Goal: Task Accomplishment & Management: Manage account settings

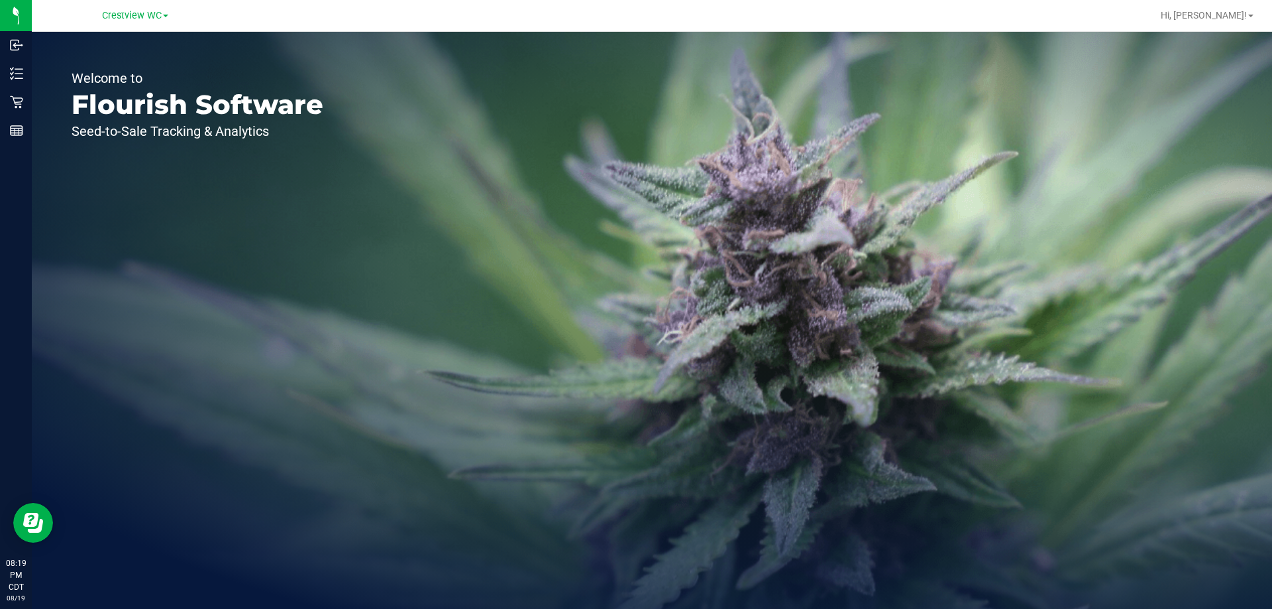
click at [116, 25] on div "Crestview WC" at bounding box center [134, 15] width 193 height 21
click at [117, 21] on span "Crestview WC" at bounding box center [132, 16] width 60 height 12
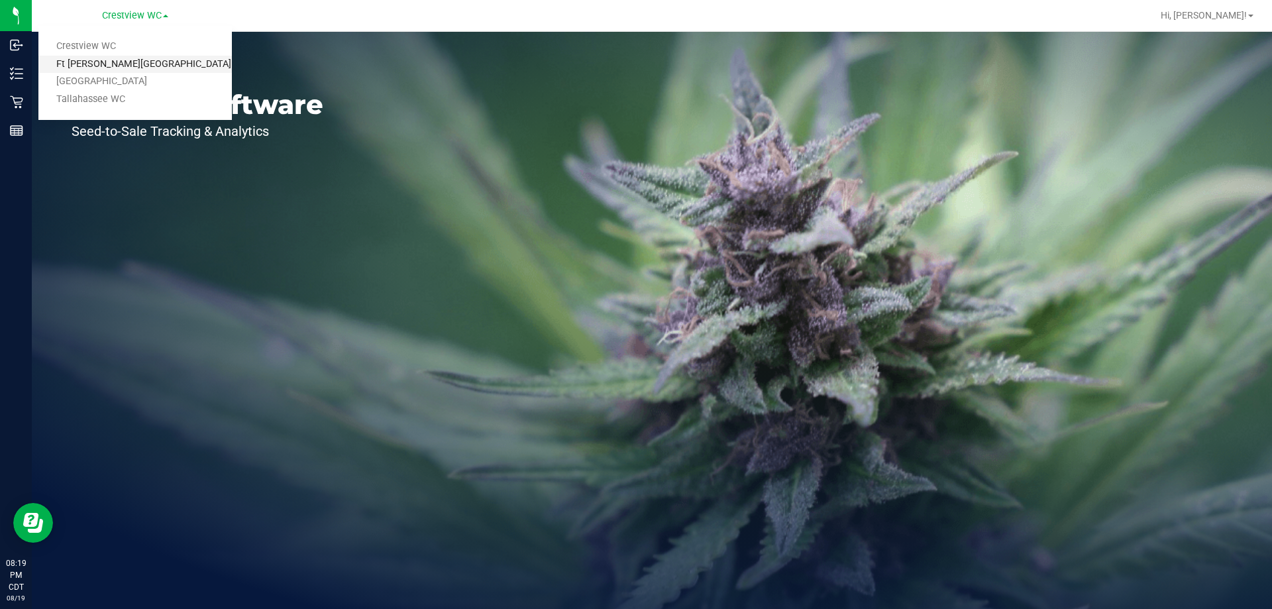
click at [127, 58] on link "Ft [PERSON_NAME][GEOGRAPHIC_DATA]" at bounding box center [134, 65] width 193 height 18
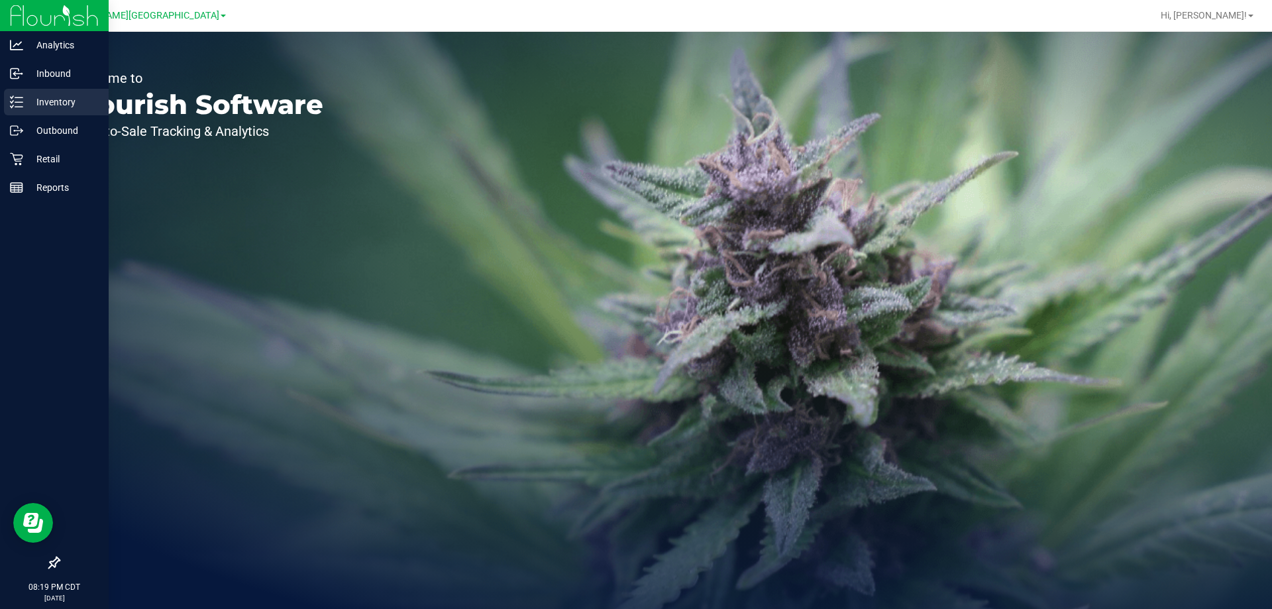
click at [27, 99] on p "Inventory" at bounding box center [62, 102] width 79 height 16
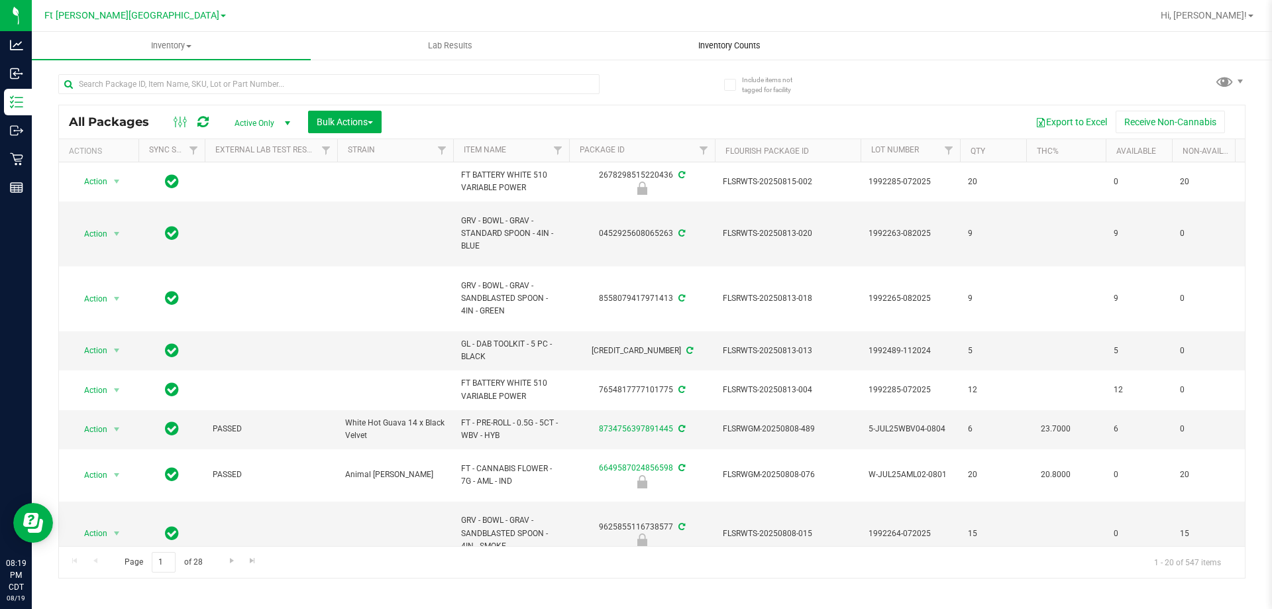
click at [694, 53] on uib-tab-heading "Inventory Counts" at bounding box center [729, 45] width 278 height 26
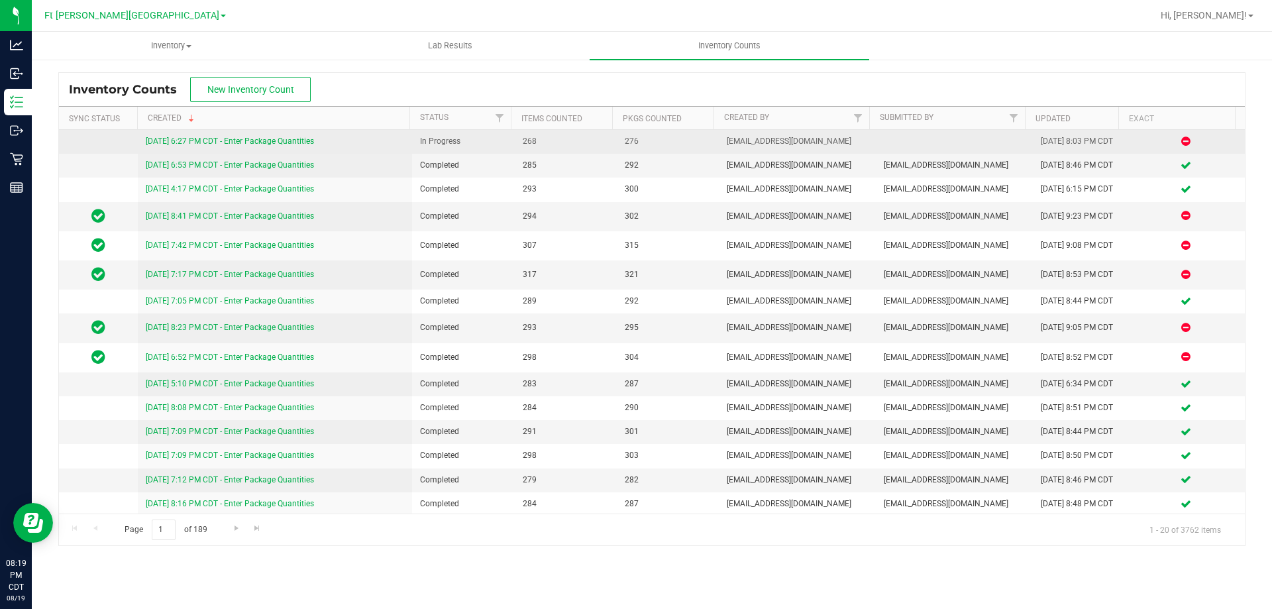
click at [242, 140] on link "[DATE] 6:27 PM CDT - Enter Package Quantities" at bounding box center [230, 140] width 168 height 9
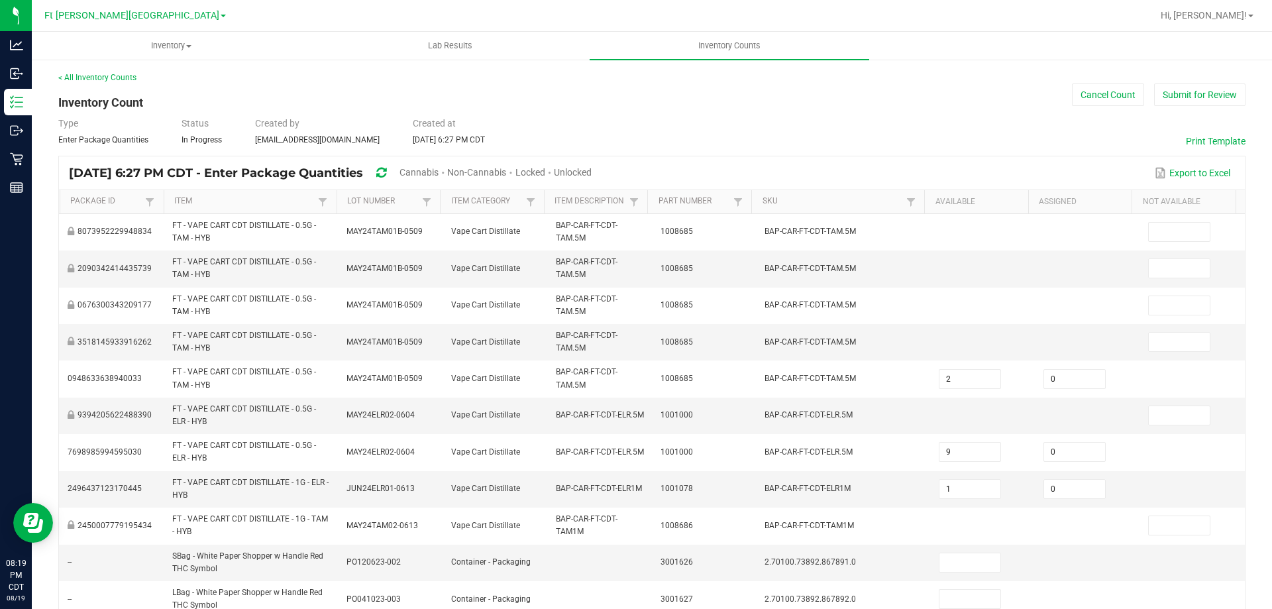
click at [592, 176] on span "Unlocked" at bounding box center [573, 172] width 38 height 11
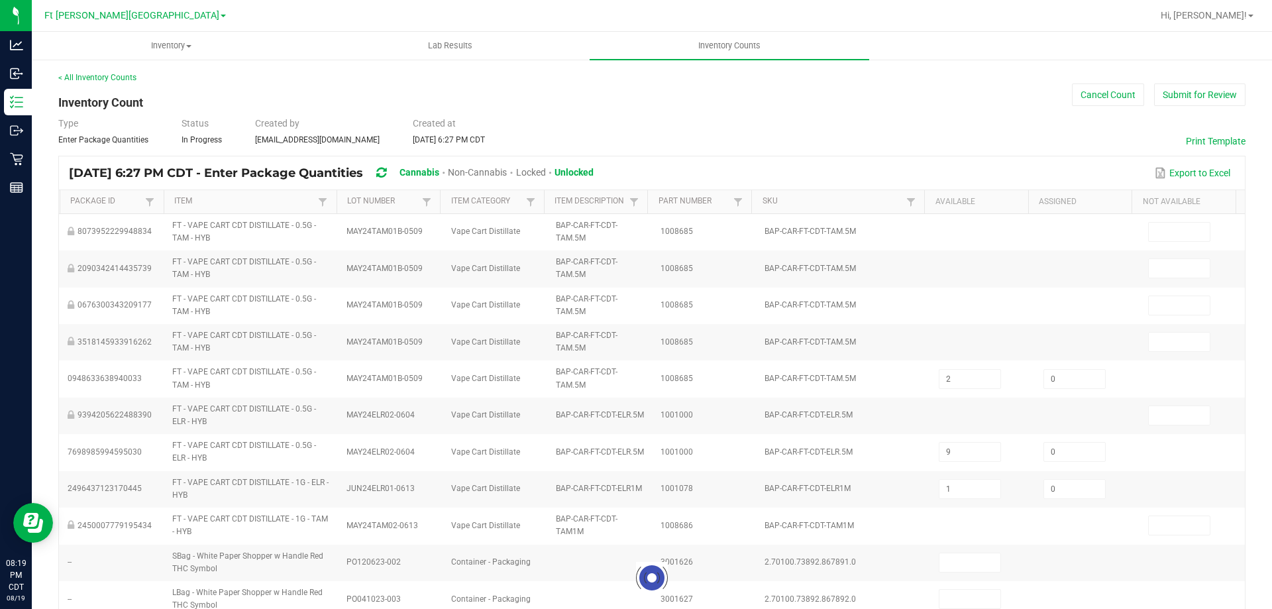
type input "20"
type input "1"
type input "5"
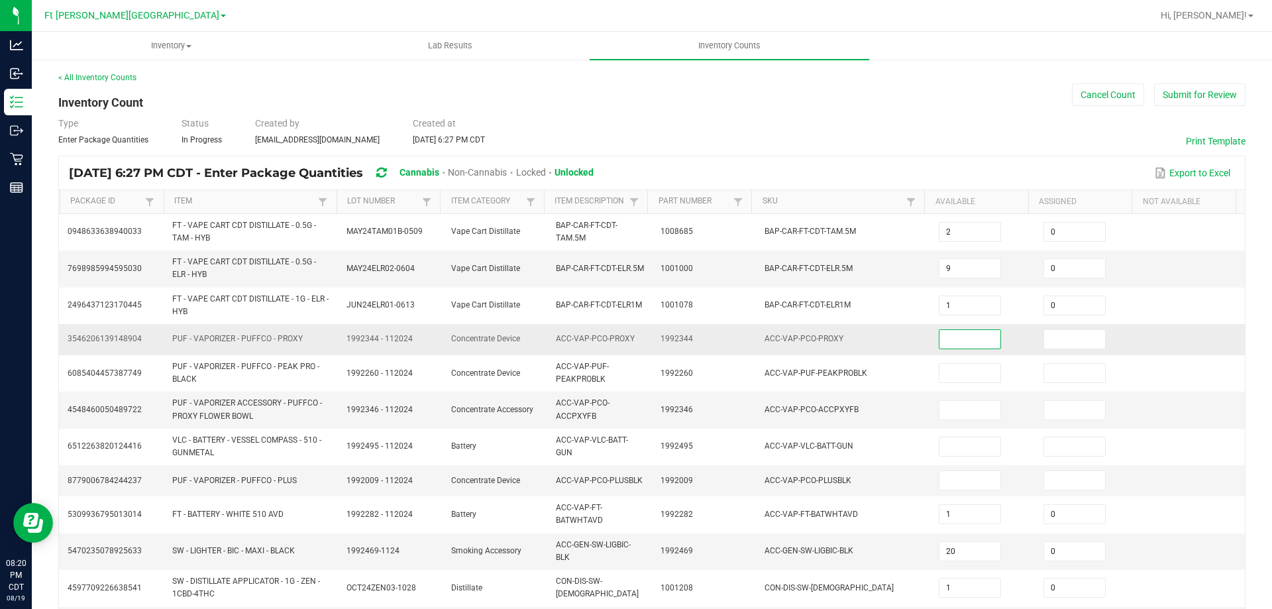
click at [947, 338] on input at bounding box center [969, 339] width 61 height 19
type input "0"
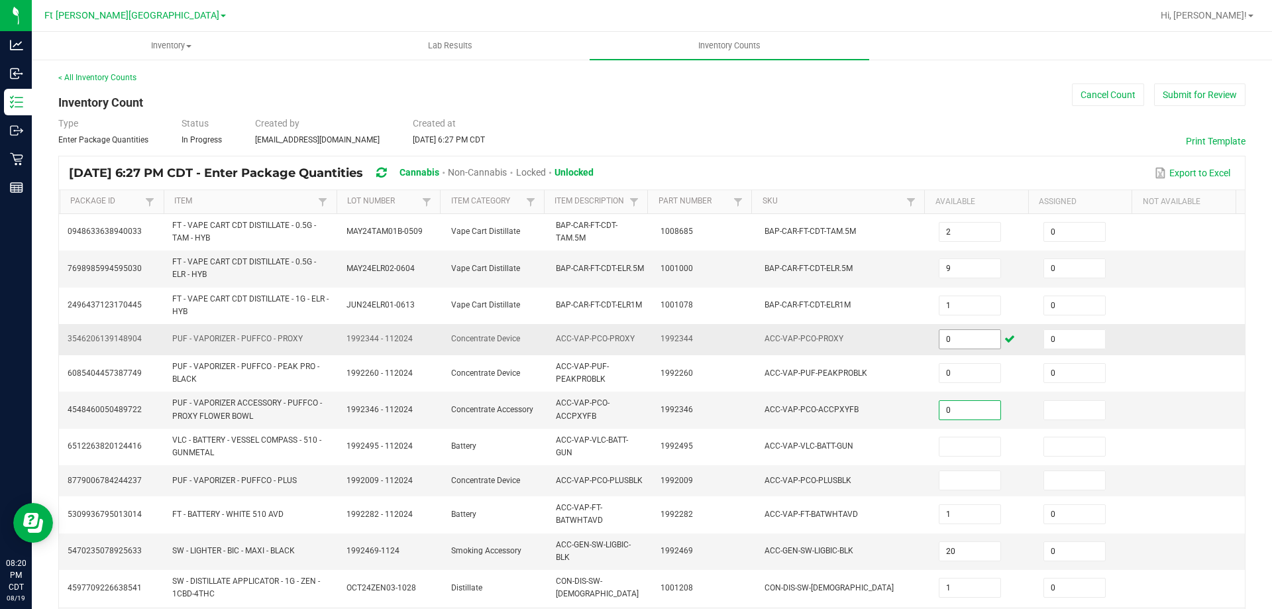
type input "0"
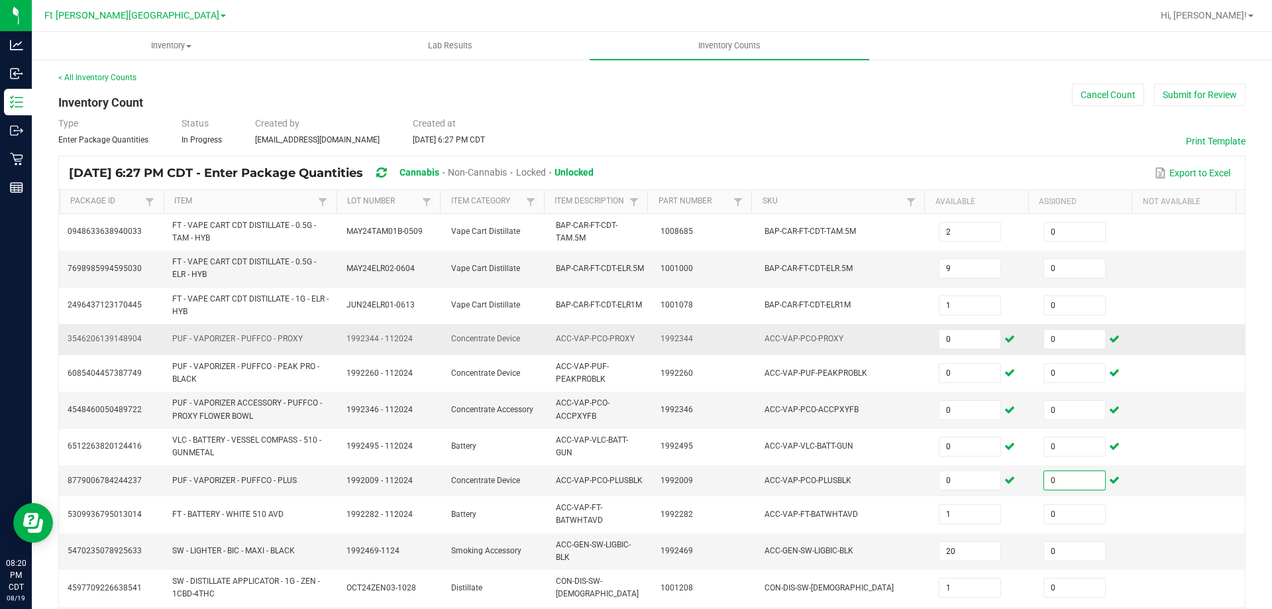
type input "0"
click at [791, 324] on td "ACC-VAP-PCO-PROXY" at bounding box center [843, 339] width 174 height 31
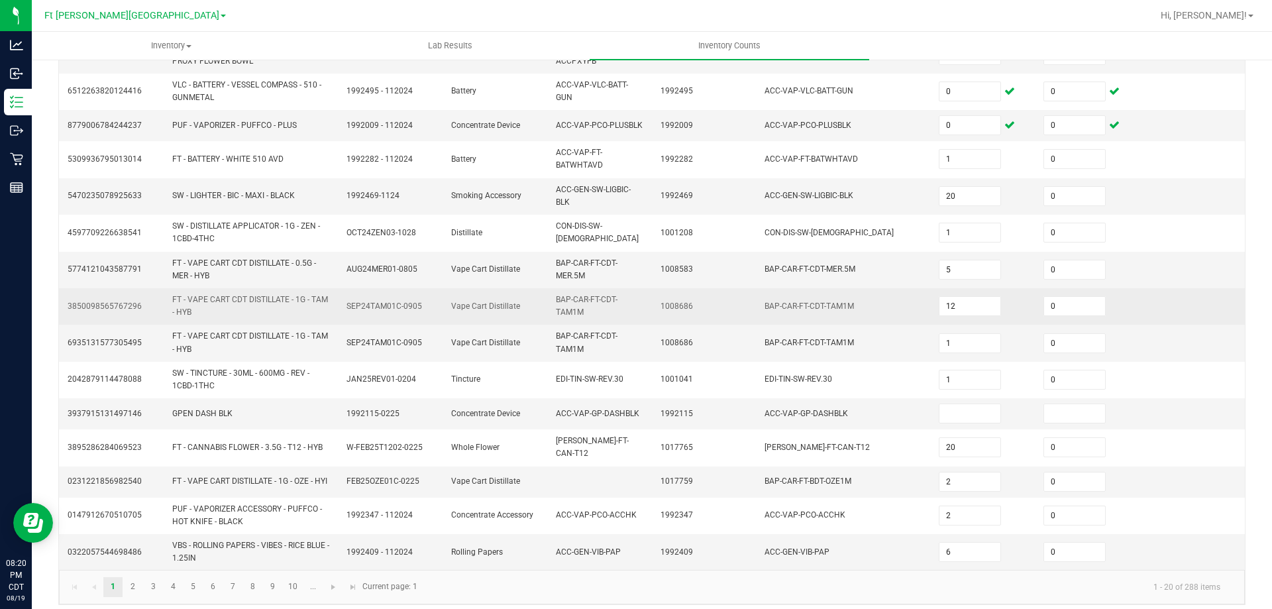
scroll to position [358, 0]
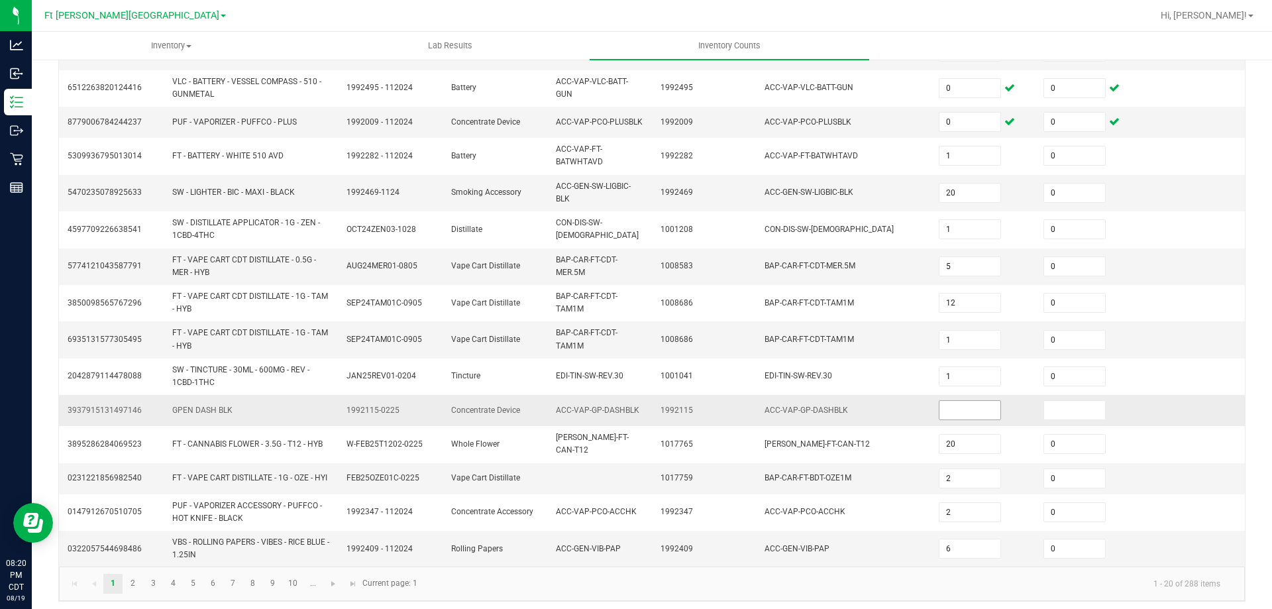
click at [939, 405] on input at bounding box center [969, 410] width 61 height 19
type input "0"
click at [133, 578] on link "2" at bounding box center [132, 584] width 19 height 20
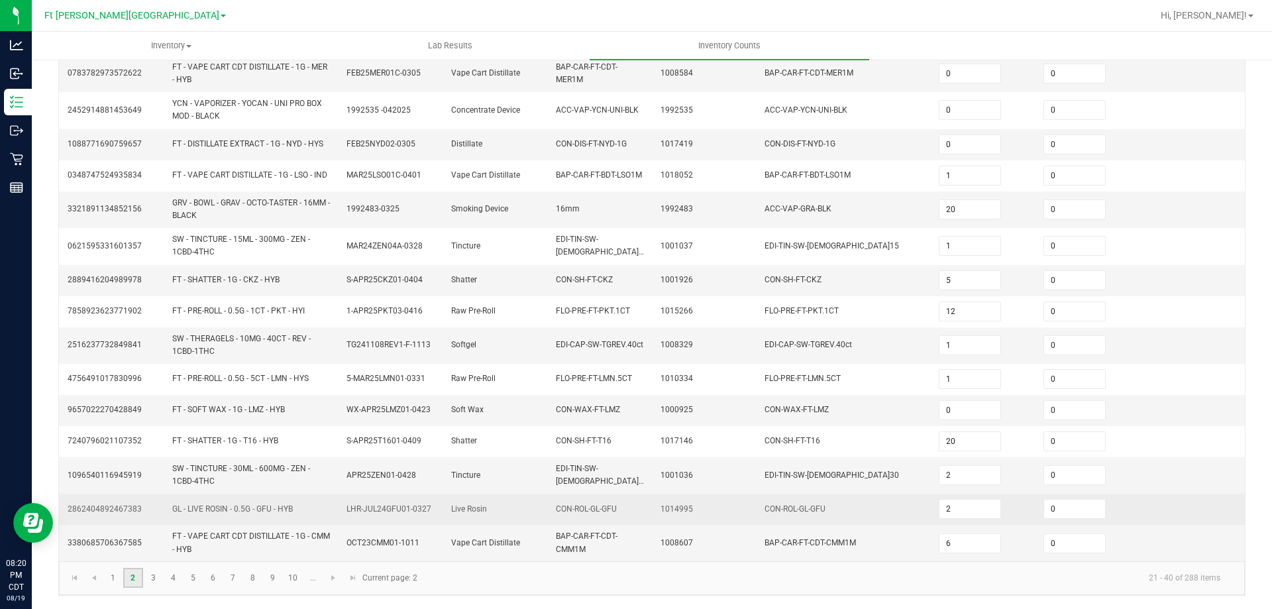
type input "3"
type input "4"
type input "1"
type input "2"
type input "4"
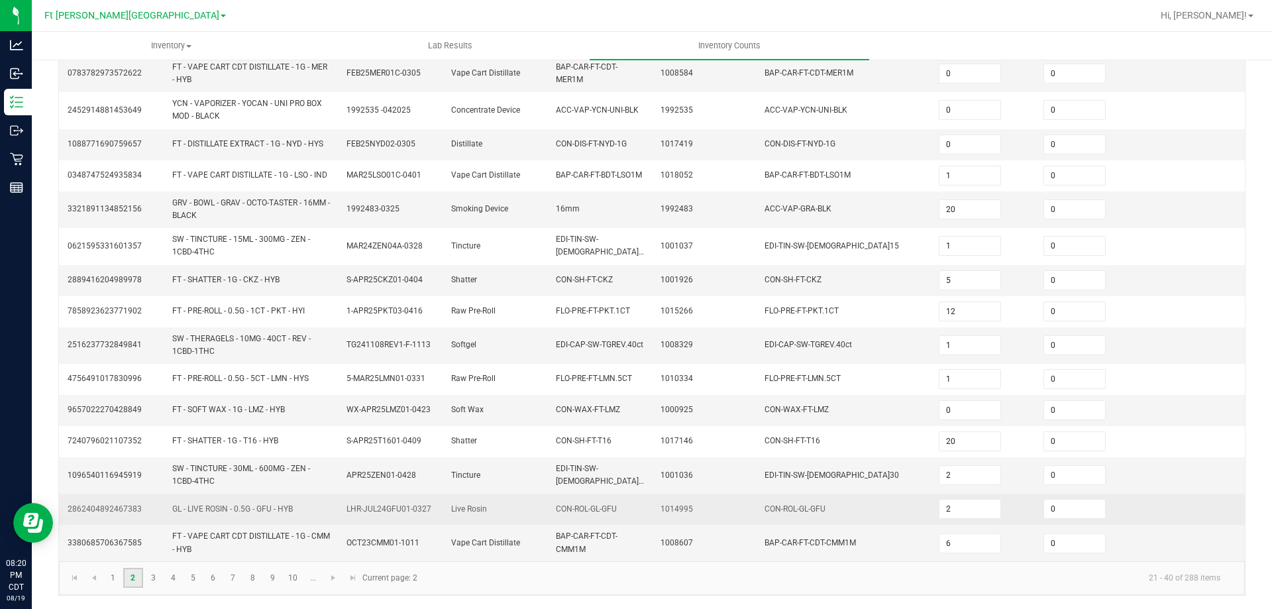
type input "18"
type input "2"
type input "20"
type input "7"
type input "2"
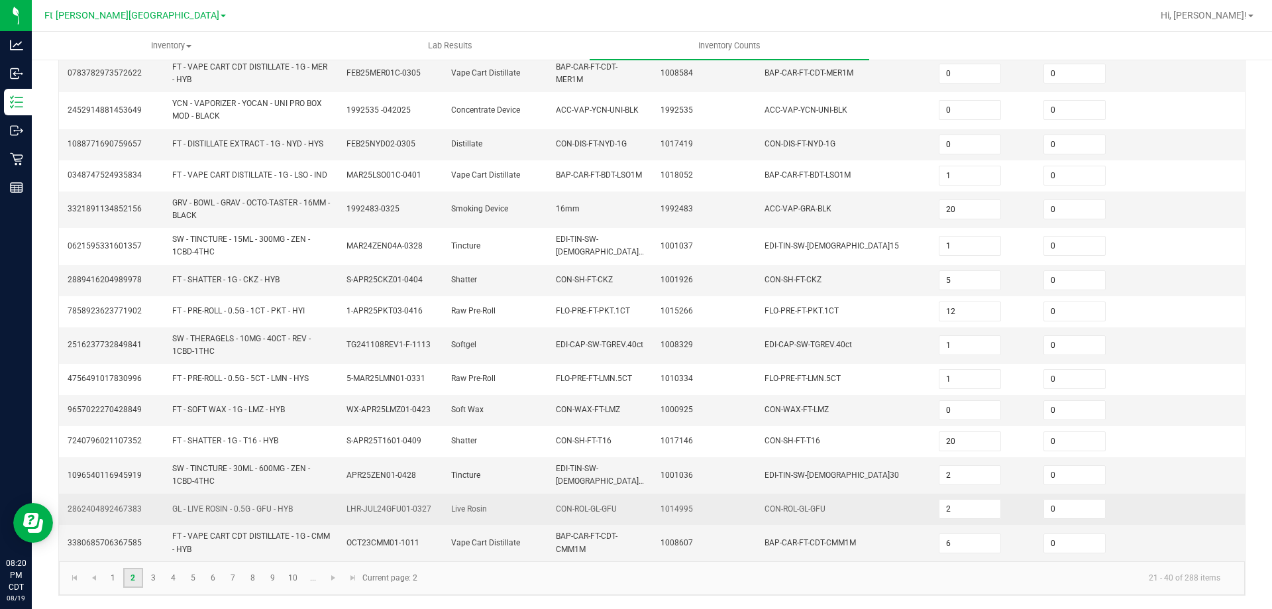
type input "8"
type input "4"
type input "1"
type input "3"
type input "12"
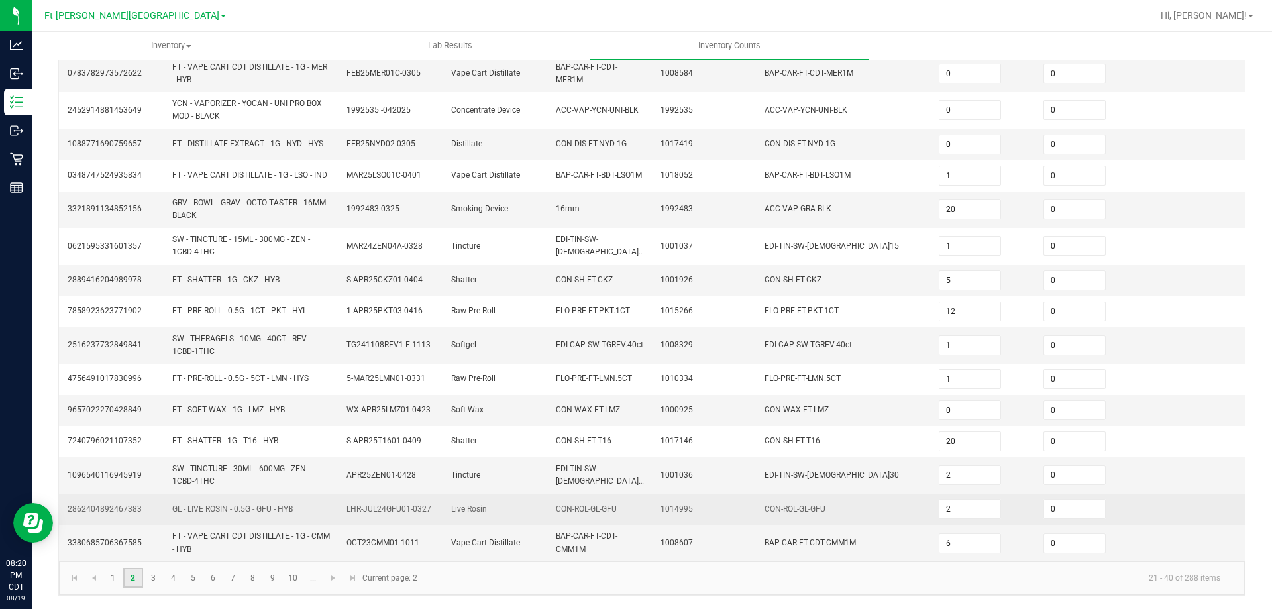
type input "4"
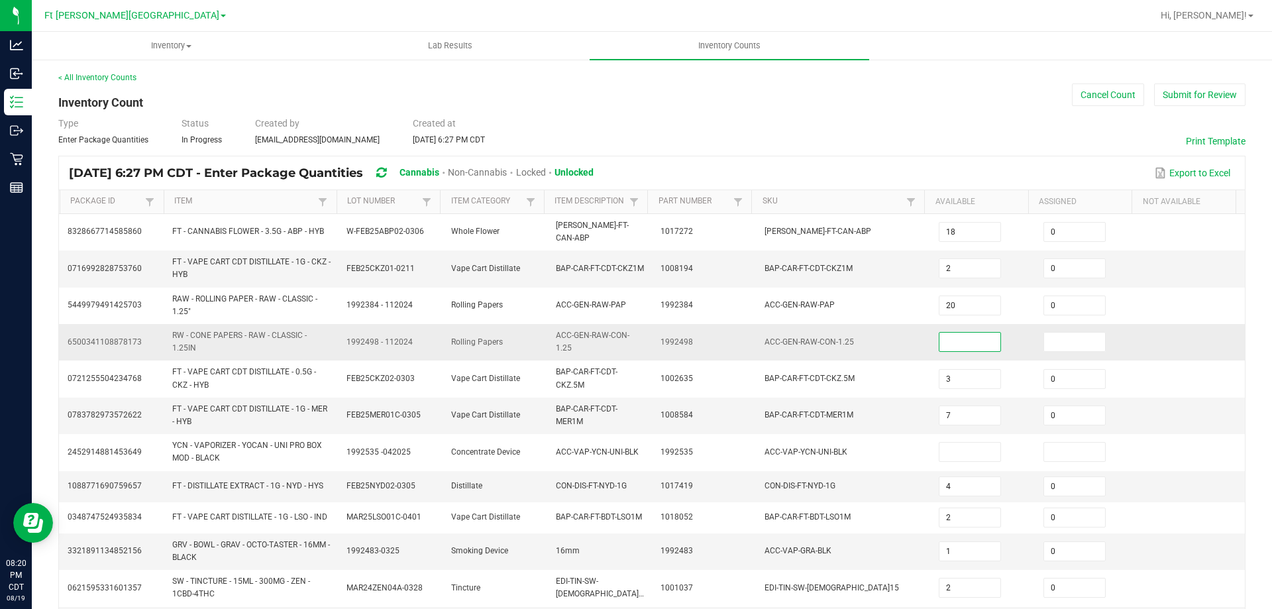
click at [946, 338] on input at bounding box center [969, 342] width 61 height 19
type input "0"
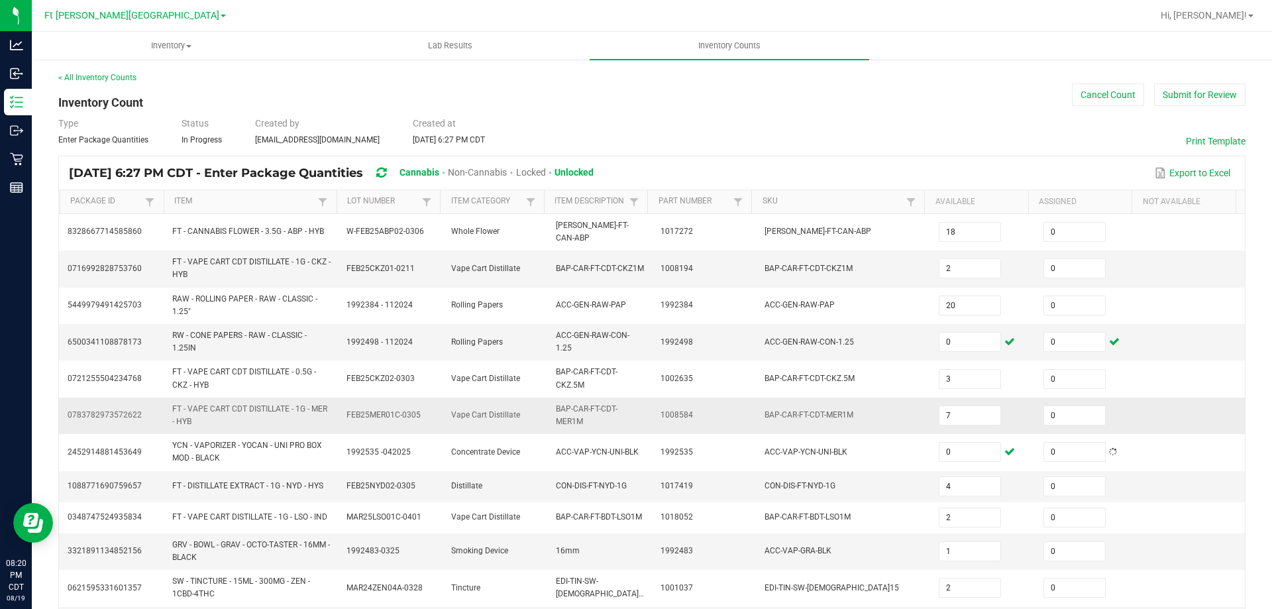
click at [577, 416] on td "BAP-CAR-FT-CDT-MER1M" at bounding box center [600, 415] width 105 height 36
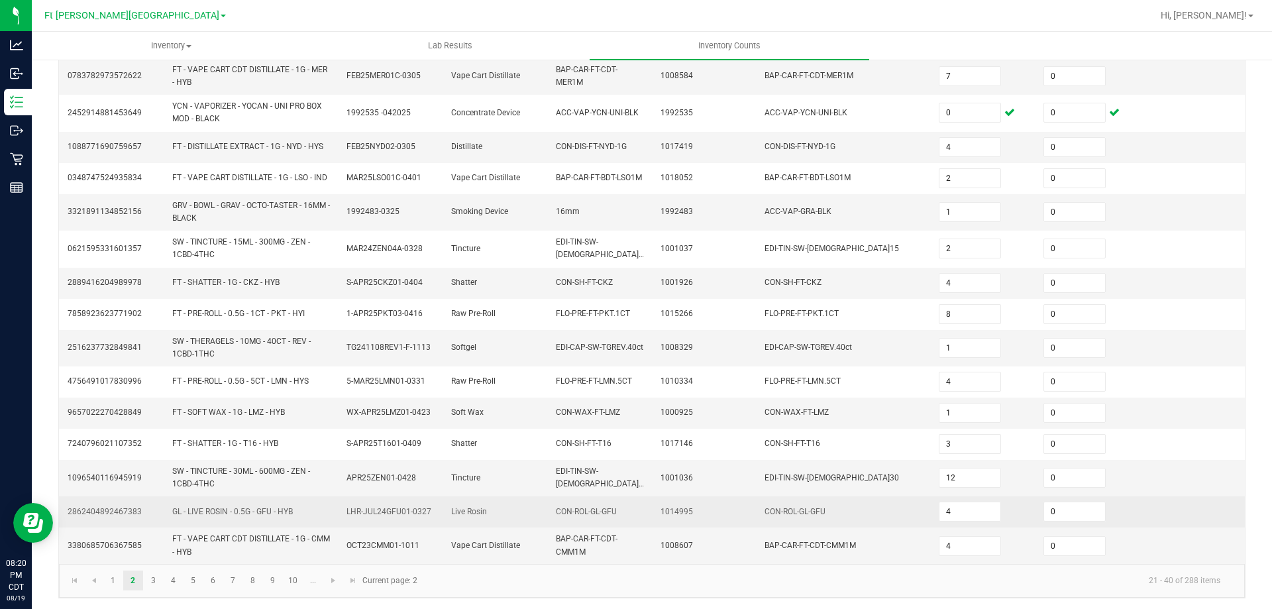
scroll to position [342, 0]
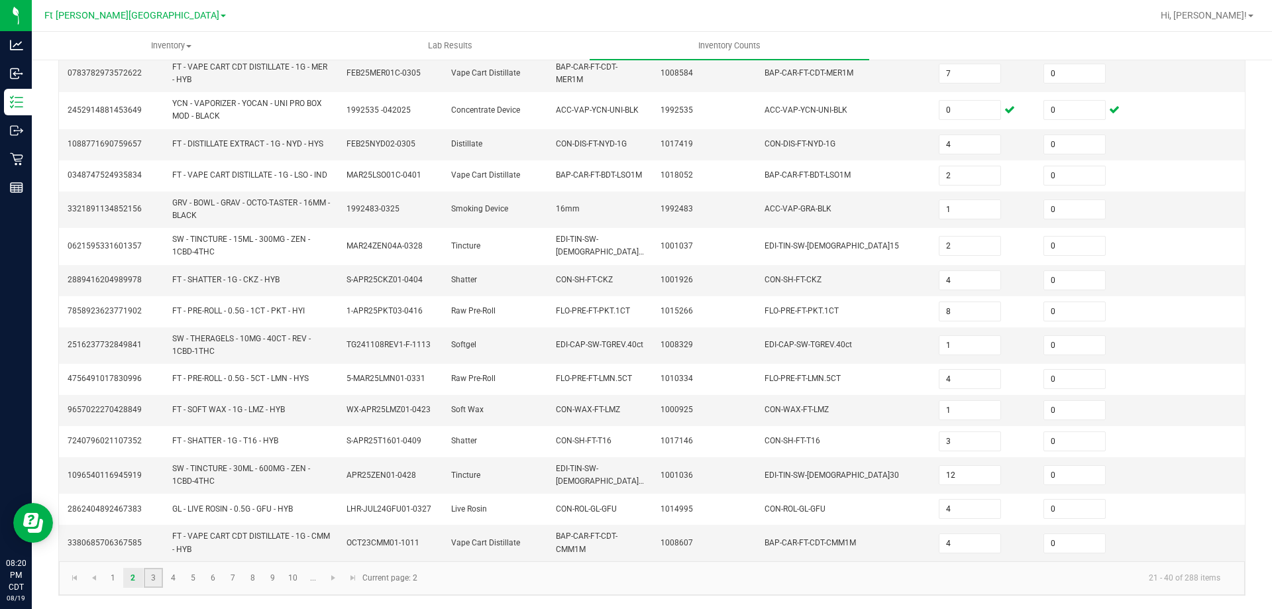
click at [152, 576] on link "3" at bounding box center [153, 578] width 19 height 20
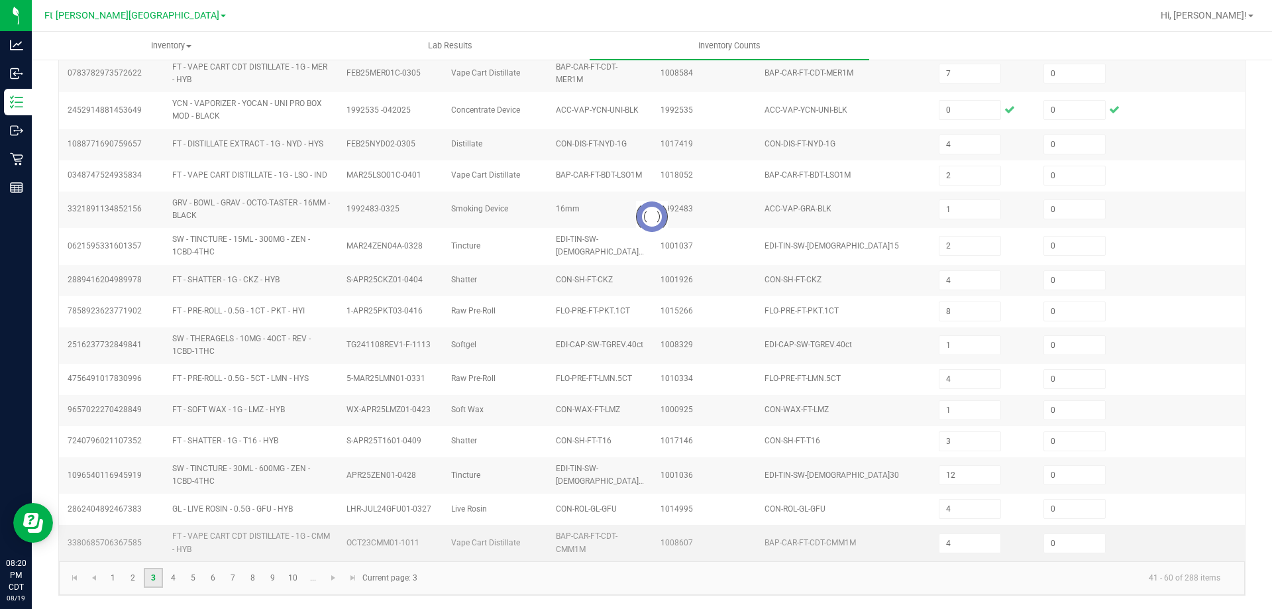
type input "4"
type input "11"
type input "8"
type input "11"
type input "4"
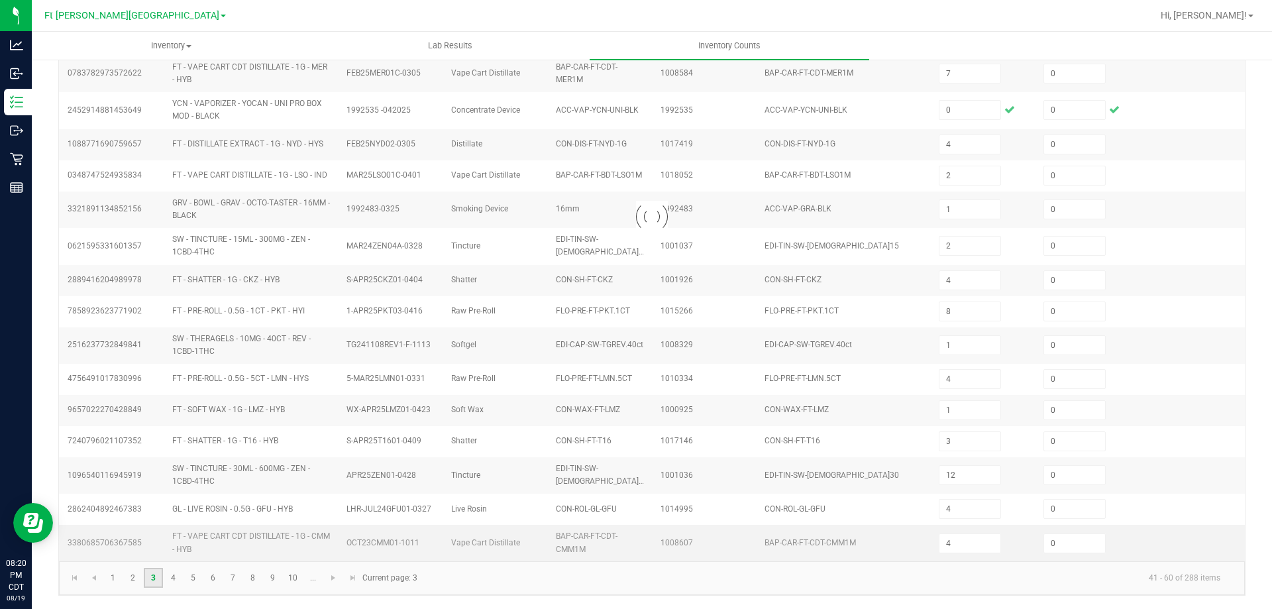
type input "5"
type input "2"
type input "3"
type input "1"
type input "4"
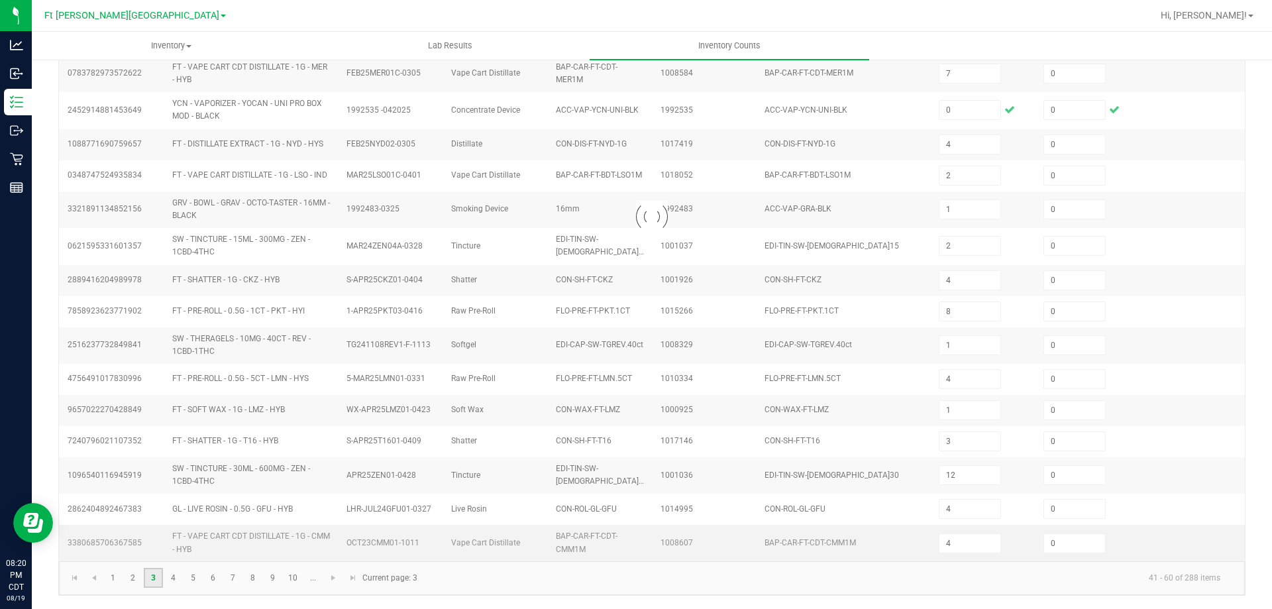
type input "4"
type input "3"
type input "8"
type input "12"
type input "7"
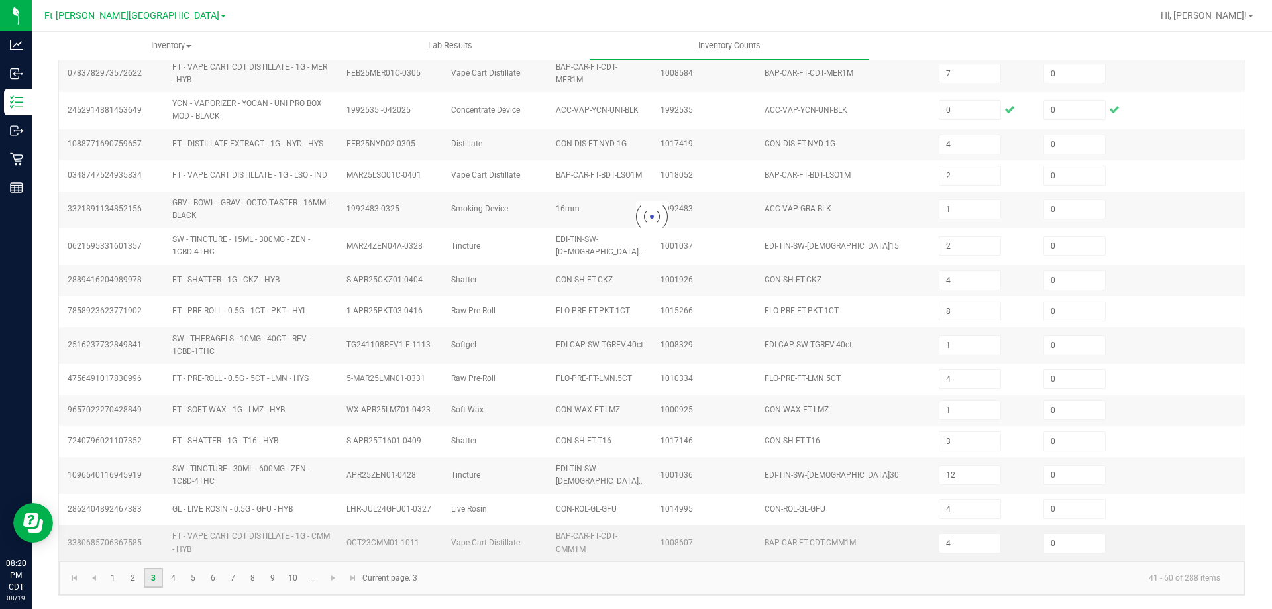
type input "9"
type input "7"
type input "12"
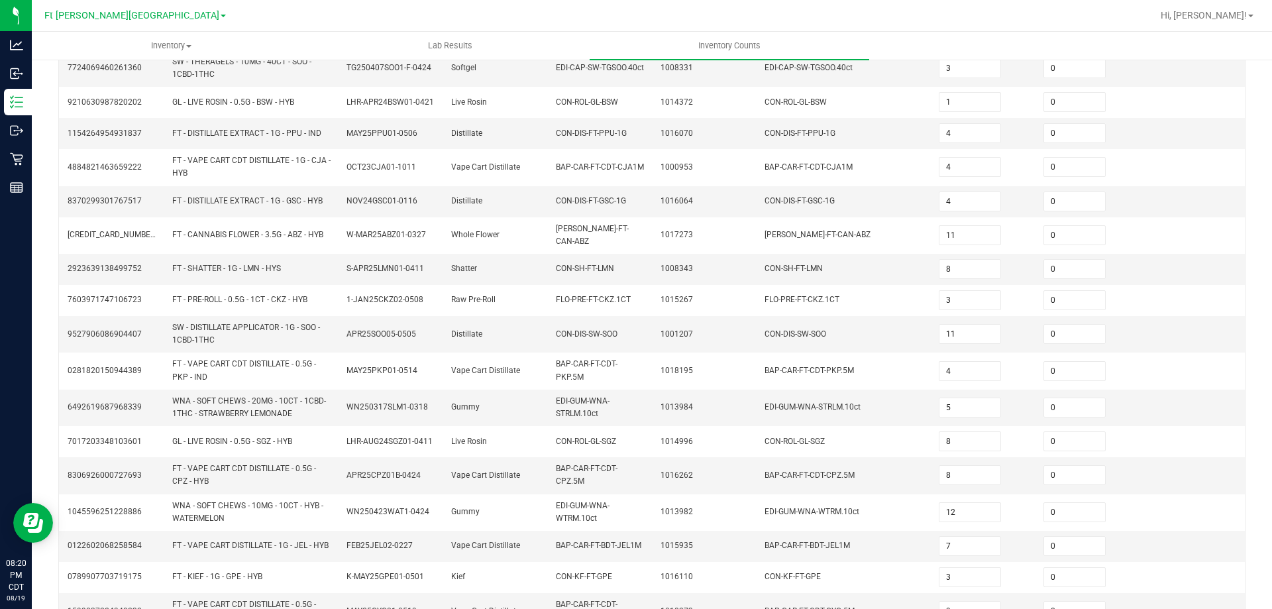
scroll to position [331, 0]
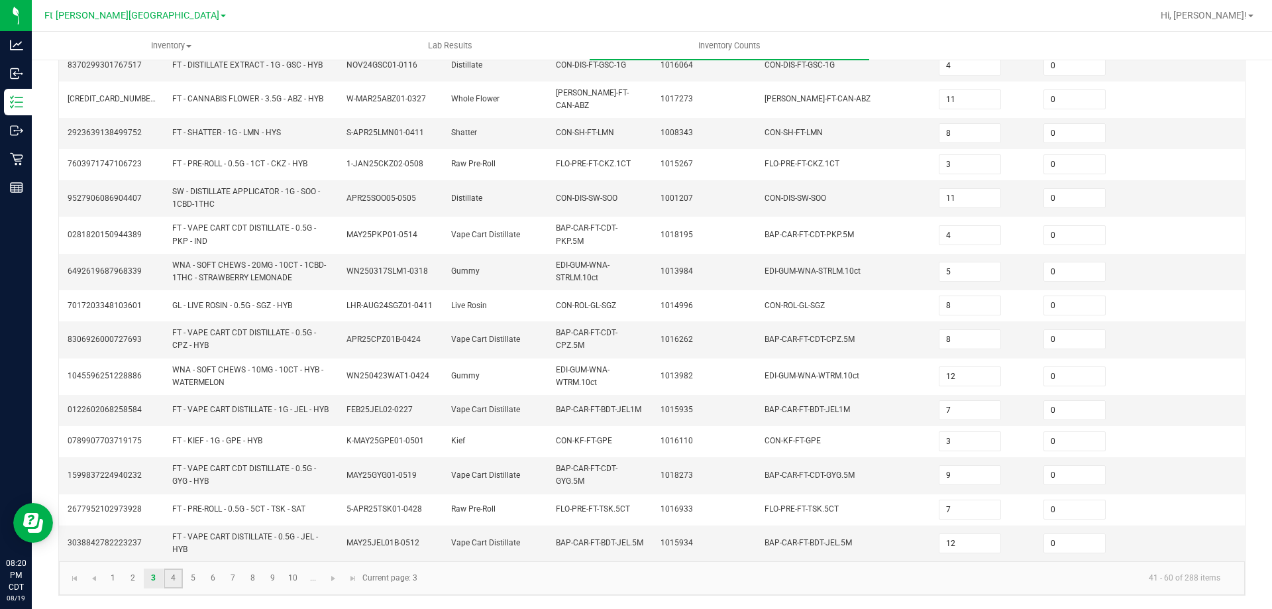
click at [175, 579] on link "4" at bounding box center [173, 578] width 19 height 20
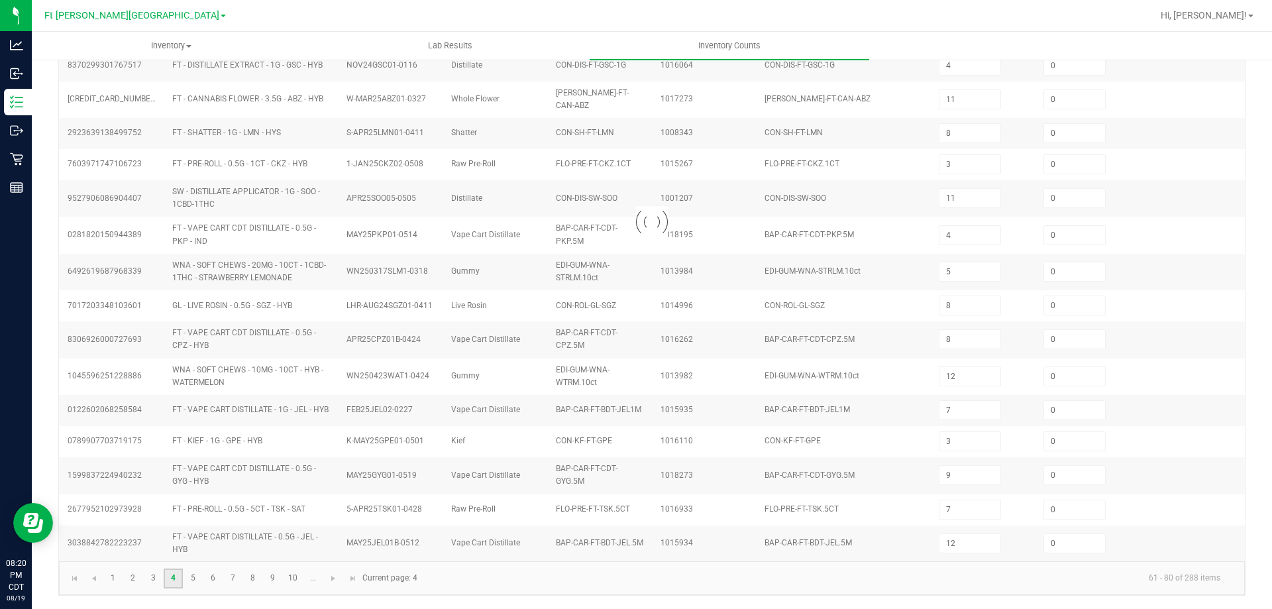
type input "2"
type input "3"
type input "12"
type input "1"
type input "5"
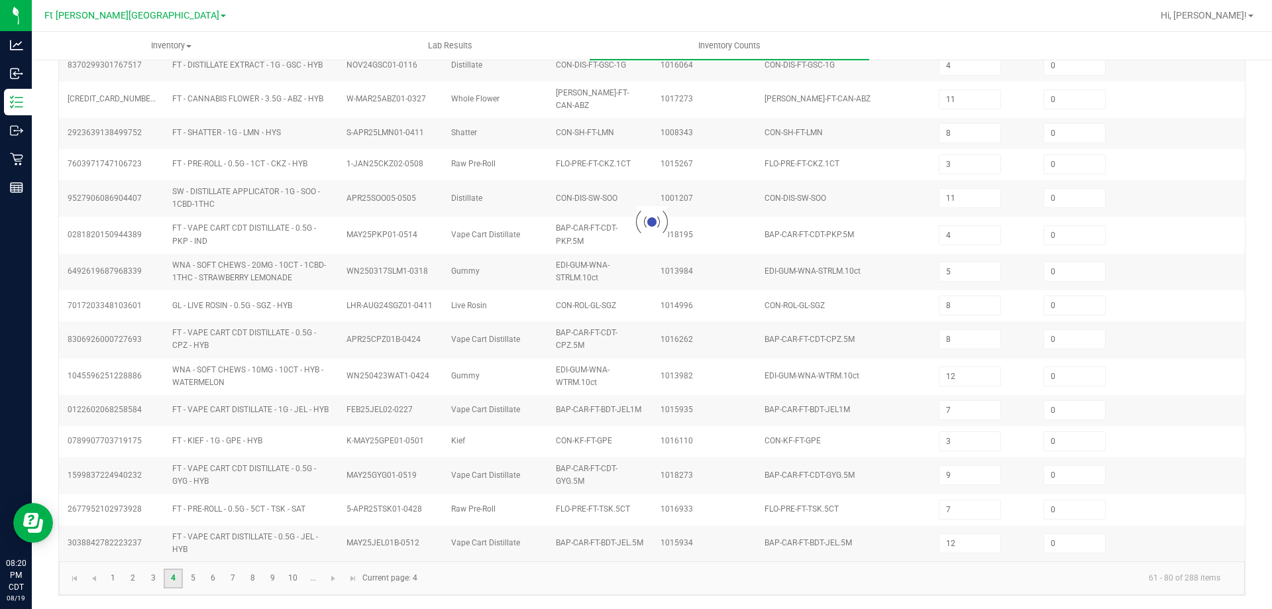
type input "1"
type input "12"
type input "11"
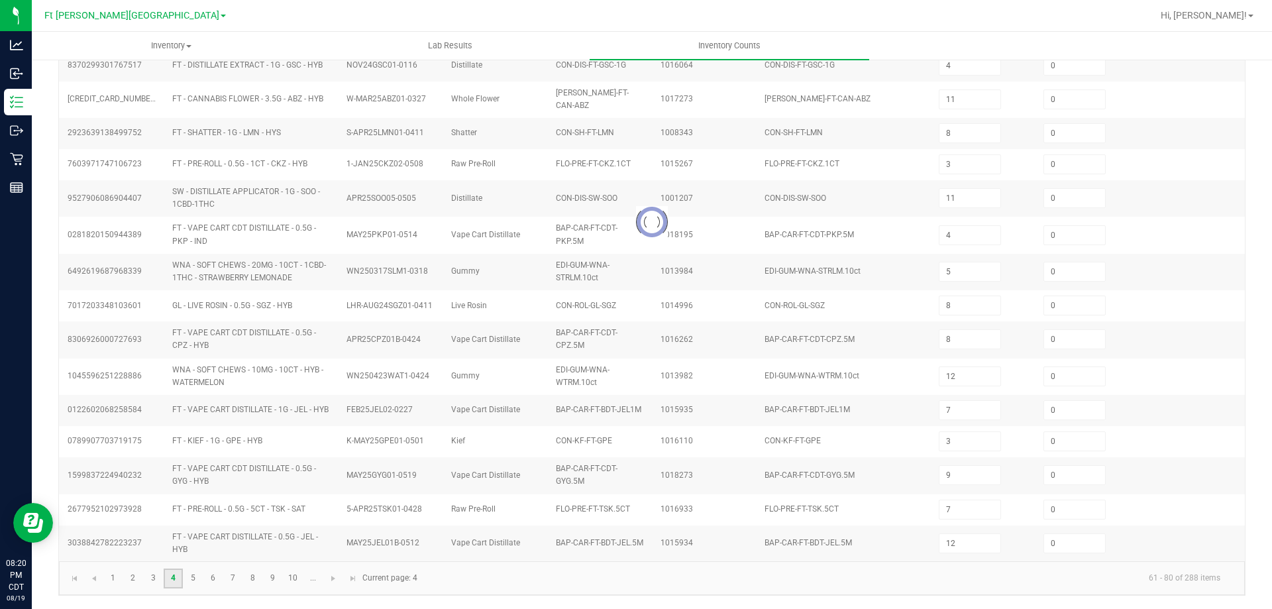
type input "7"
type input "2"
type input "4"
type input "11"
type input "5"
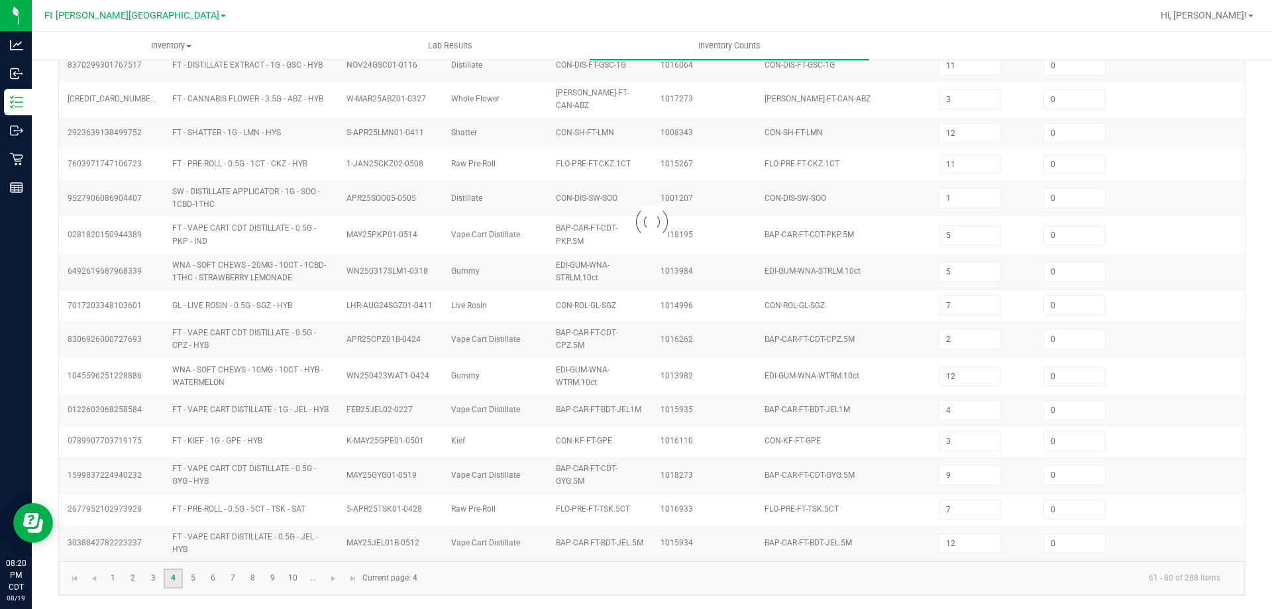
type input "4"
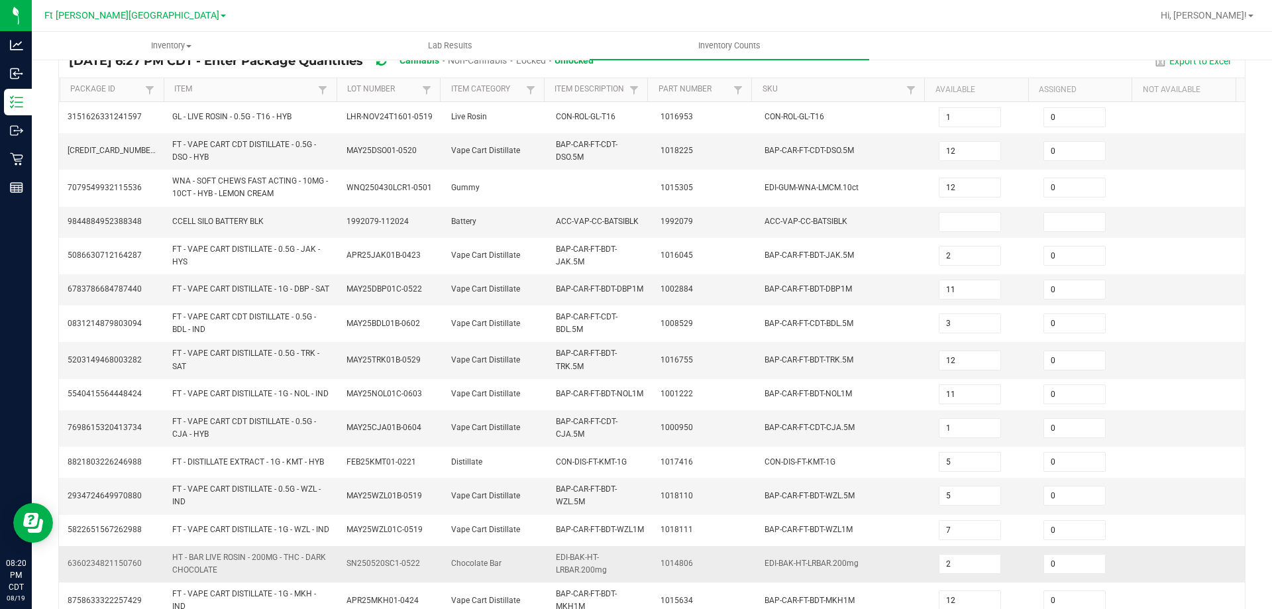
scroll to position [66, 0]
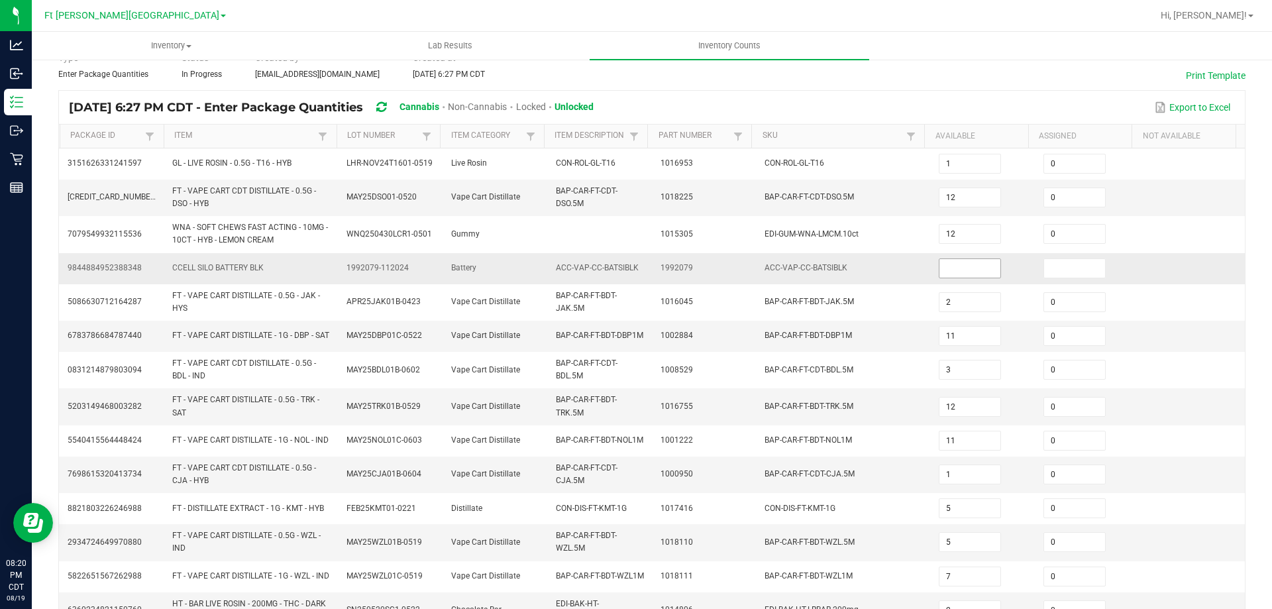
click at [941, 273] on input at bounding box center [969, 268] width 61 height 19
type input "0"
click at [807, 270] on span "ACC-VAP-CC-BATSIBLK" at bounding box center [805, 267] width 83 height 9
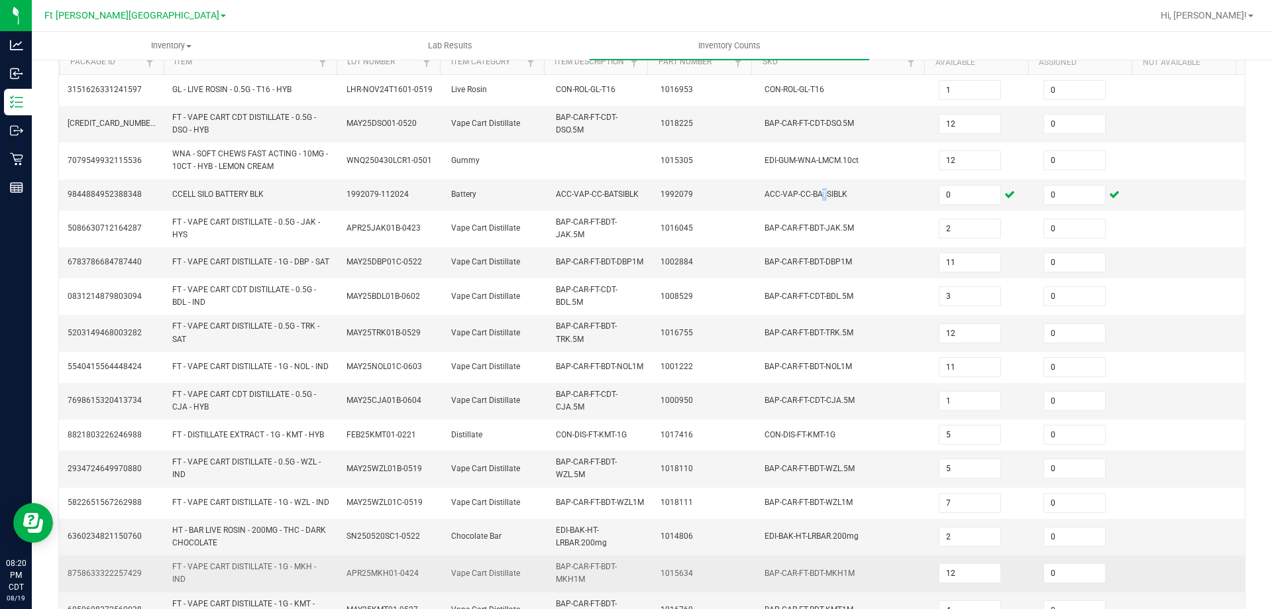
scroll to position [364, 0]
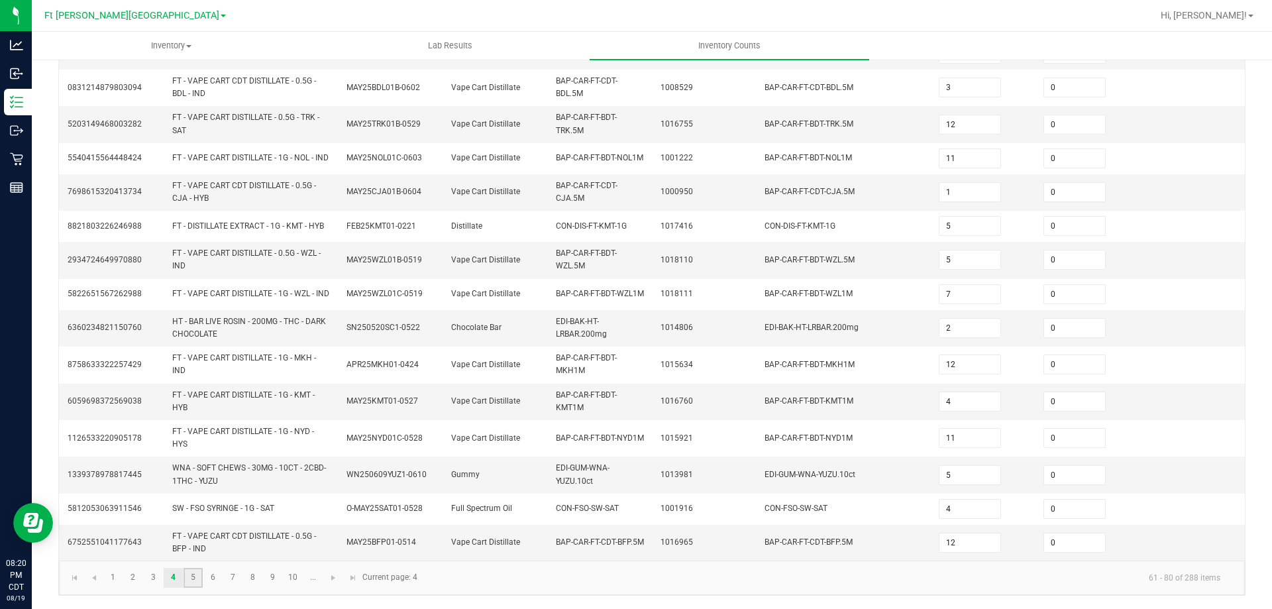
drag, startPoint x: 189, startPoint y: 580, endPoint x: 203, endPoint y: 564, distance: 22.1
click at [188, 580] on link "5" at bounding box center [192, 578] width 19 height 20
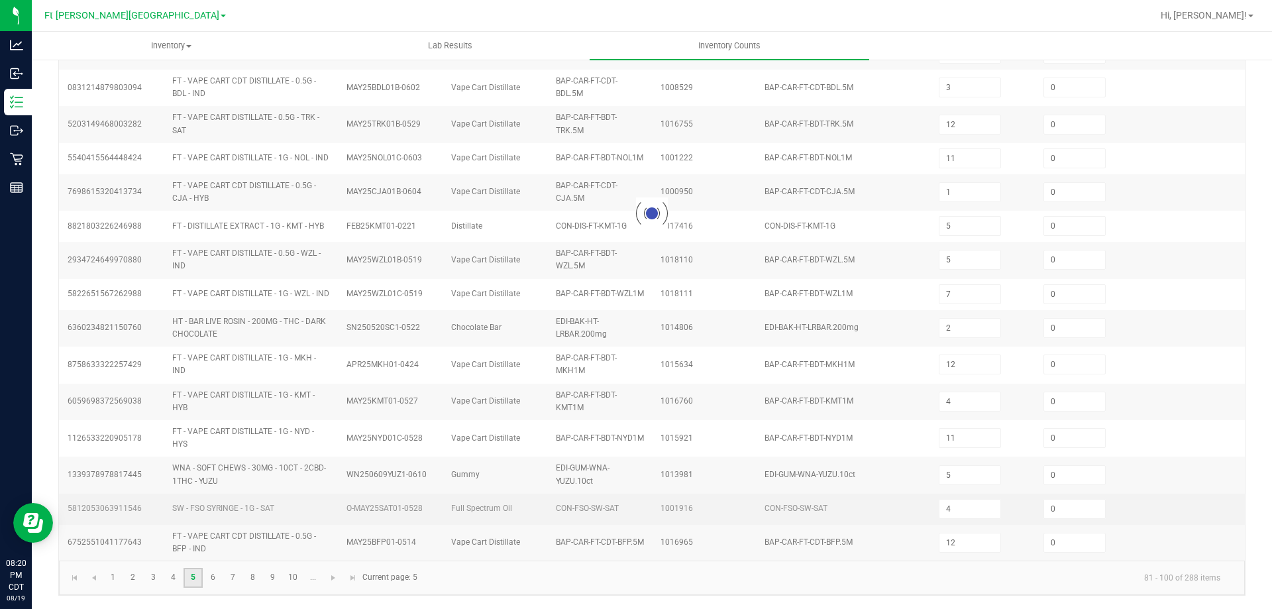
type input "11"
type input "2"
type input "12"
type input "1"
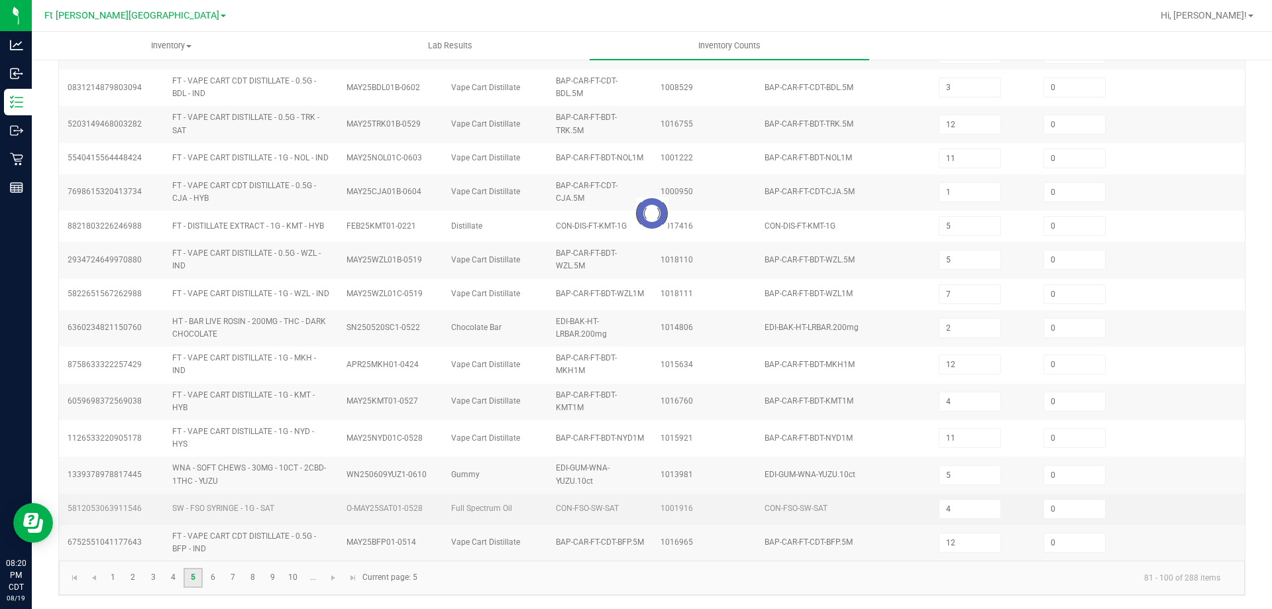
type input "10"
type input "5"
type input "11"
type input "3"
type input "7"
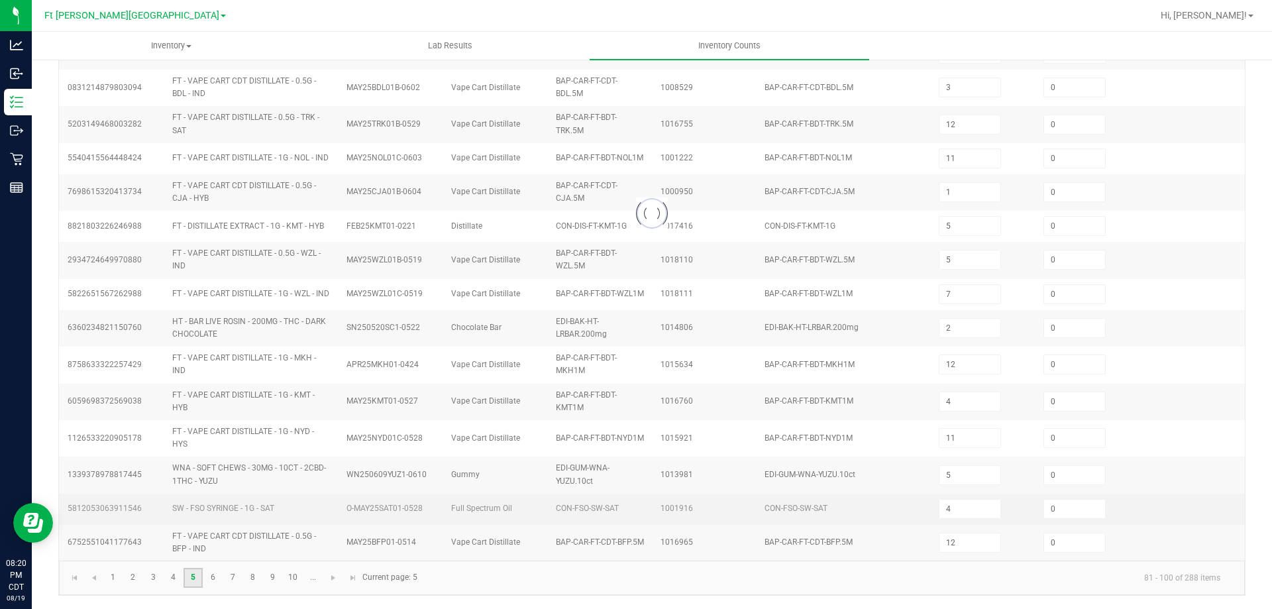
type input "3"
type input "6"
type input "7"
type input "11"
type input "1"
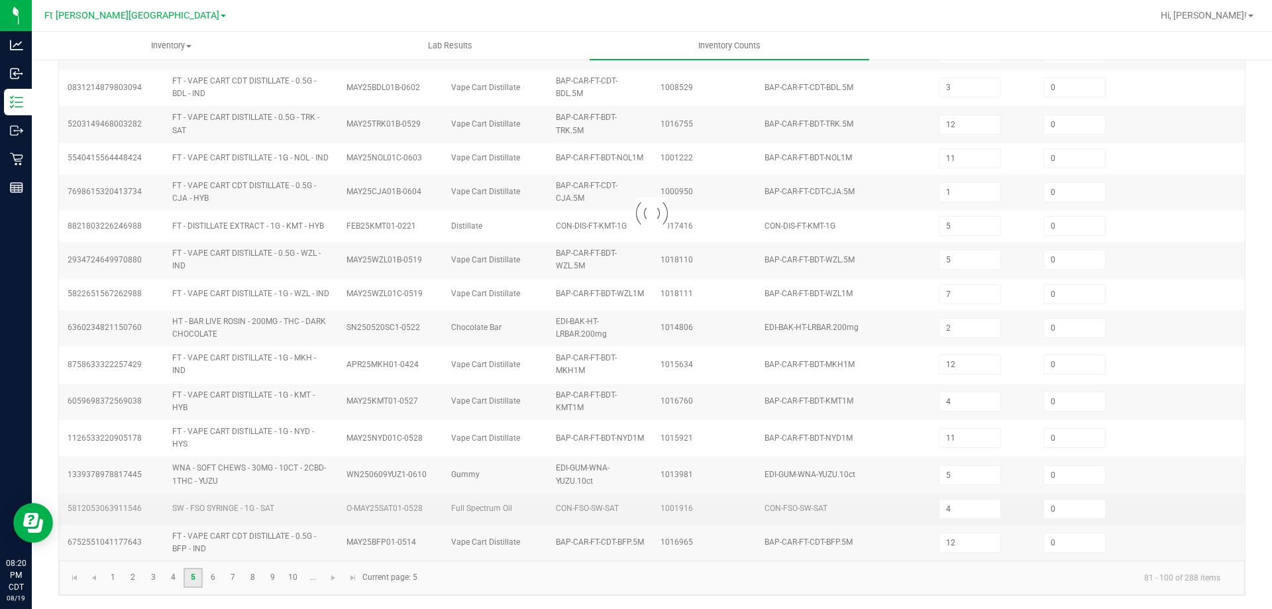
type input "12"
type input "3"
type input "1"
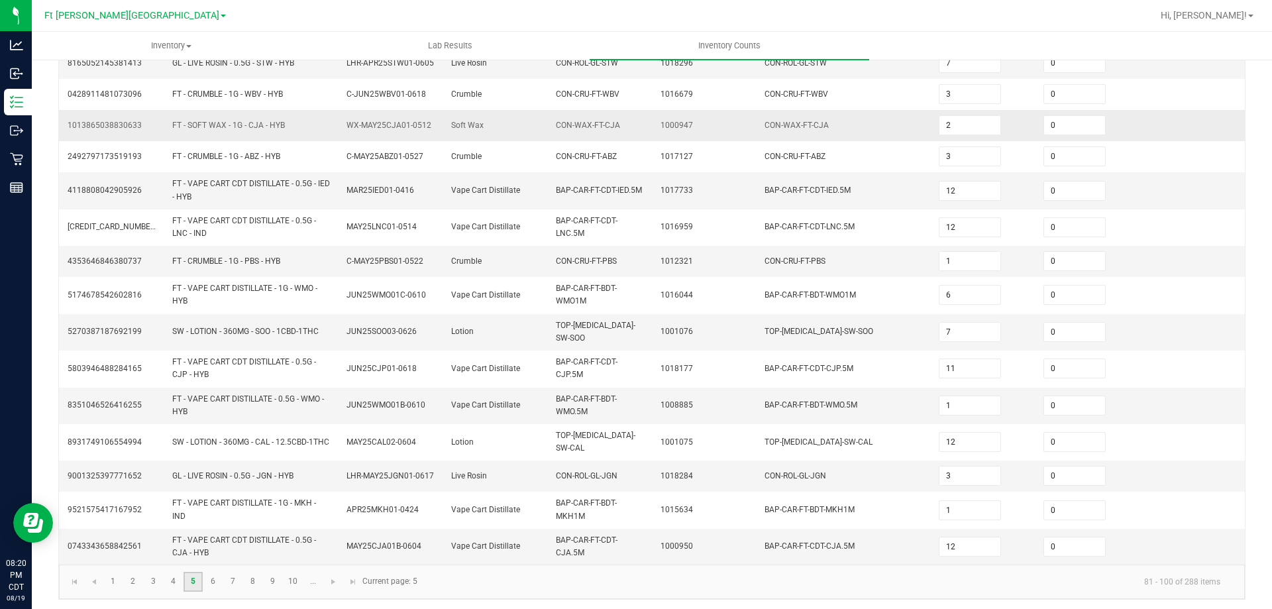
scroll to position [348, 0]
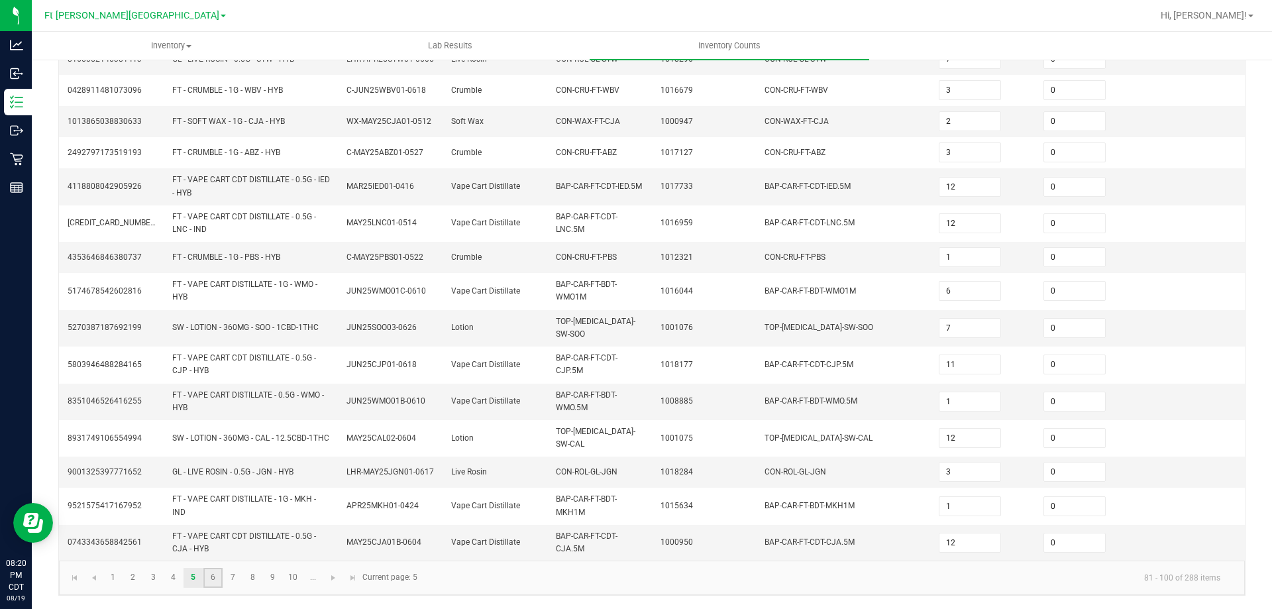
drag, startPoint x: 217, startPoint y: 572, endPoint x: 219, endPoint y: 566, distance: 6.9
click at [217, 572] on link "6" at bounding box center [212, 578] width 19 height 20
type input "6"
type input "9"
type input "1"
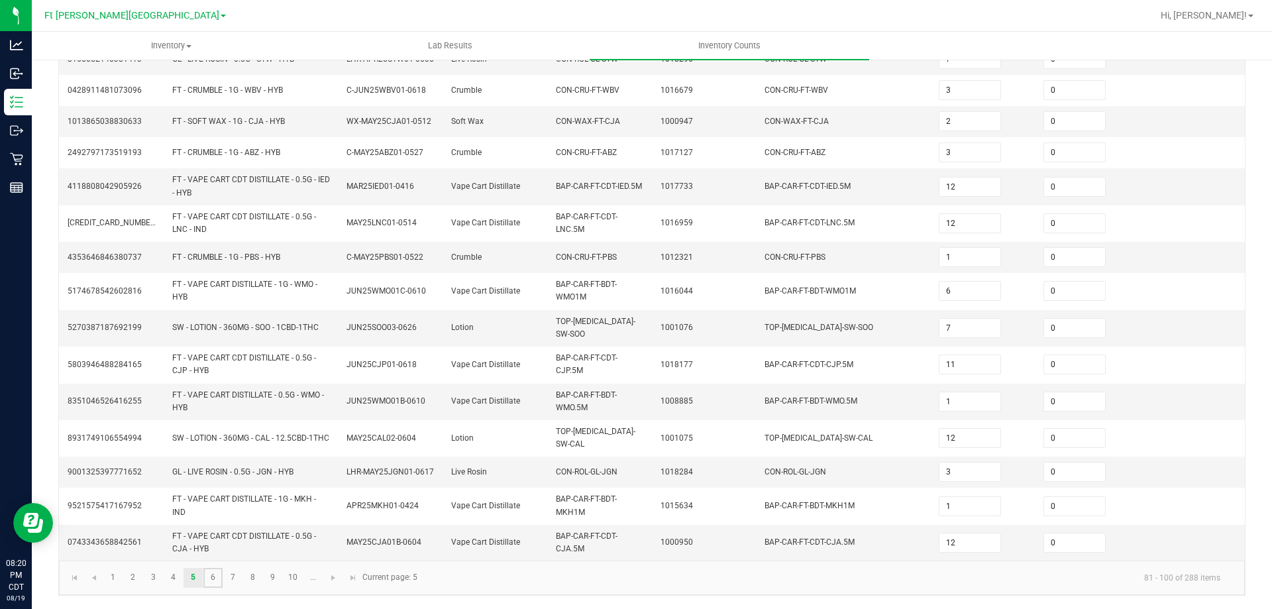
type input "6"
type input "1"
type input "5"
type input "1"
type input "6"
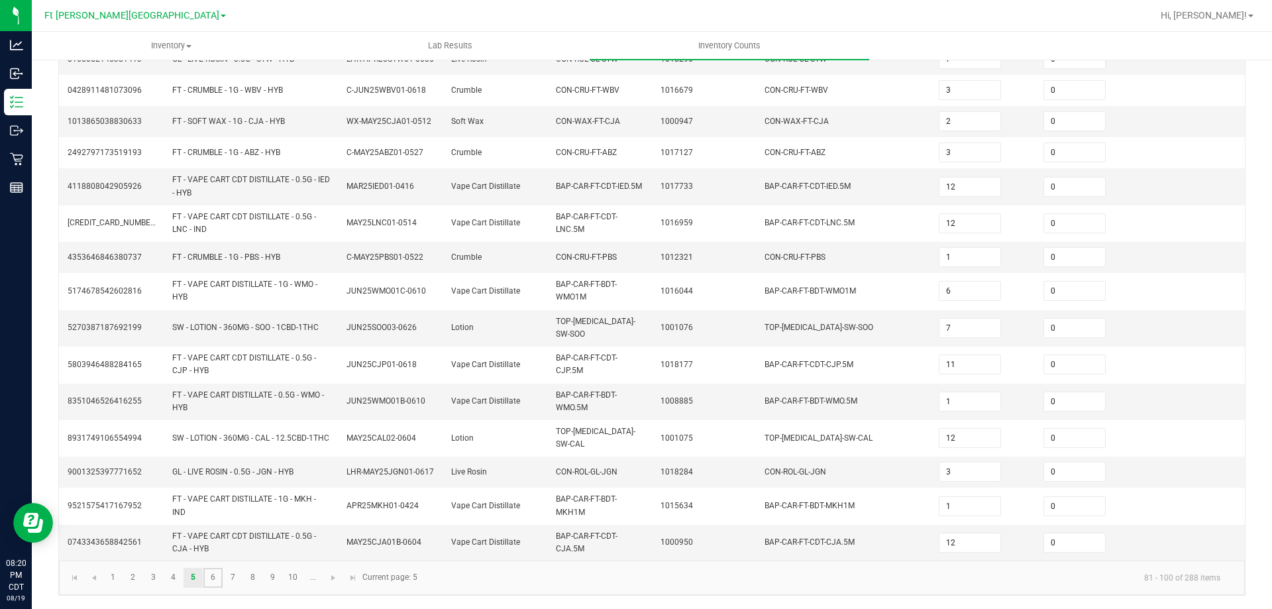
type input "8"
type input "2"
type input "1"
type input "14"
type input "19"
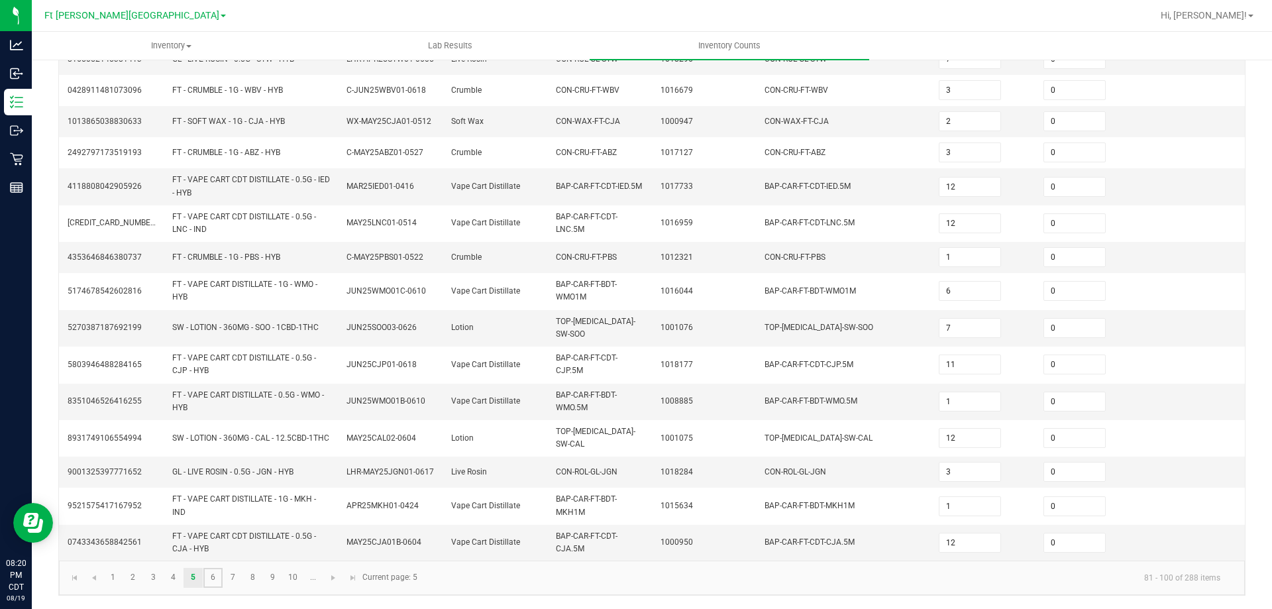
type input "2"
type input "7"
type input "15"
type input "6"
type input "2"
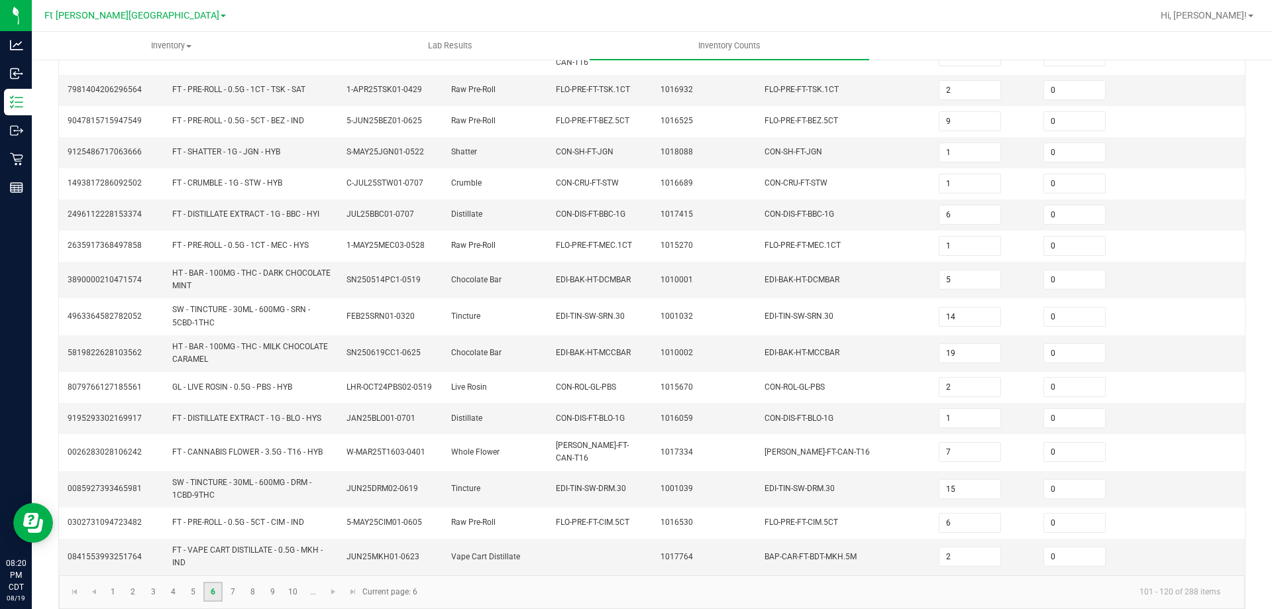
scroll to position [320, 0]
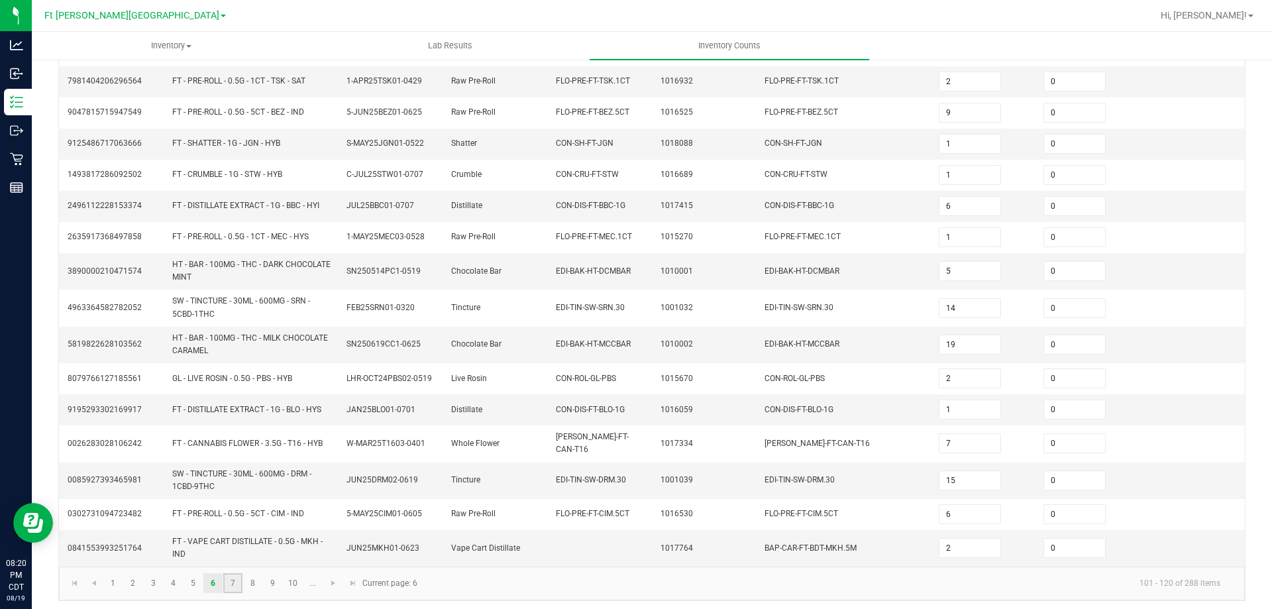
click at [236, 573] on link "7" at bounding box center [232, 583] width 19 height 20
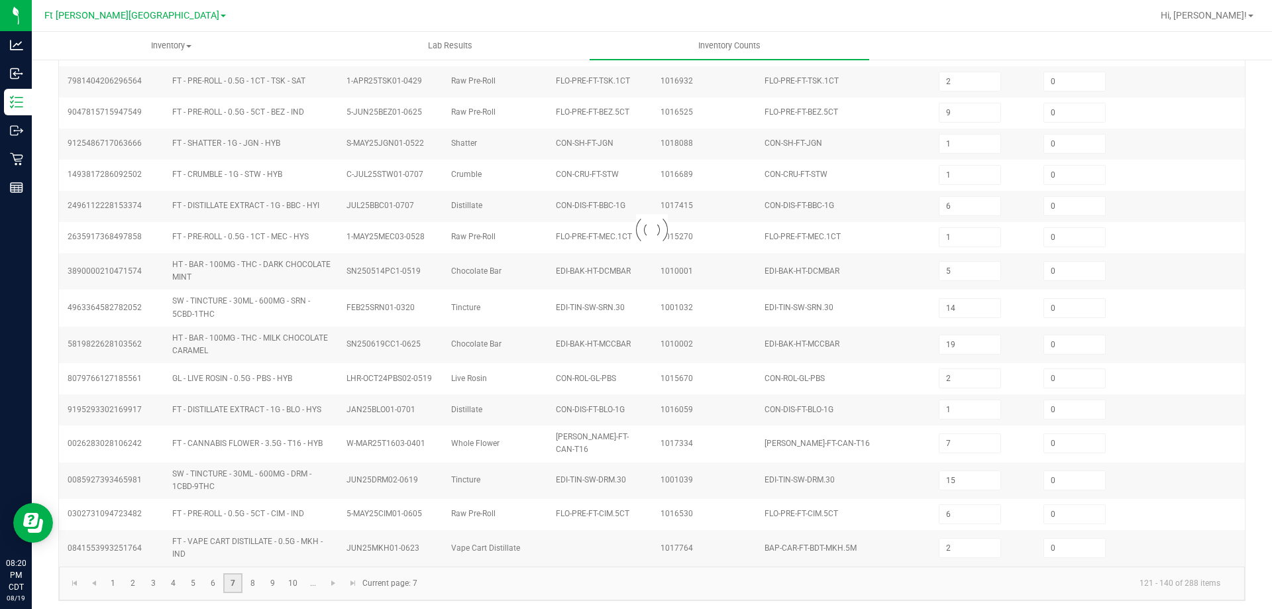
type input "1"
type input "3"
type input "7"
type input "4"
type input "10"
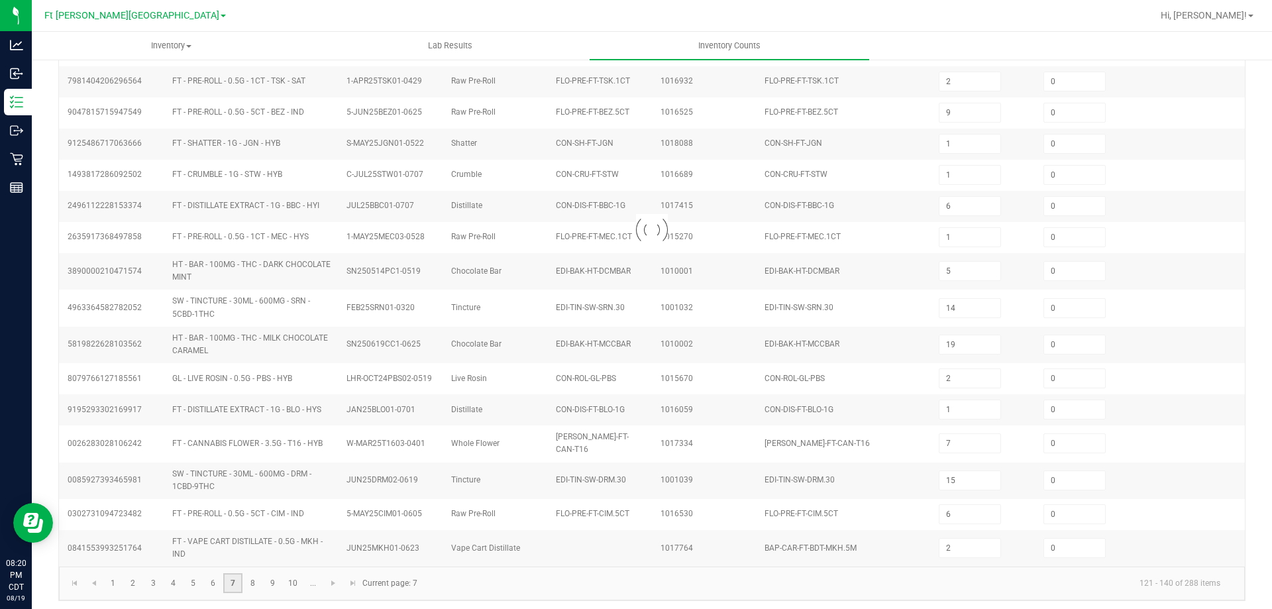
type input "7"
type input "3"
type input "2"
type input "15"
type input "7"
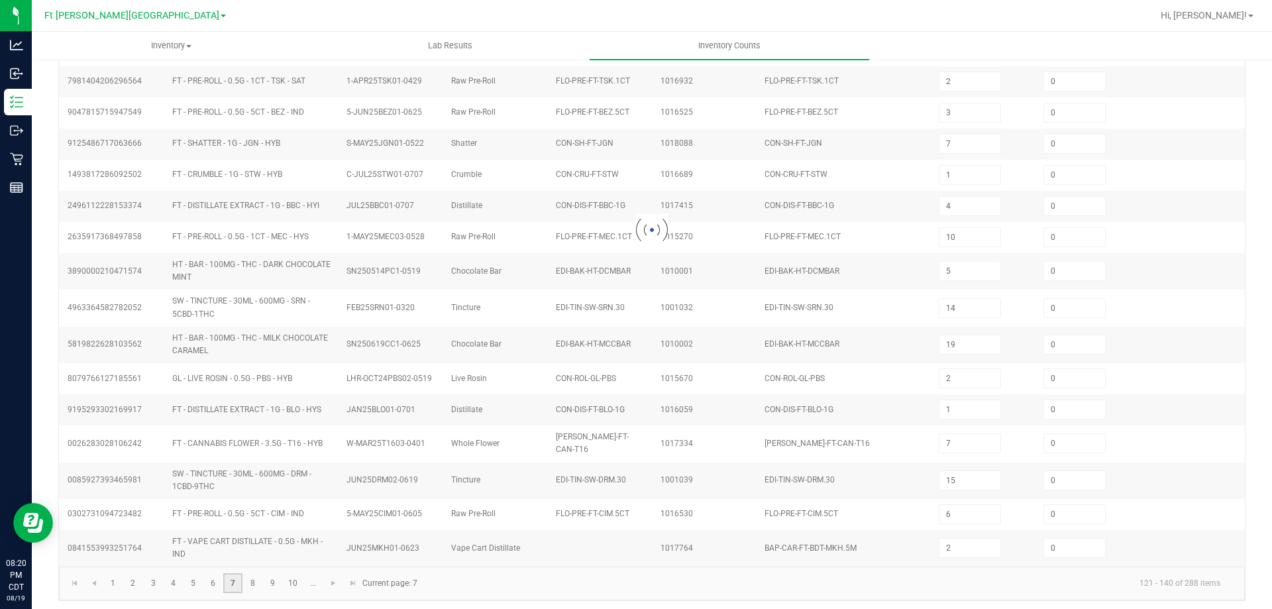
type input "8"
type input "10"
type input "1"
type input "7"
type input "1"
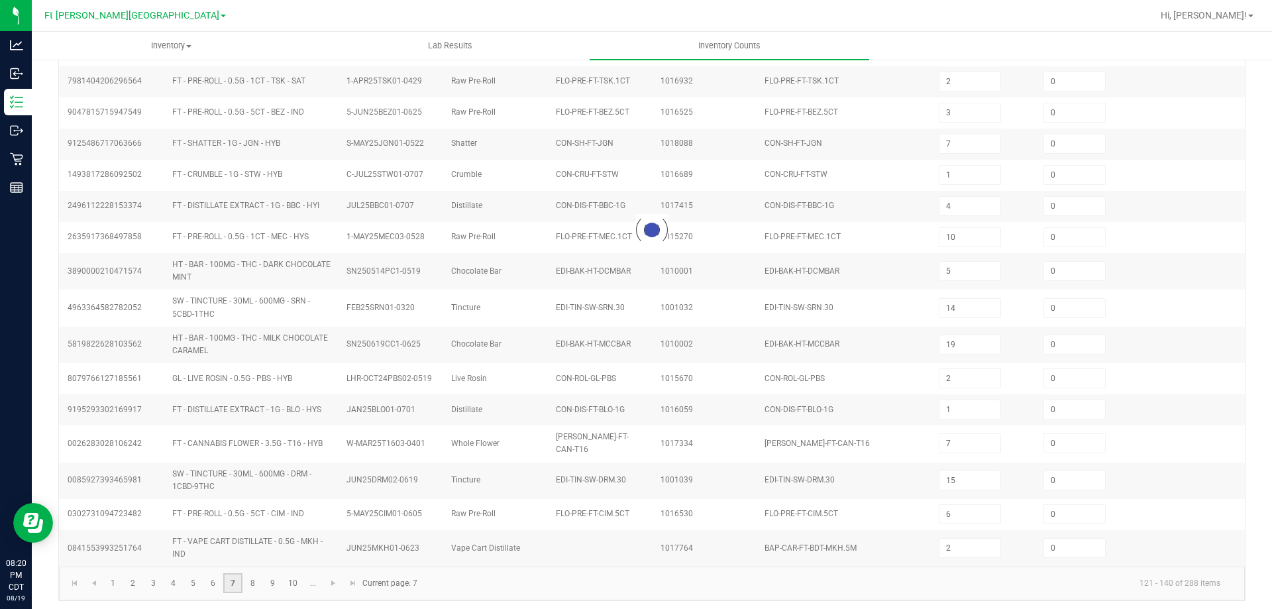
type input "10"
type input "3"
type input "6"
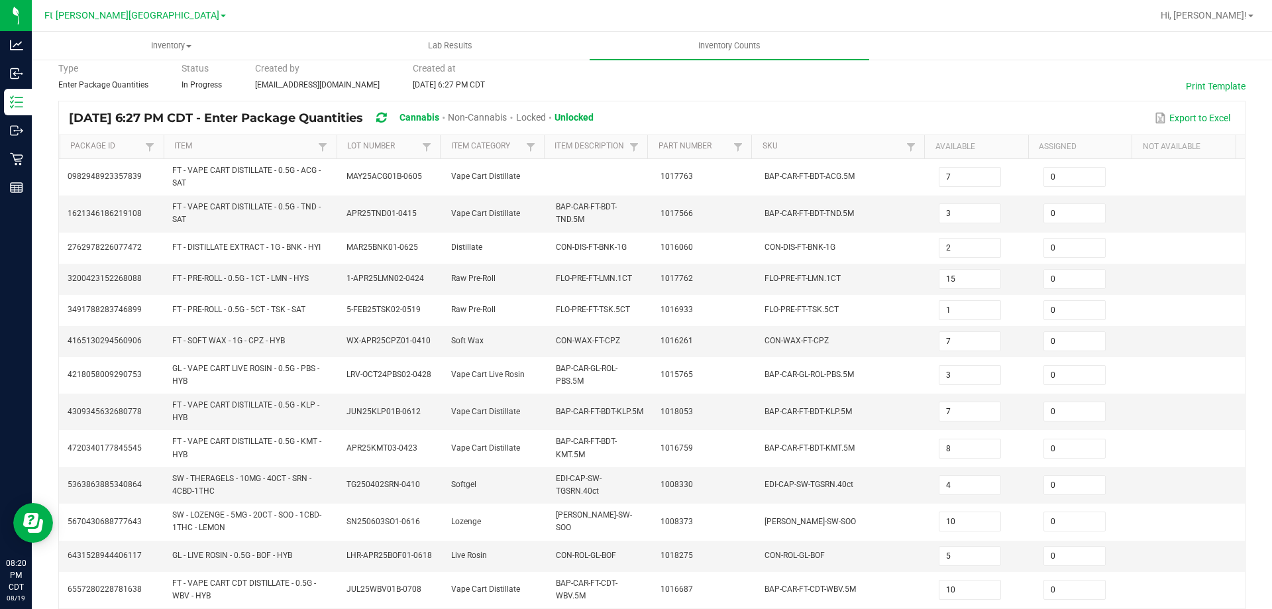
scroll to position [342, 0]
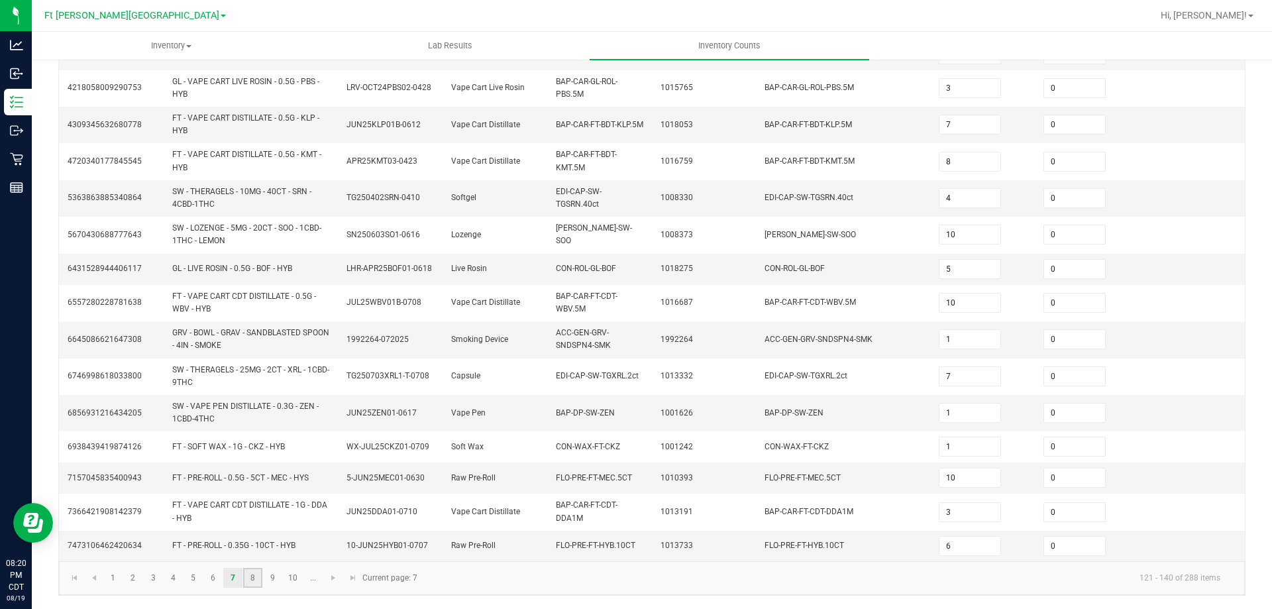
click at [256, 574] on link "8" at bounding box center [252, 578] width 19 height 20
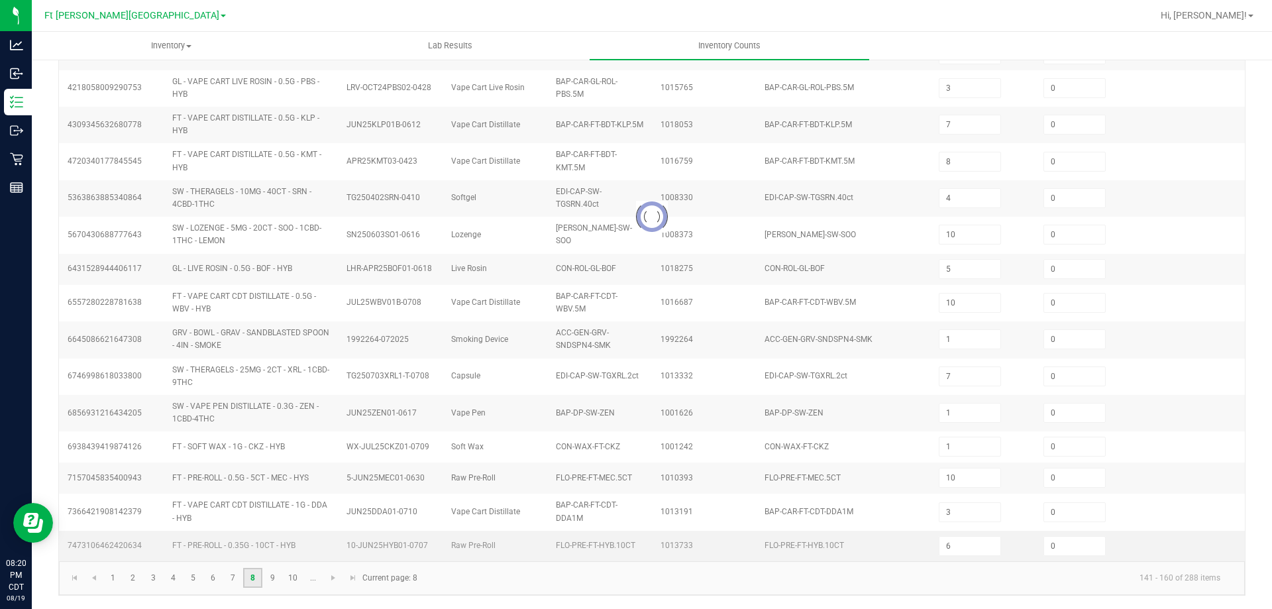
type input "5"
type input "17"
type input "9"
type input "0"
type input "2"
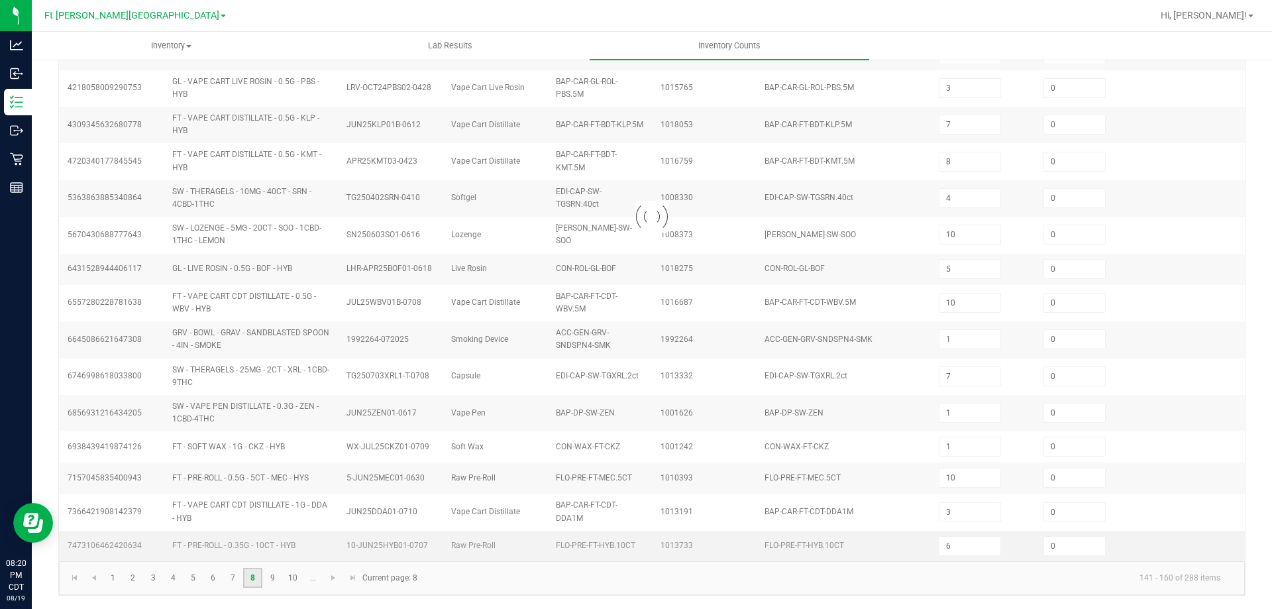
type input "11"
type input "7"
type input "1"
type input "3"
type input "4"
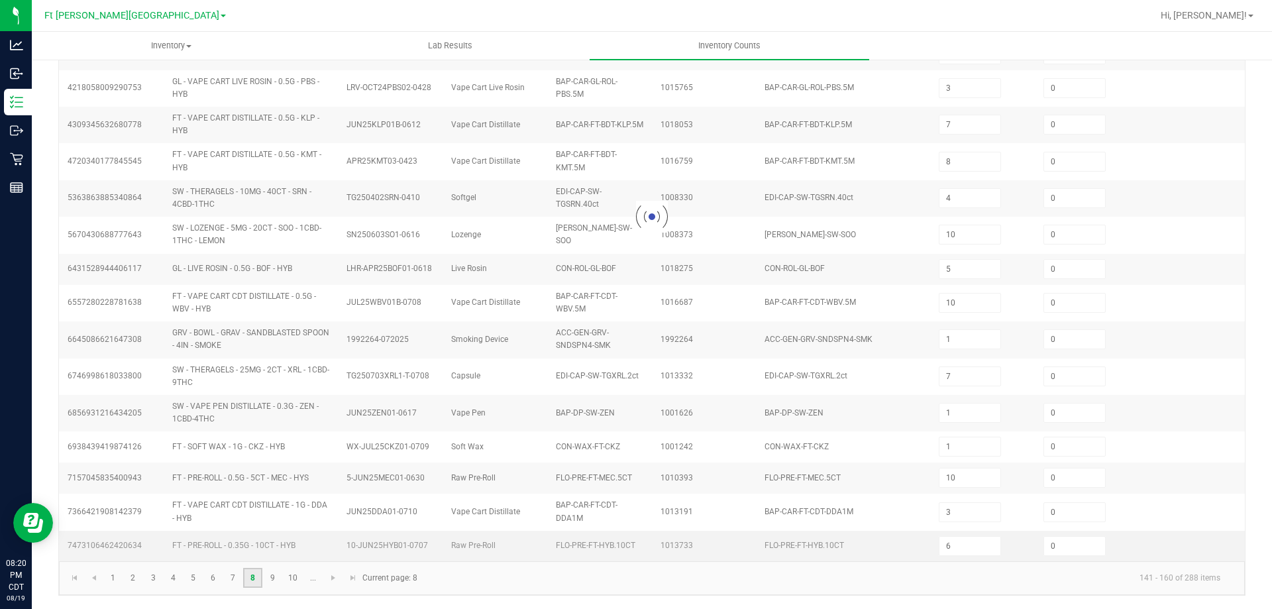
type input "9"
type input "8"
type input "9"
type input "3"
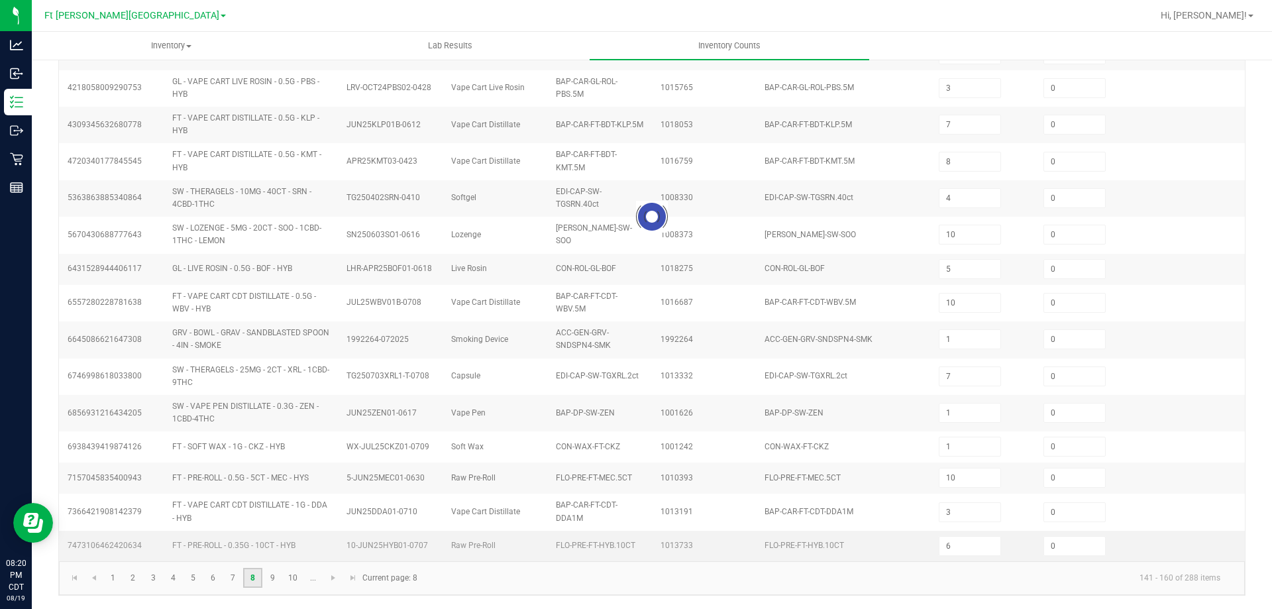
type input "1"
type input "10"
type input "3"
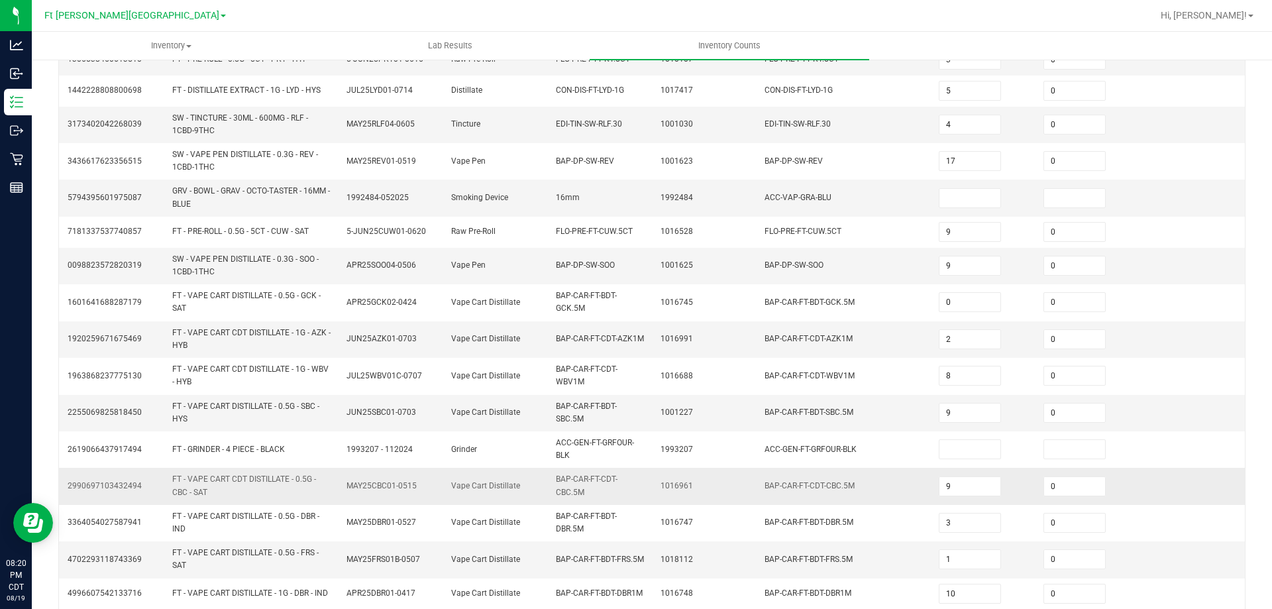
scroll to position [276, 0]
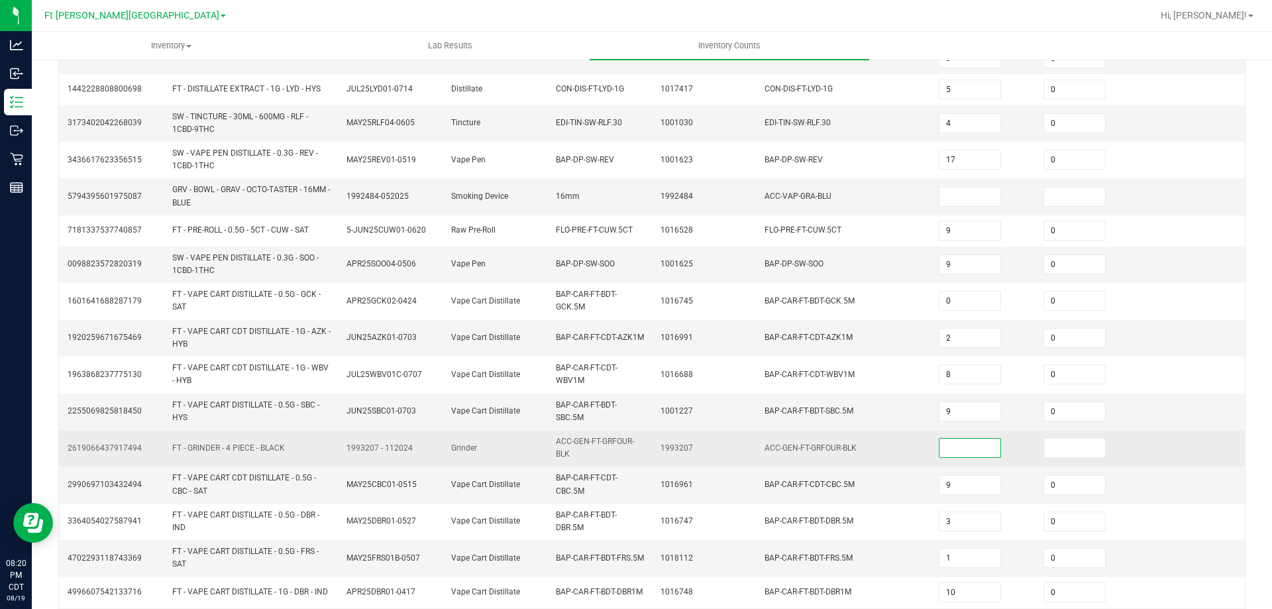
click at [944, 446] on input at bounding box center [969, 448] width 61 height 19
type input "0"
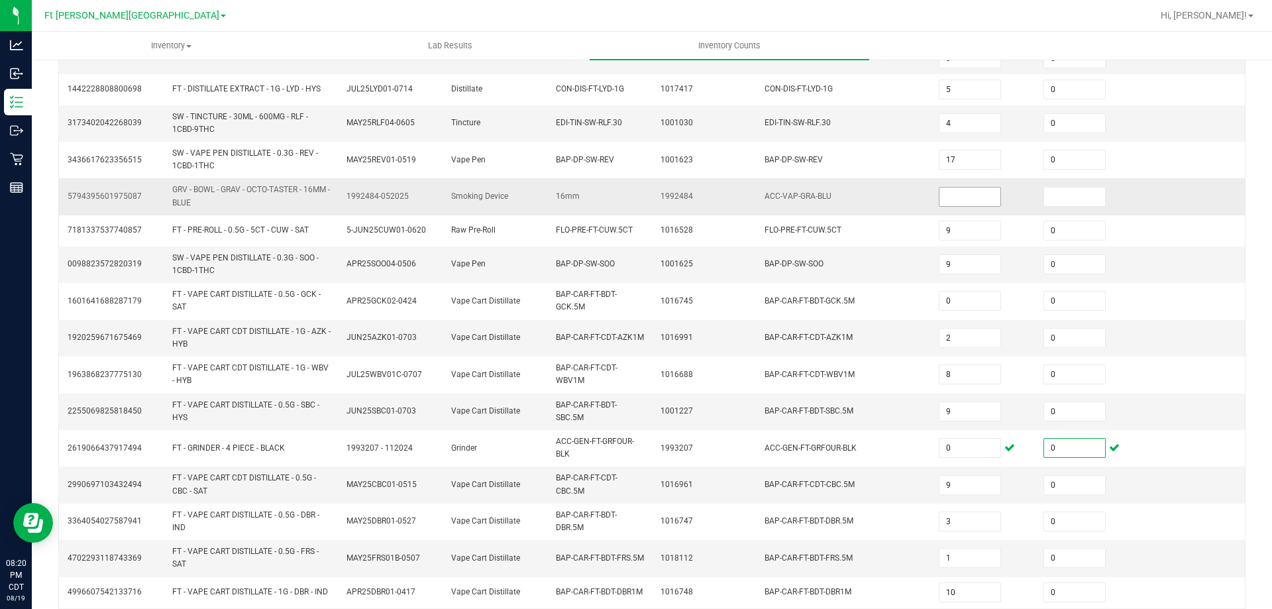
type input "0"
click at [953, 193] on input at bounding box center [969, 196] width 61 height 19
type input "0"
click at [858, 197] on td "ACC-VAP-GRA-BLU" at bounding box center [843, 196] width 174 height 36
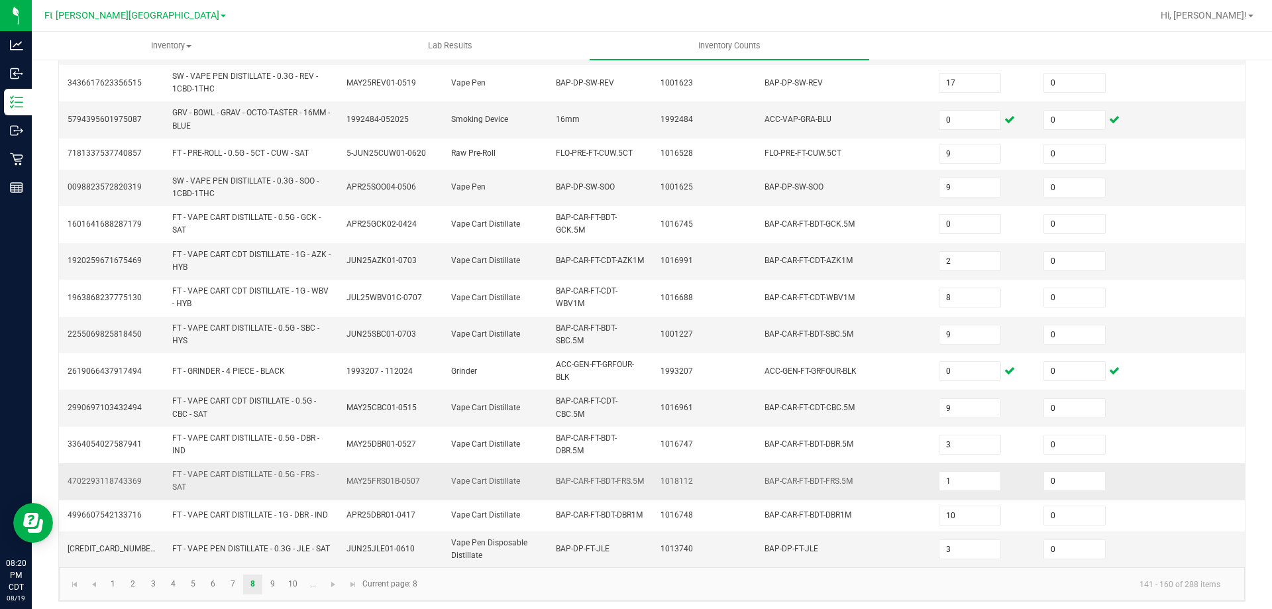
scroll to position [364, 0]
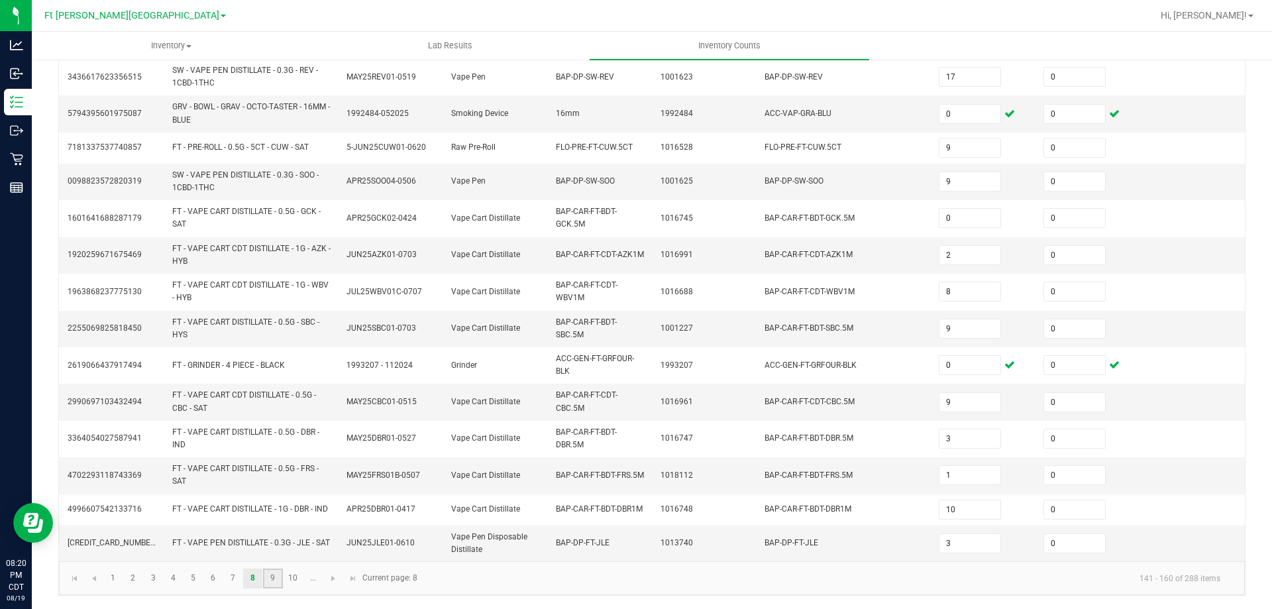
click at [275, 580] on link "9" at bounding box center [272, 578] width 19 height 20
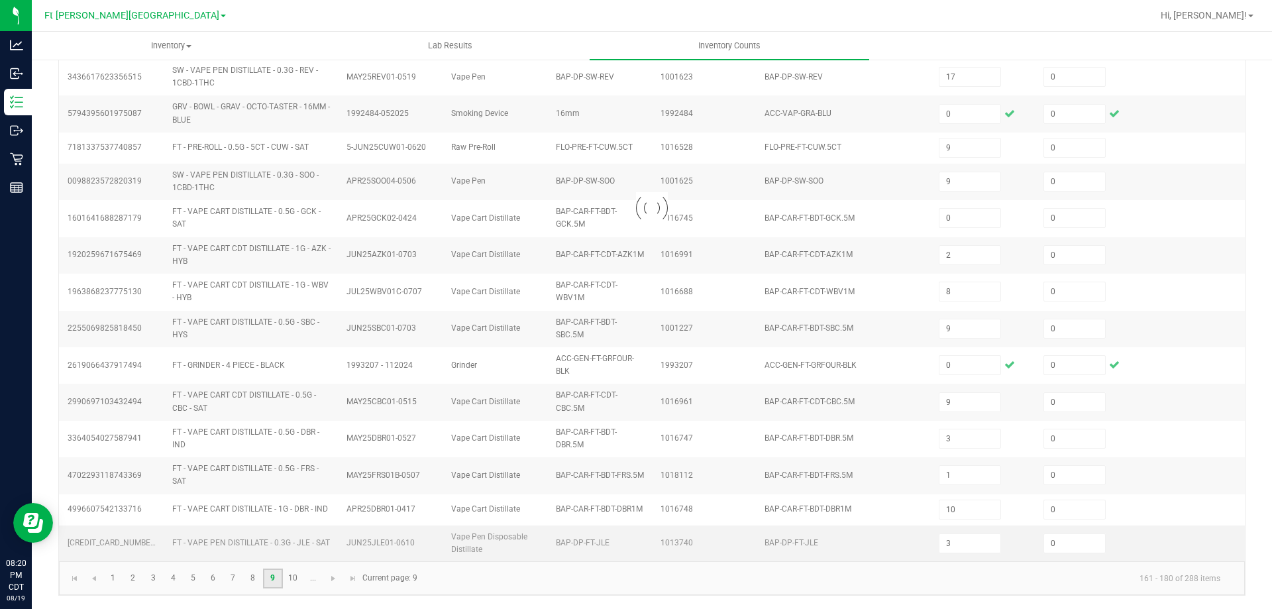
type input "8"
type input "11"
type input "7"
type input "12"
type input "16"
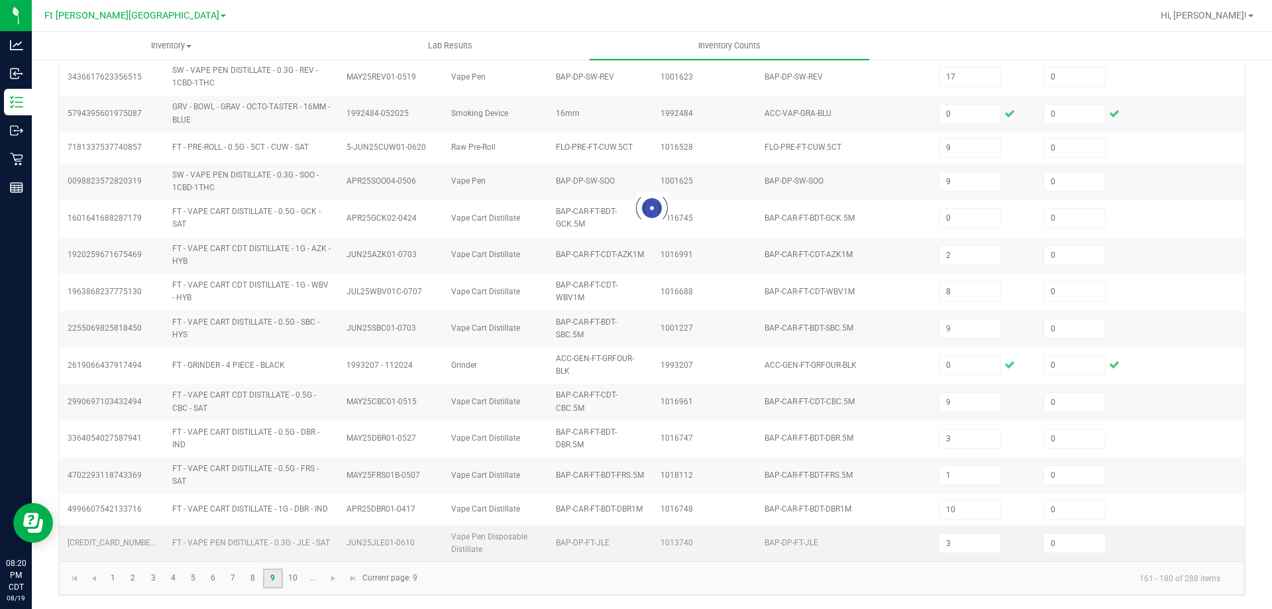
type input "2"
type input "4"
type input "14"
type input "8"
type input "5"
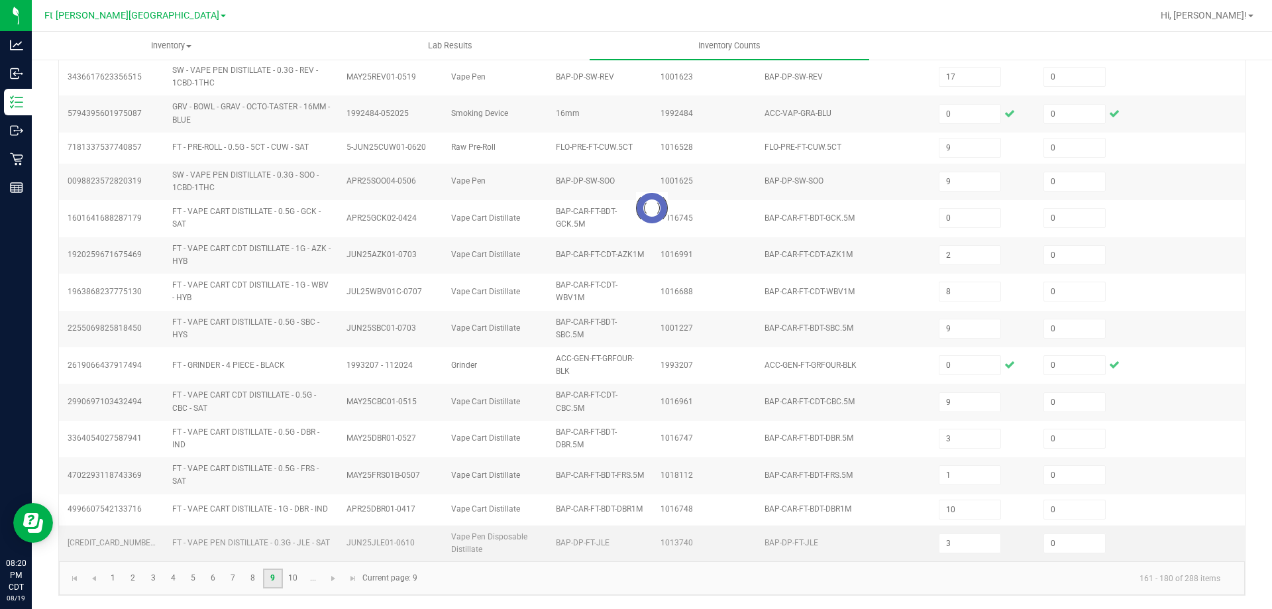
type input "2"
type input "5"
type input "1"
type input "38"
type input "4"
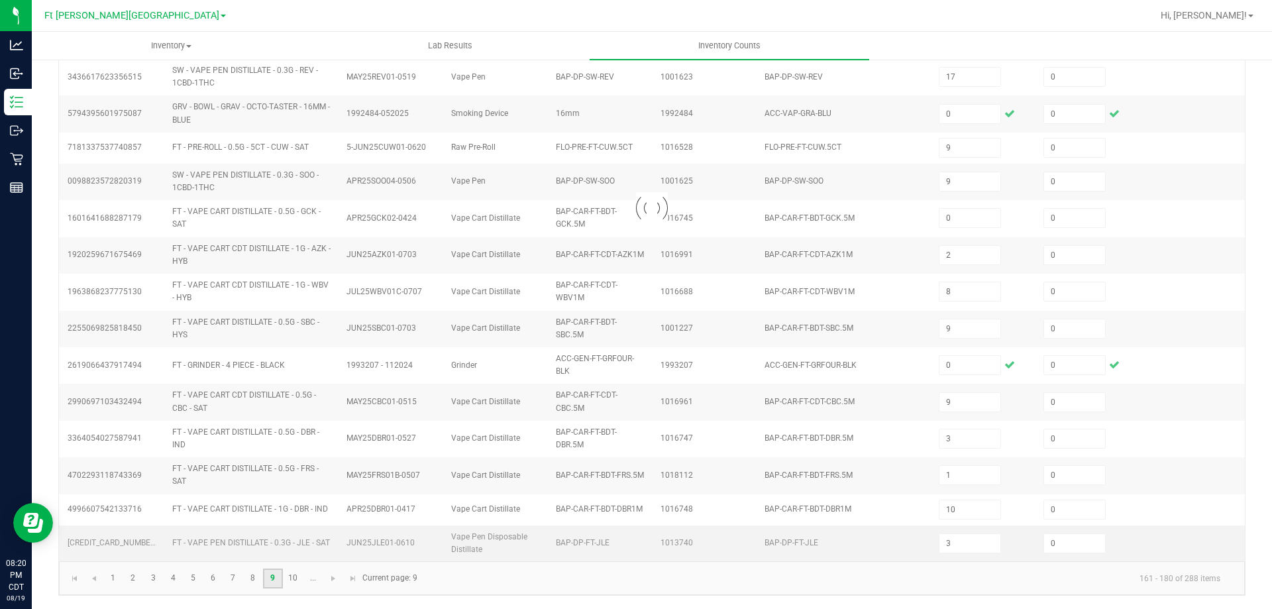
type input "17"
type input "5"
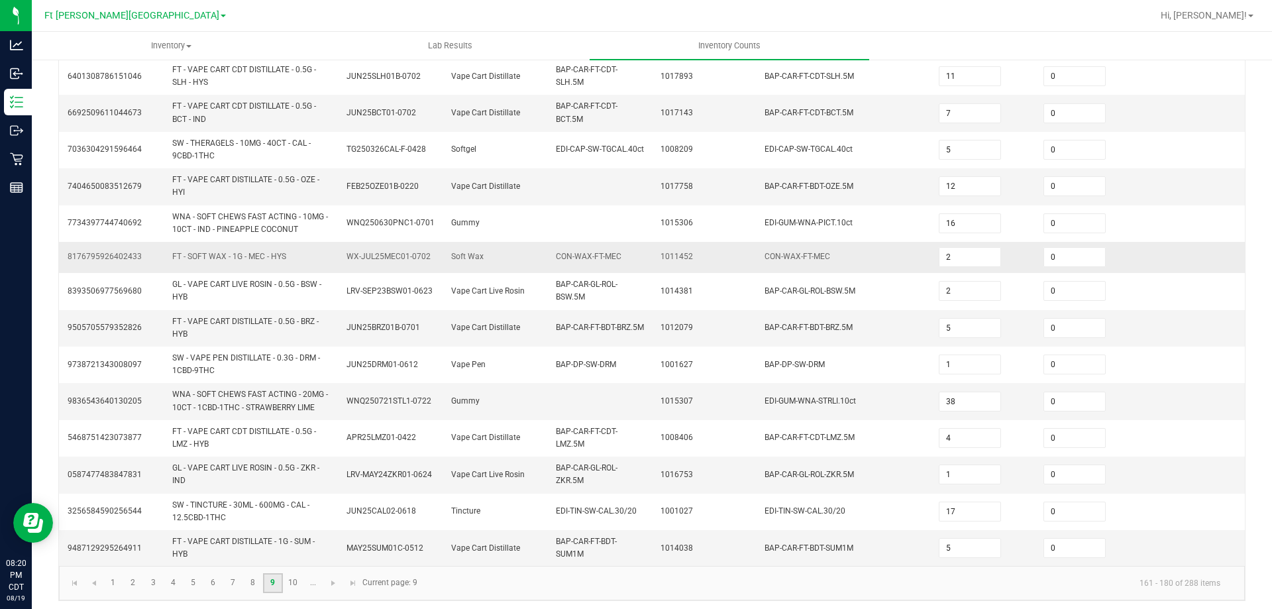
scroll to position [376, 0]
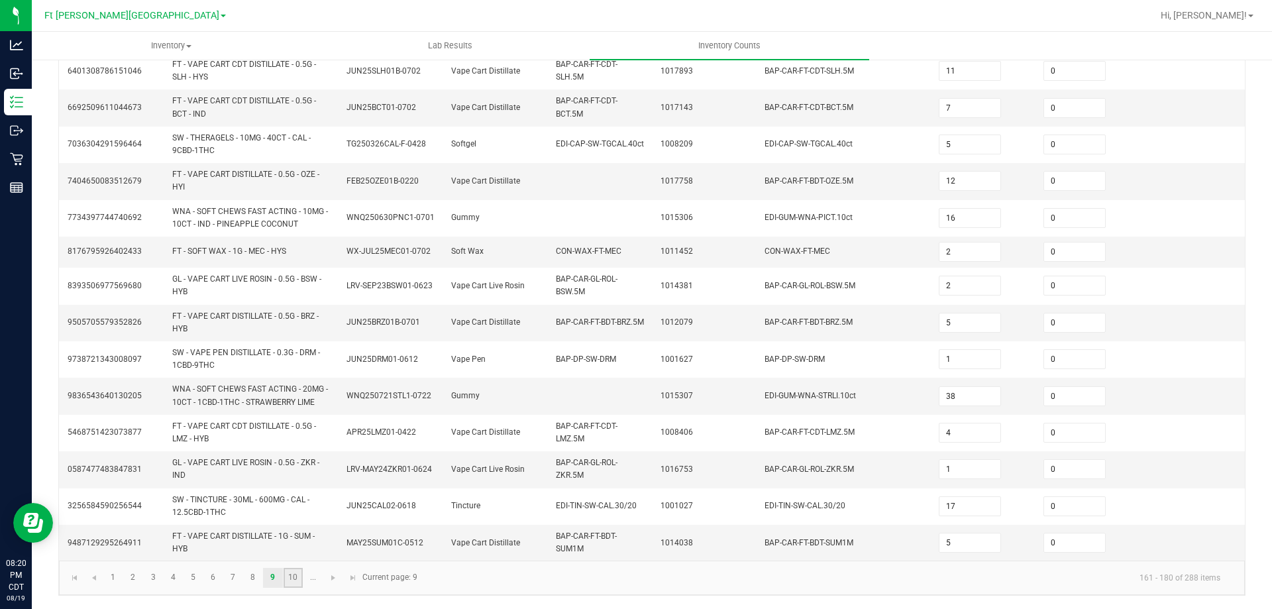
click at [295, 578] on link "10" at bounding box center [293, 578] width 19 height 20
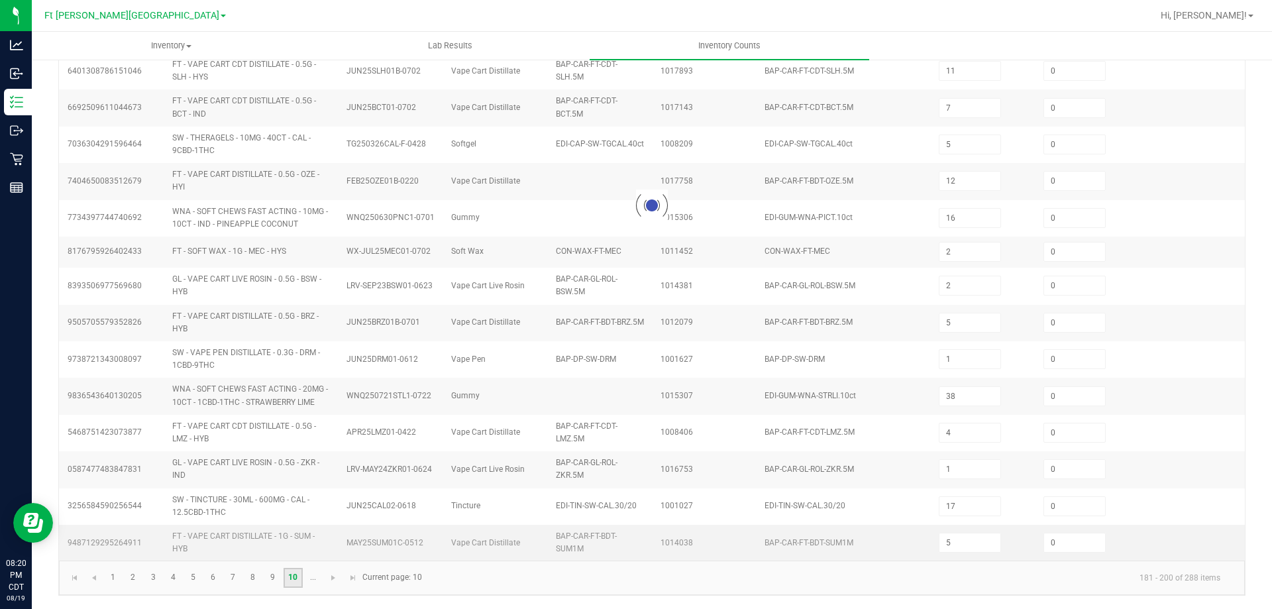
type input "50"
type input "2"
type input "6"
type input "5"
type input "19"
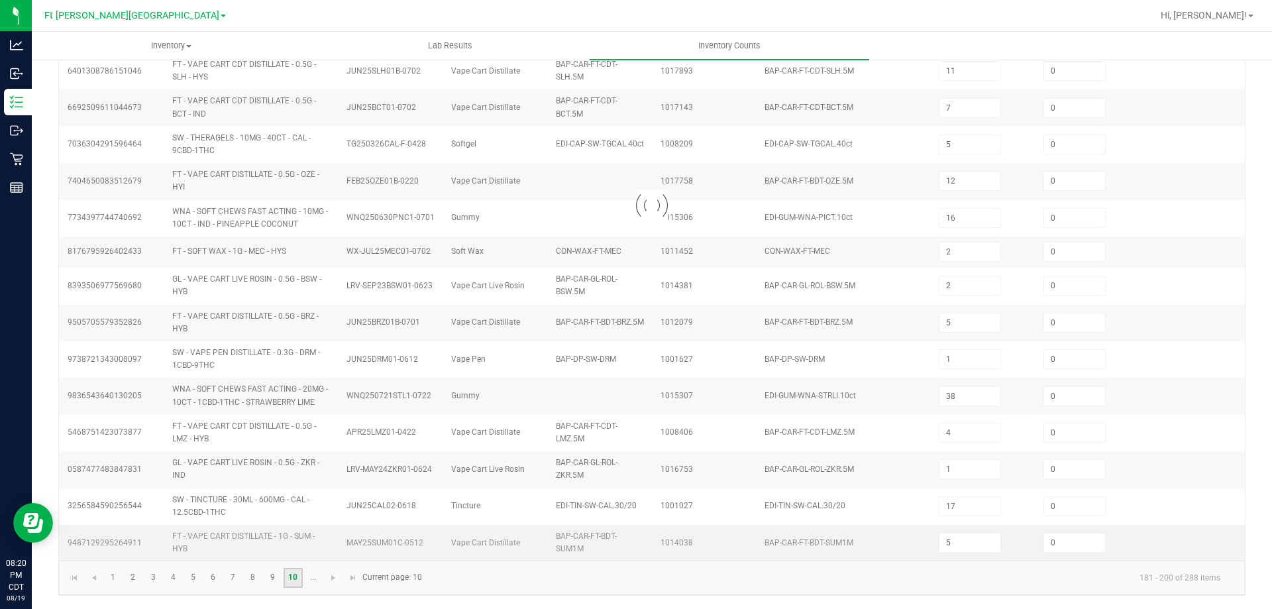
type input "5"
type input "3"
type input "5"
type input "6"
type input "8"
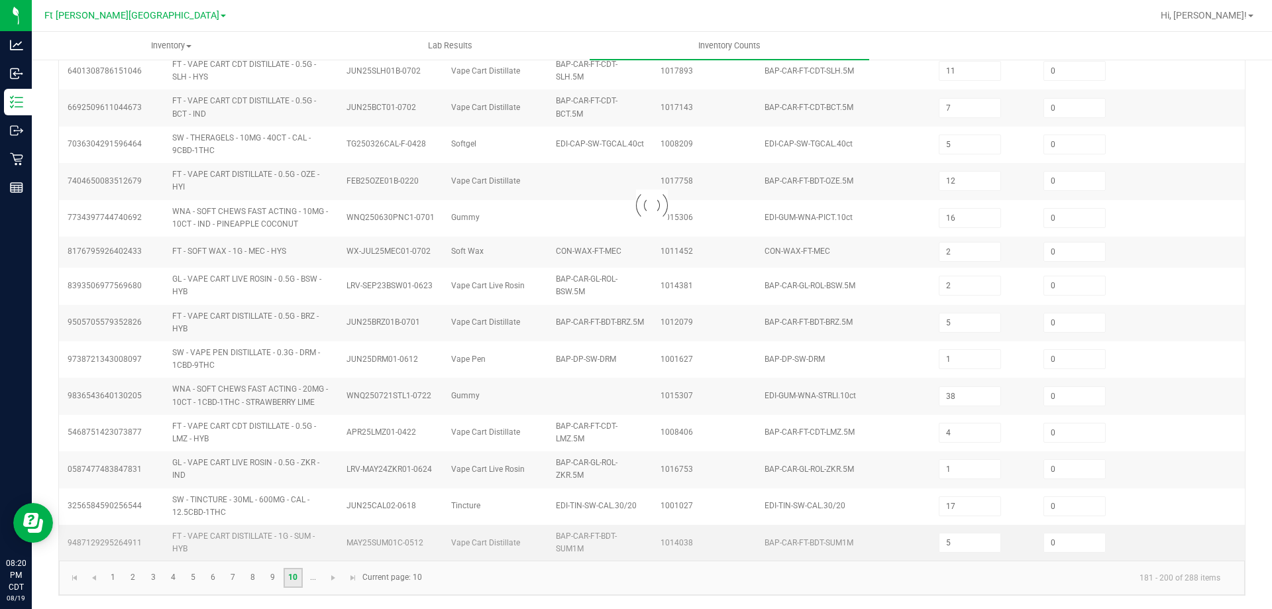
type input "7"
type input "2"
type input "4"
type input "3"
type input "12"
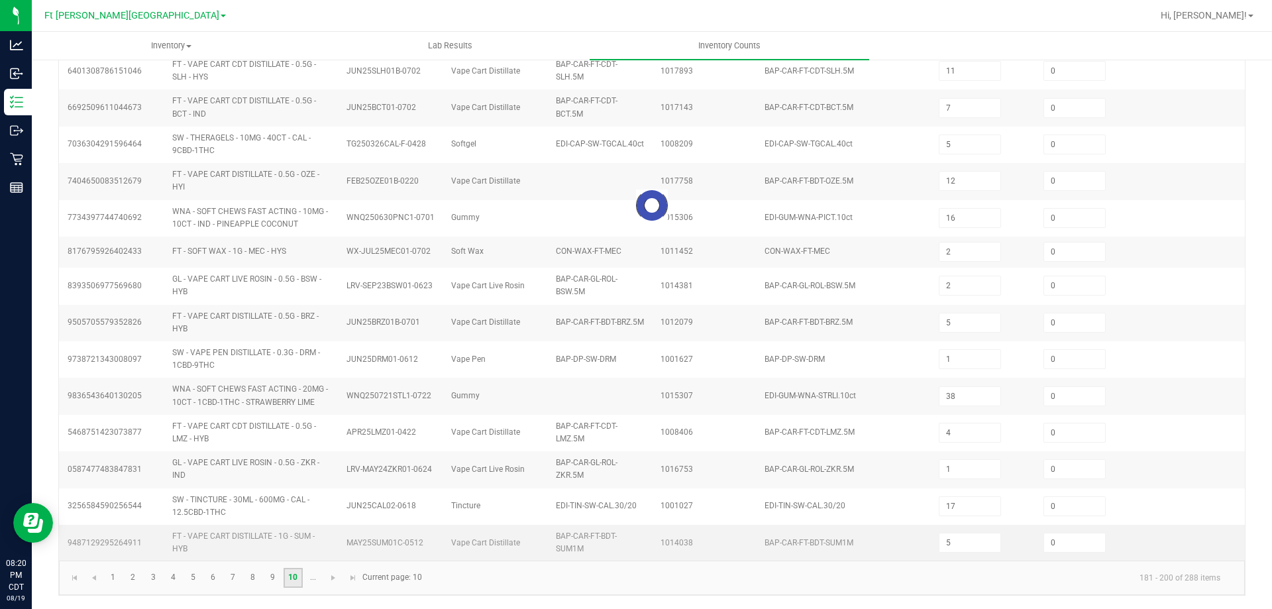
type input "6"
type input "12"
type input "17"
type input "36"
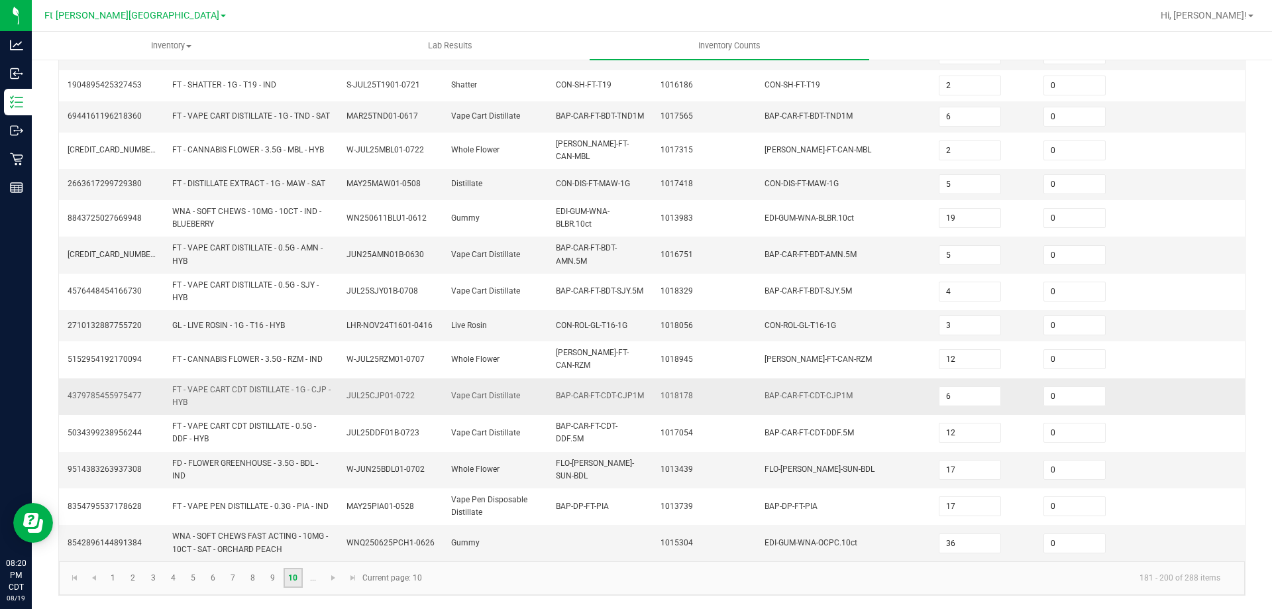
scroll to position [353, 0]
click at [309, 580] on link "..." at bounding box center [312, 578] width 19 height 20
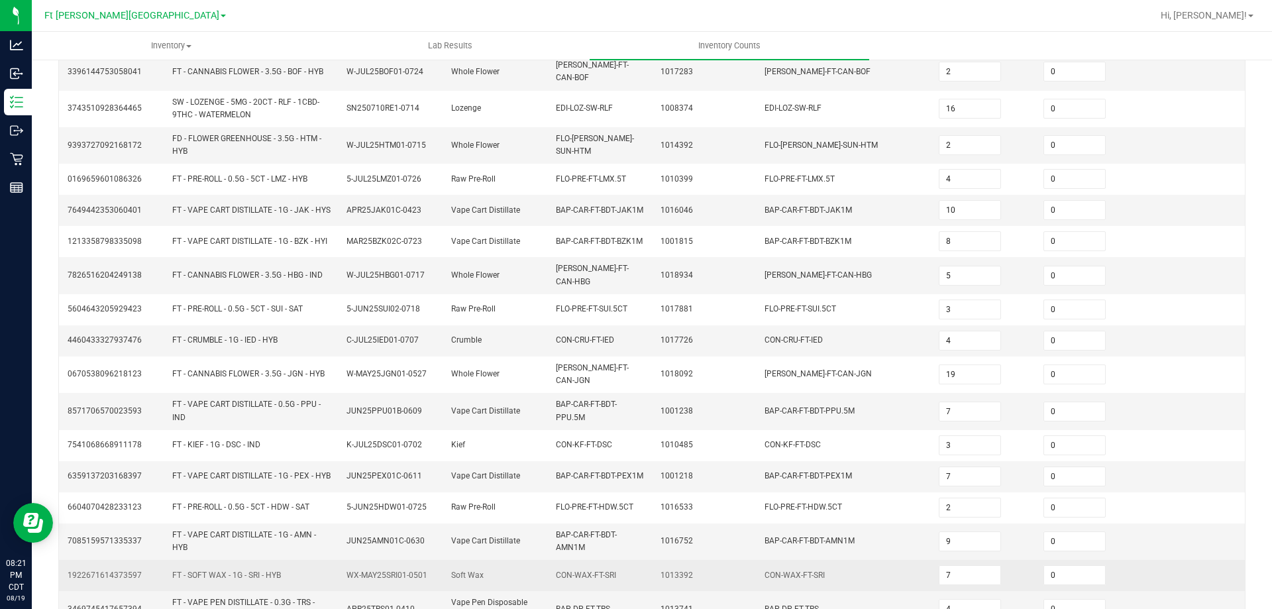
scroll to position [337, 0]
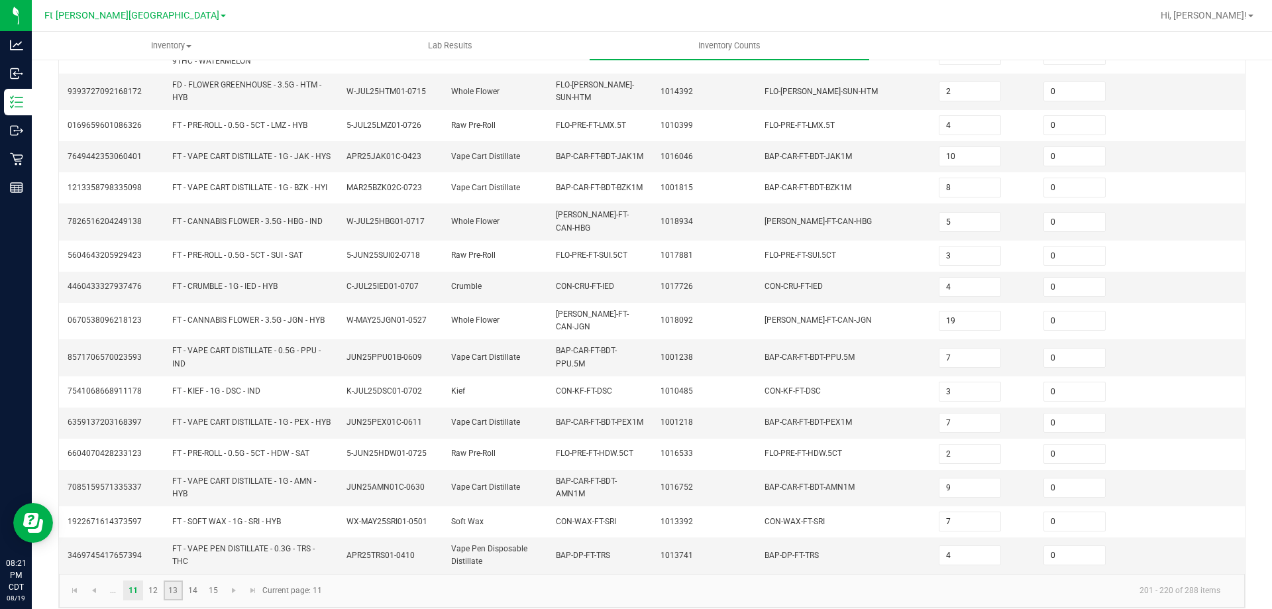
click at [164, 580] on link "13" at bounding box center [173, 590] width 19 height 20
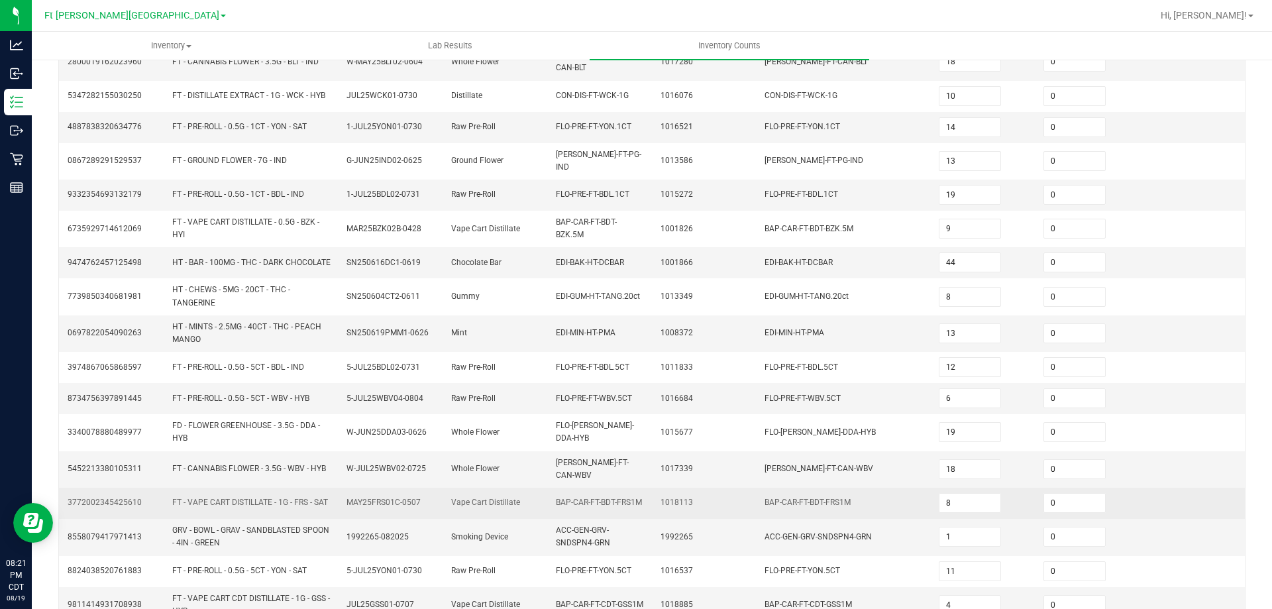
scroll to position [331, 0]
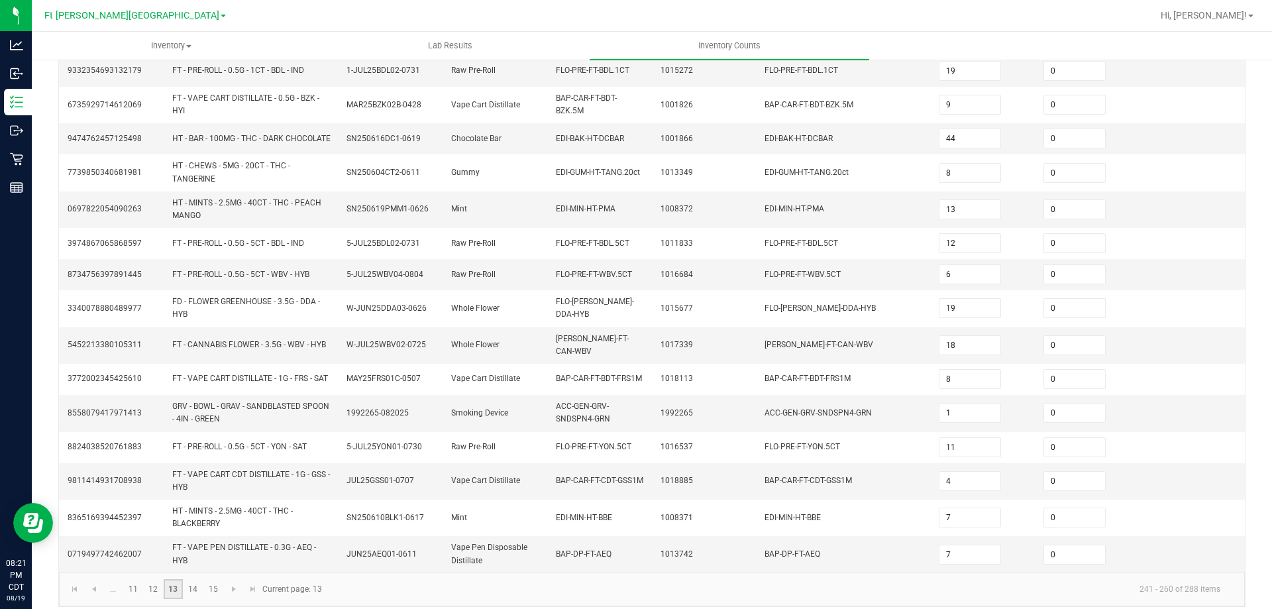
click at [172, 579] on link "13" at bounding box center [173, 589] width 19 height 20
click at [199, 579] on link "14" at bounding box center [192, 589] width 19 height 20
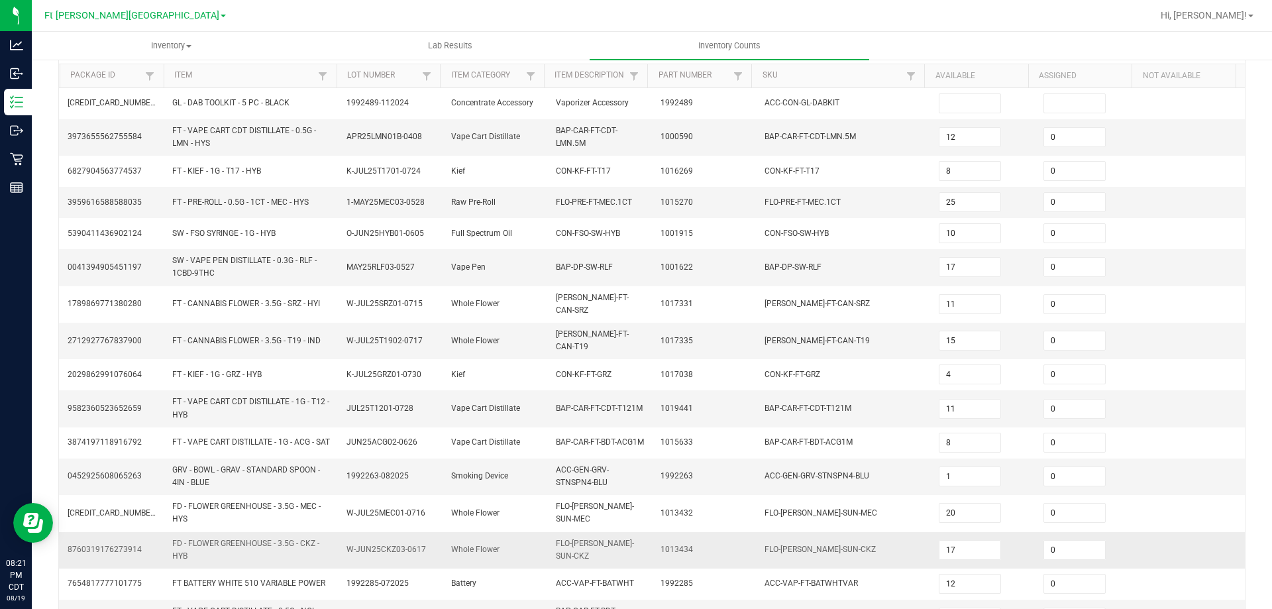
scroll to position [127, 0]
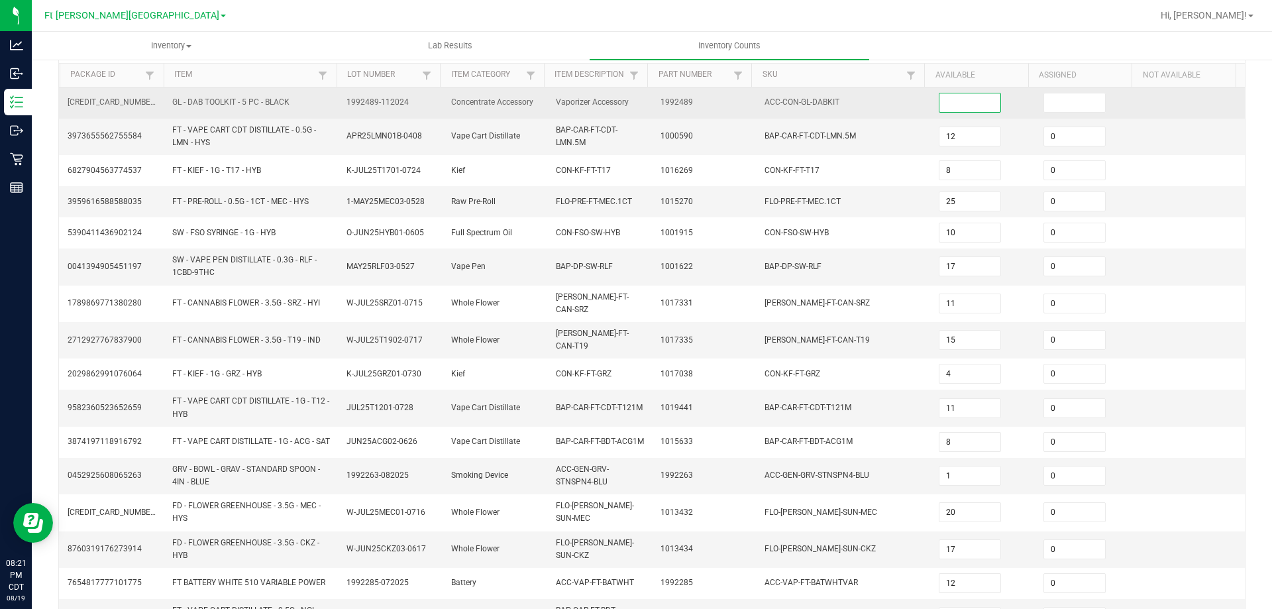
click at [941, 104] on input at bounding box center [969, 102] width 61 height 19
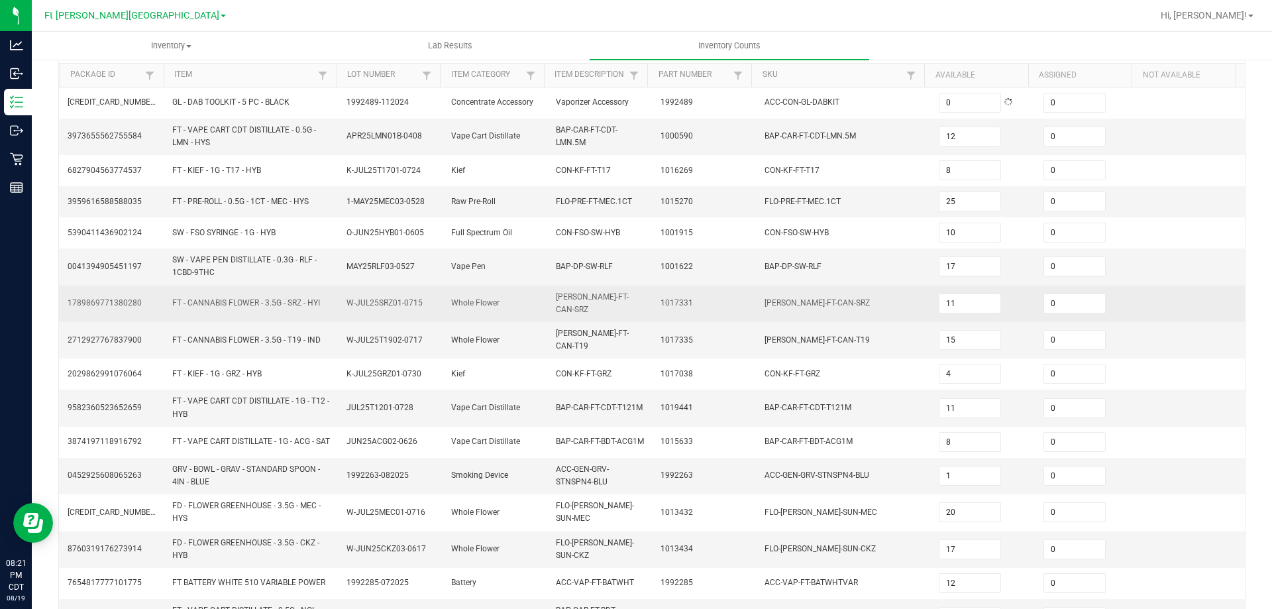
click at [790, 285] on td "[PERSON_NAME]-FT-CAN-SRZ" at bounding box center [843, 303] width 174 height 36
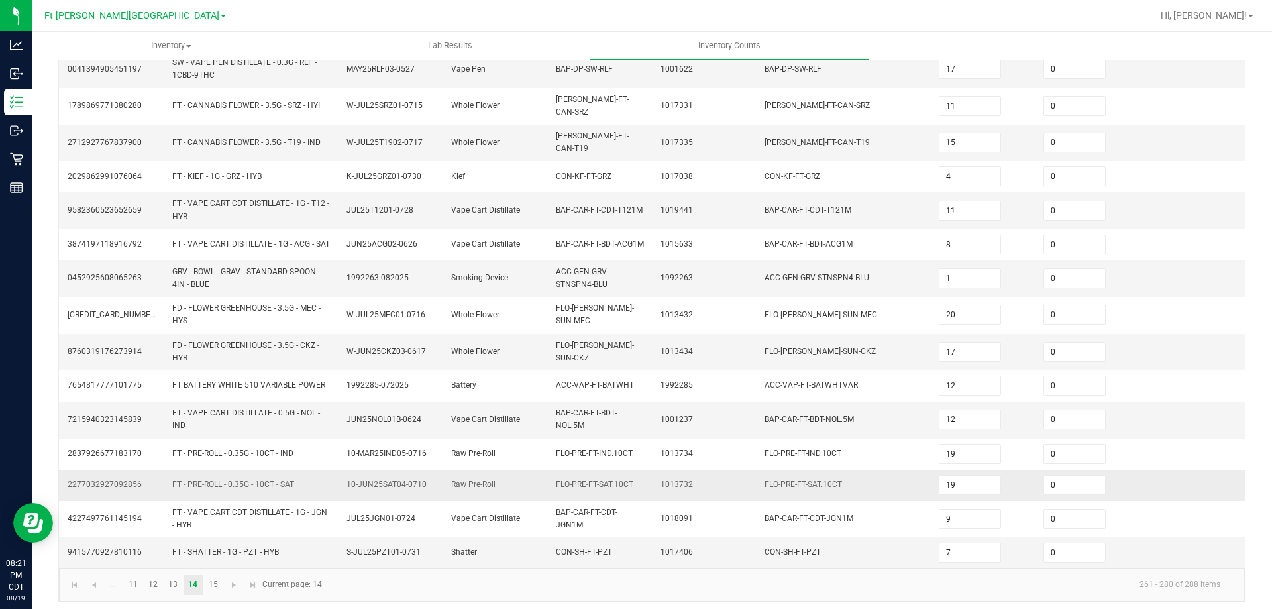
scroll to position [325, 0]
click at [218, 588] on link "15" at bounding box center [212, 584] width 19 height 20
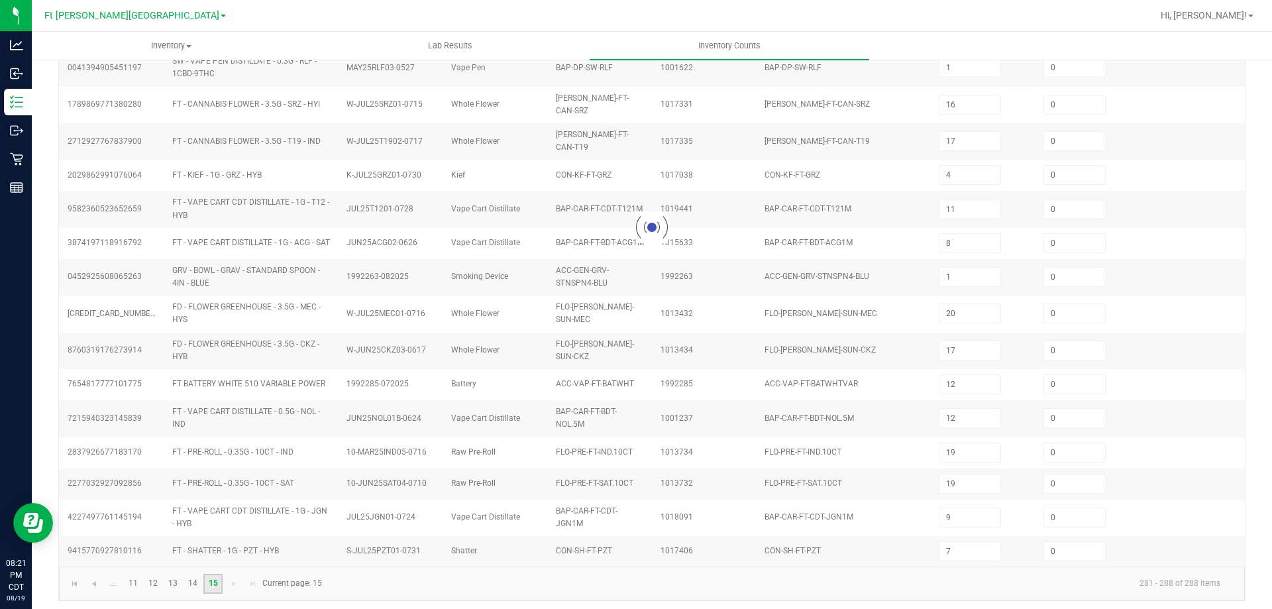
scroll to position [0, 0]
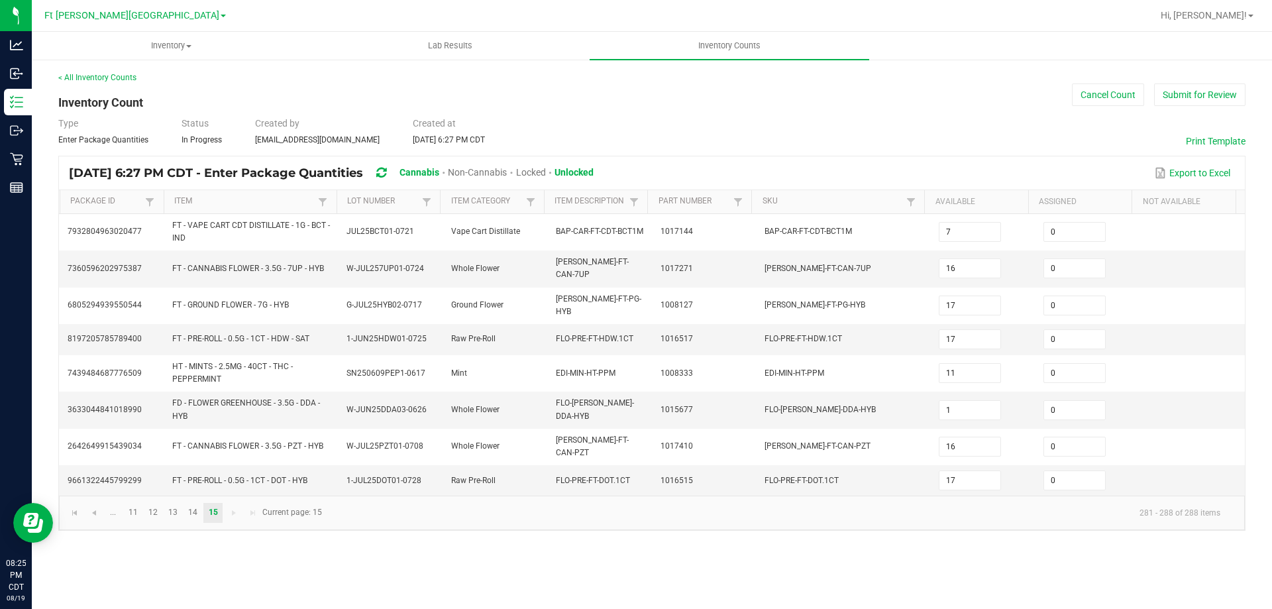
click at [951, 183] on div "Export to Excel" at bounding box center [918, 173] width 631 height 23
click at [1200, 100] on button "Submit for Review" at bounding box center [1199, 94] width 91 height 23
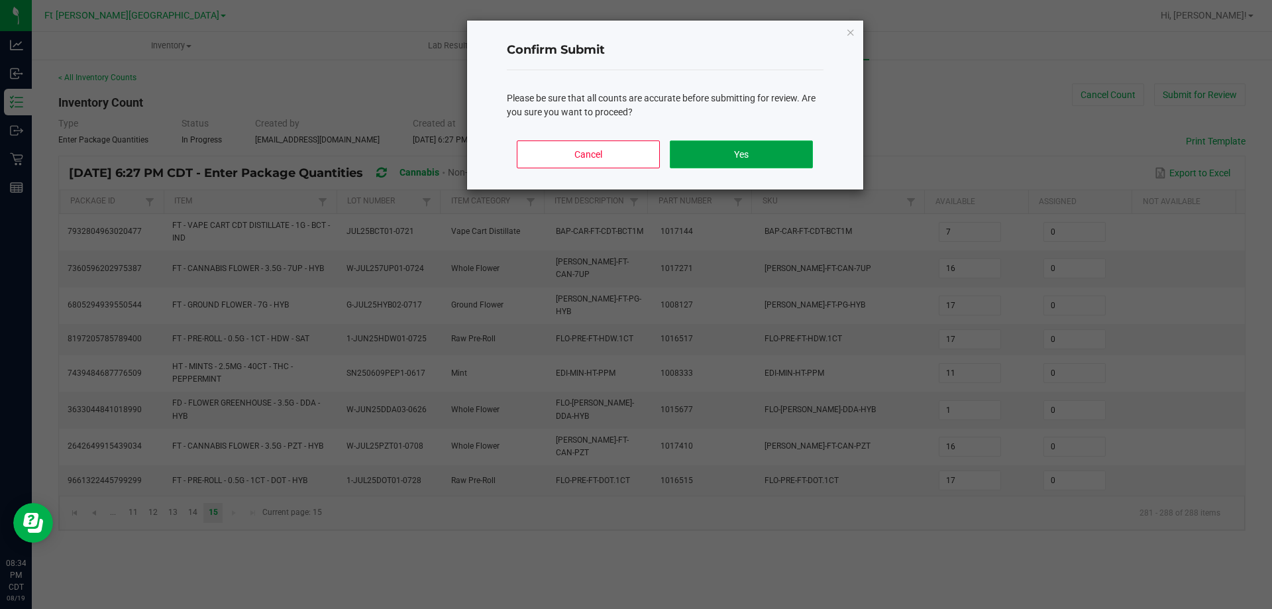
click at [738, 158] on button "Yes" at bounding box center [741, 154] width 142 height 28
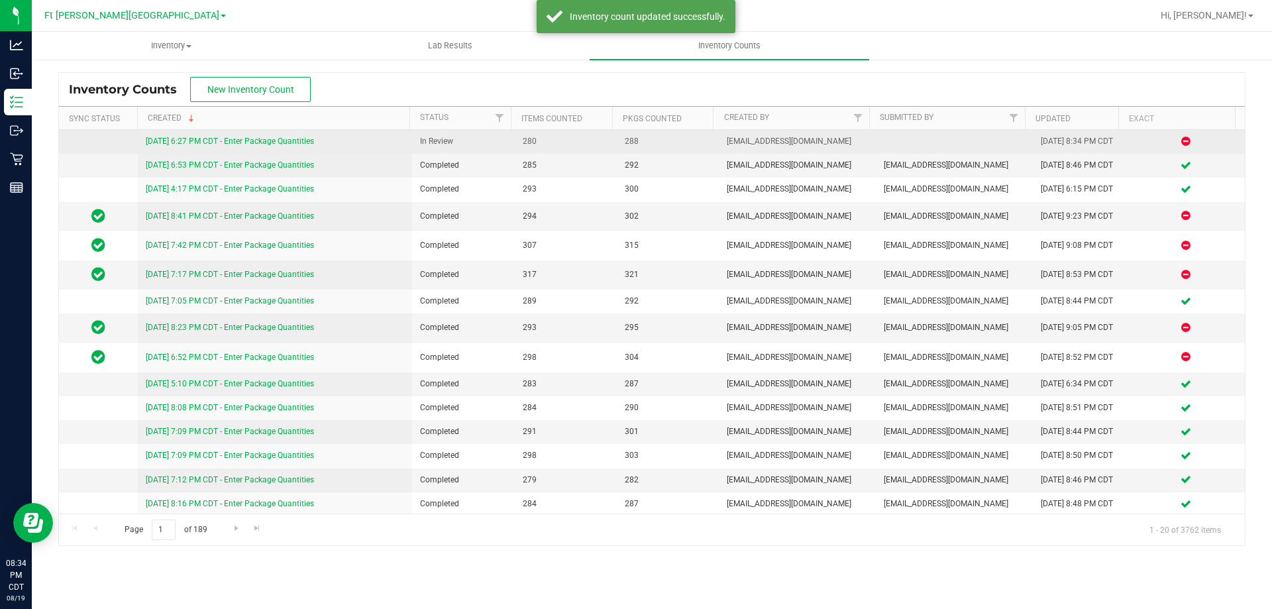
click at [310, 140] on link "[DATE] 6:27 PM CDT - Enter Package Quantities" at bounding box center [230, 140] width 168 height 9
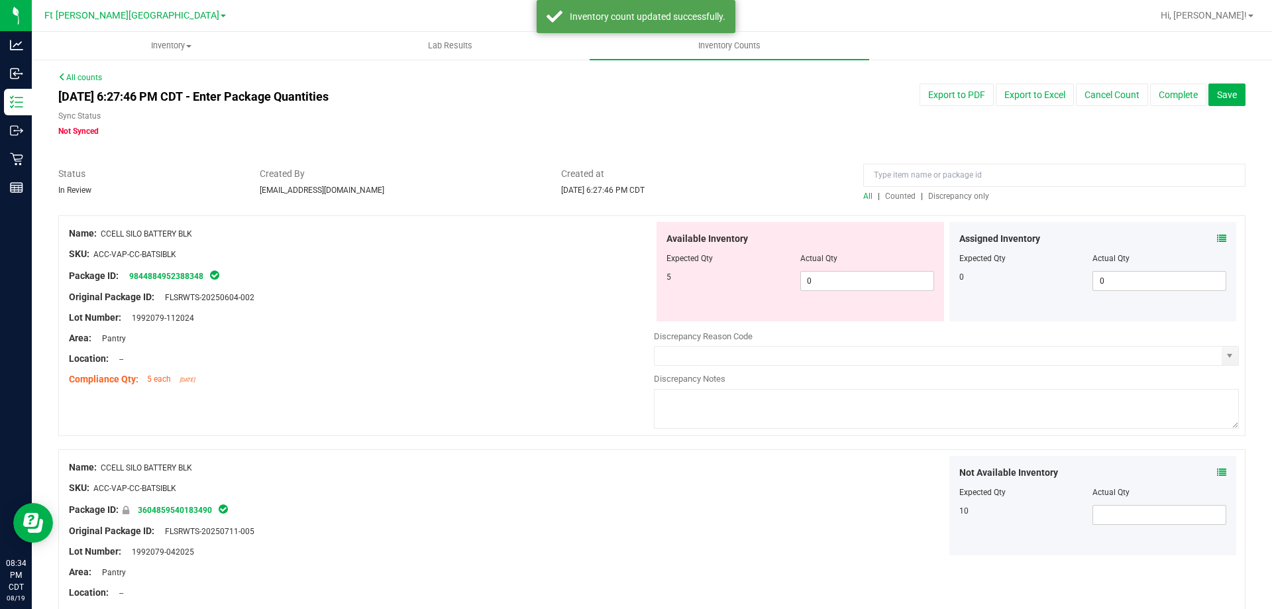
click at [947, 192] on span "Discrepancy only" at bounding box center [958, 195] width 61 height 9
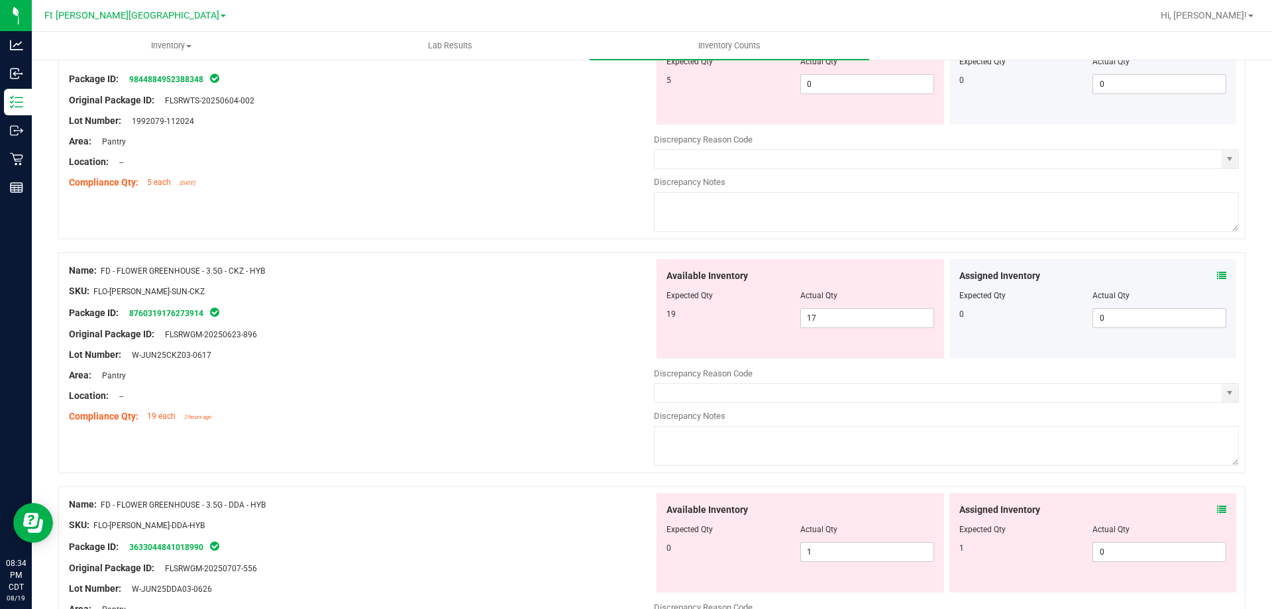
scroll to position [199, 0]
click at [1218, 279] on div "Assigned Inventory Expected Qty Actual Qty 0 0 0" at bounding box center [1092, 306] width 287 height 99
click at [1217, 275] on icon at bounding box center [1221, 273] width 9 height 9
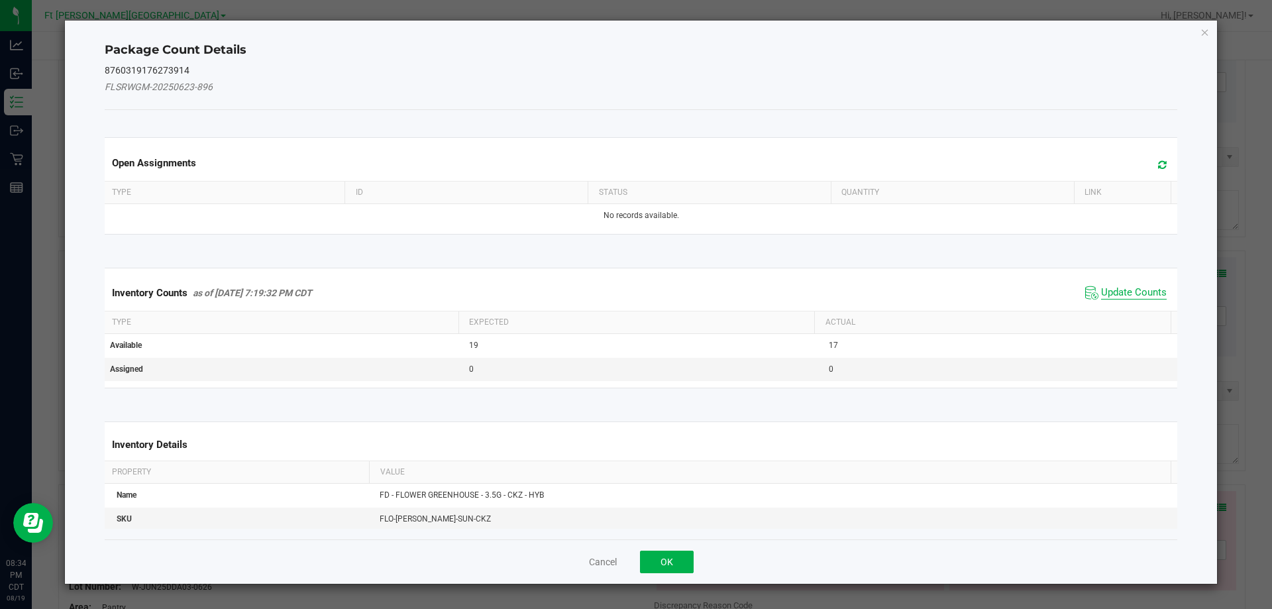
click at [1117, 294] on span "Update Counts" at bounding box center [1134, 292] width 66 height 13
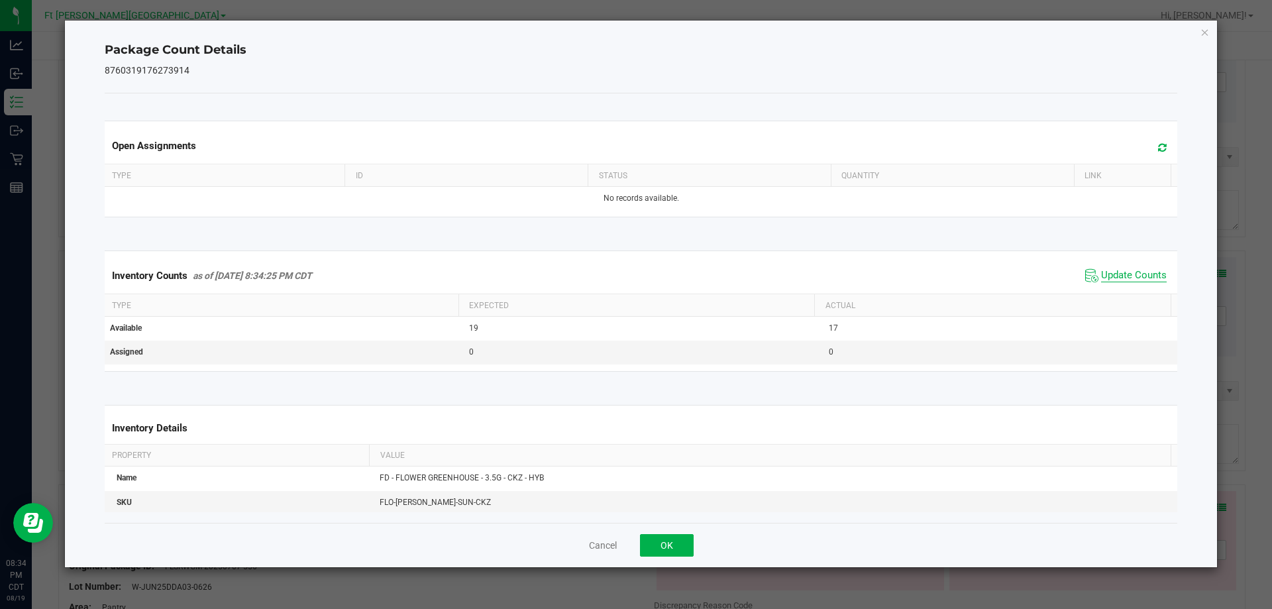
click at [1109, 279] on span "Update Counts" at bounding box center [1134, 275] width 66 height 13
click at [682, 543] on button "OK" at bounding box center [667, 545] width 54 height 23
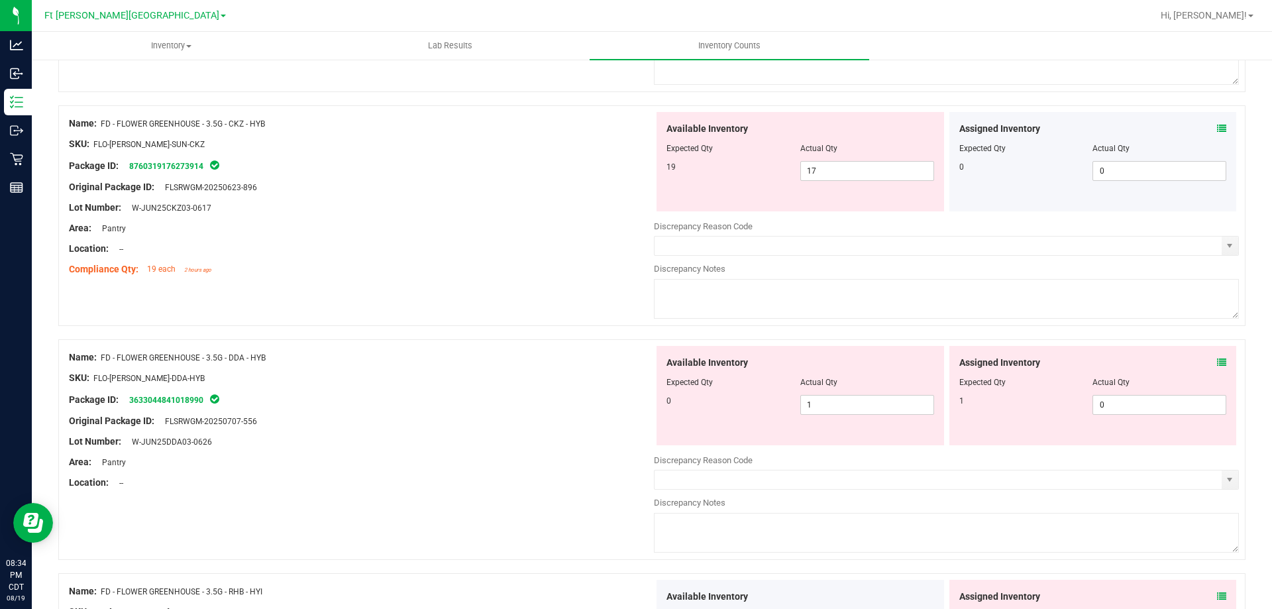
scroll to position [464, 0]
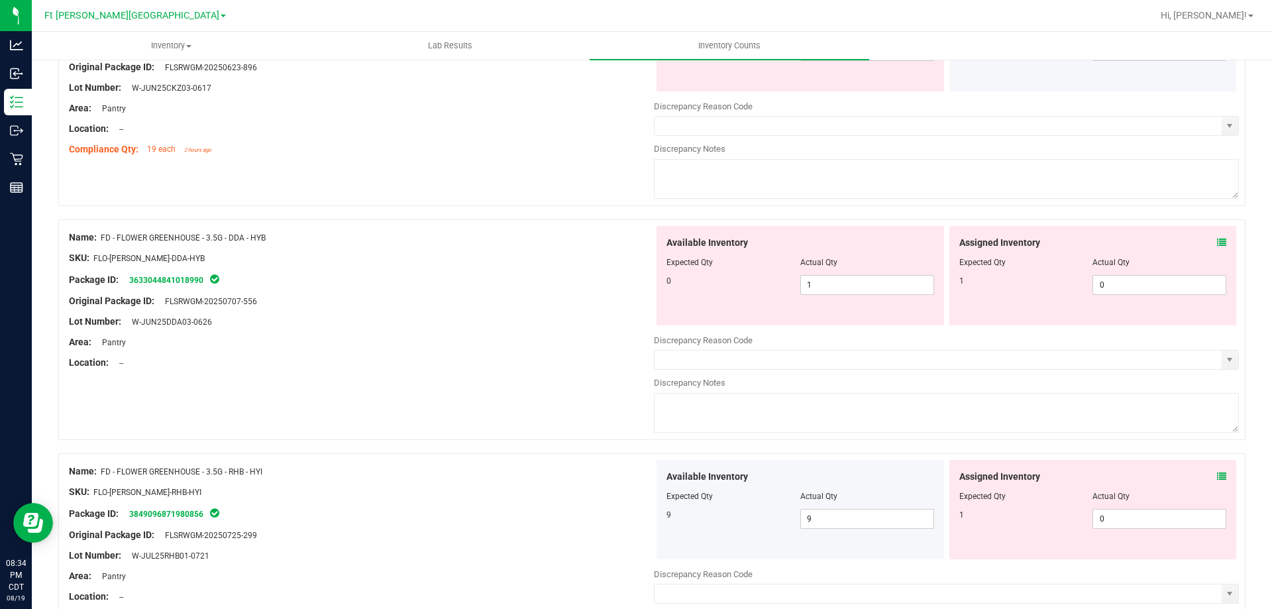
click at [1217, 242] on icon at bounding box center [1221, 242] width 9 height 9
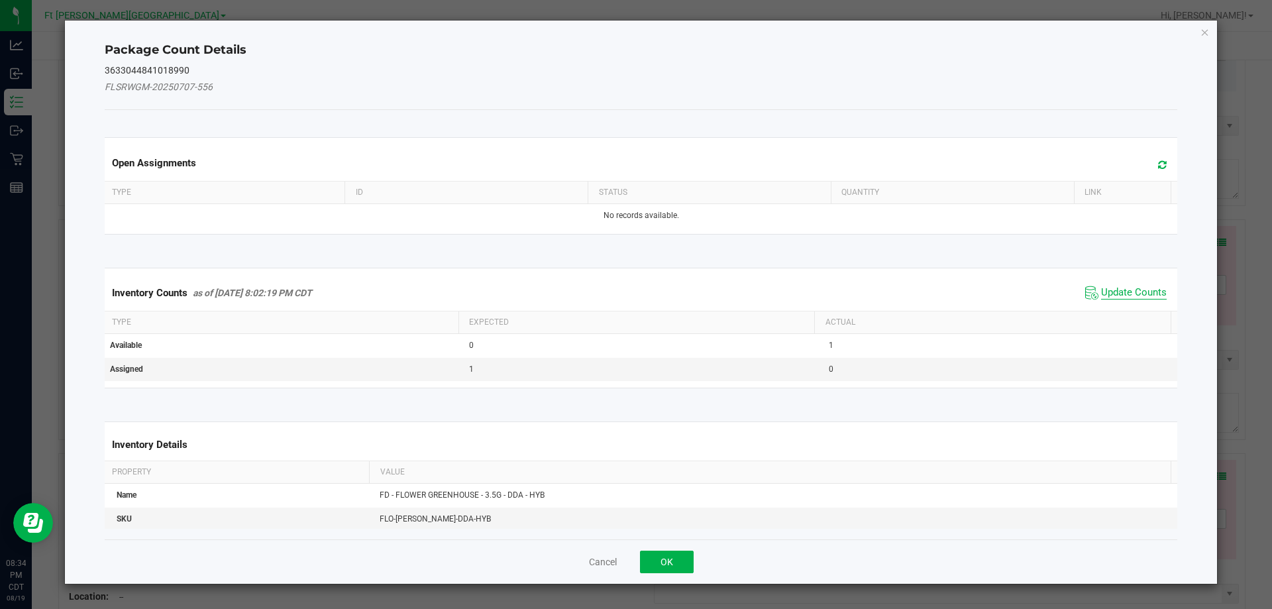
click at [1127, 287] on span "Update Counts" at bounding box center [1134, 292] width 66 height 13
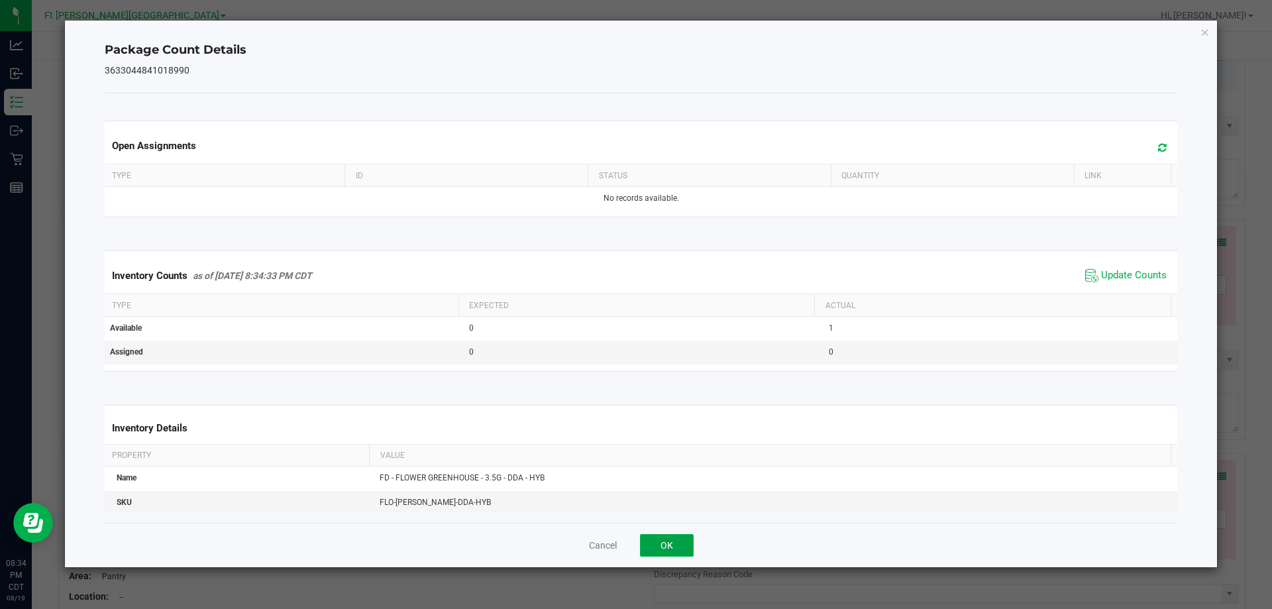
drag, startPoint x: 689, startPoint y: 542, endPoint x: 686, endPoint y: 535, distance: 7.1
click at [688, 539] on button "OK" at bounding box center [667, 545] width 54 height 23
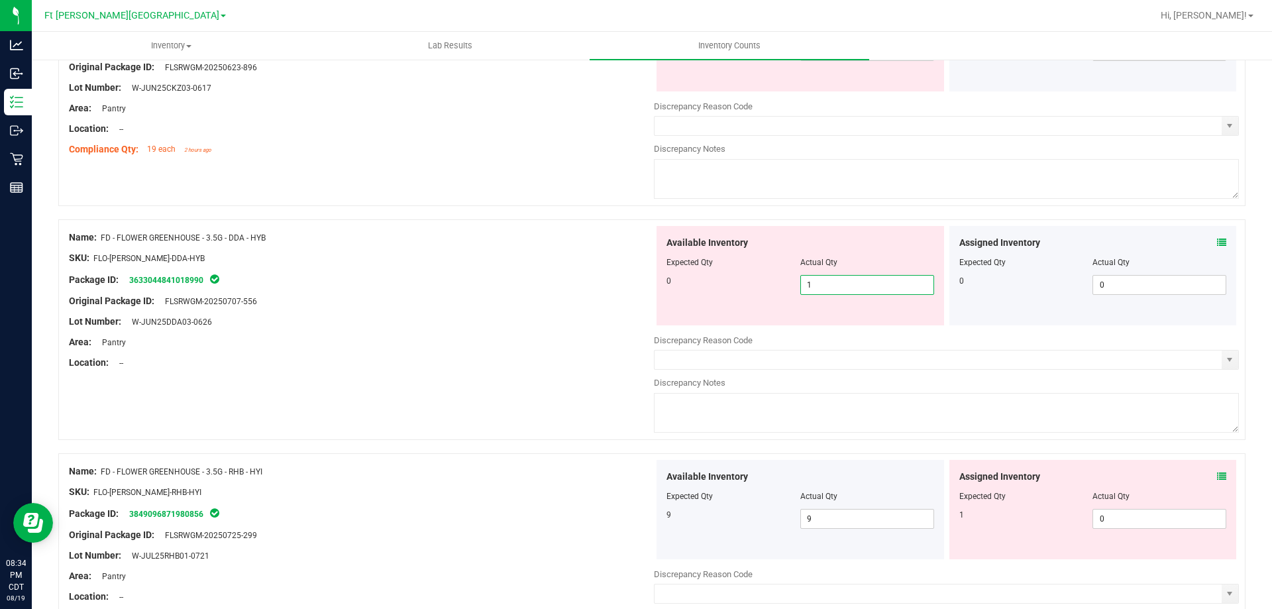
click at [829, 286] on span "1 1" at bounding box center [867, 285] width 134 height 20
click at [606, 338] on div "Area: Pantry" at bounding box center [361, 342] width 585 height 14
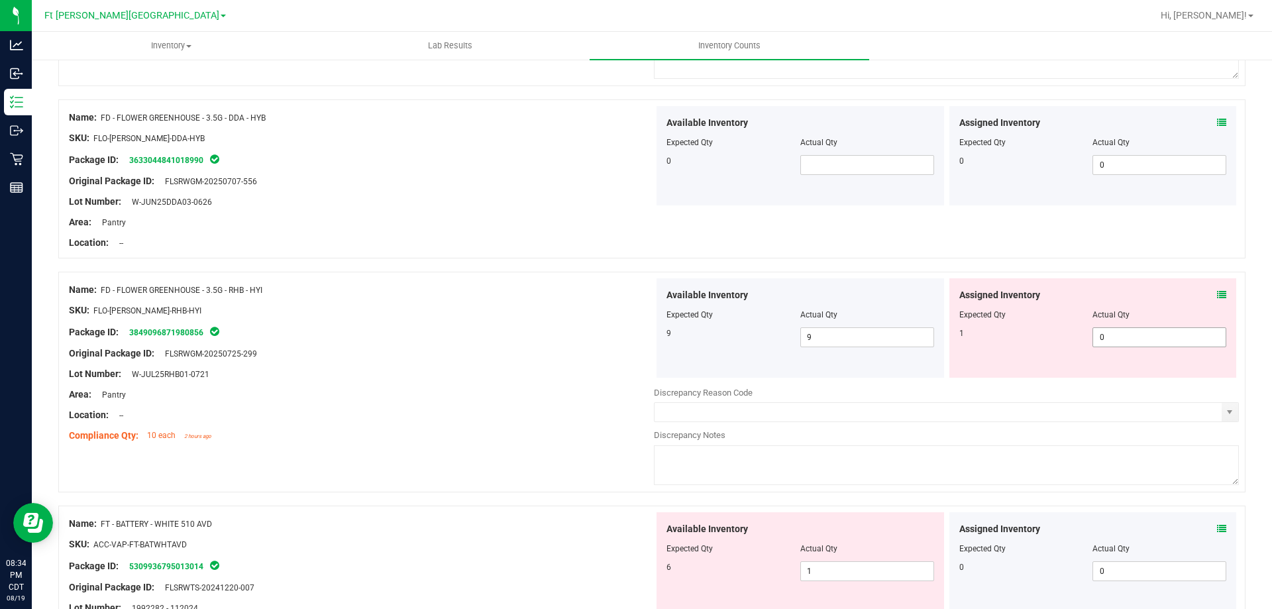
scroll to position [596, 0]
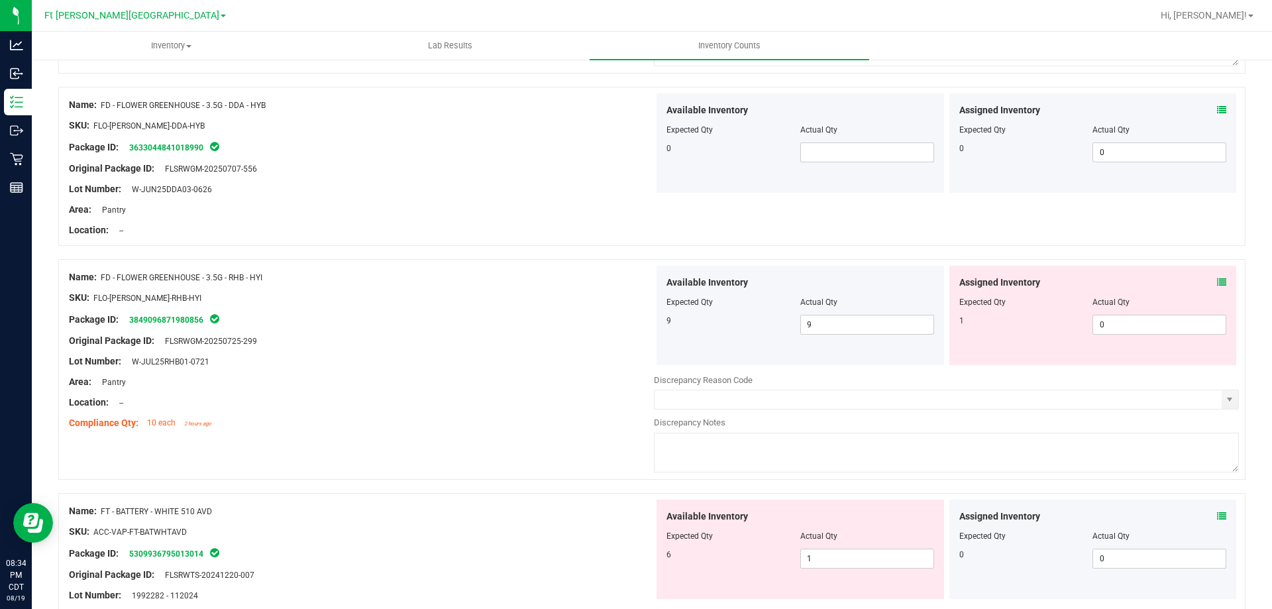
click at [1217, 282] on icon at bounding box center [1221, 282] width 9 height 9
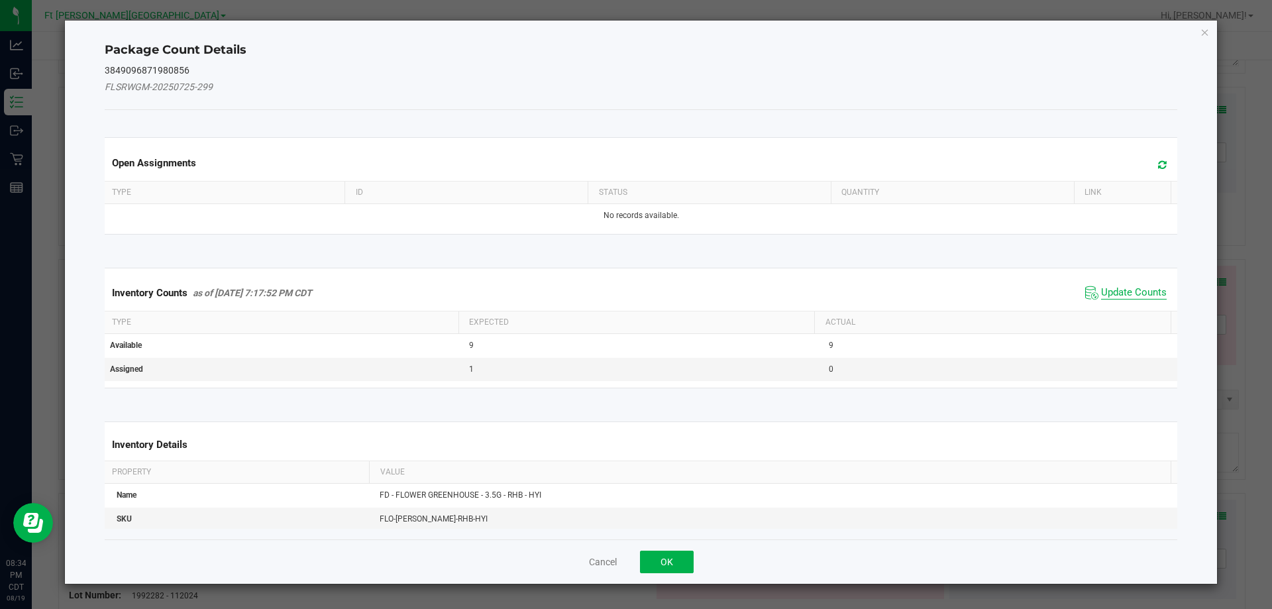
click at [1118, 287] on span "Update Counts" at bounding box center [1134, 292] width 66 height 13
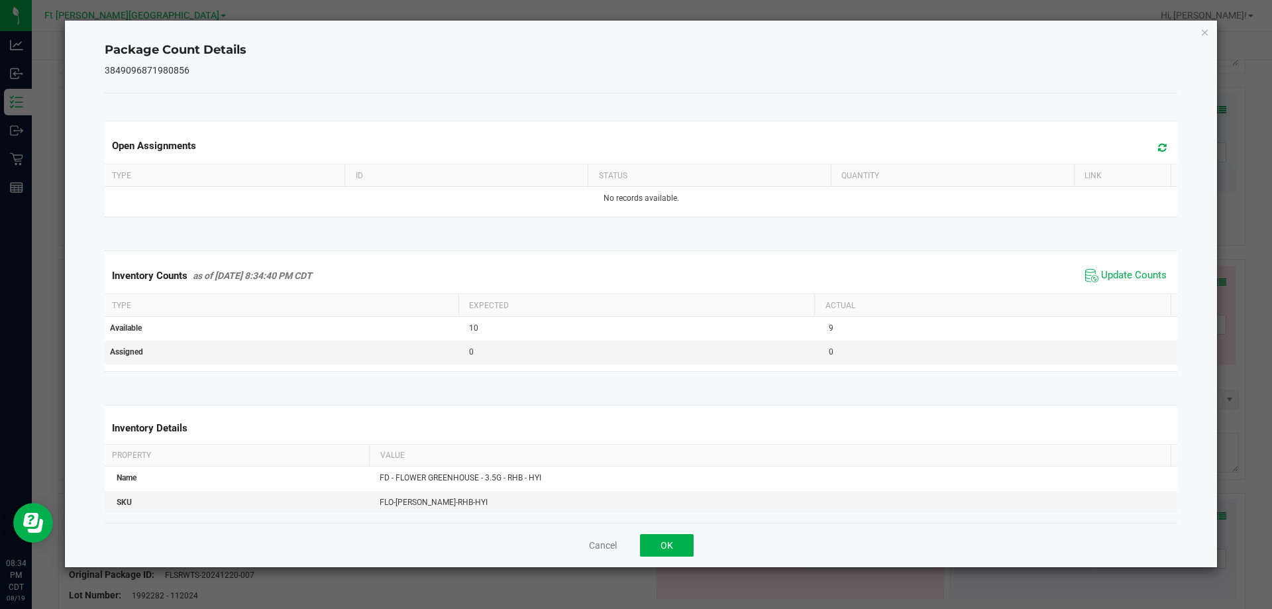
click at [689, 529] on div "Cancel OK" at bounding box center [641, 545] width 1073 height 44
click at [674, 546] on button "OK" at bounding box center [667, 545] width 54 height 23
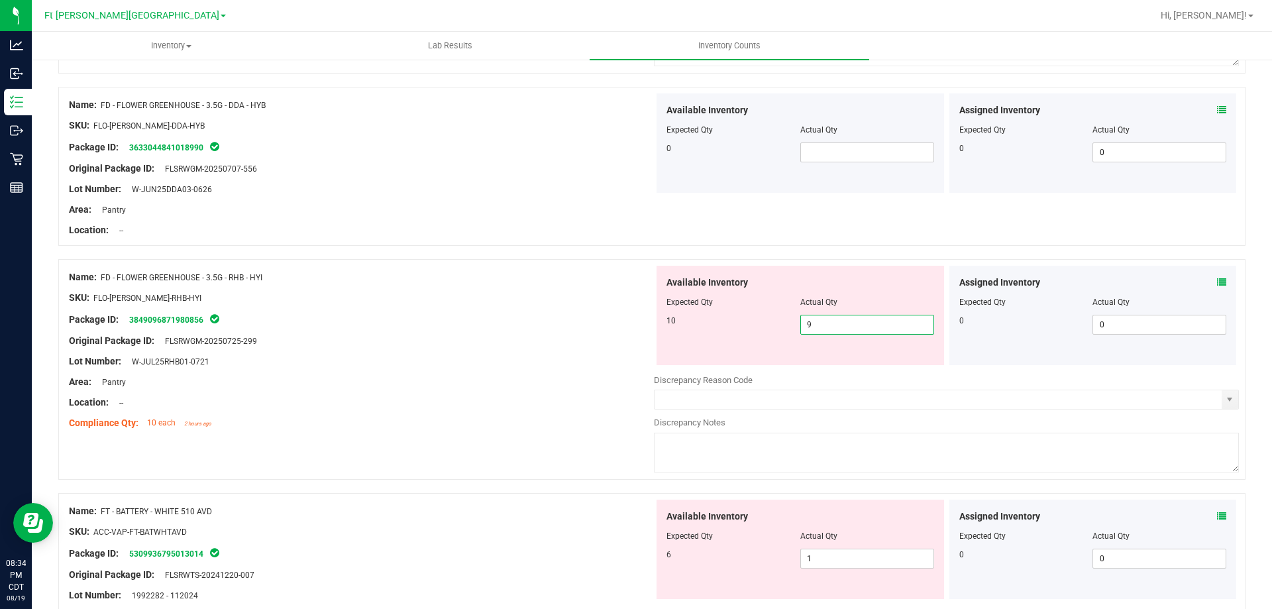
click at [817, 328] on span "9 9" at bounding box center [867, 325] width 134 height 20
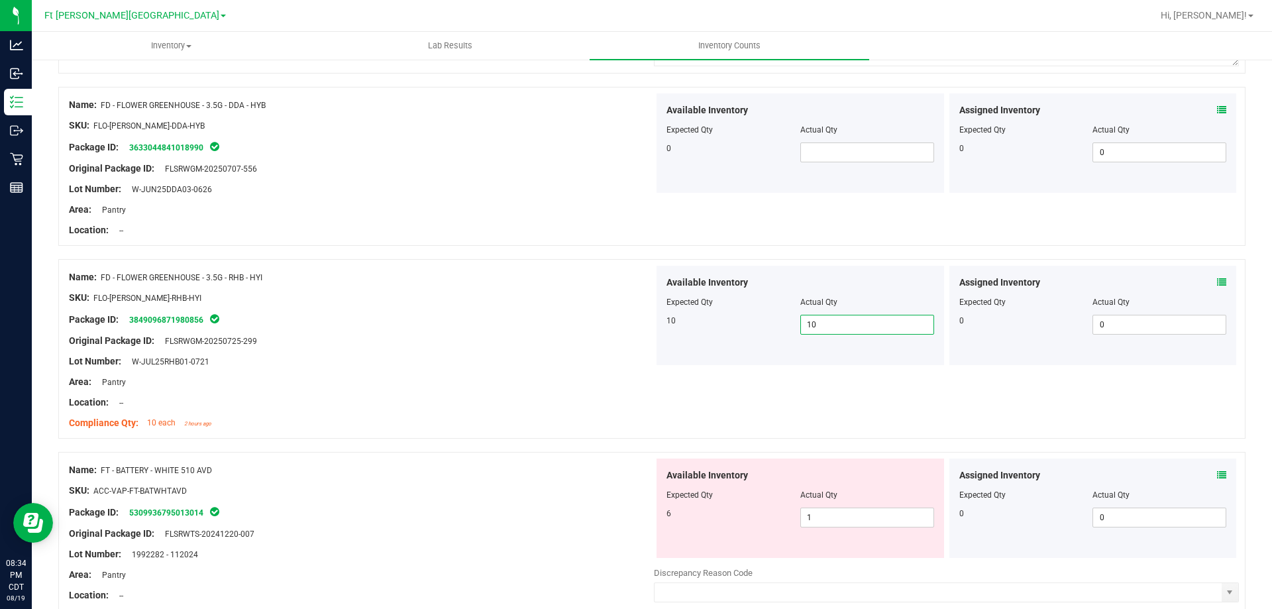
click at [523, 352] on div at bounding box center [361, 351] width 585 height 7
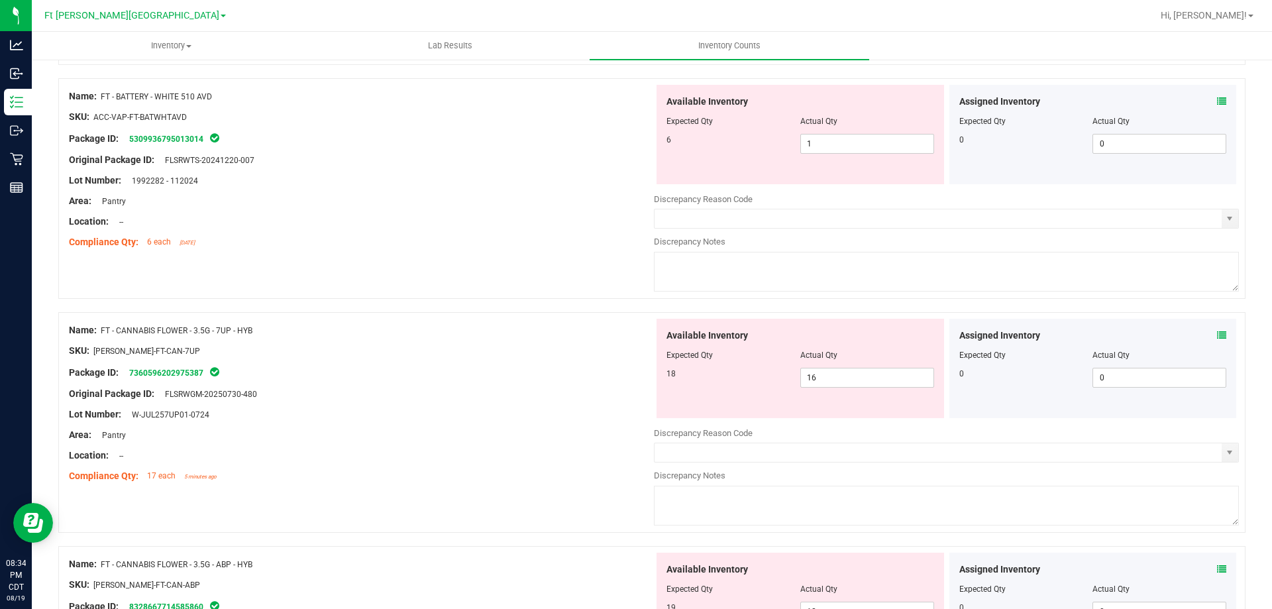
scroll to position [994, 0]
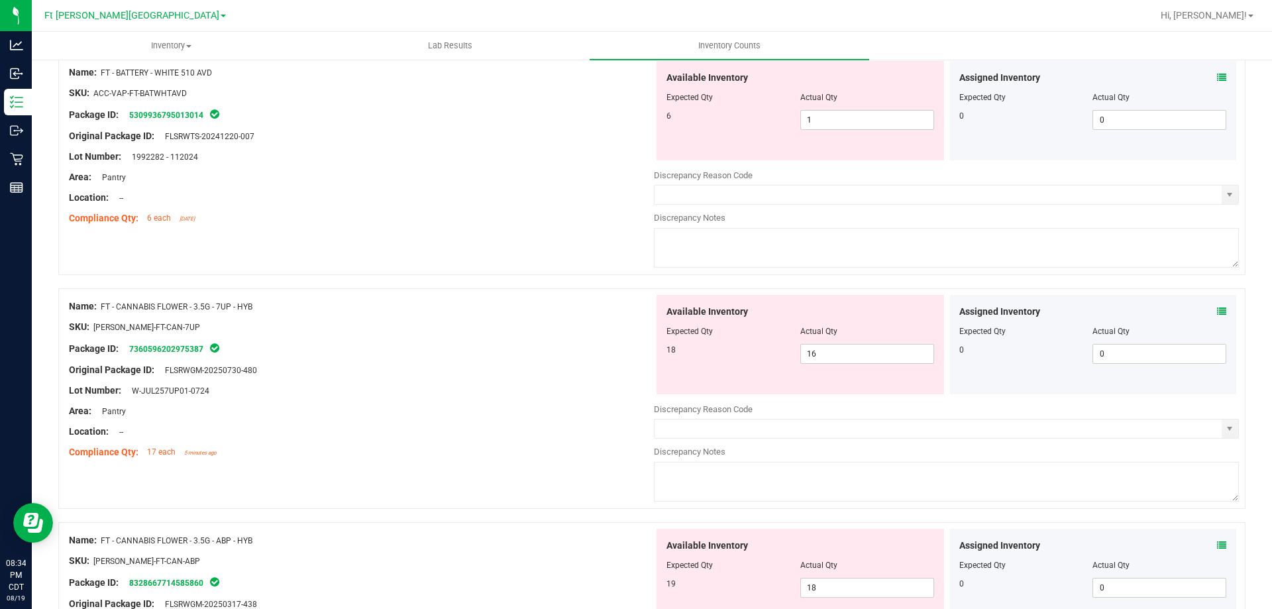
click at [1217, 307] on div "Assigned Inventory Expected Qty Actual Qty 0 0 0" at bounding box center [1092, 344] width 287 height 99
click at [1217, 309] on icon at bounding box center [1221, 311] width 9 height 9
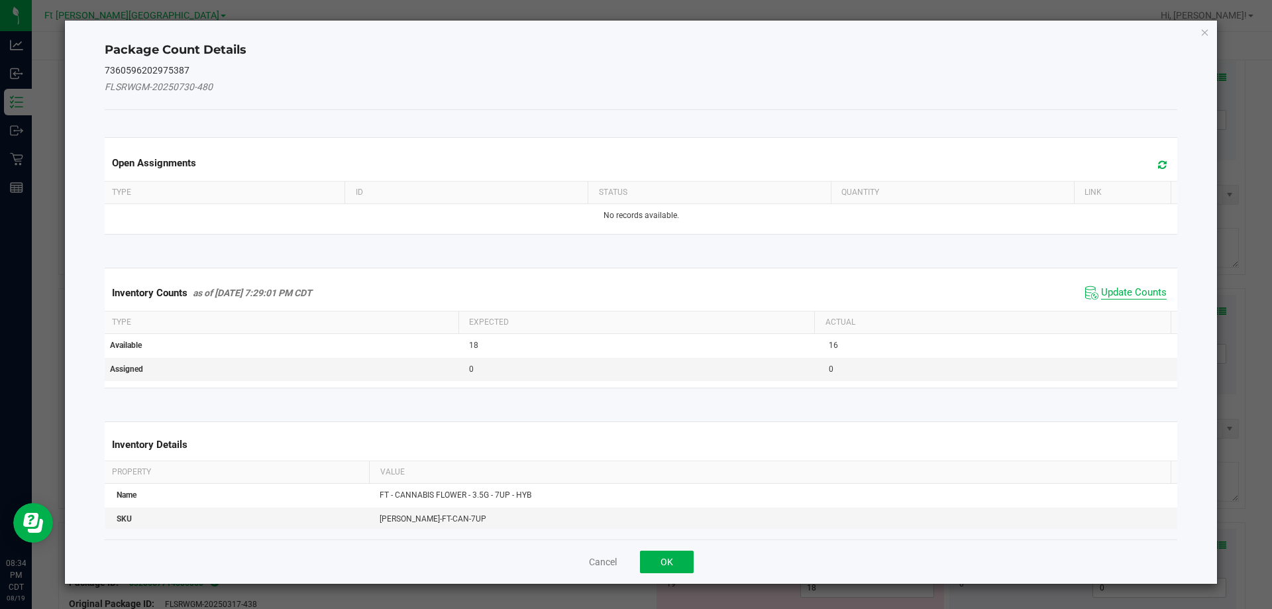
click at [1129, 291] on span "Update Counts" at bounding box center [1134, 292] width 66 height 13
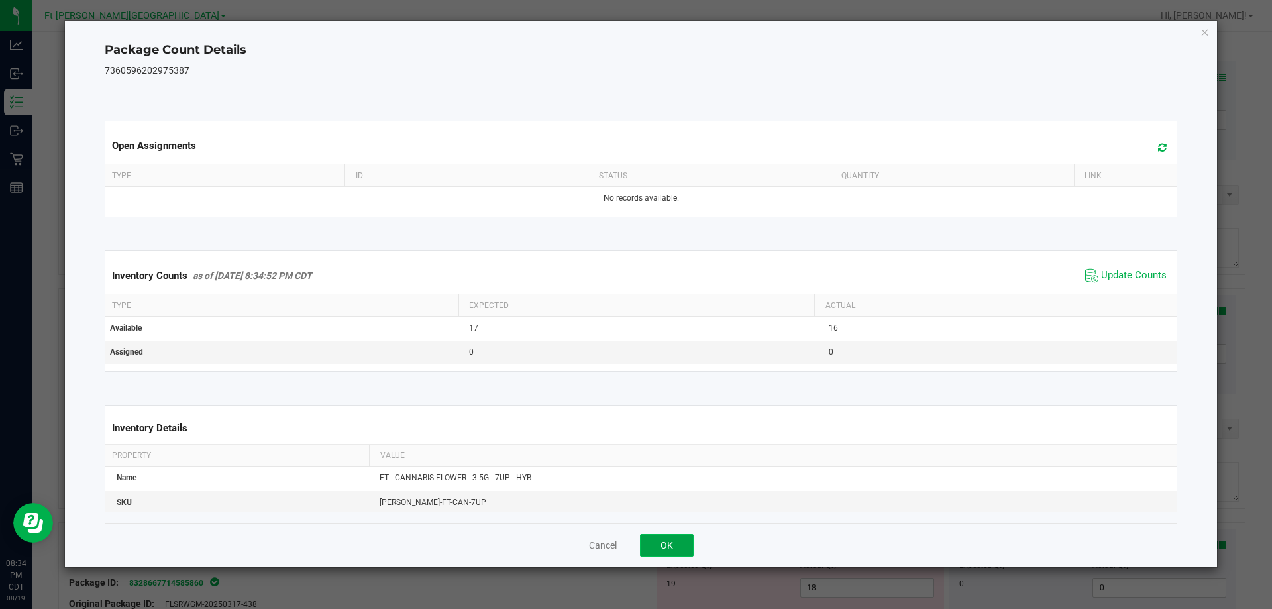
click at [669, 543] on button "OK" at bounding box center [667, 545] width 54 height 23
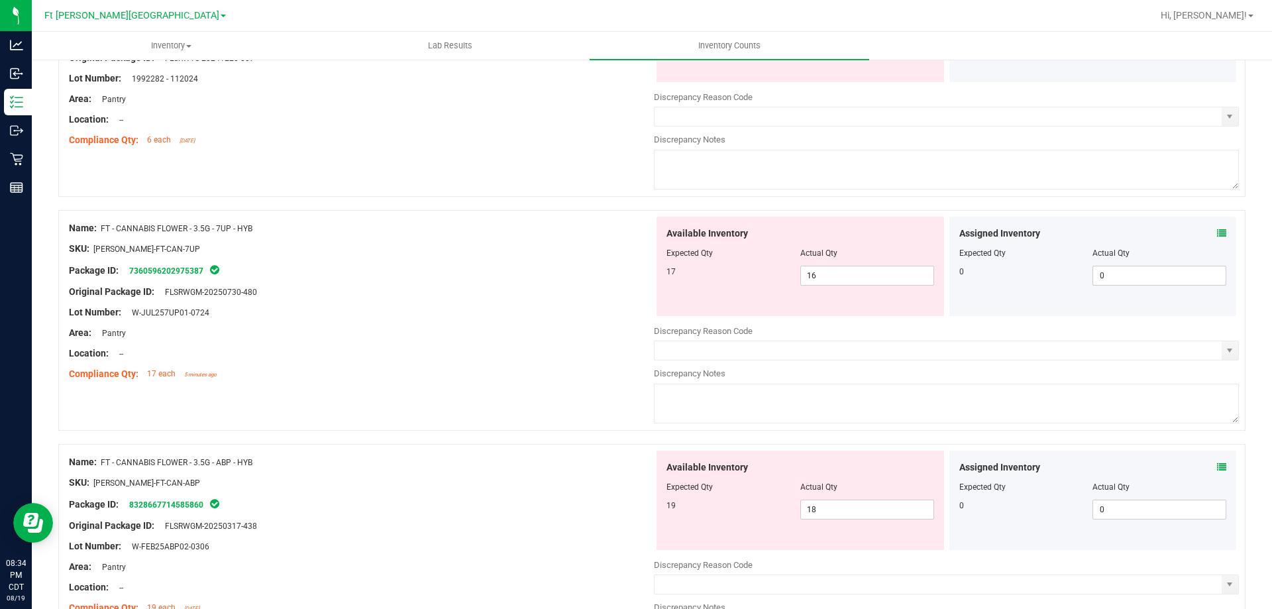
scroll to position [1192, 0]
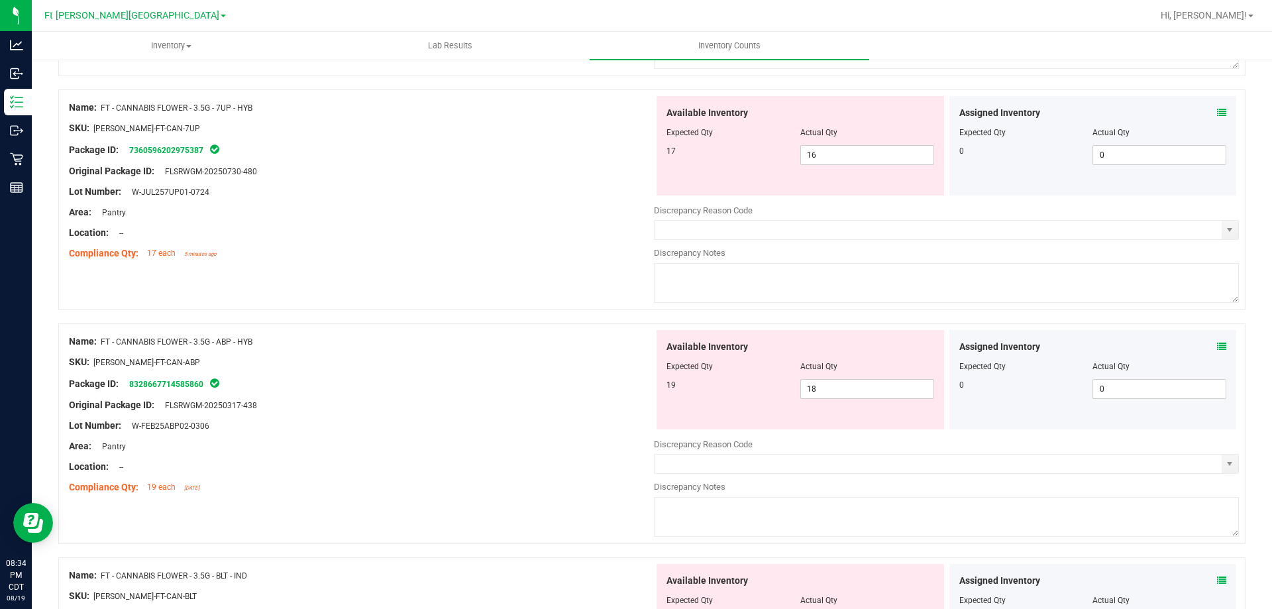
click at [1217, 347] on icon at bounding box center [1221, 346] width 9 height 9
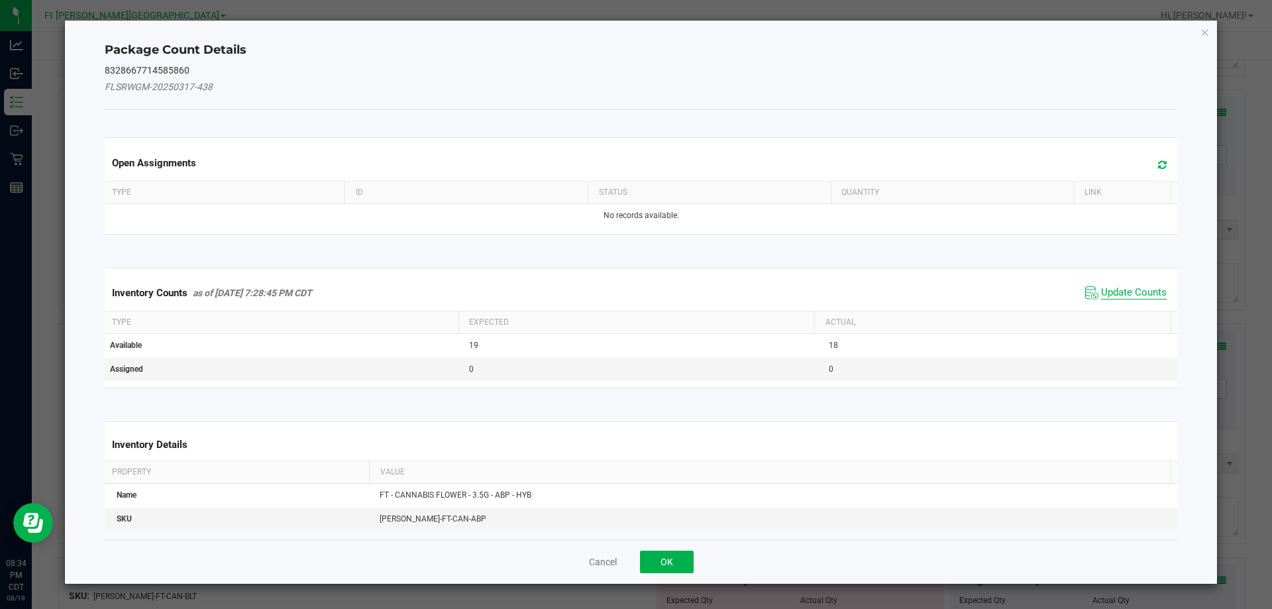
click at [1101, 291] on span "Update Counts" at bounding box center [1134, 292] width 66 height 13
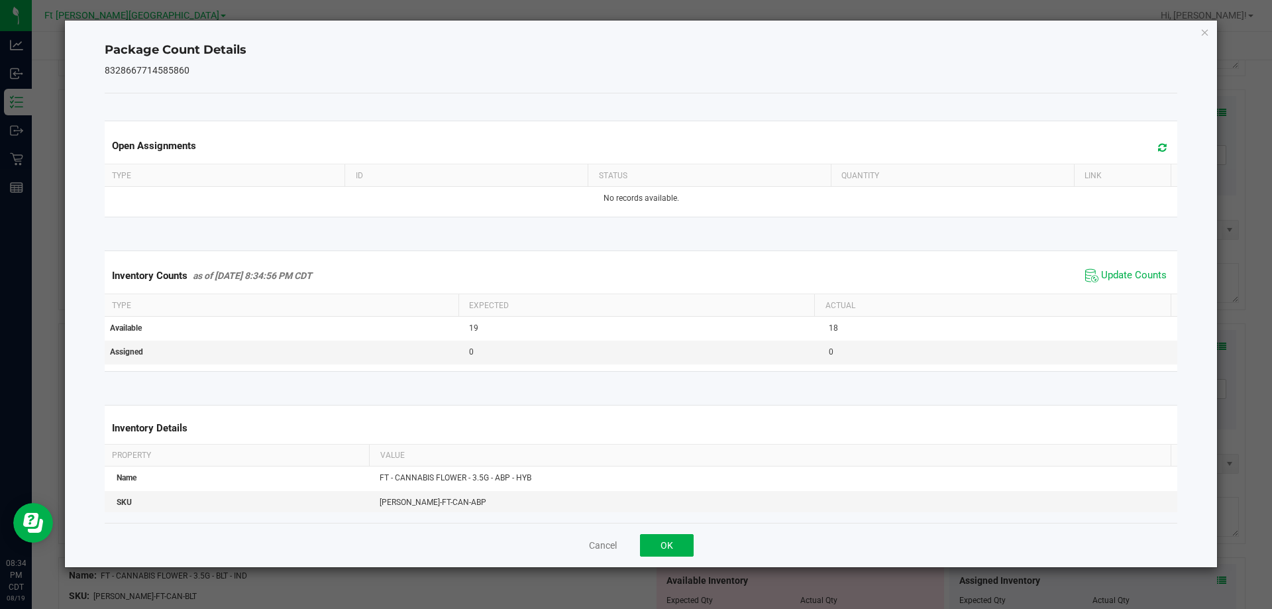
click at [1102, 284] on span "Update Counts" at bounding box center [1126, 276] width 88 height 20
click at [666, 546] on button "OK" at bounding box center [667, 545] width 54 height 23
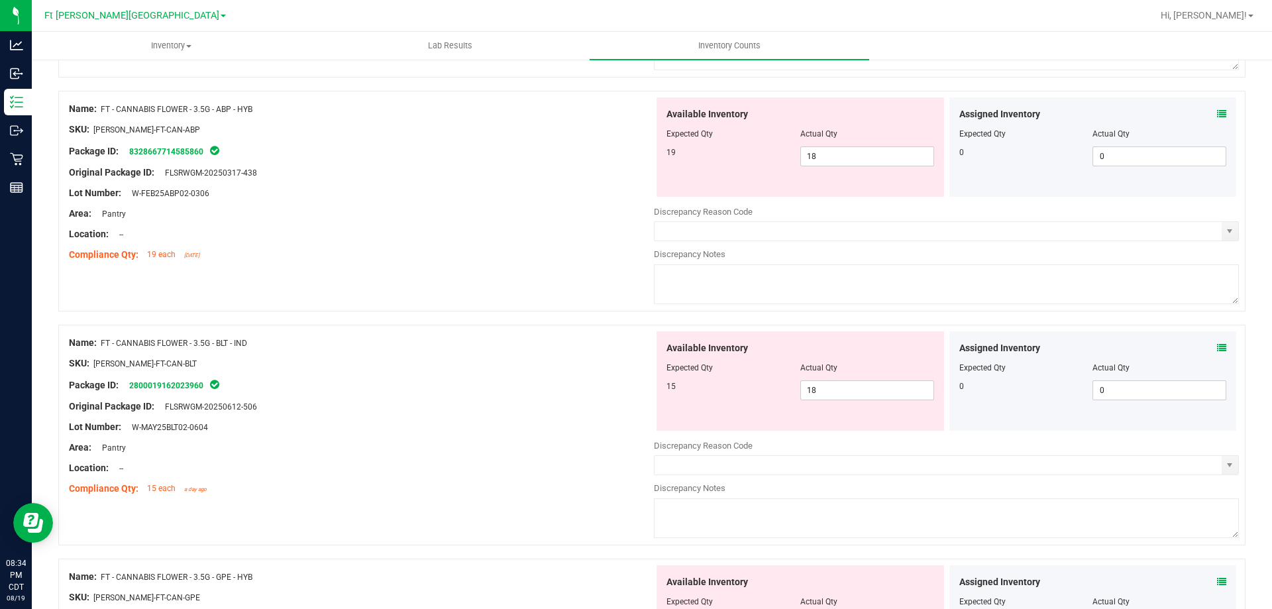
scroll to position [1457, 0]
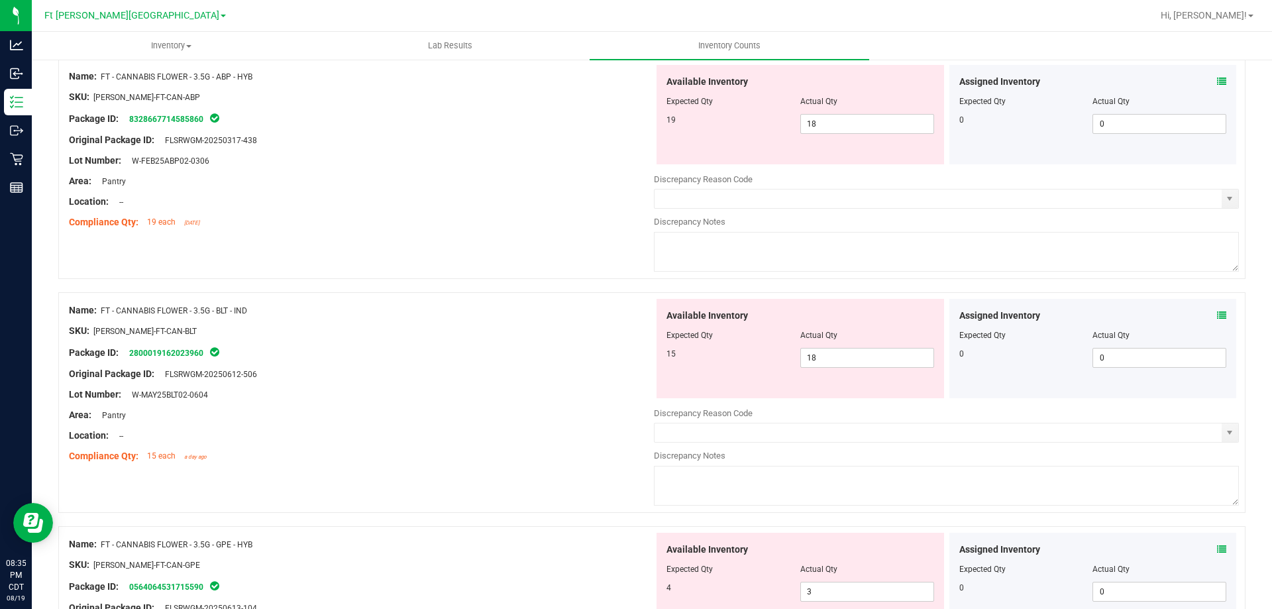
click at [1217, 315] on icon at bounding box center [1221, 315] width 9 height 9
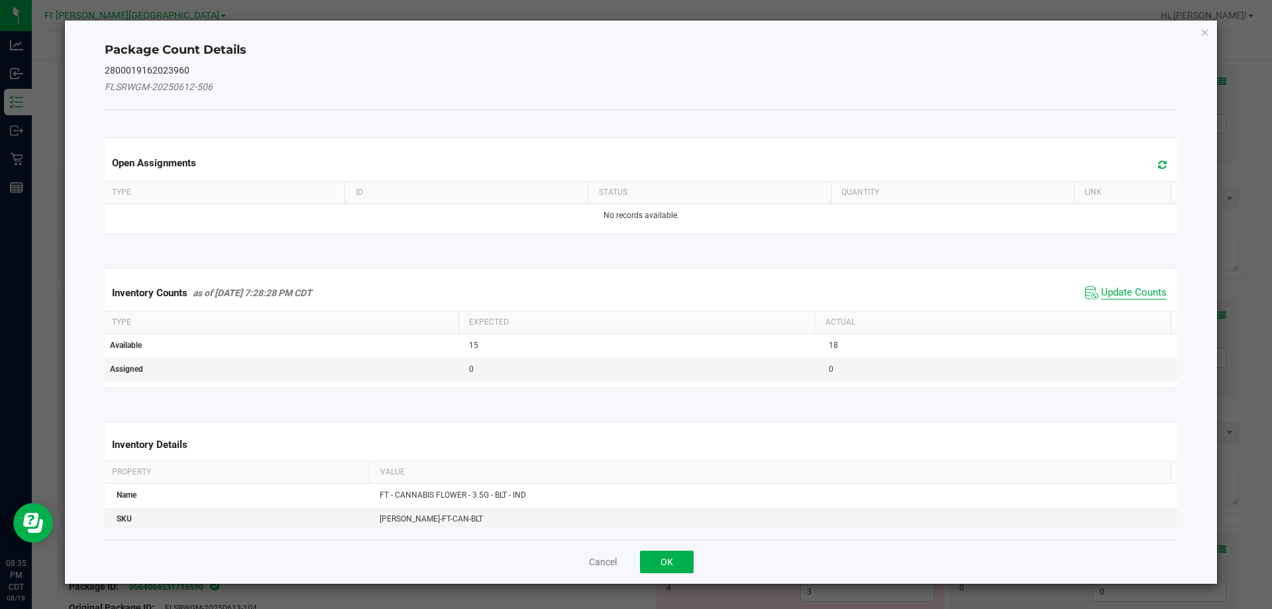
click at [1113, 286] on span "Update Counts" at bounding box center [1134, 292] width 66 height 13
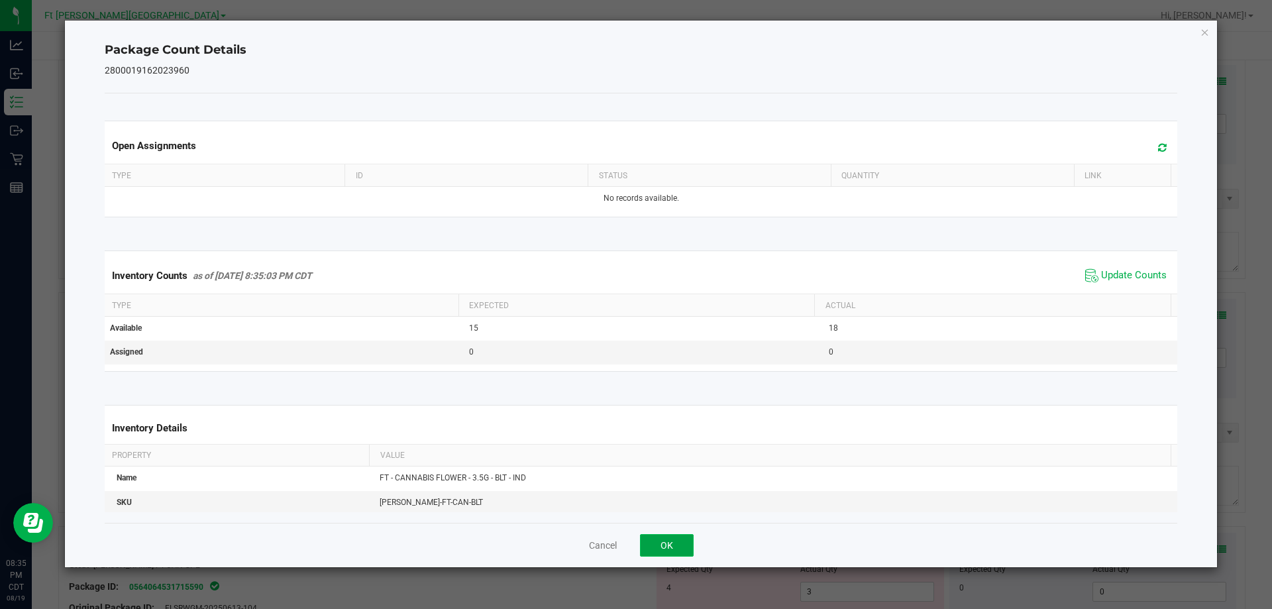
click at [678, 536] on button "OK" at bounding box center [667, 545] width 54 height 23
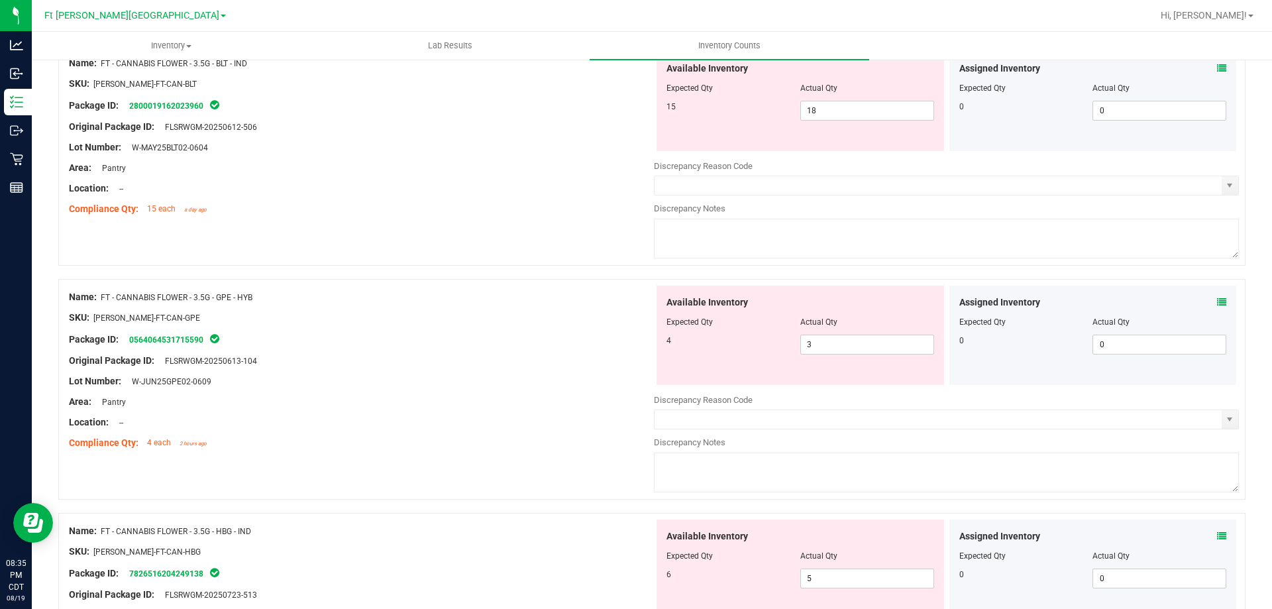
scroll to position [1722, 0]
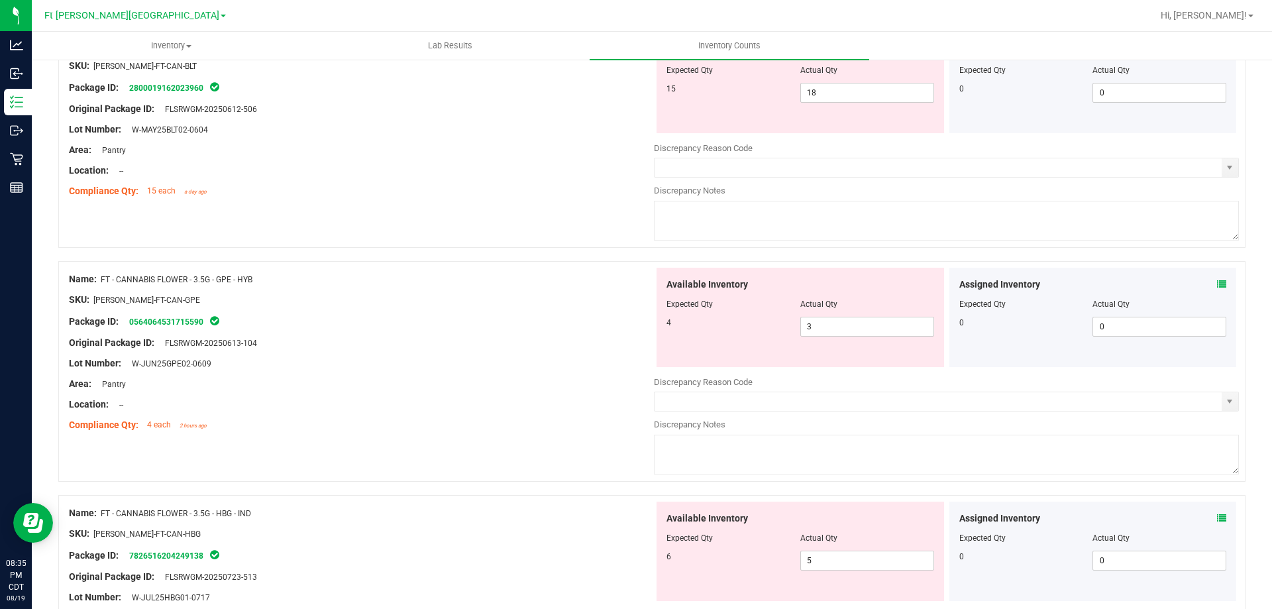
click at [1217, 285] on icon at bounding box center [1221, 284] width 9 height 9
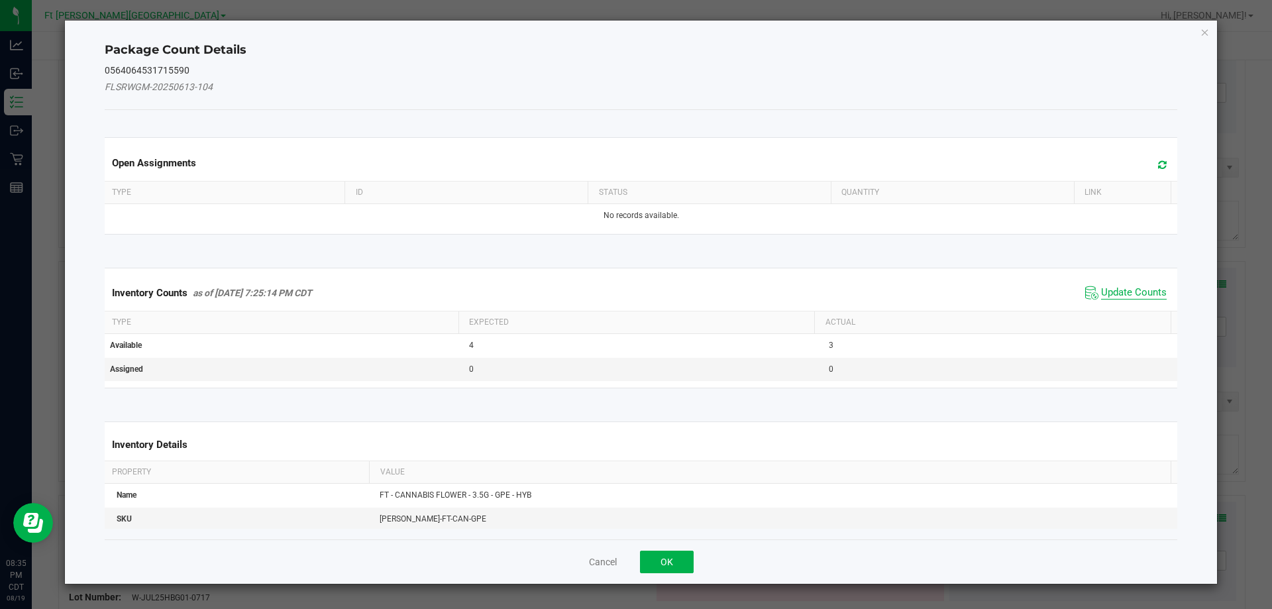
click at [1119, 287] on span "Update Counts" at bounding box center [1134, 292] width 66 height 13
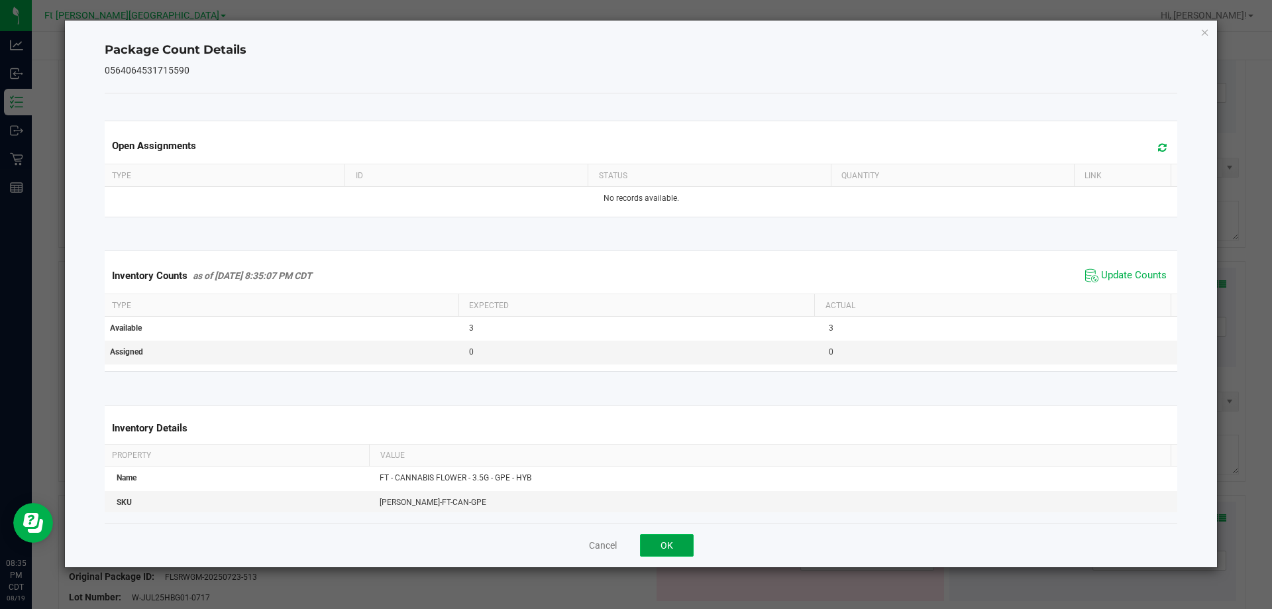
click at [656, 541] on button "OK" at bounding box center [667, 545] width 54 height 23
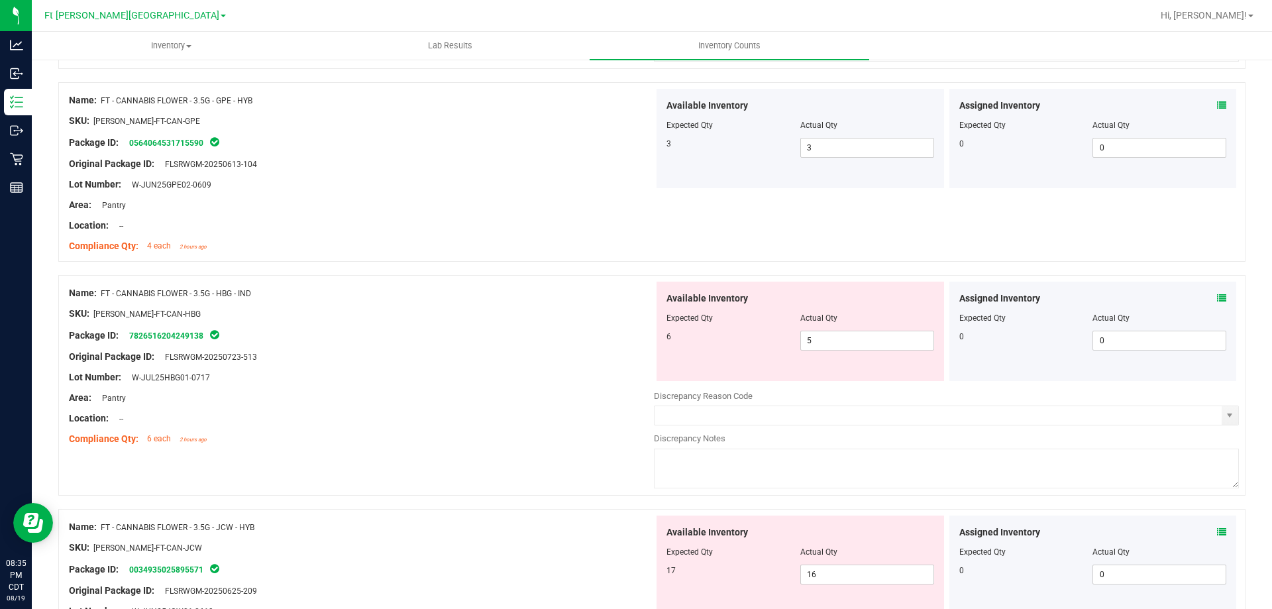
scroll to position [1921, 0]
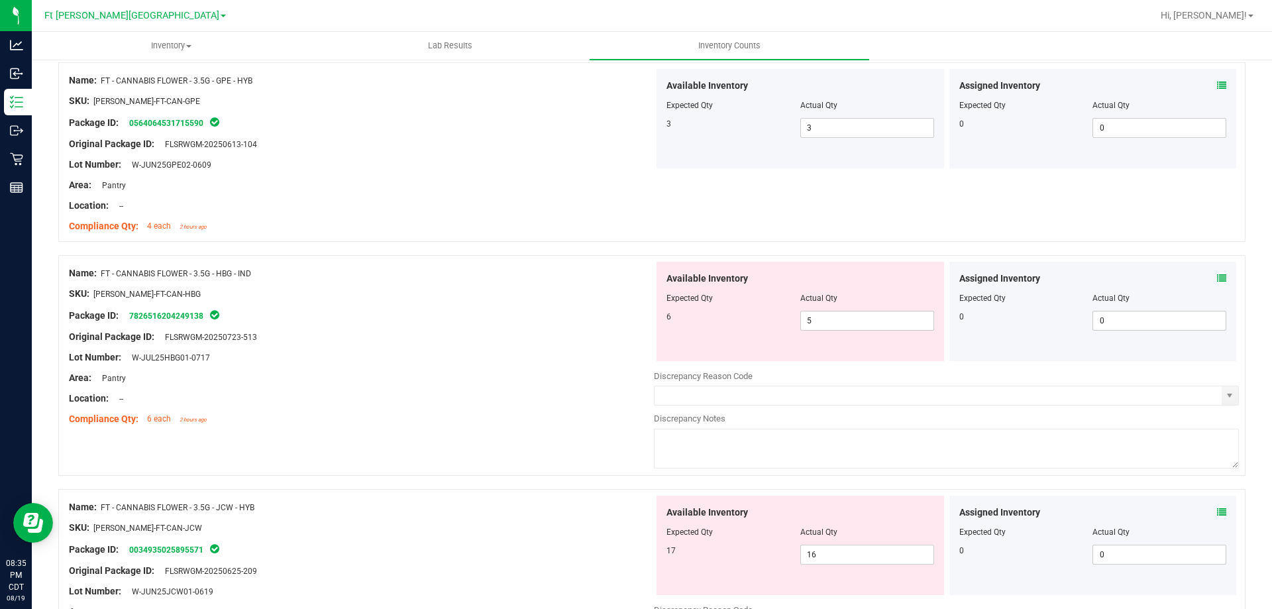
click at [1217, 283] on span at bounding box center [1221, 279] width 9 height 14
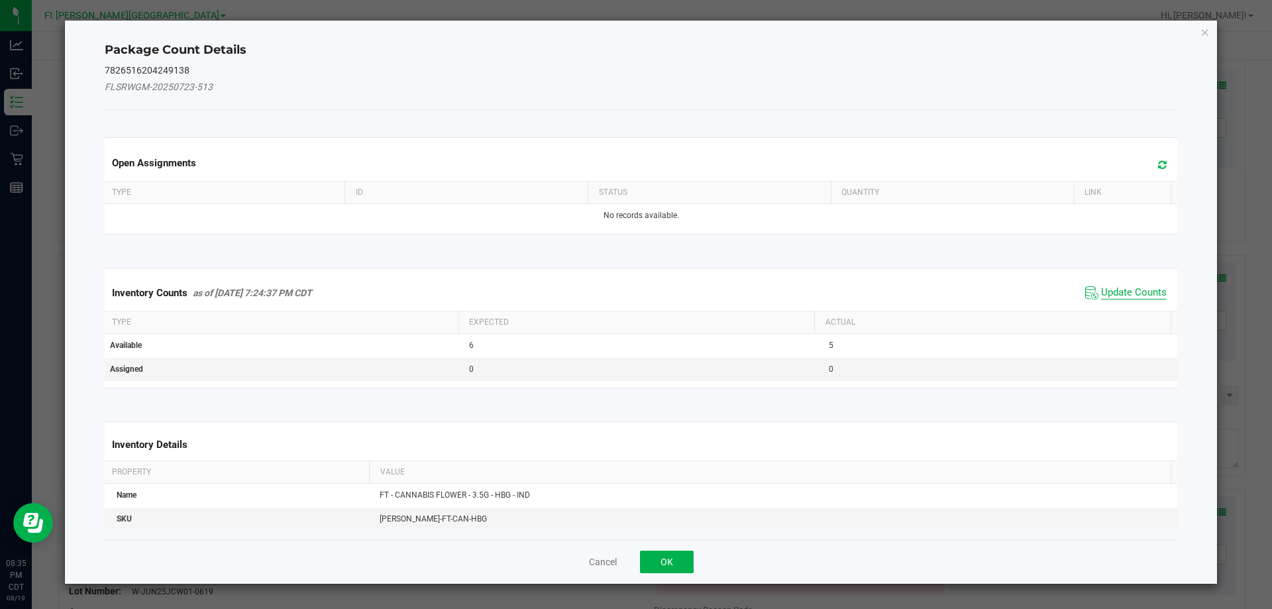
click at [1114, 287] on span "Update Counts" at bounding box center [1134, 292] width 66 height 13
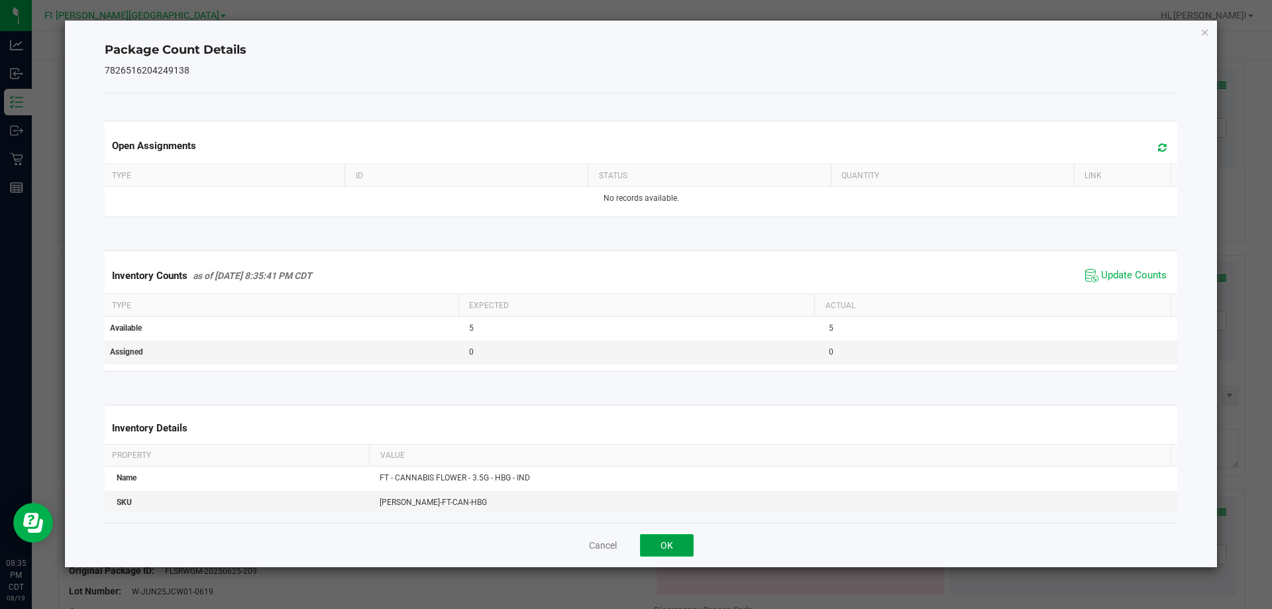
click at [682, 544] on button "OK" at bounding box center [667, 545] width 54 height 23
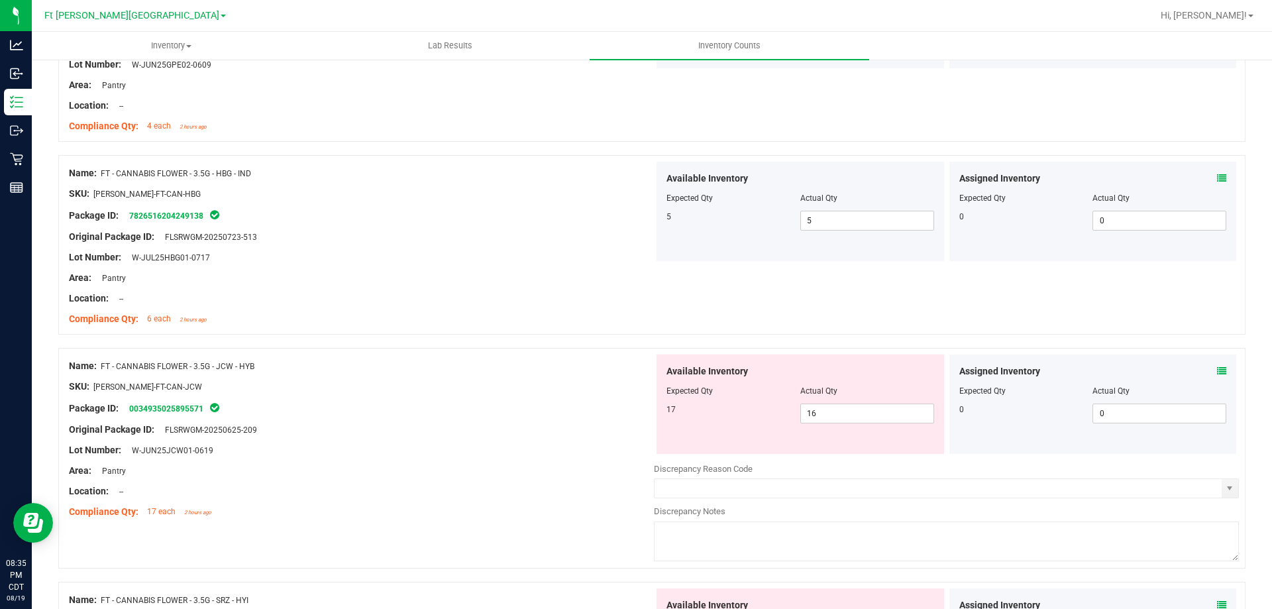
scroll to position [2252, 0]
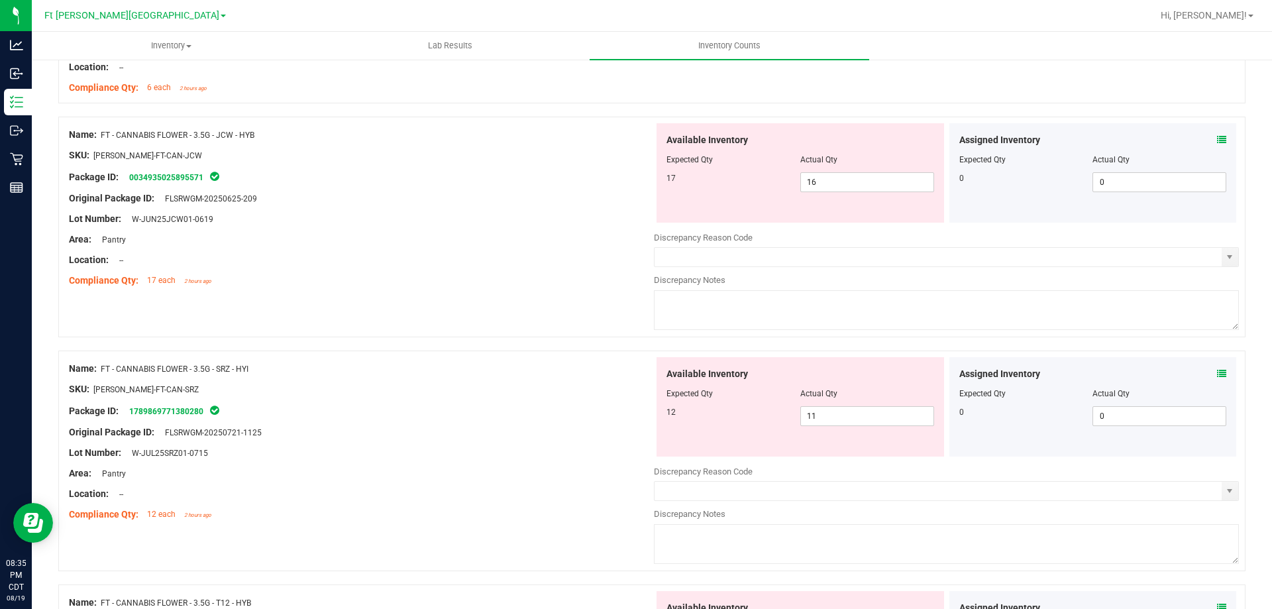
click at [1217, 142] on icon at bounding box center [1221, 139] width 9 height 9
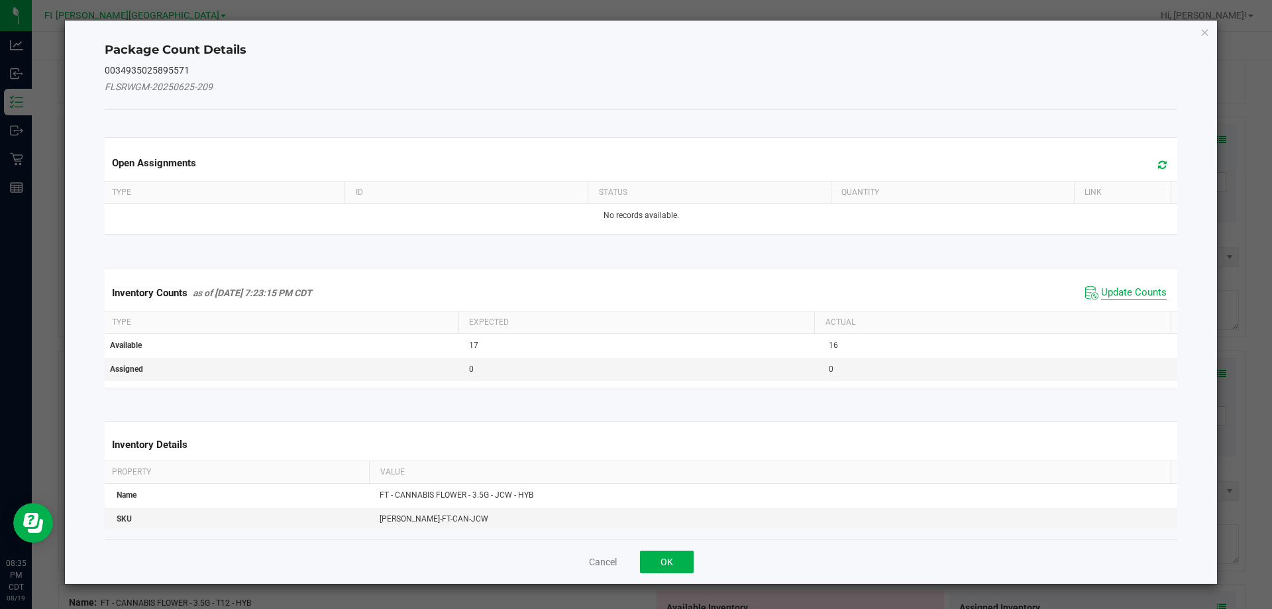
click at [1126, 296] on span "Update Counts" at bounding box center [1134, 292] width 66 height 13
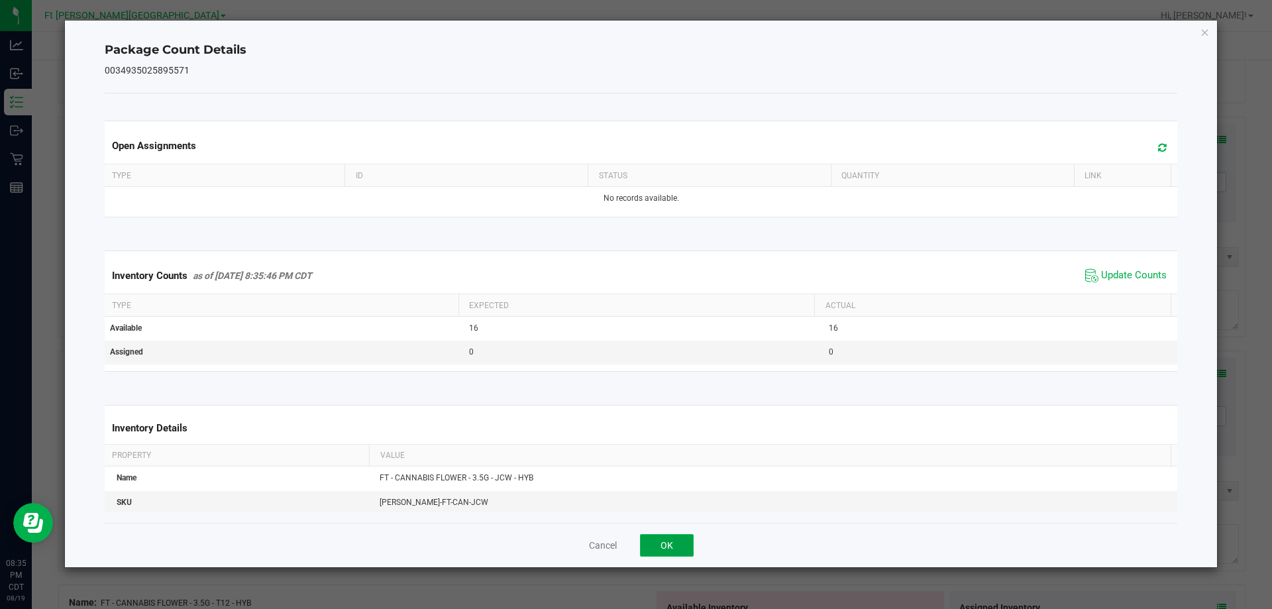
click at [668, 535] on button "OK" at bounding box center [667, 545] width 54 height 23
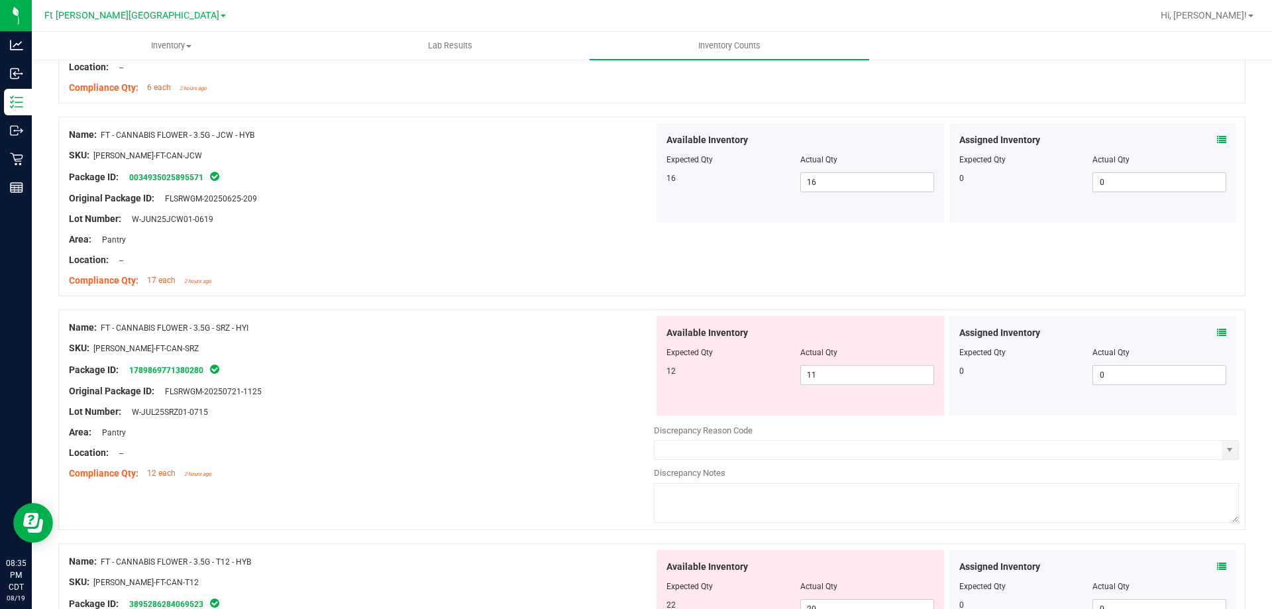
click at [1218, 332] on div "Assigned Inventory Expected Qty Actual Qty 0 0 0" at bounding box center [1092, 365] width 287 height 99
click at [1217, 331] on icon at bounding box center [1221, 332] width 9 height 9
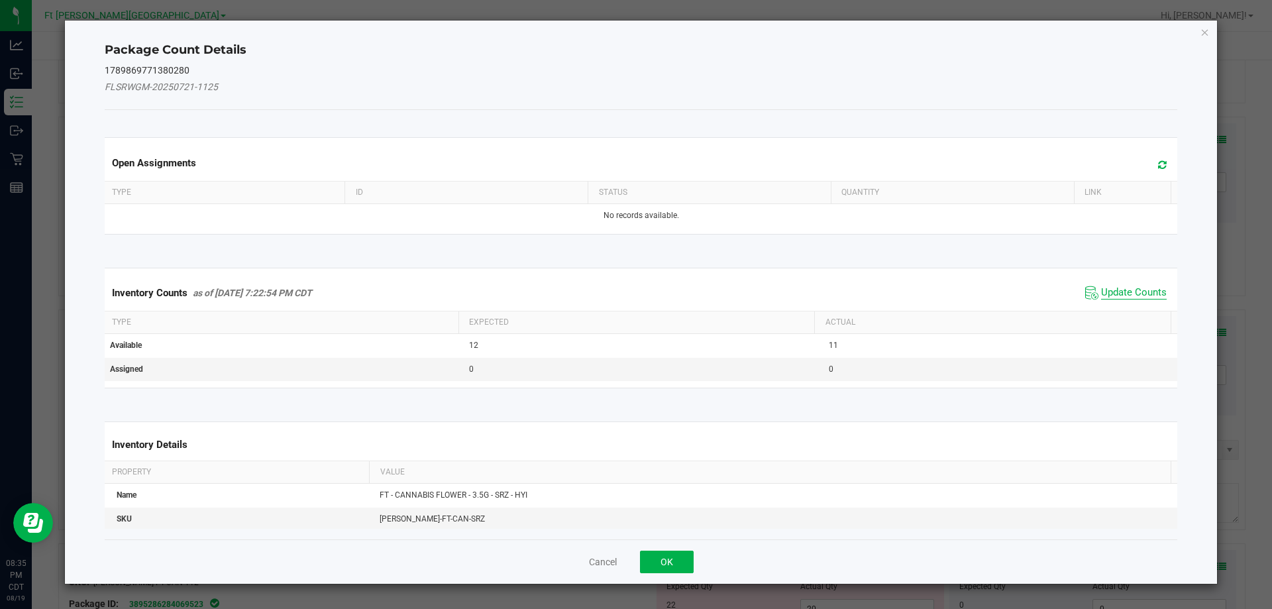
click at [1111, 291] on span "Update Counts" at bounding box center [1134, 292] width 66 height 13
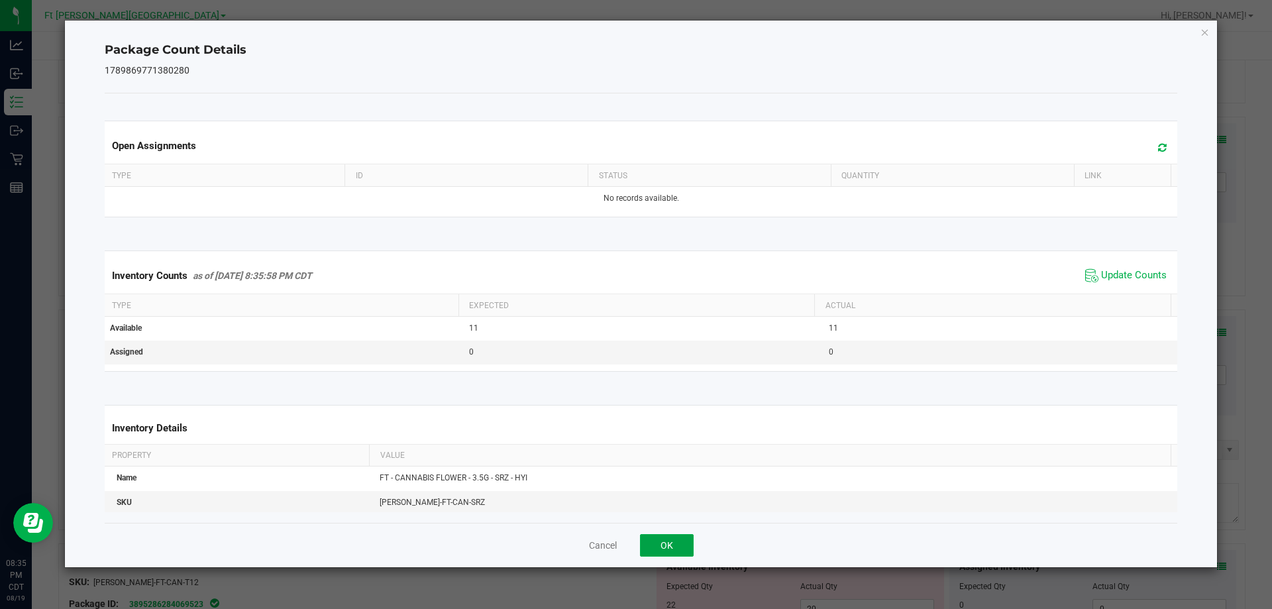
drag, startPoint x: 658, startPoint y: 542, endPoint x: 778, endPoint y: 486, distance: 133.1
click at [658, 541] on button "OK" at bounding box center [667, 545] width 54 height 23
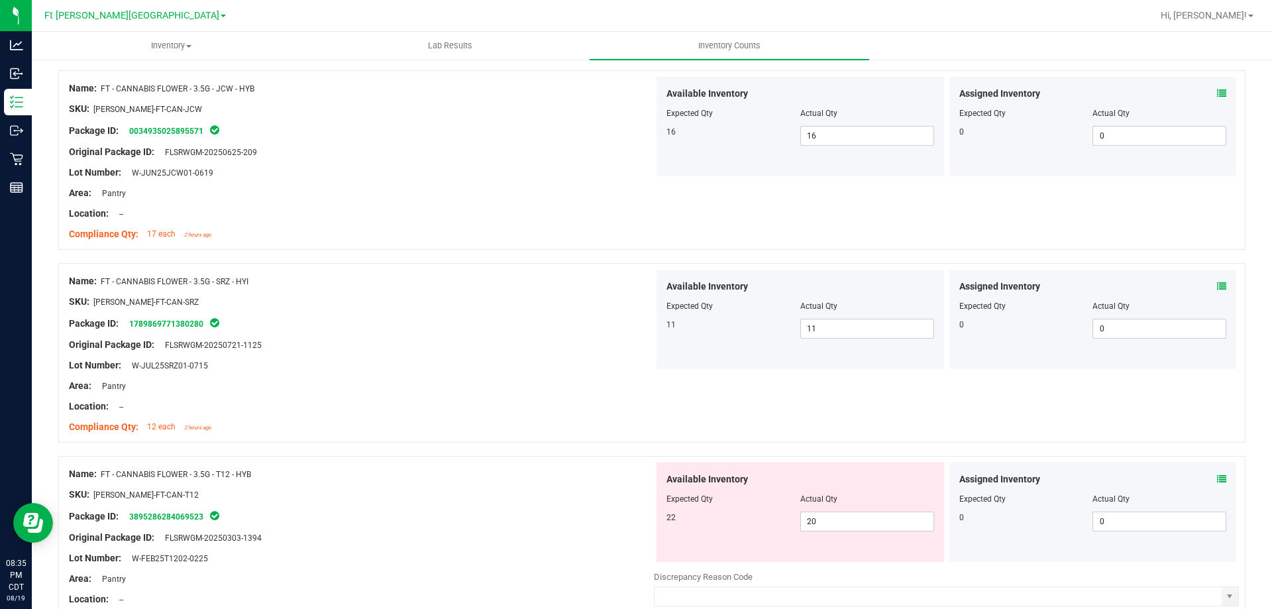
scroll to position [2517, 0]
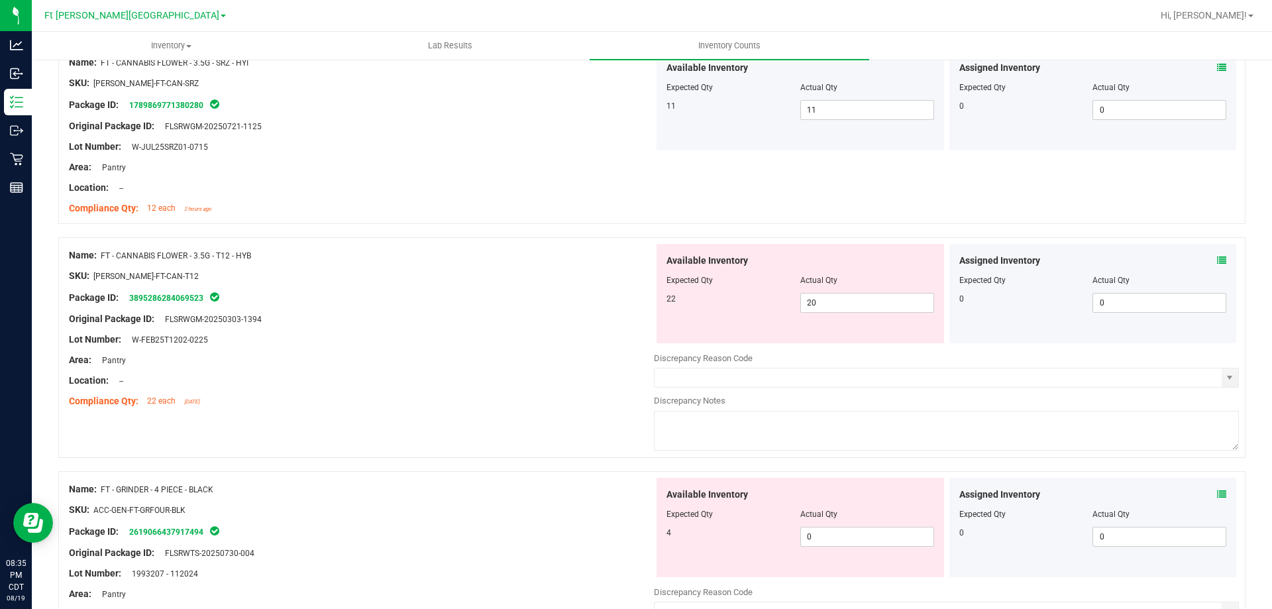
click at [1218, 261] on div "Assigned Inventory Expected Qty Actual Qty 0 0 0" at bounding box center [1092, 293] width 287 height 99
click at [1217, 261] on icon at bounding box center [1221, 260] width 9 height 9
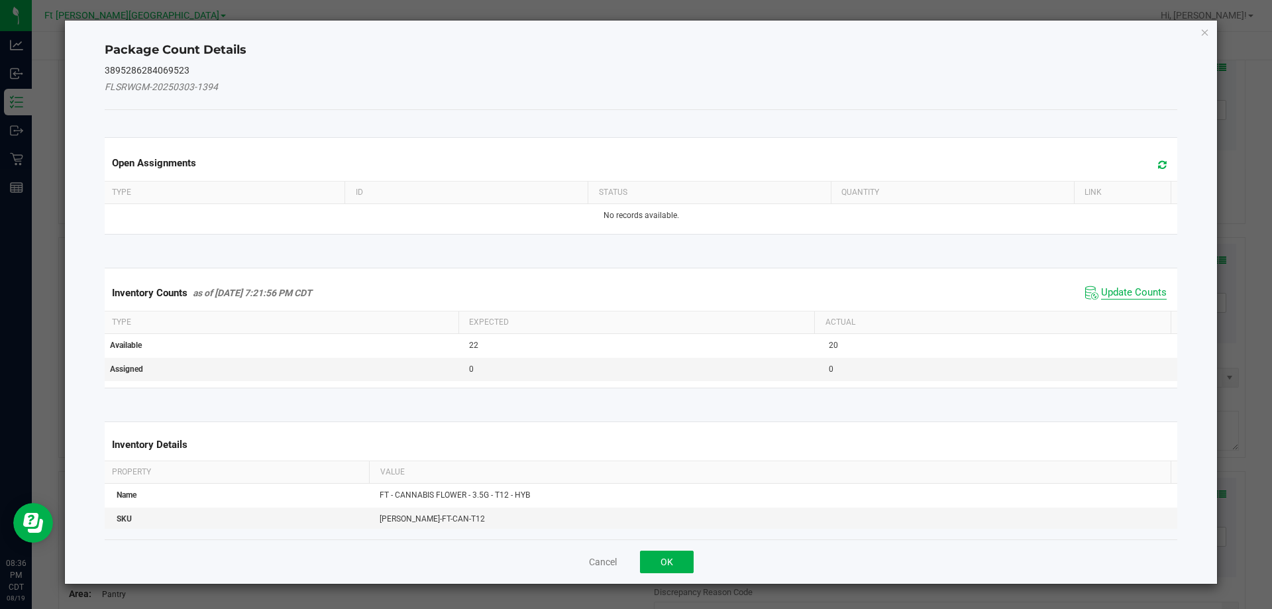
click at [1120, 289] on span "Update Counts" at bounding box center [1134, 292] width 66 height 13
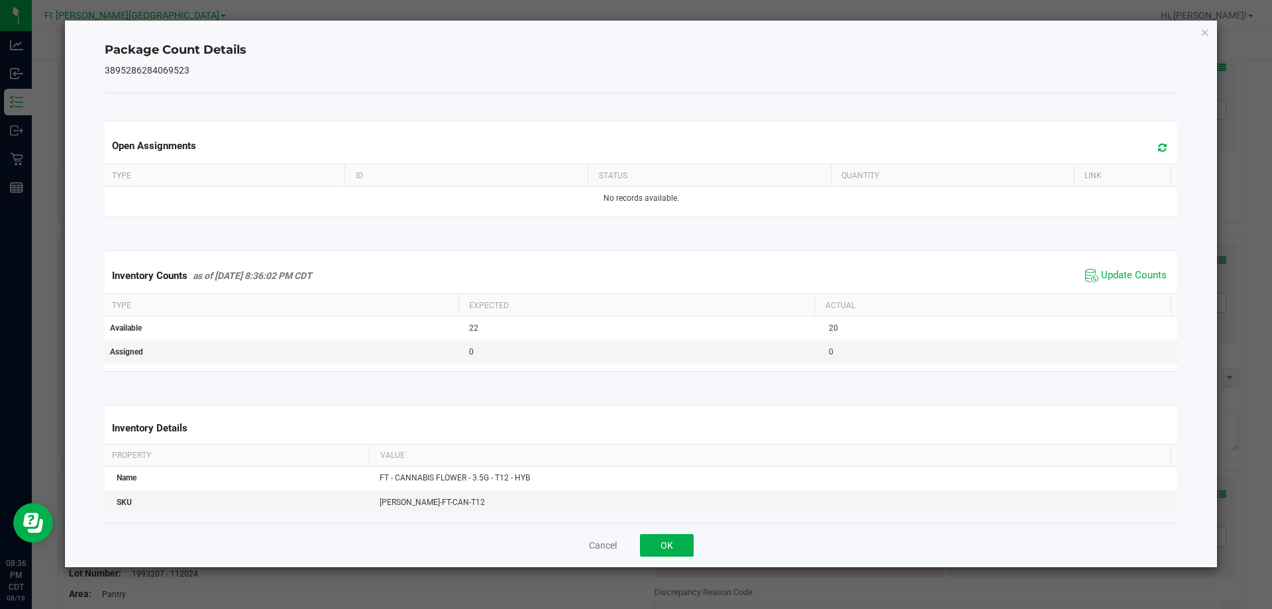
click at [1120, 285] on span "Update Counts" at bounding box center [1126, 276] width 88 height 20
click at [1120, 278] on span "Update Counts" at bounding box center [1134, 275] width 66 height 13
click at [651, 542] on button "OK" at bounding box center [667, 545] width 54 height 23
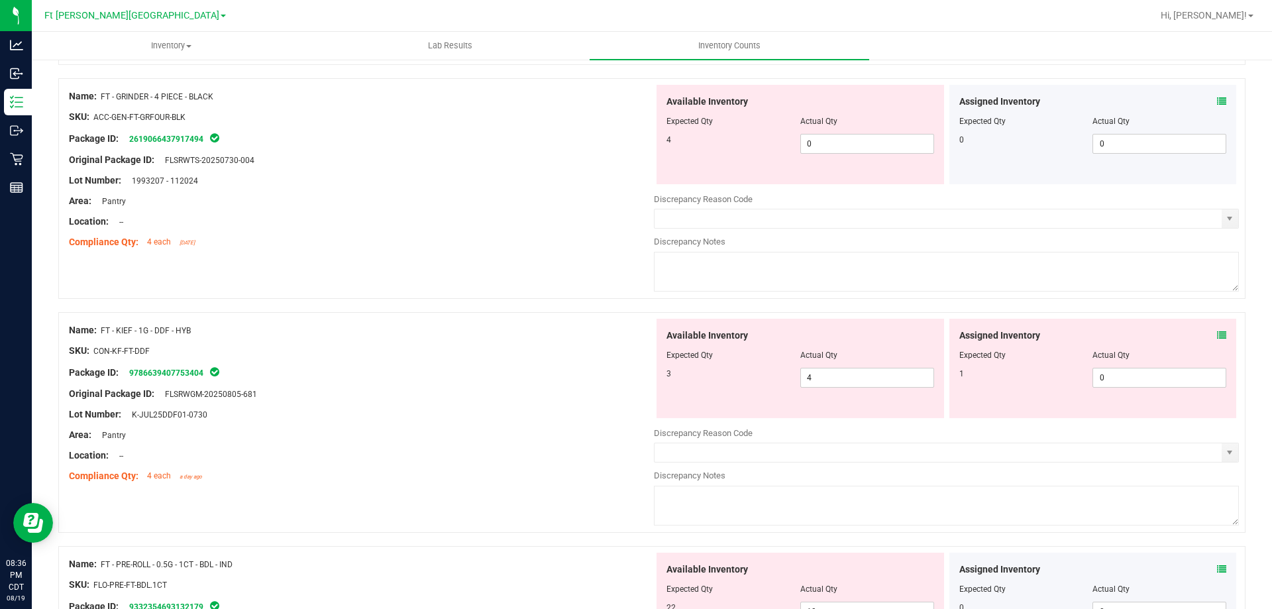
scroll to position [2915, 0]
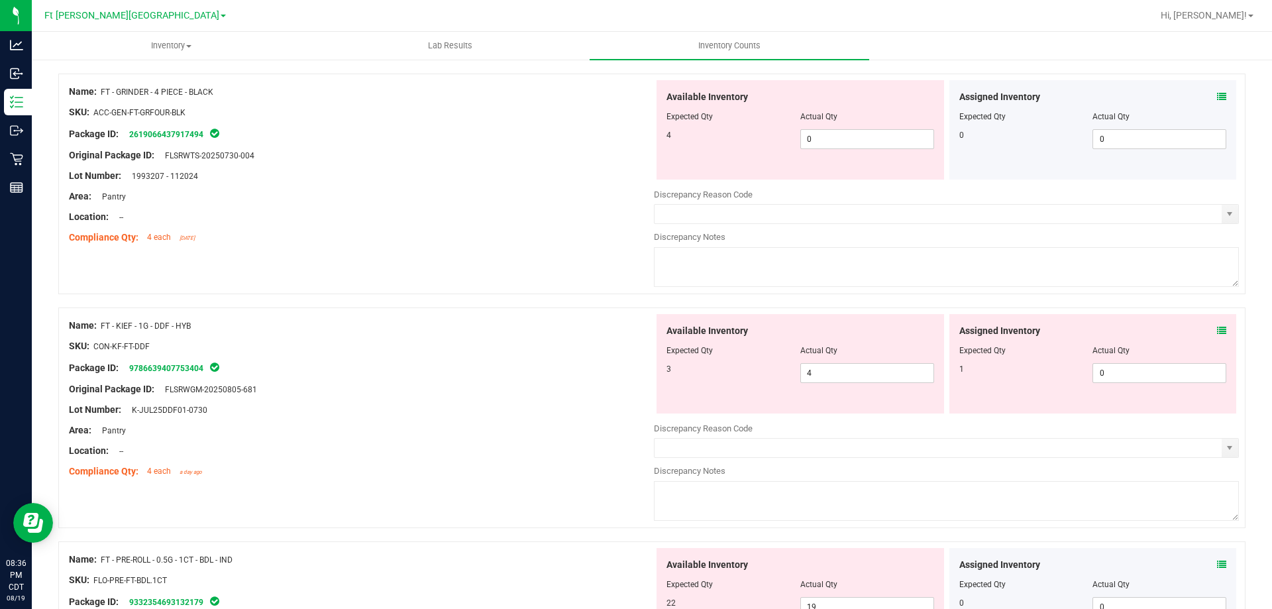
click at [1217, 335] on icon at bounding box center [1221, 330] width 9 height 9
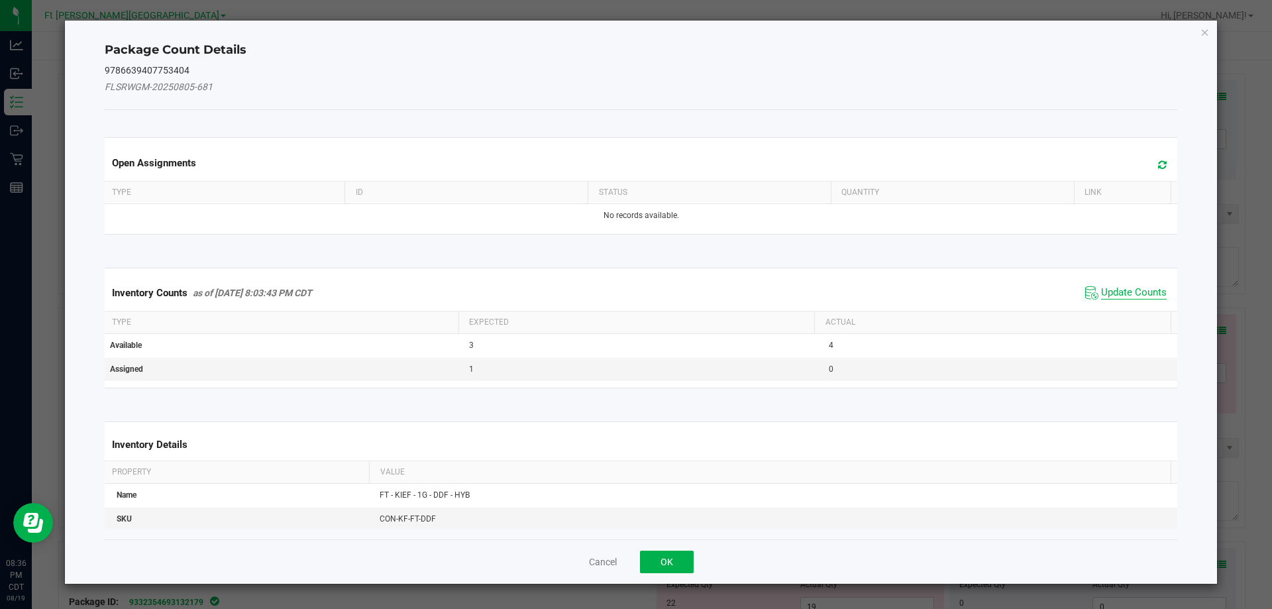
click at [1133, 297] on span "Update Counts" at bounding box center [1134, 292] width 66 height 13
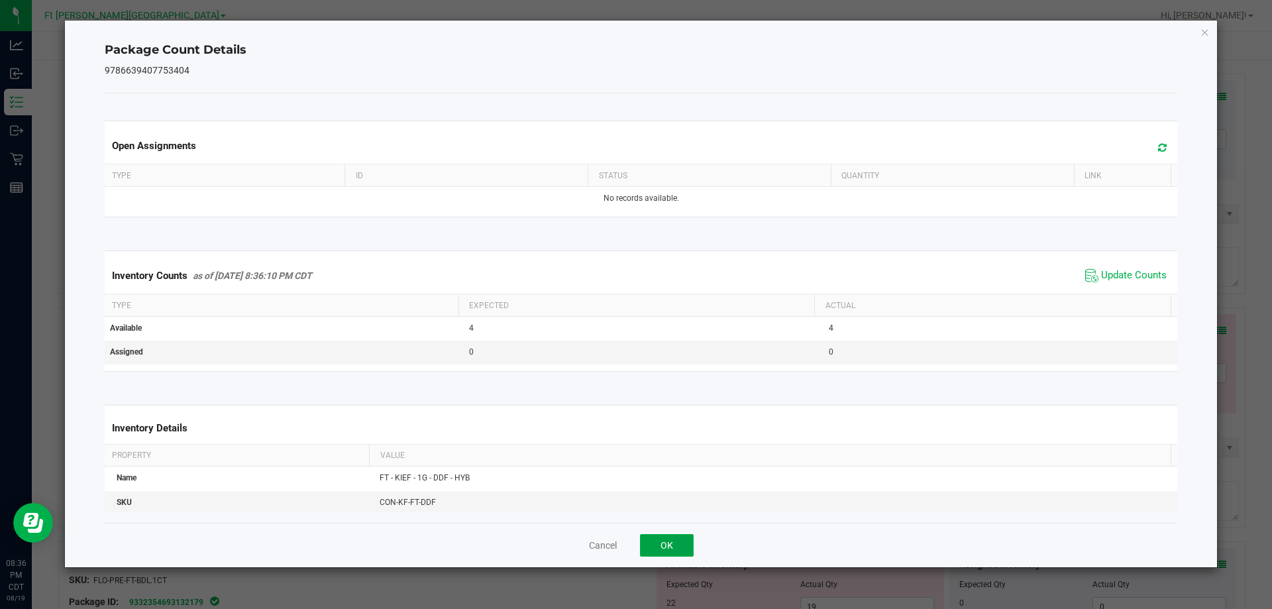
drag, startPoint x: 689, startPoint y: 552, endPoint x: 704, endPoint y: 533, distance: 24.5
click at [689, 550] on button "OK" at bounding box center [667, 545] width 54 height 23
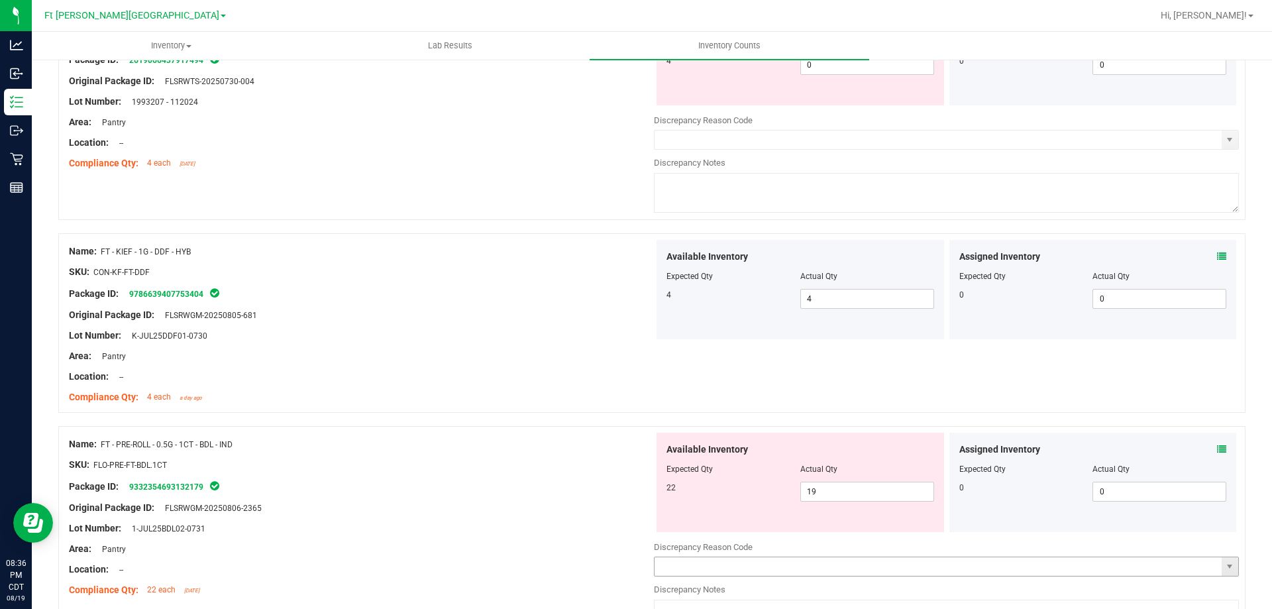
scroll to position [3180, 0]
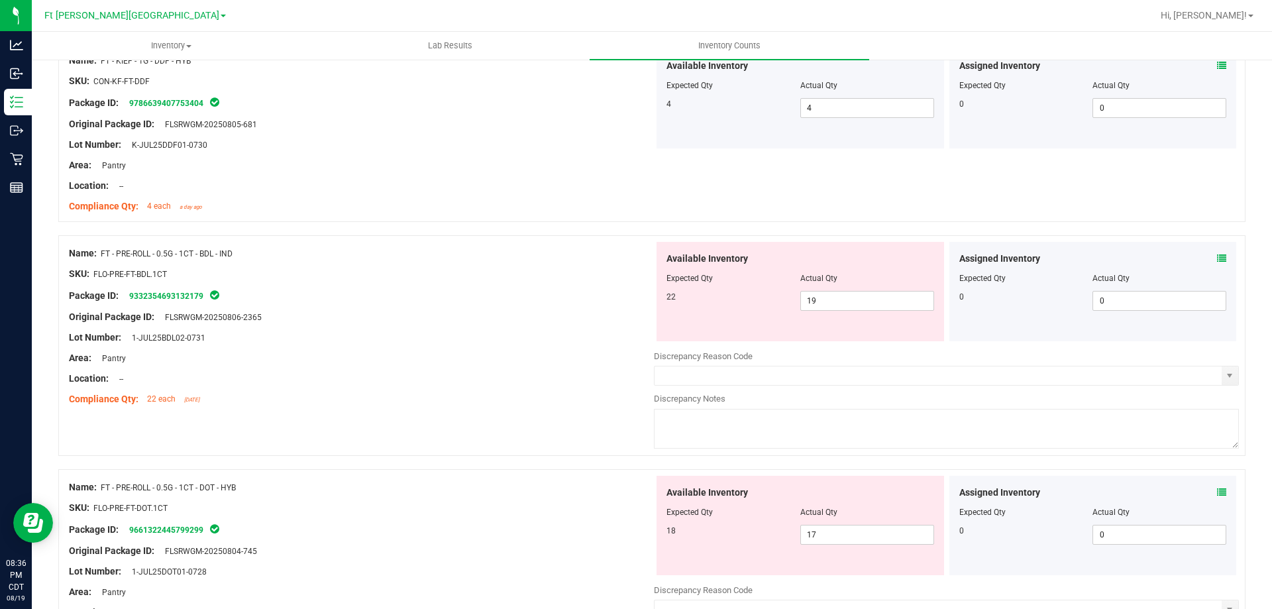
click at [1217, 256] on icon at bounding box center [1221, 258] width 9 height 9
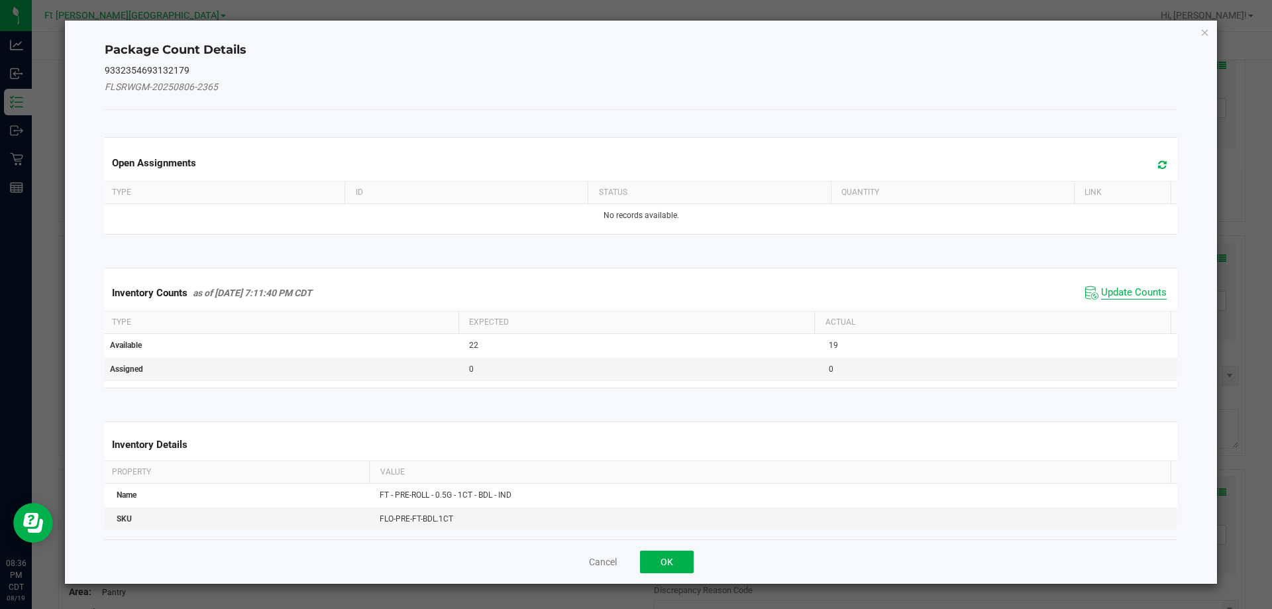
click at [1125, 291] on span "Update Counts" at bounding box center [1134, 292] width 66 height 13
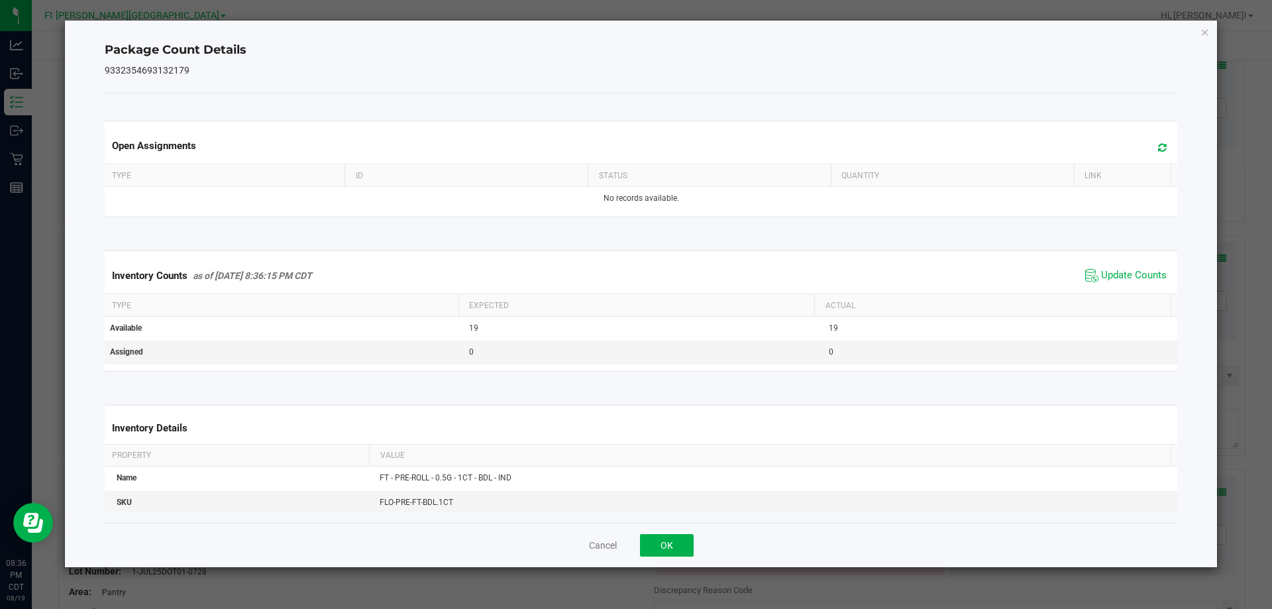
click at [672, 531] on div "Cancel OK" at bounding box center [641, 545] width 1073 height 44
click at [671, 535] on button "OK" at bounding box center [667, 545] width 54 height 23
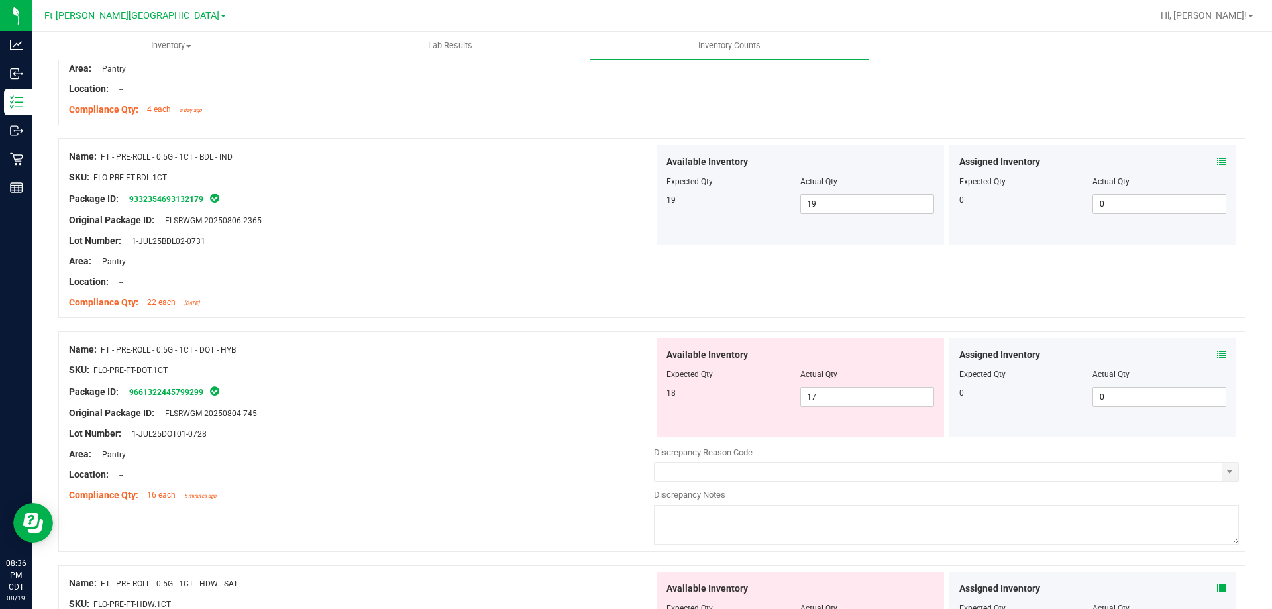
scroll to position [3445, 0]
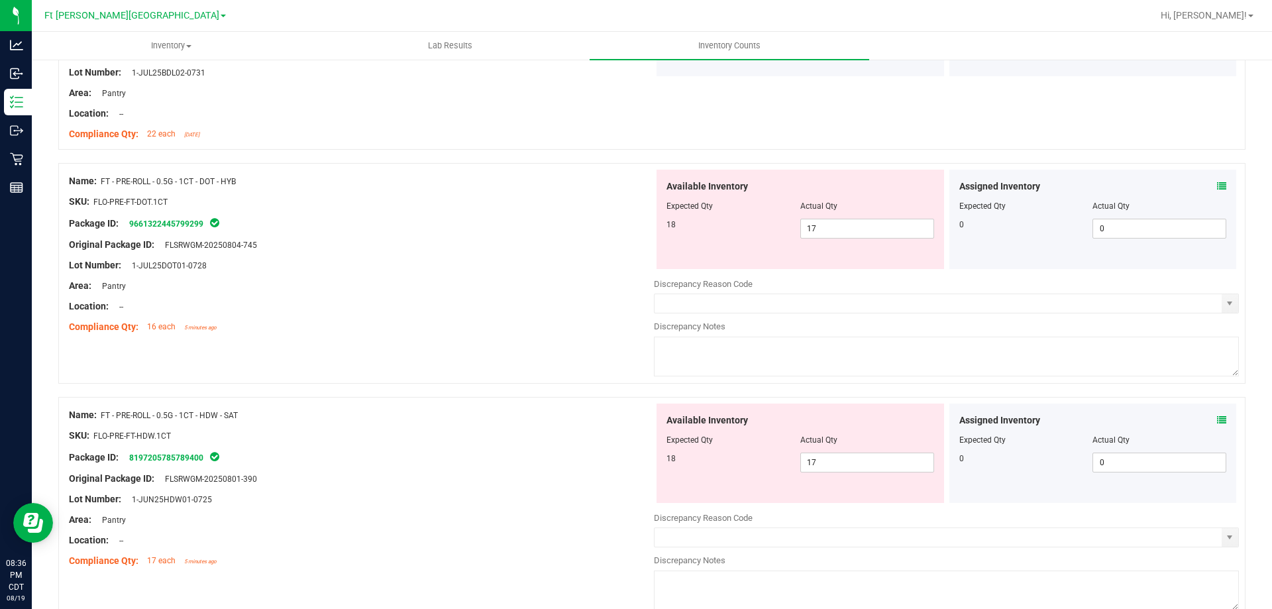
click at [1216, 189] on div "Assigned Inventory Expected Qty Actual Qty 0 0 0" at bounding box center [1092, 219] width 287 height 99
click at [1217, 188] on icon at bounding box center [1221, 185] width 9 height 9
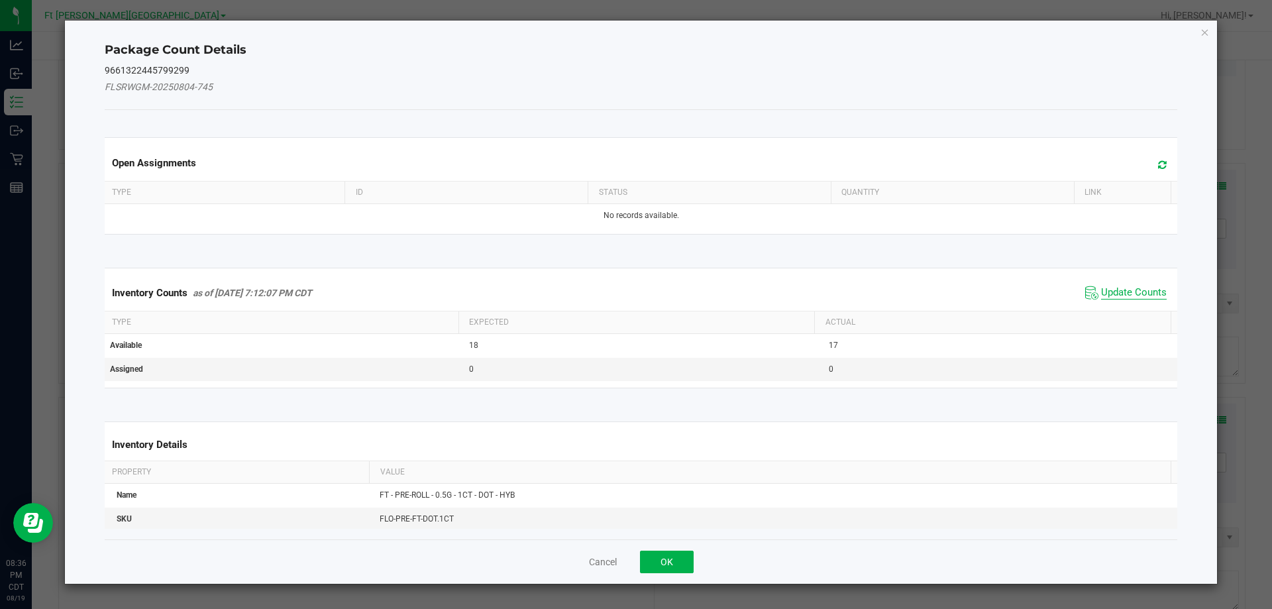
click at [1102, 292] on span "Update Counts" at bounding box center [1134, 292] width 66 height 13
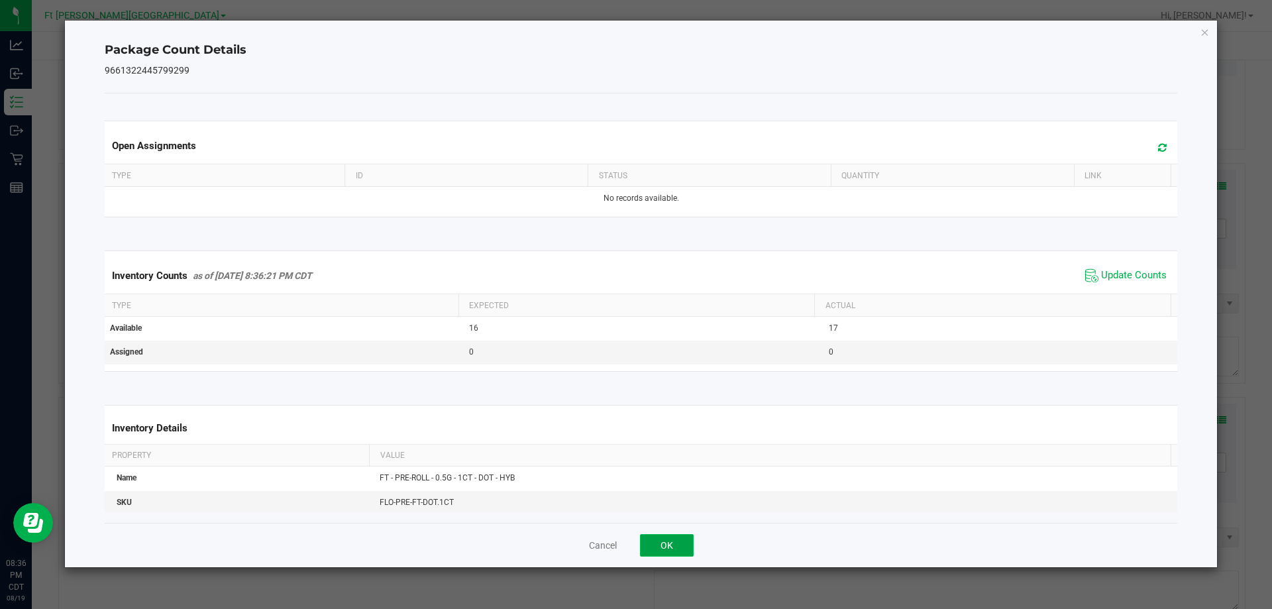
click at [676, 538] on button "OK" at bounding box center [667, 545] width 54 height 23
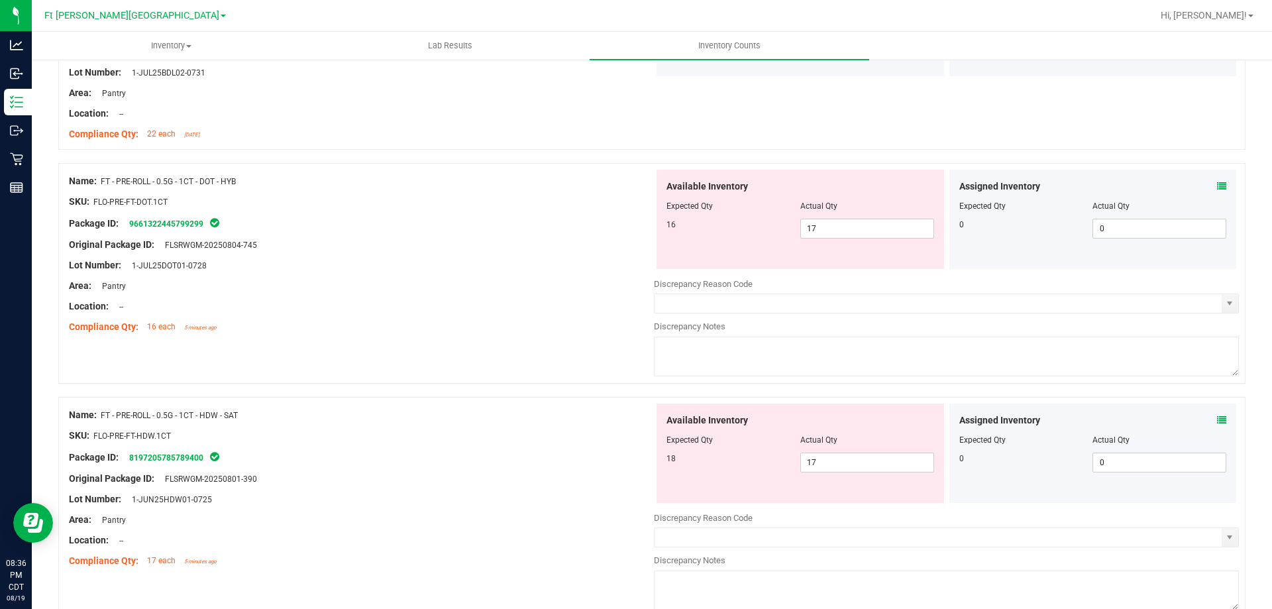
click at [1217, 421] on icon at bounding box center [1221, 419] width 9 height 9
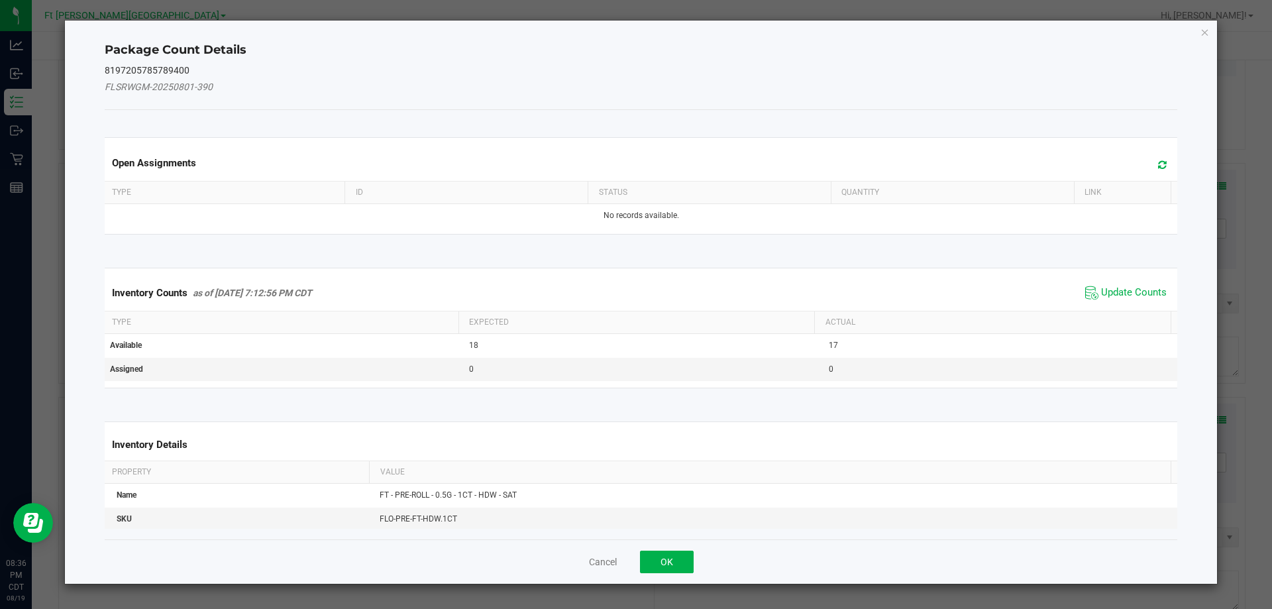
click at [1131, 303] on div "Inventory Counts as of [DATE] 7:12:56 PM CDT Update Counts" at bounding box center [641, 293] width 1078 height 36
click at [1131, 295] on span "Update Counts" at bounding box center [1134, 292] width 66 height 13
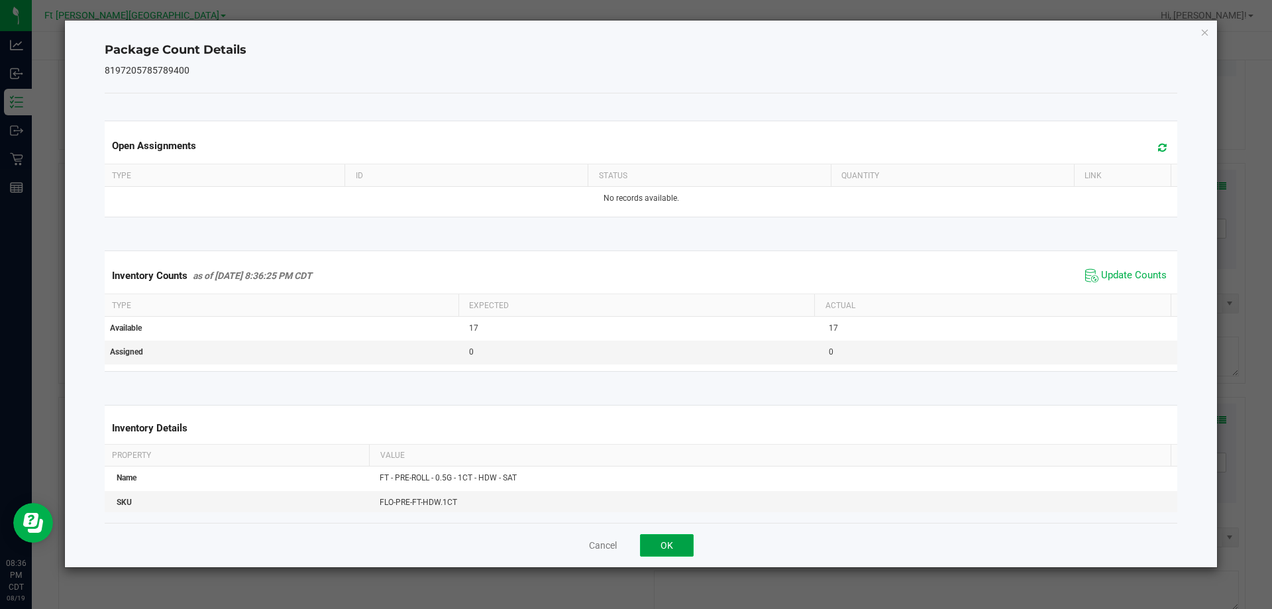
drag, startPoint x: 669, startPoint y: 546, endPoint x: 676, endPoint y: 533, distance: 15.7
click at [669, 546] on button "OK" at bounding box center [667, 545] width 54 height 23
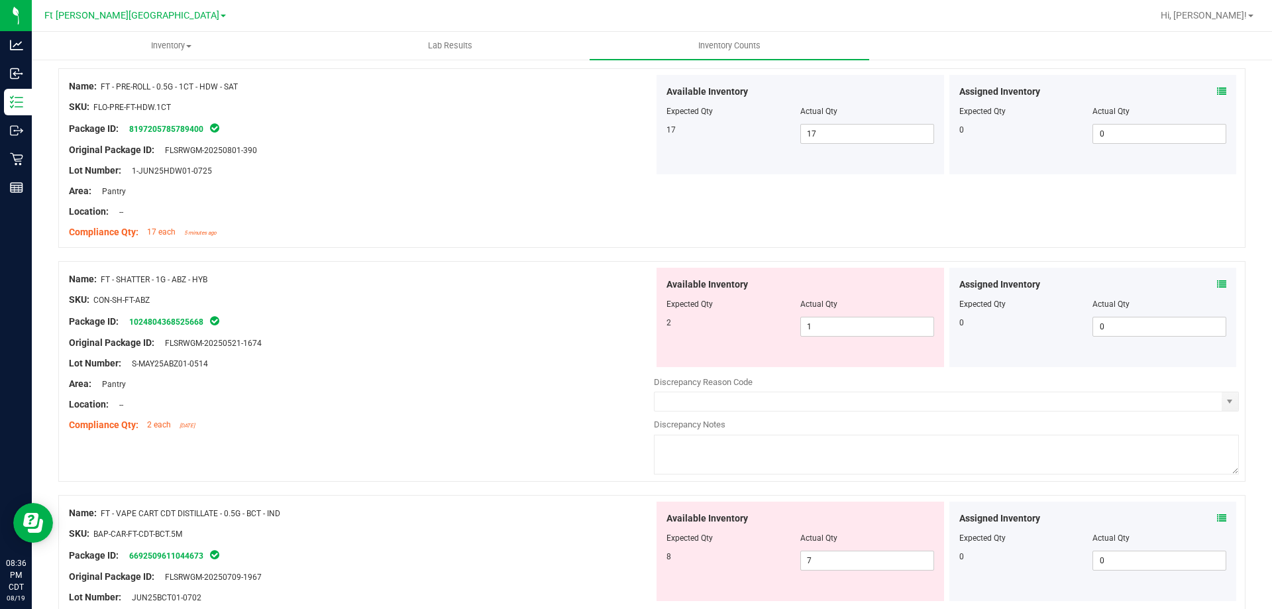
scroll to position [3776, 0]
click at [1217, 282] on icon at bounding box center [1221, 281] width 9 height 9
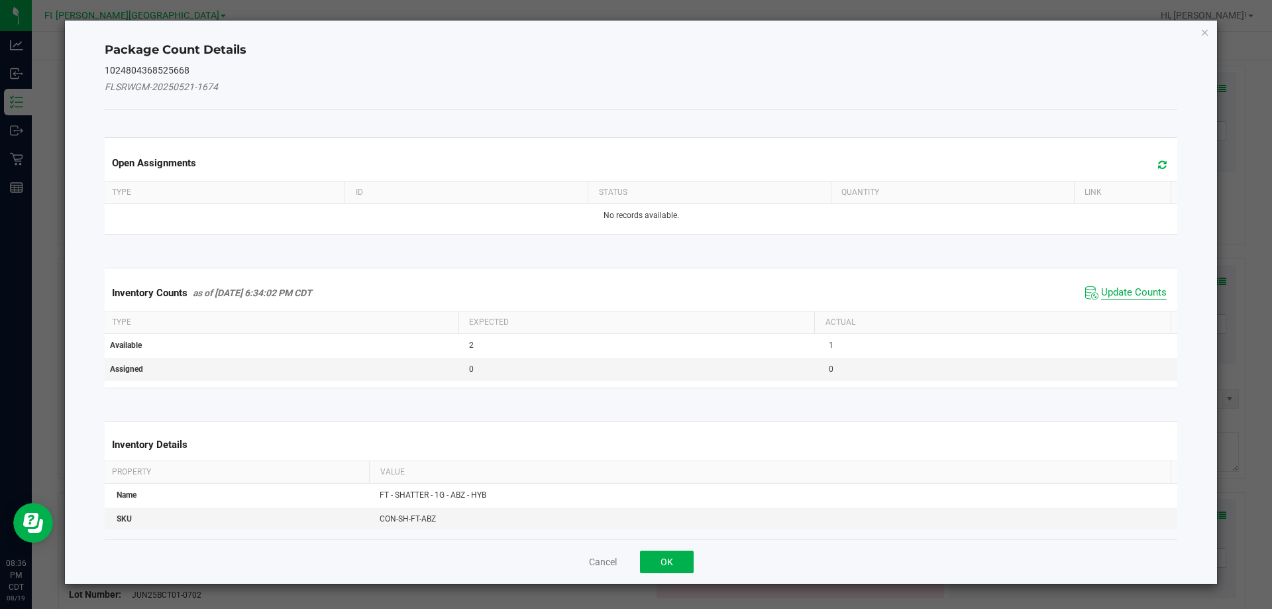
click at [1102, 292] on span "Update Counts" at bounding box center [1134, 292] width 66 height 13
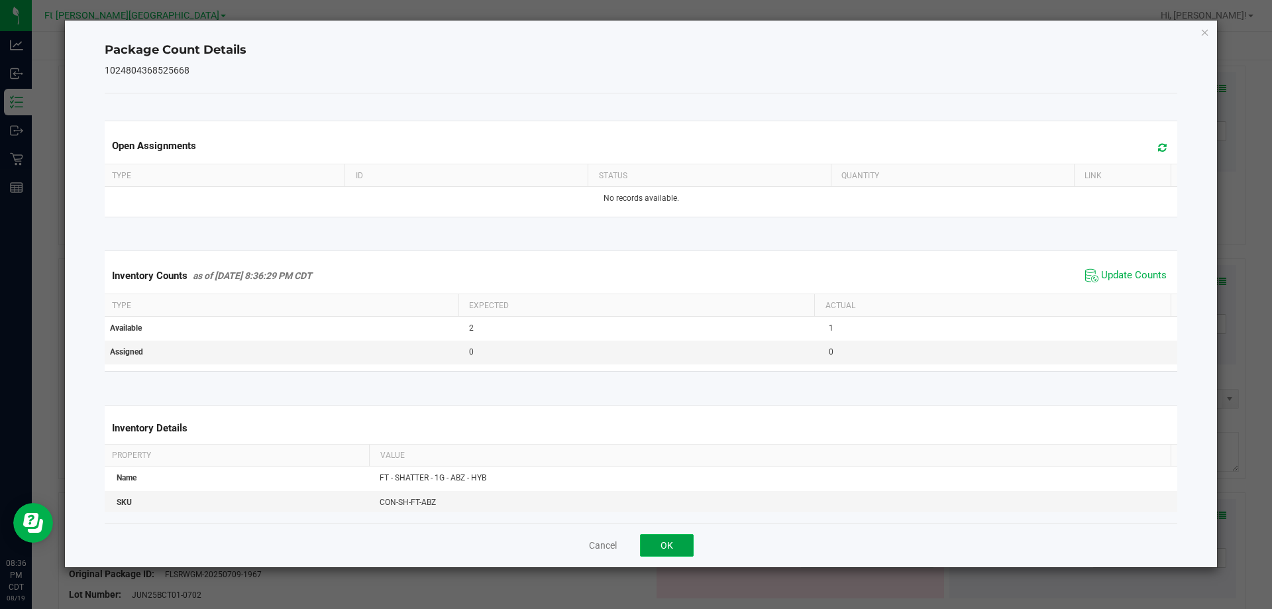
click at [682, 536] on button "OK" at bounding box center [667, 545] width 54 height 23
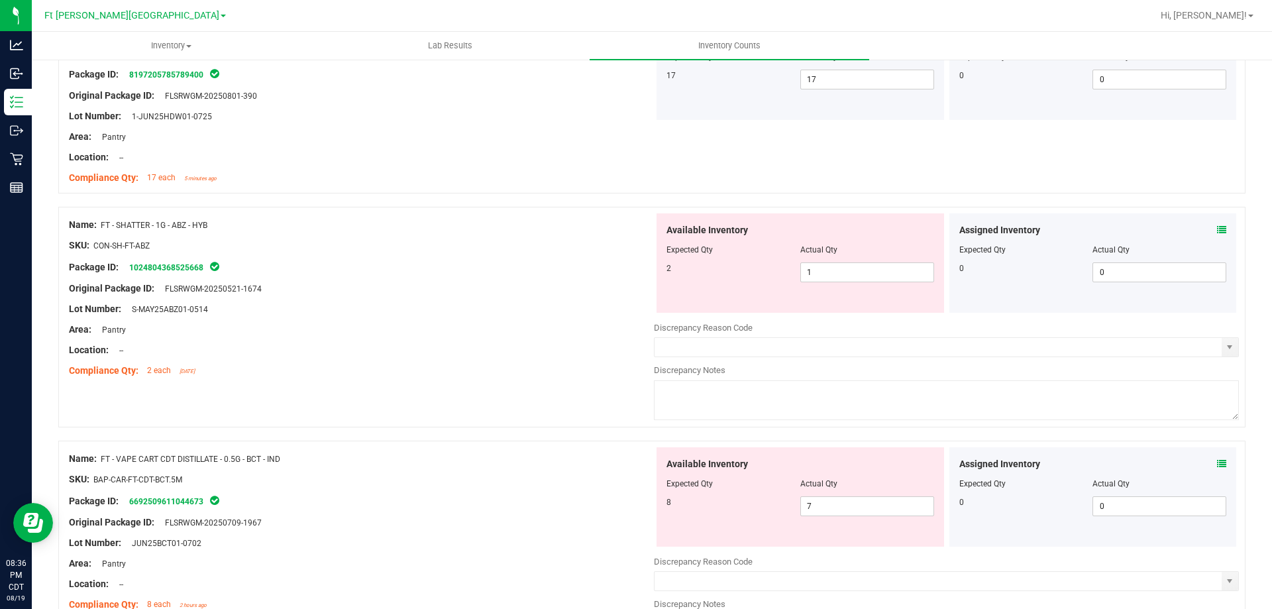
scroll to position [3908, 0]
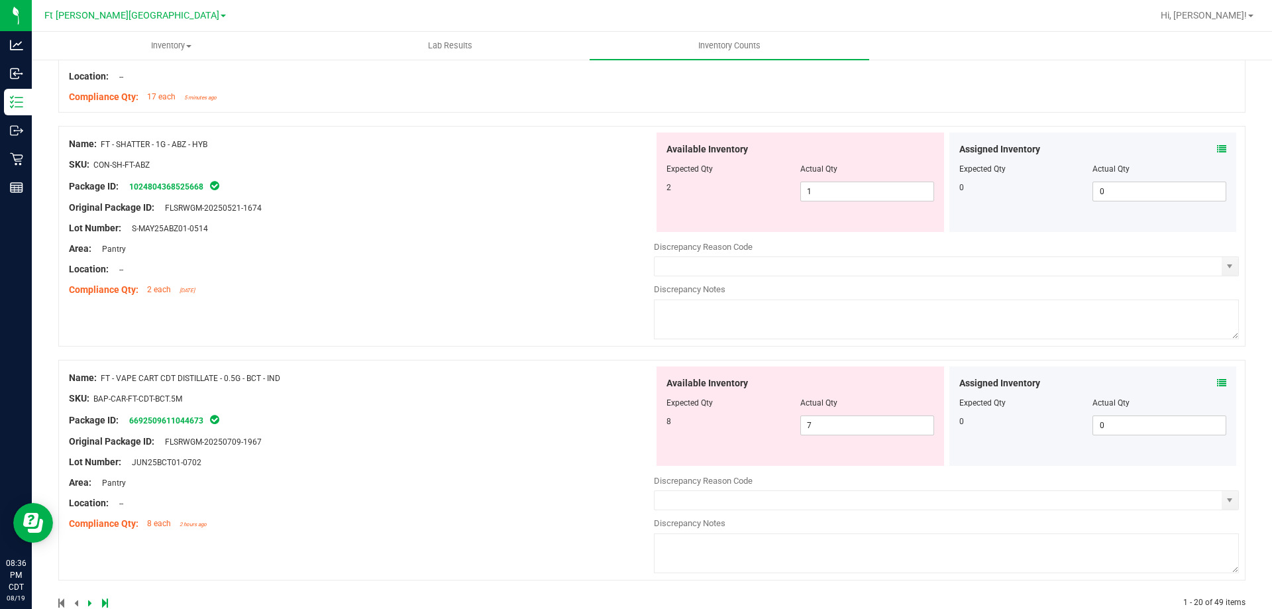
click at [1217, 382] on icon at bounding box center [1221, 382] width 9 height 9
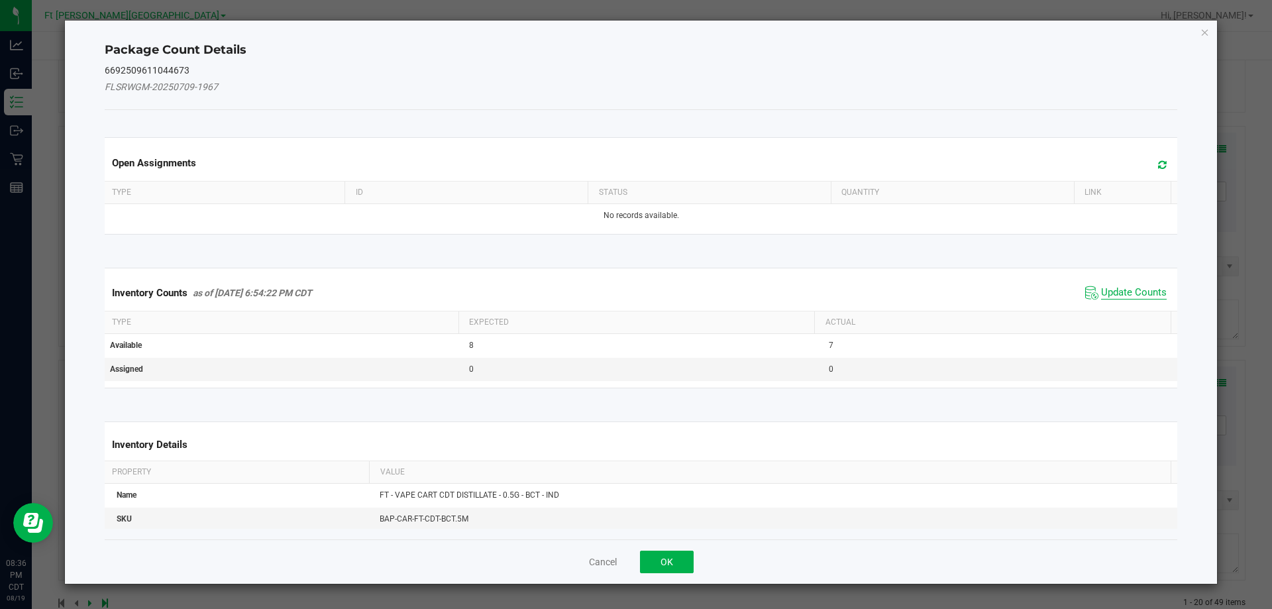
click at [1115, 291] on span "Update Counts" at bounding box center [1134, 292] width 66 height 13
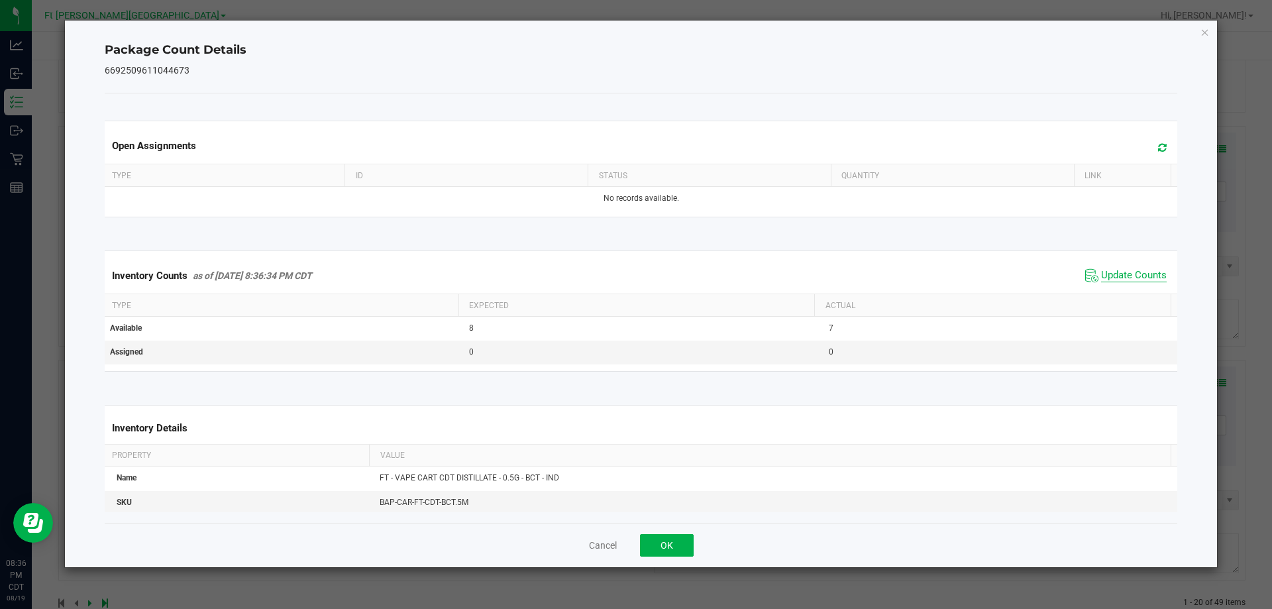
click at [1119, 275] on span "Update Counts" at bounding box center [1134, 275] width 66 height 13
click at [656, 537] on button "OK" at bounding box center [667, 545] width 54 height 23
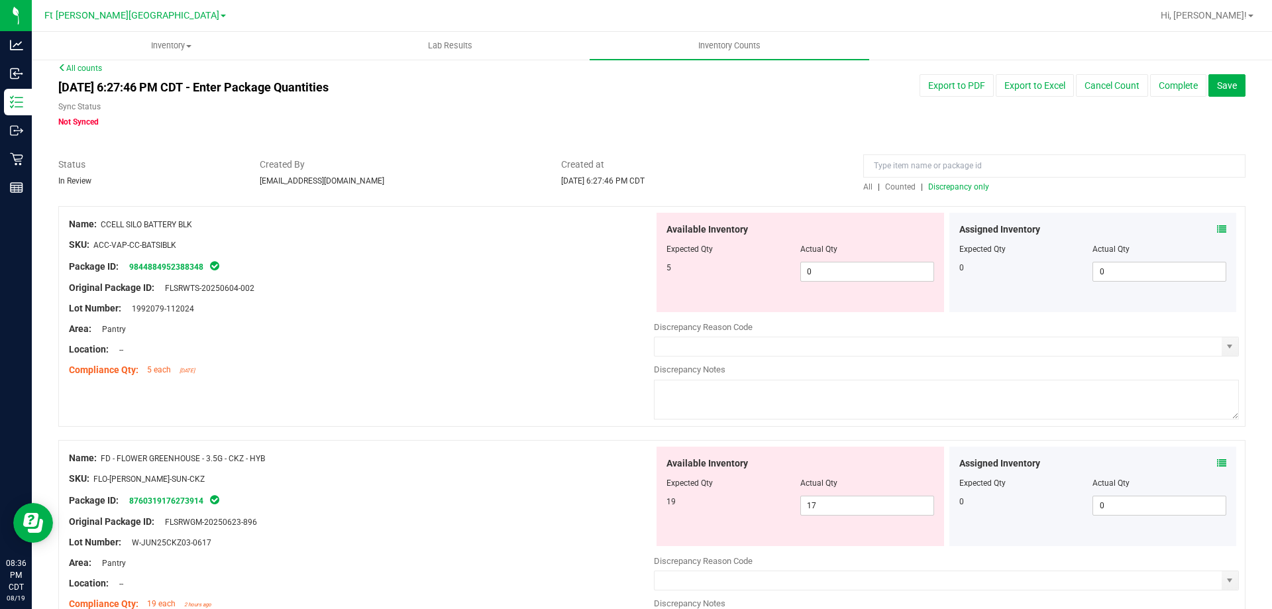
scroll to position [0, 0]
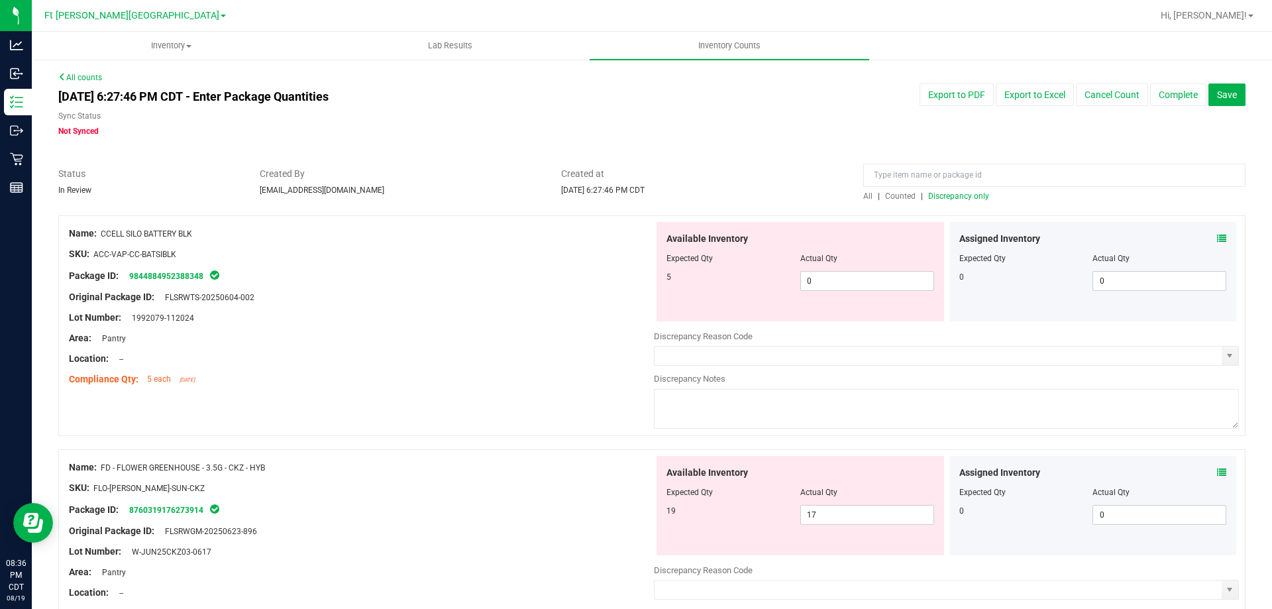
click at [954, 199] on span "Discrepancy only" at bounding box center [958, 195] width 61 height 9
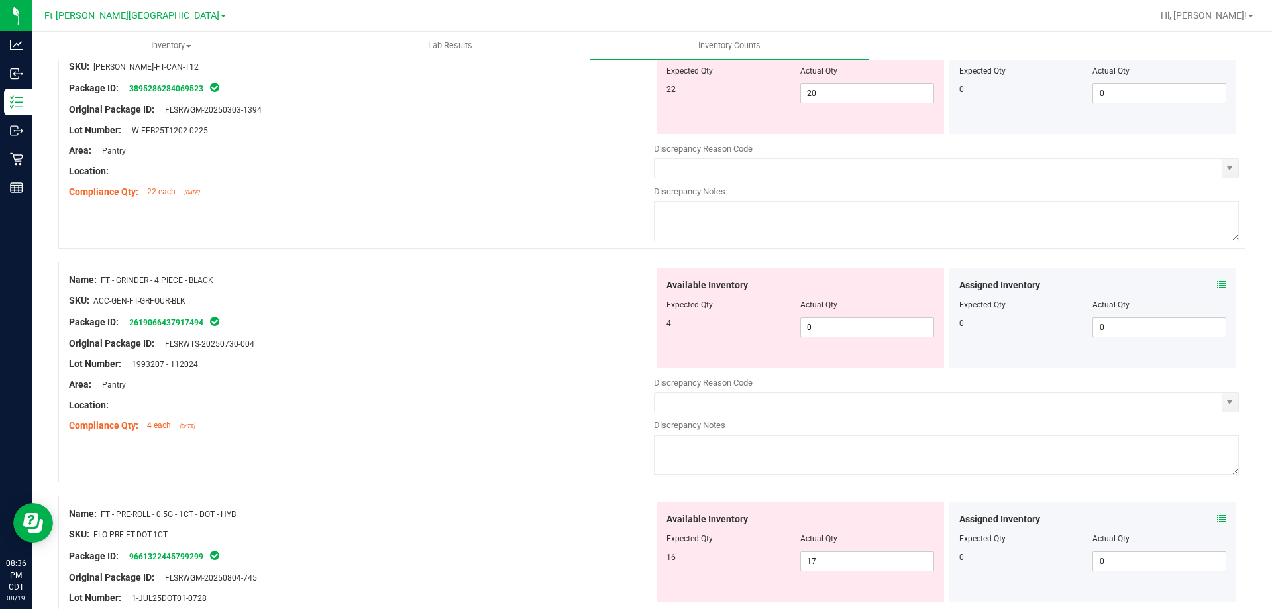
scroll to position [4328, 0]
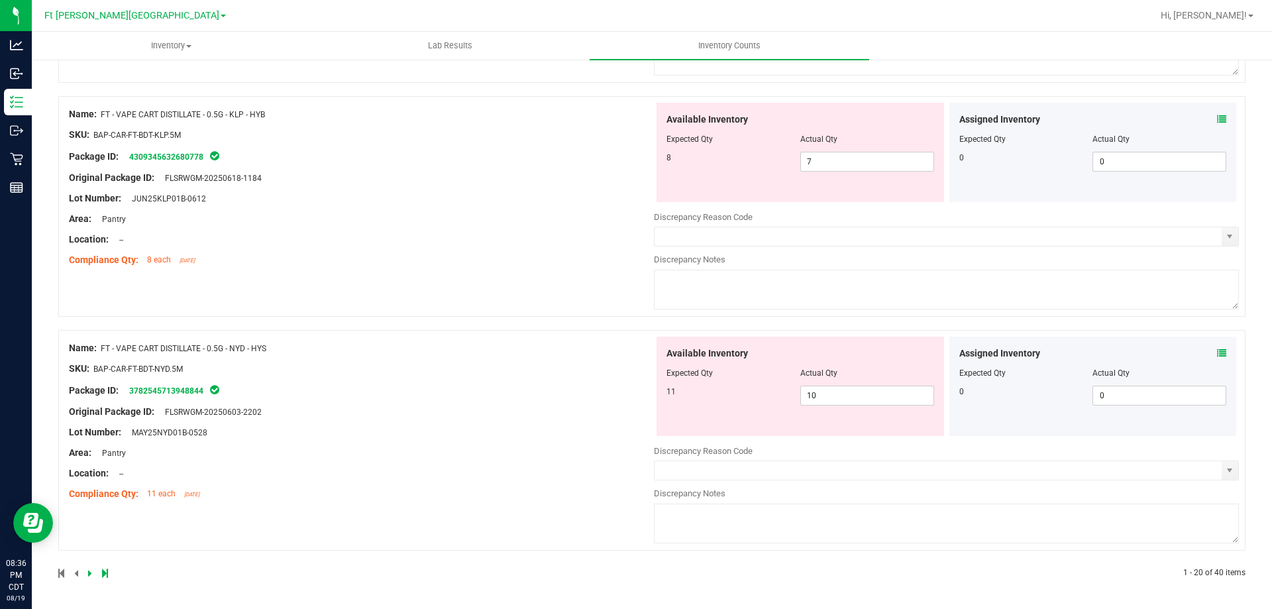
click at [1217, 350] on icon at bounding box center [1221, 352] width 9 height 9
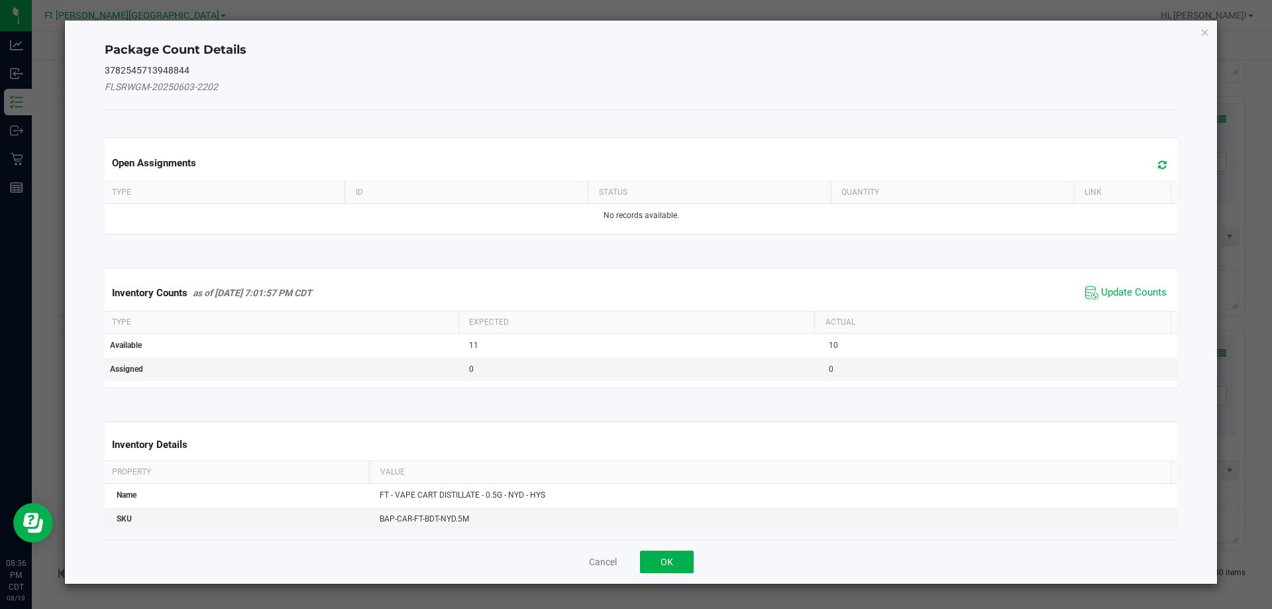
click at [1132, 299] on span "Update Counts" at bounding box center [1126, 293] width 88 height 20
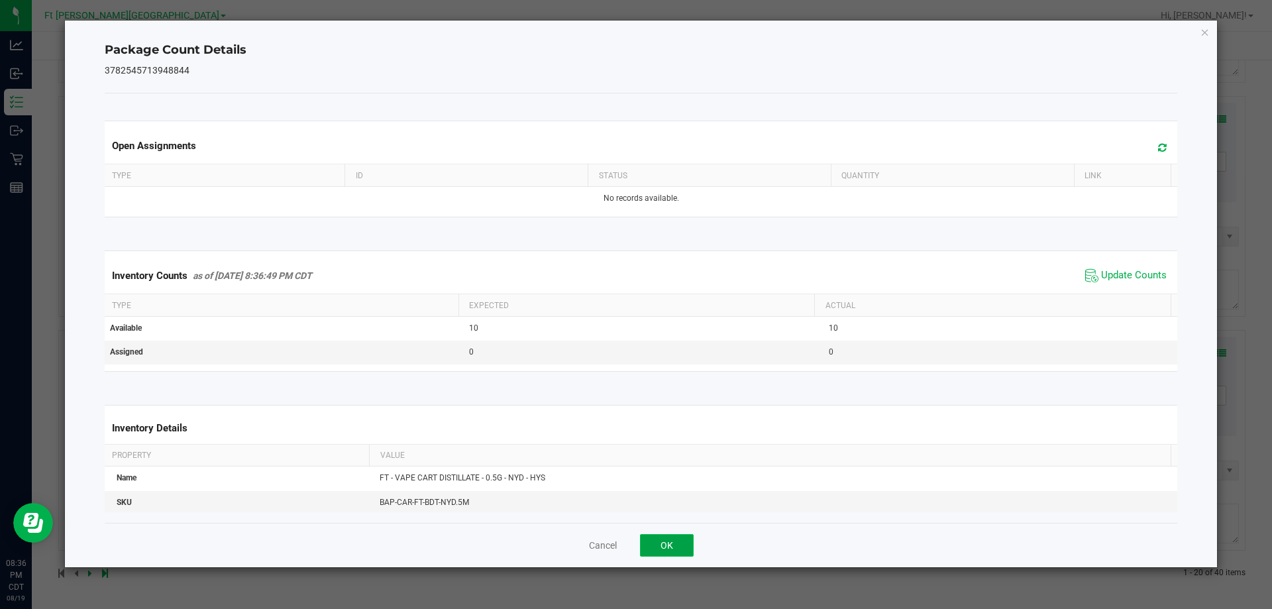
drag, startPoint x: 668, startPoint y: 538, endPoint x: 705, endPoint y: 514, distance: 44.7
click at [668, 537] on button "OK" at bounding box center [667, 545] width 54 height 23
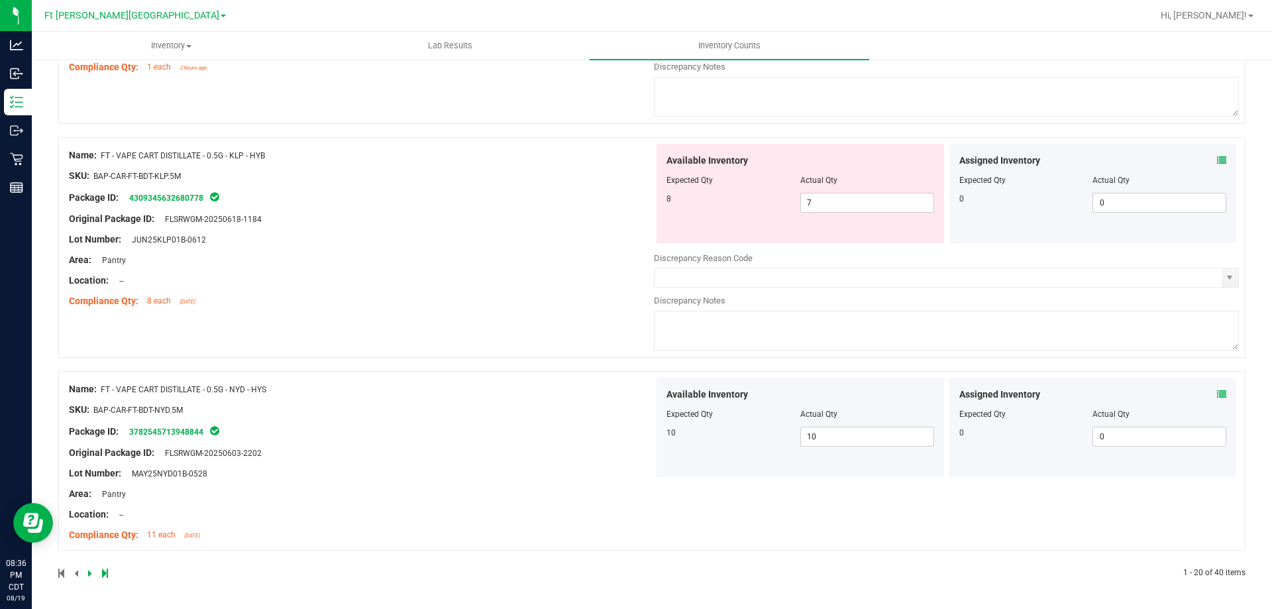
scroll to position [4022, 0]
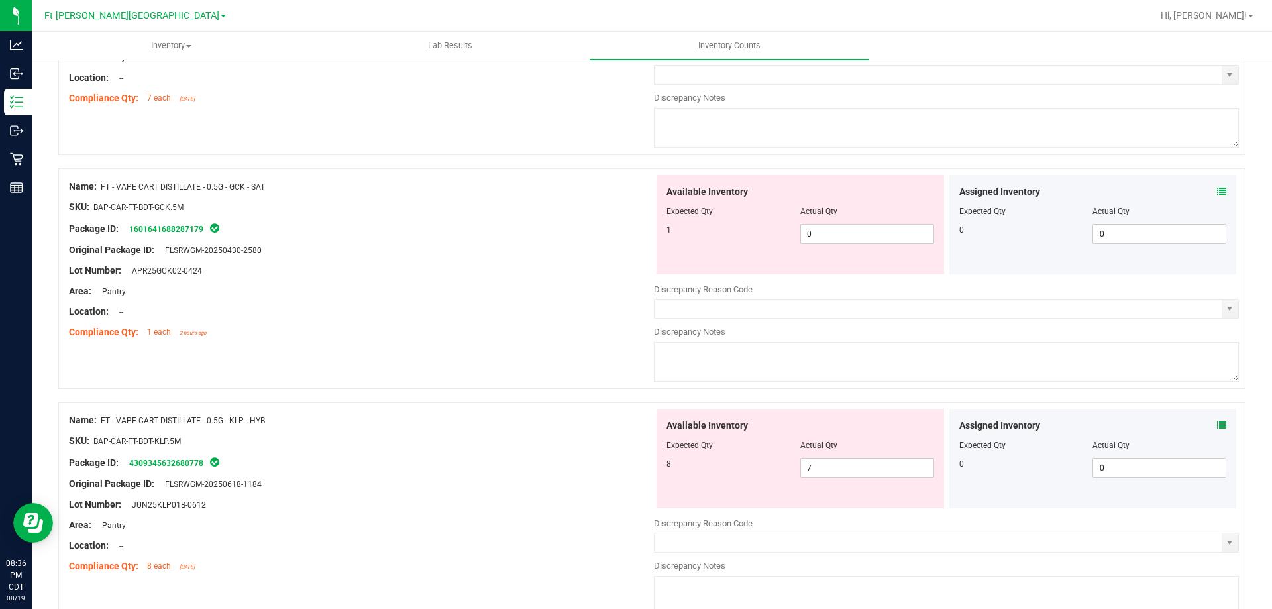
click at [1217, 421] on icon at bounding box center [1221, 425] width 9 height 9
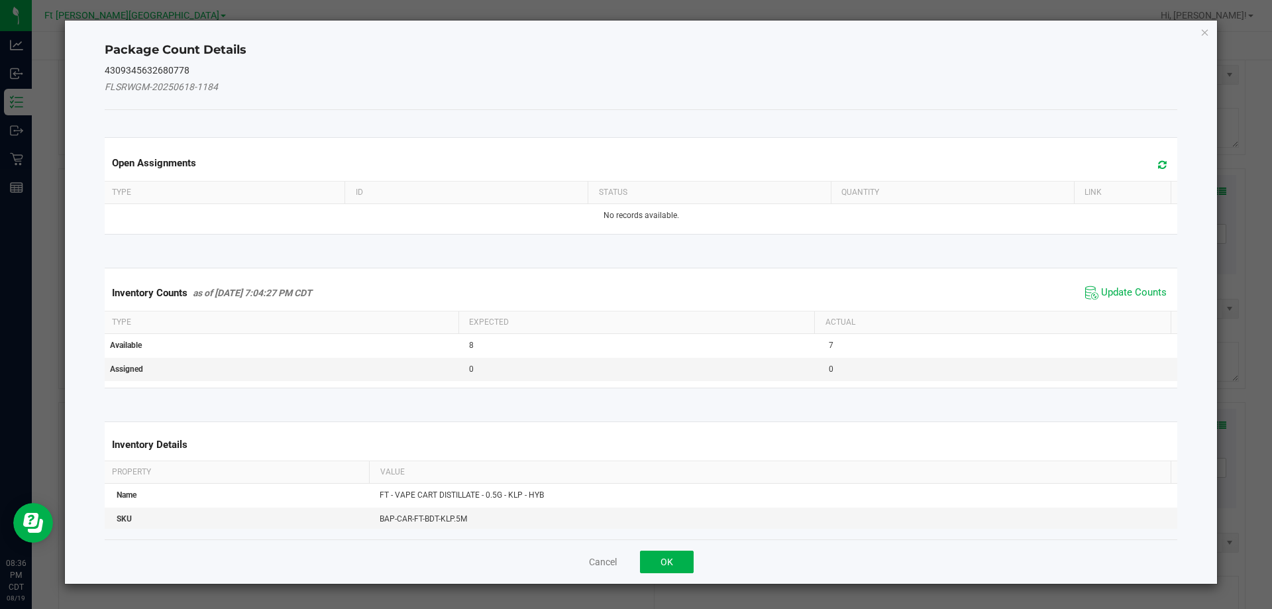
click at [1128, 285] on span "Update Counts" at bounding box center [1126, 293] width 88 height 20
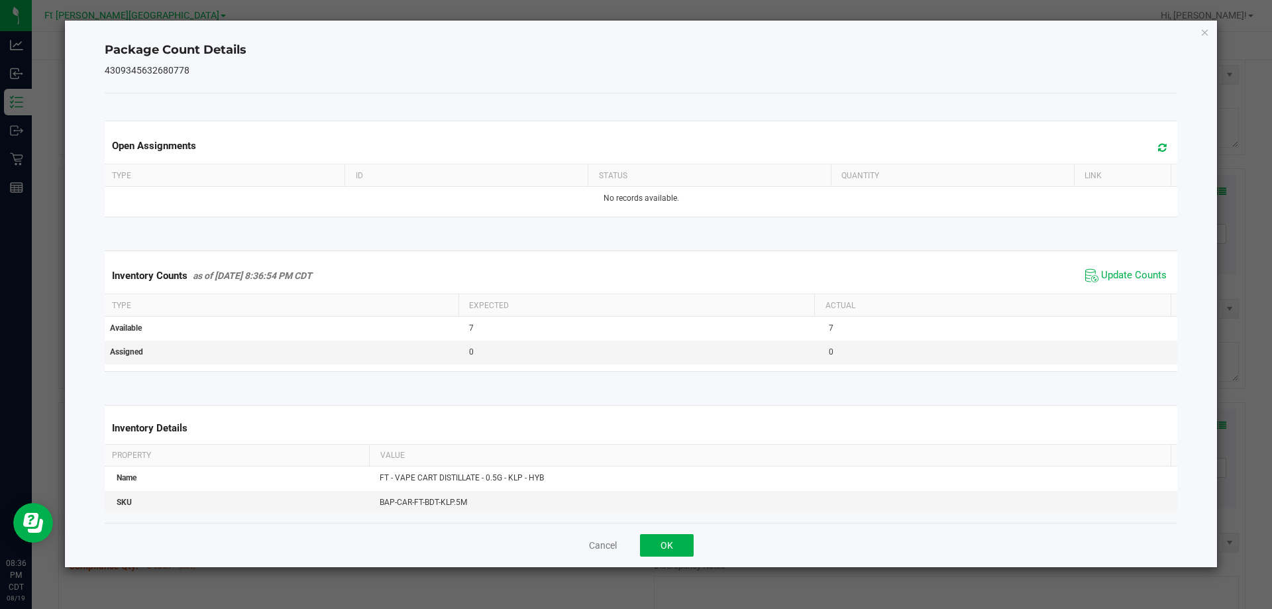
click at [680, 532] on div "Cancel OK" at bounding box center [641, 545] width 1073 height 44
drag, startPoint x: 674, startPoint y: 542, endPoint x: 672, endPoint y: 534, distance: 8.2
click at [672, 539] on button "OK" at bounding box center [667, 545] width 54 height 23
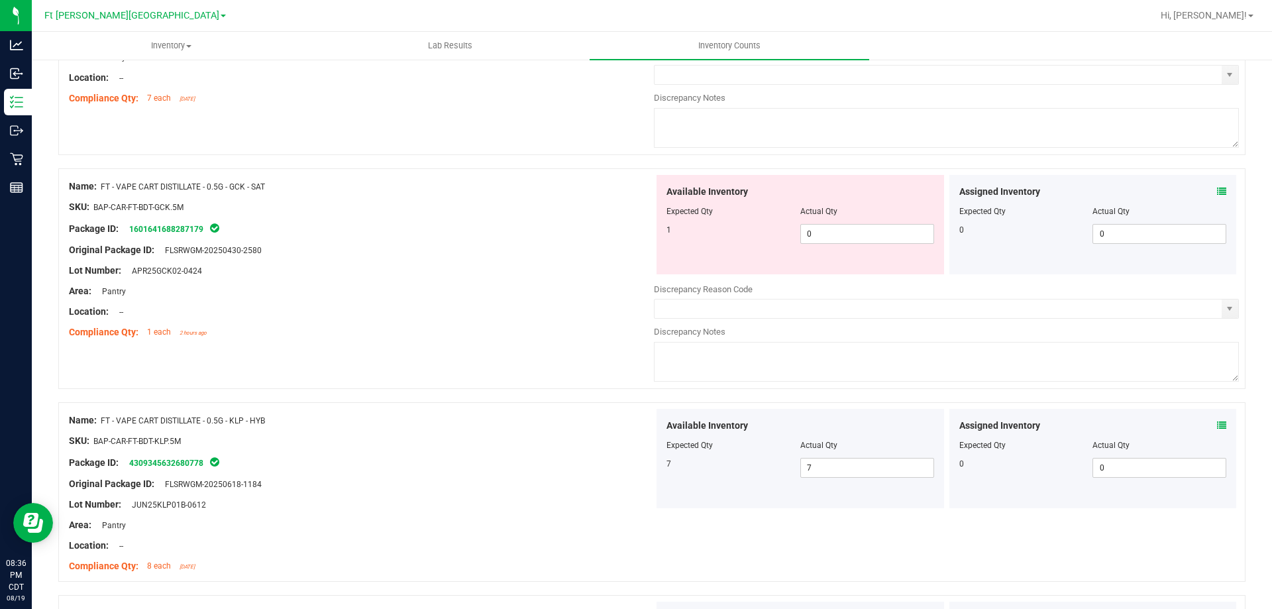
click at [1217, 196] on span at bounding box center [1221, 192] width 9 height 14
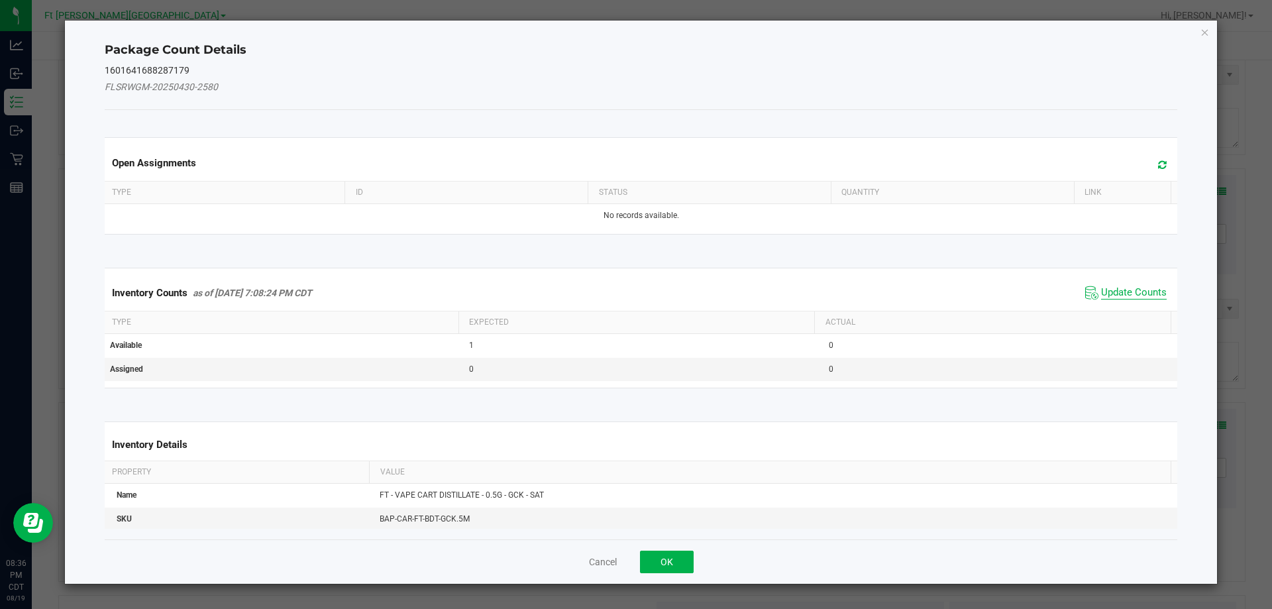
click at [1121, 294] on span "Update Counts" at bounding box center [1134, 292] width 66 height 13
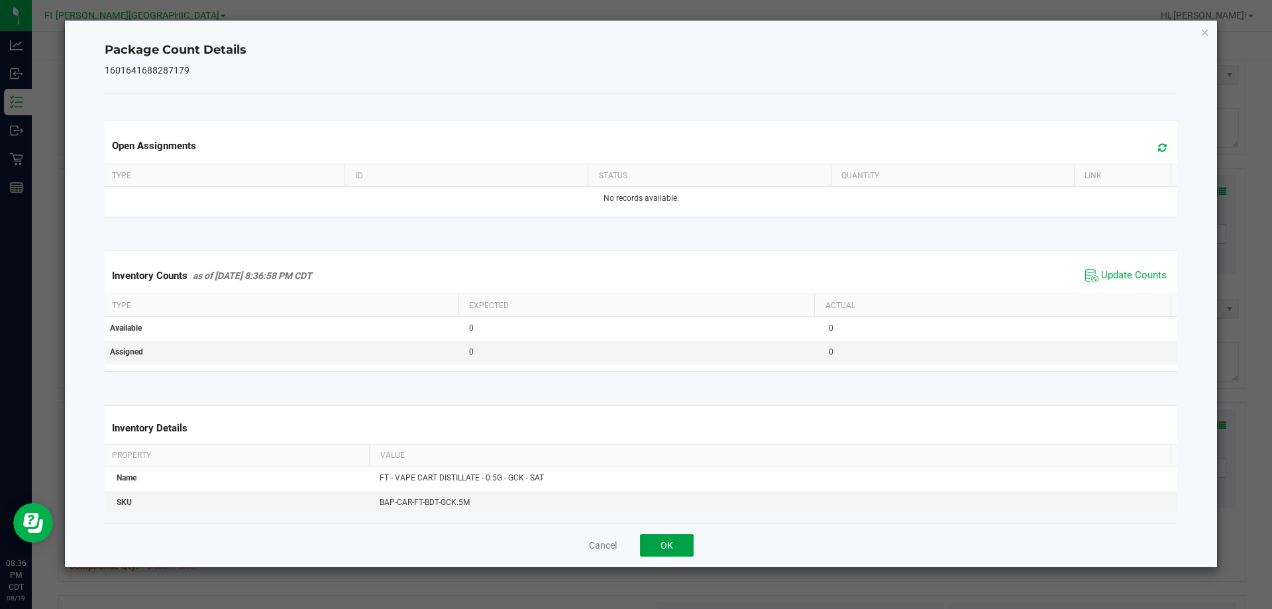
drag, startPoint x: 645, startPoint y: 546, endPoint x: 651, endPoint y: 537, distance: 11.0
click at [646, 546] on button "OK" at bounding box center [667, 545] width 54 height 23
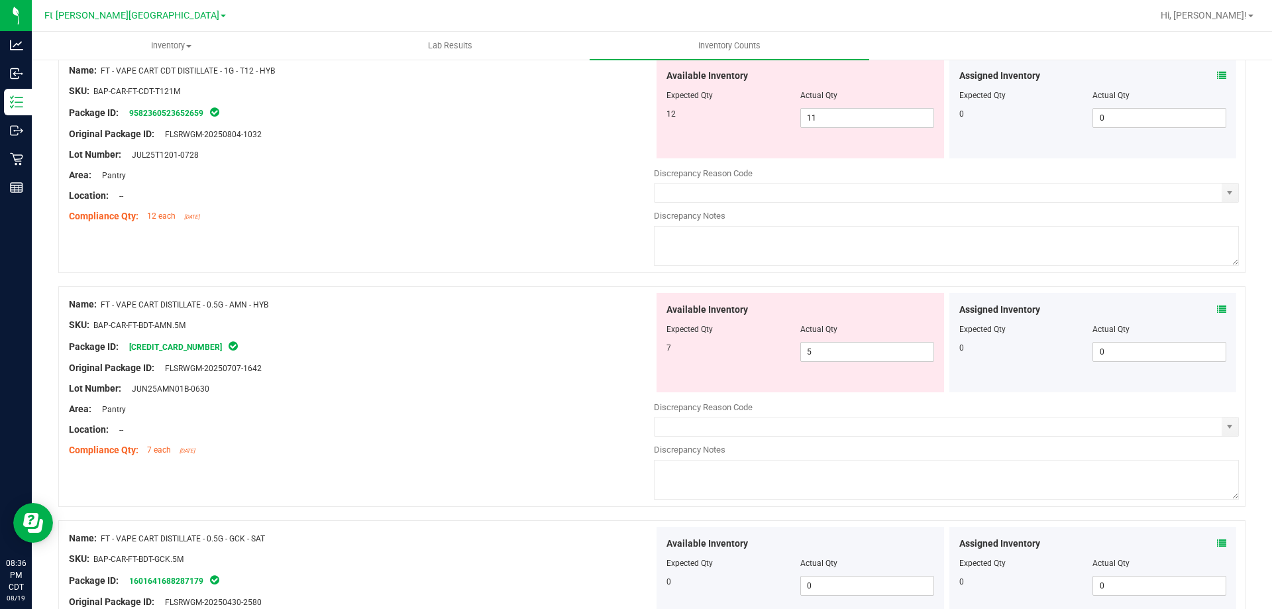
scroll to position [3558, 0]
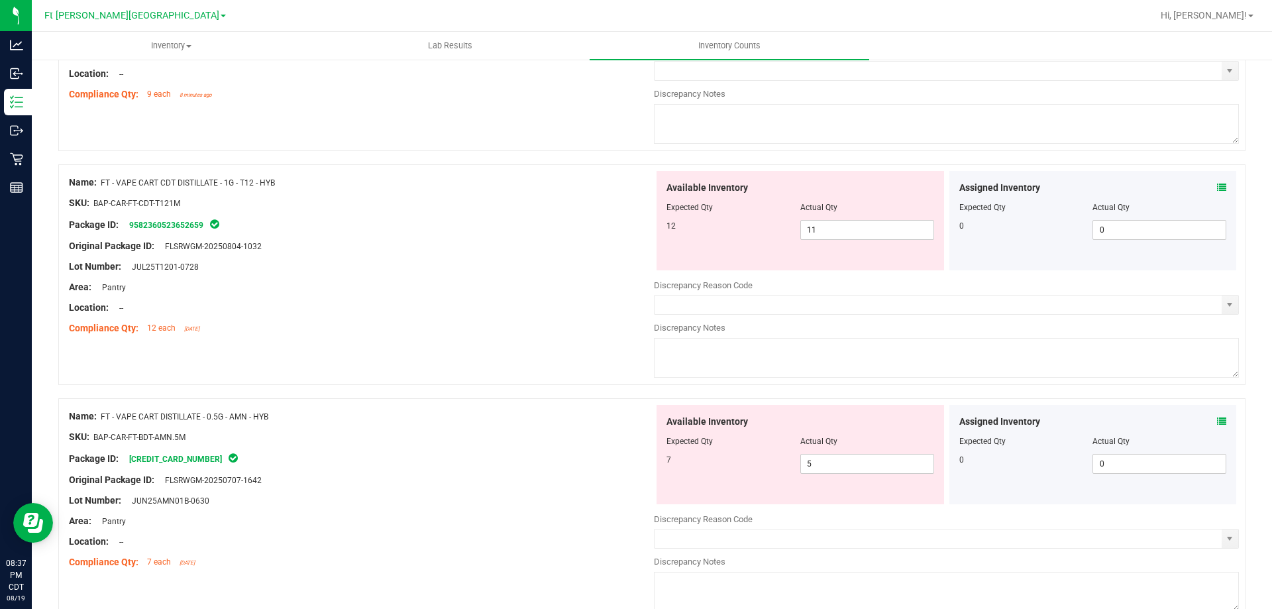
click at [1217, 420] on icon at bounding box center [1221, 421] width 9 height 9
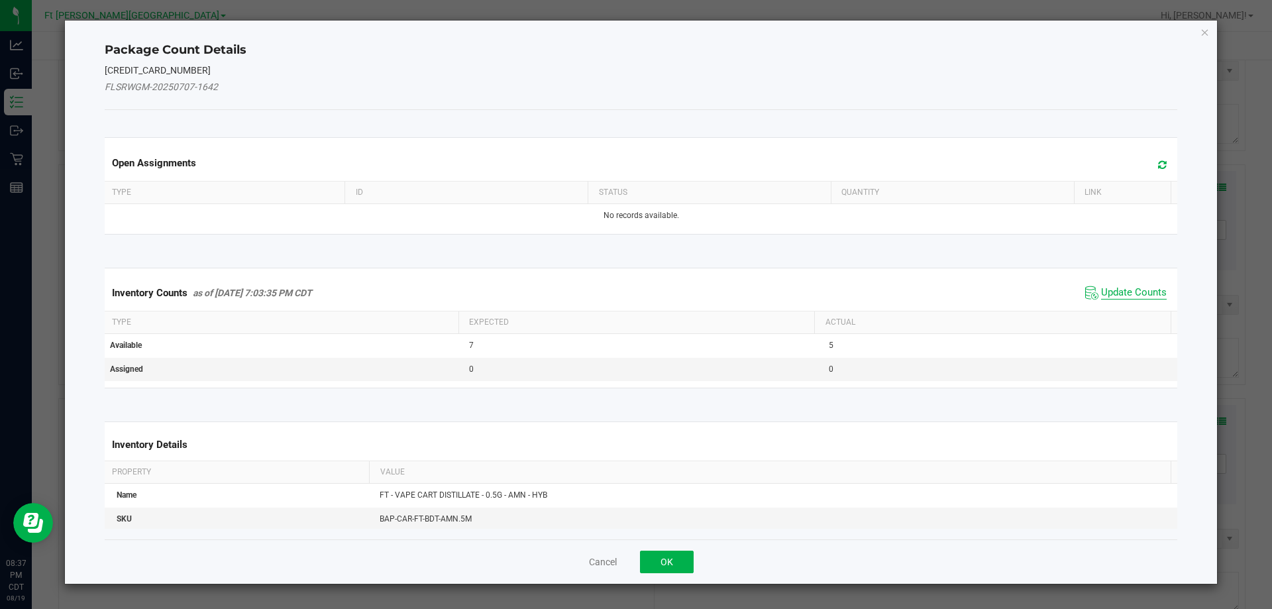
click at [1121, 291] on span "Update Counts" at bounding box center [1134, 292] width 66 height 13
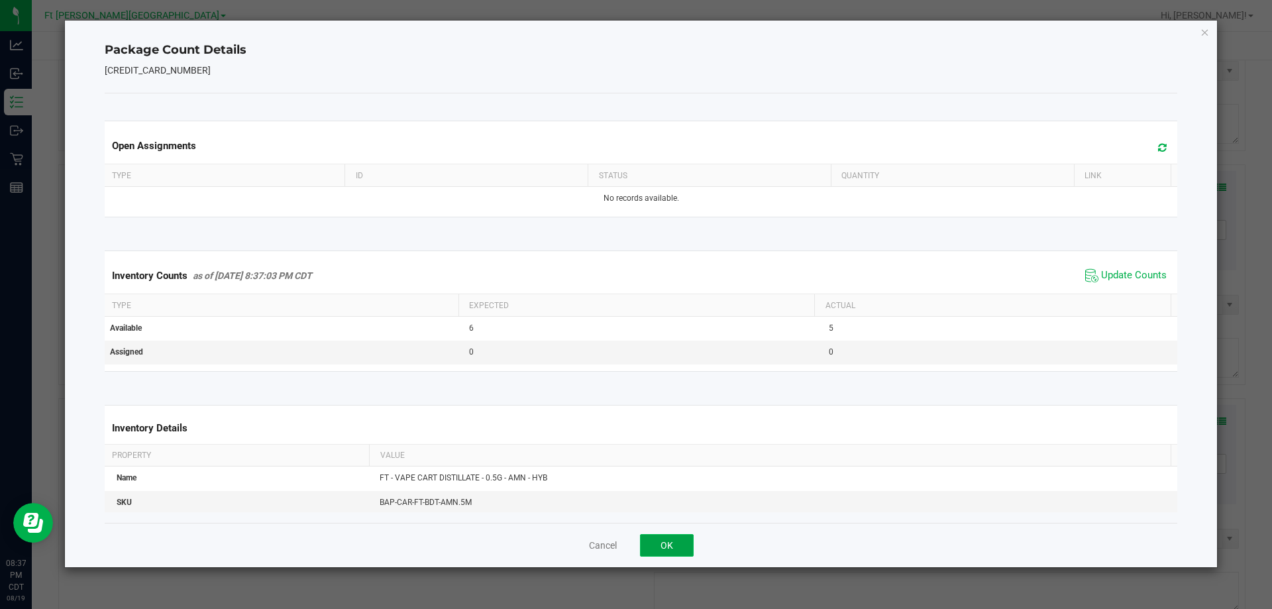
drag, startPoint x: 675, startPoint y: 539, endPoint x: 727, endPoint y: 507, distance: 61.2
click at [675, 538] on button "OK" at bounding box center [667, 545] width 54 height 23
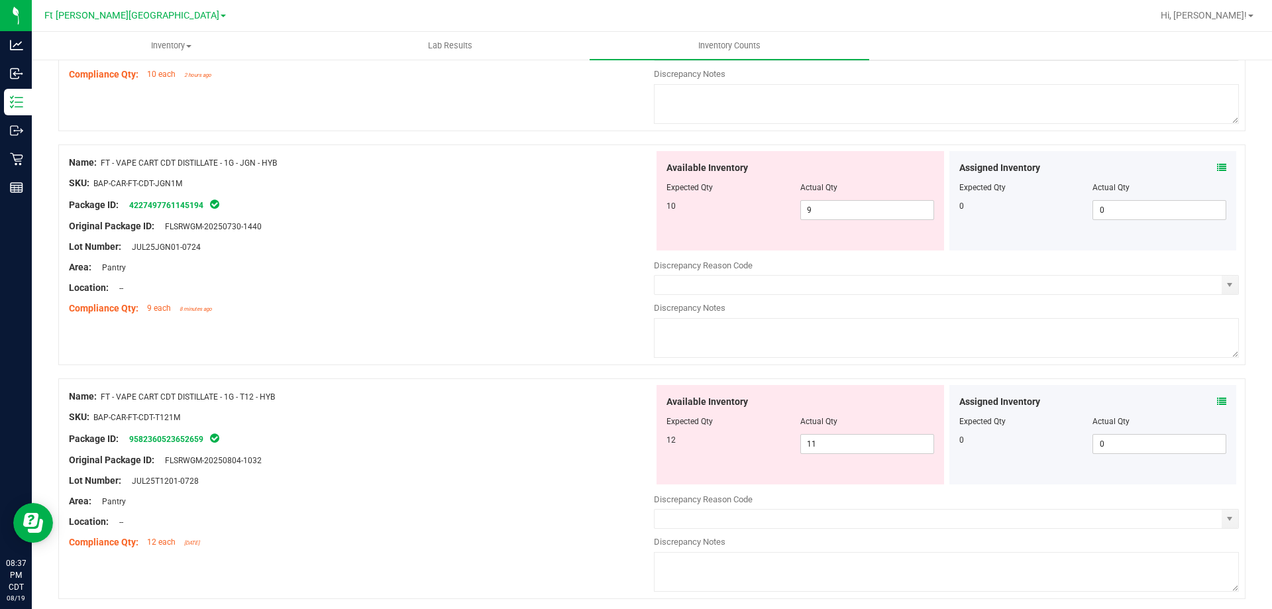
scroll to position [3293, 0]
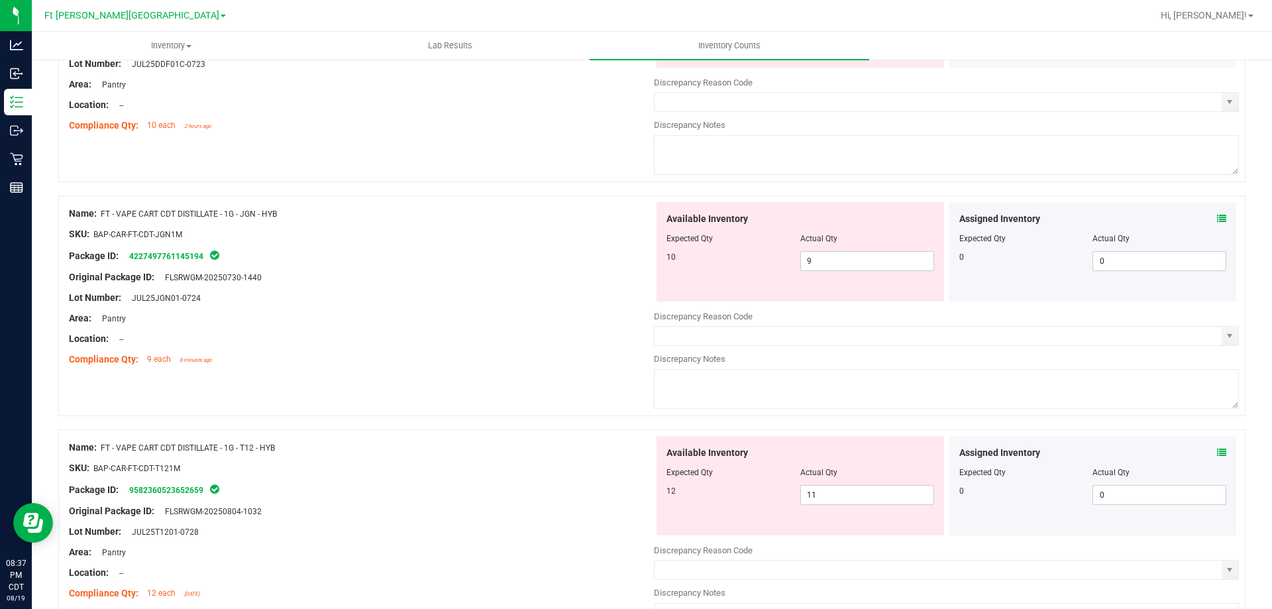
click at [1217, 452] on icon at bounding box center [1221, 452] width 9 height 9
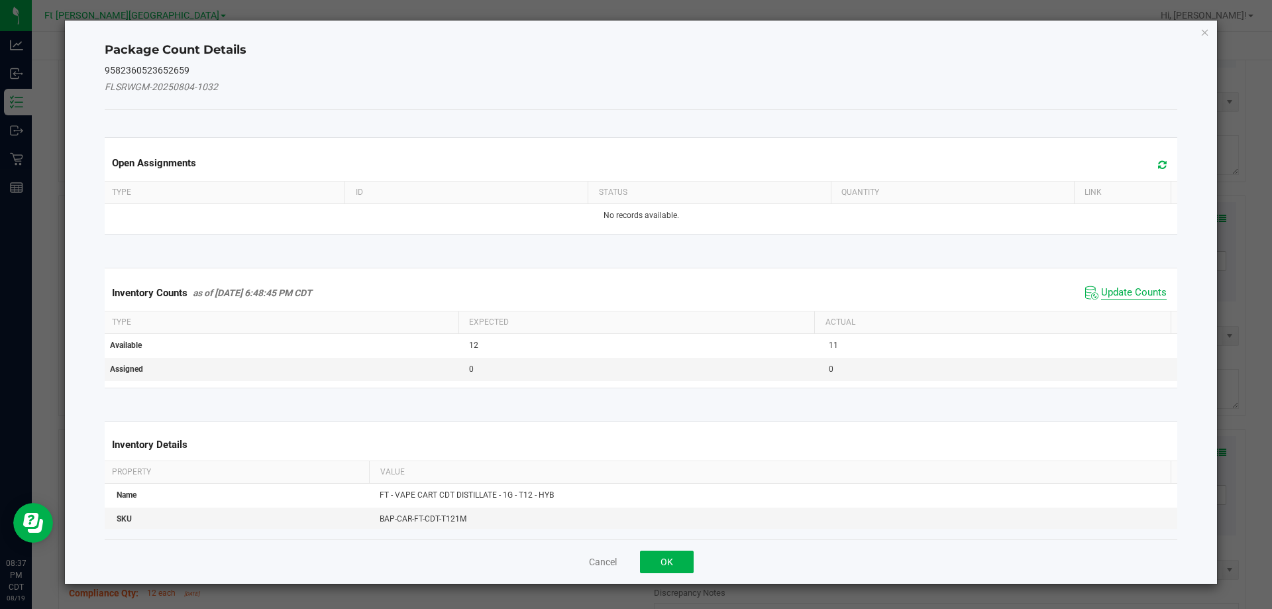
click at [1113, 287] on span "Update Counts" at bounding box center [1134, 292] width 66 height 13
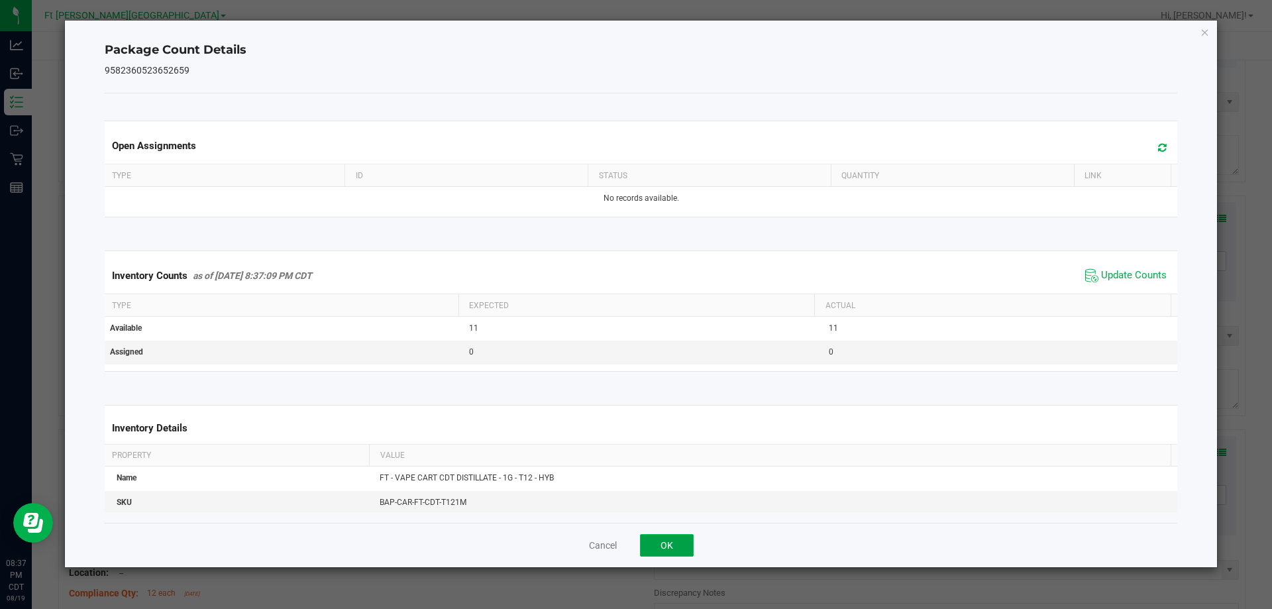
click at [687, 544] on button "OK" at bounding box center [667, 545] width 54 height 23
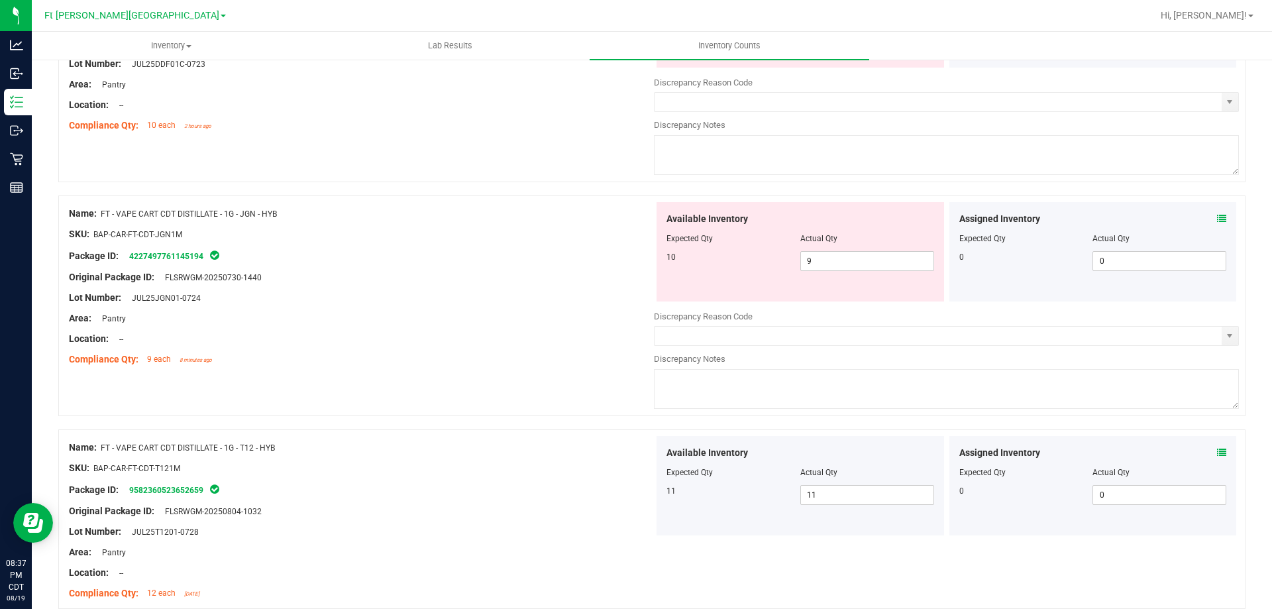
click at [1217, 219] on icon at bounding box center [1221, 218] width 9 height 9
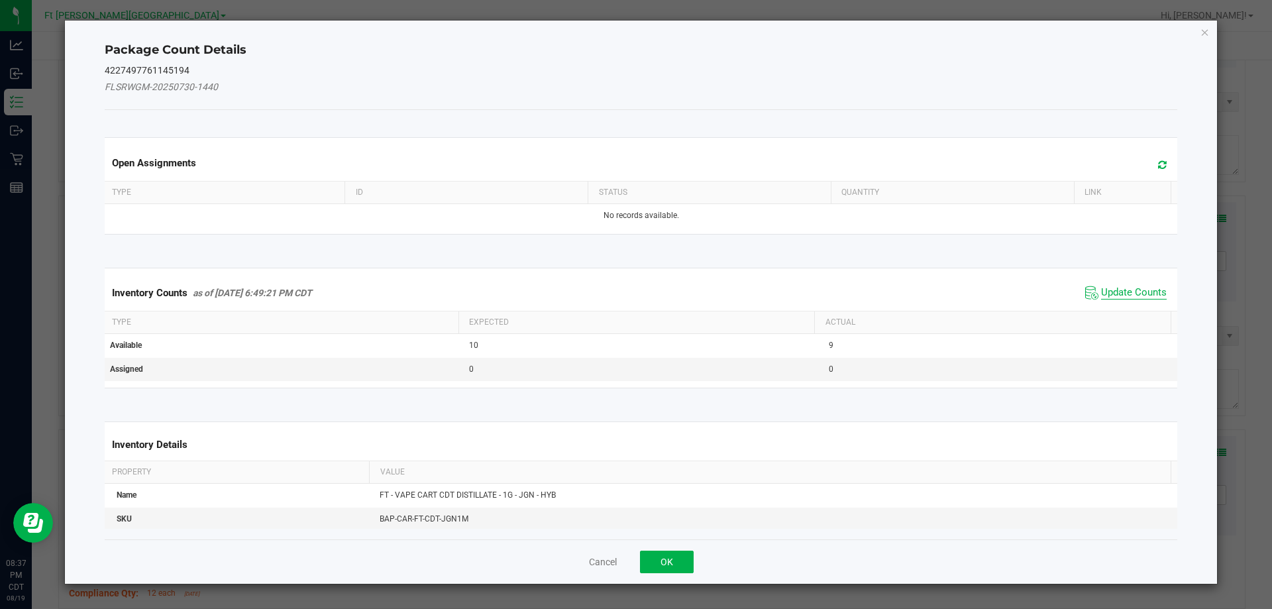
click at [1117, 289] on span "Update Counts" at bounding box center [1134, 292] width 66 height 13
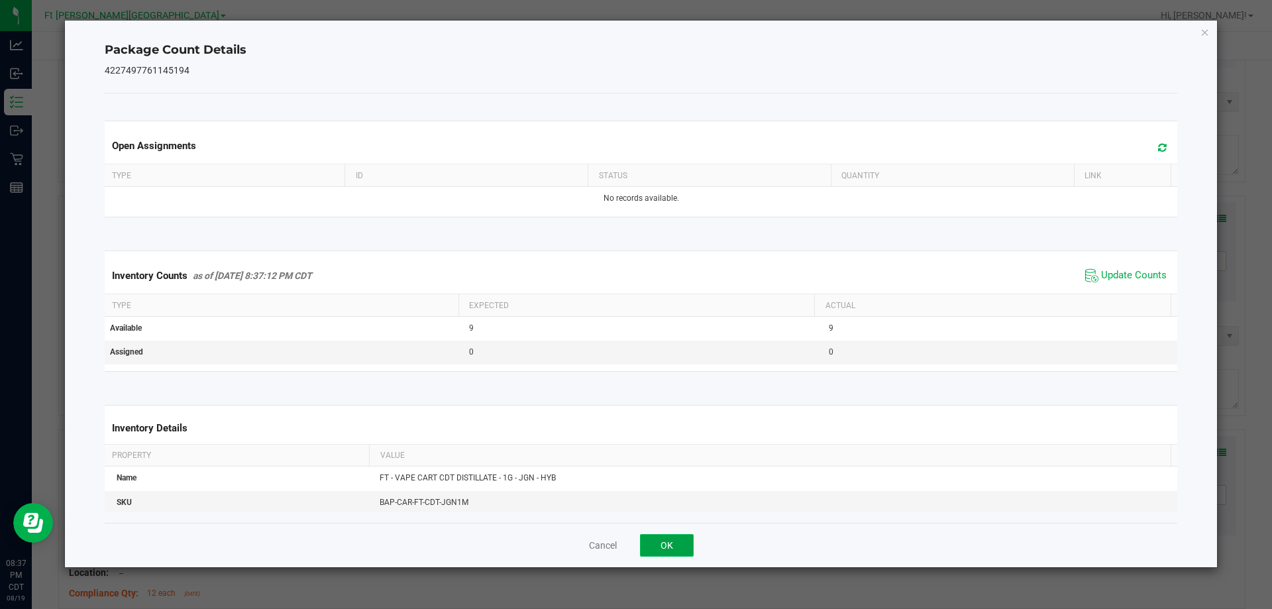
click at [670, 546] on button "OK" at bounding box center [667, 545] width 54 height 23
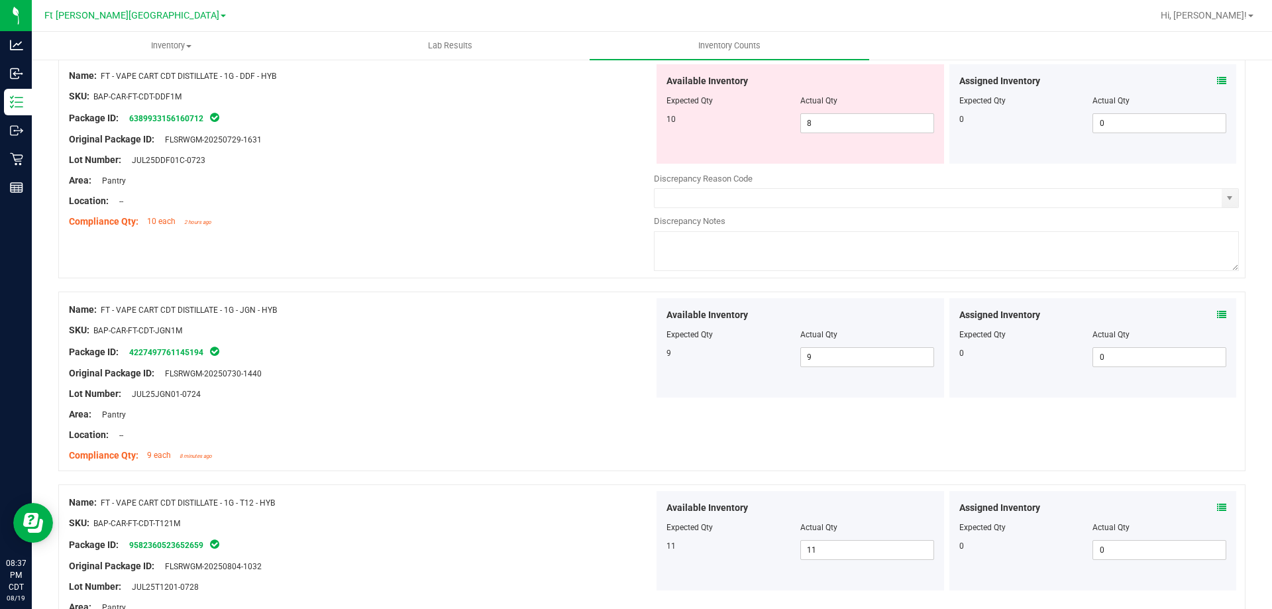
scroll to position [3029, 0]
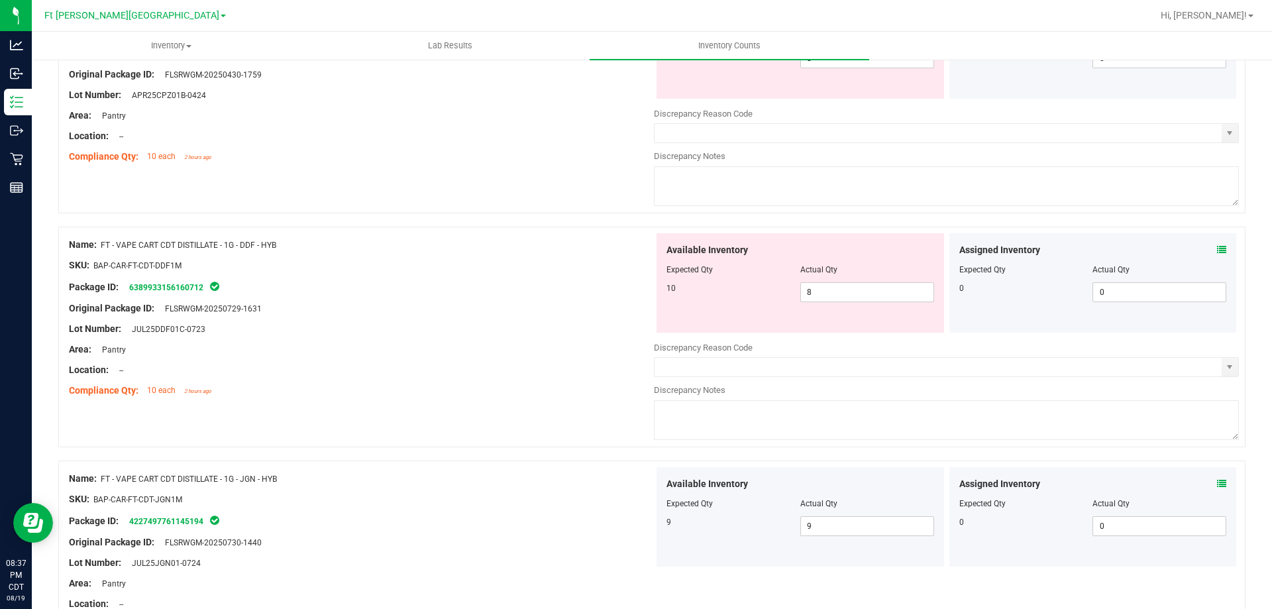
click at [1217, 254] on span at bounding box center [1221, 250] width 9 height 14
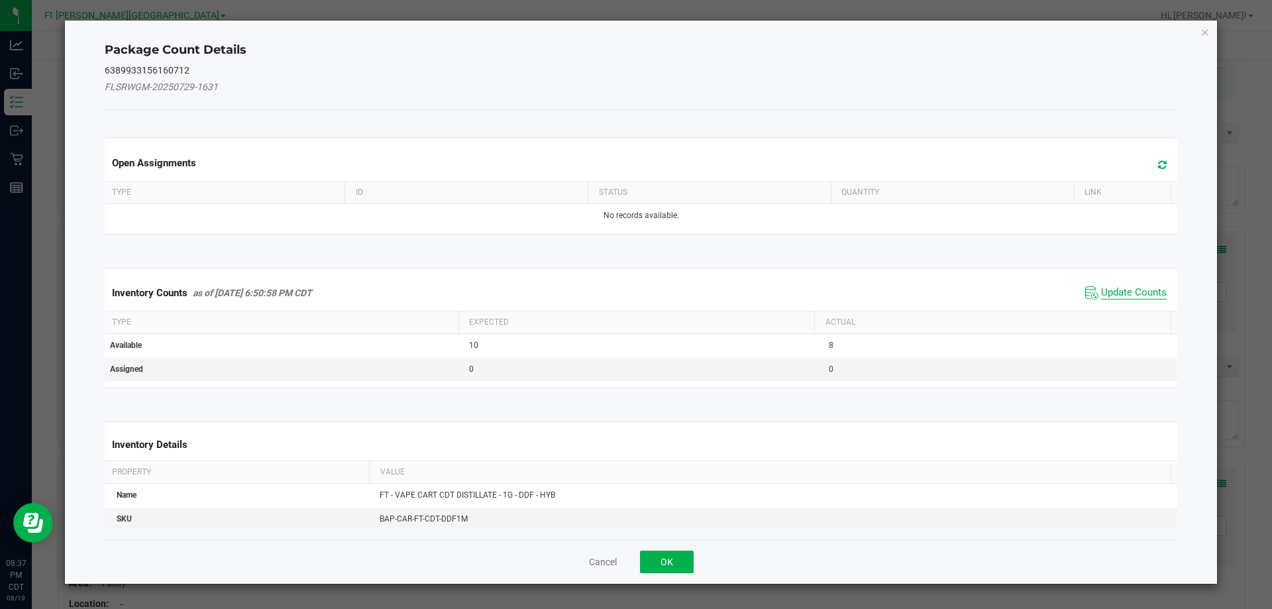
click at [1105, 289] on span "Update Counts" at bounding box center [1134, 292] width 66 height 13
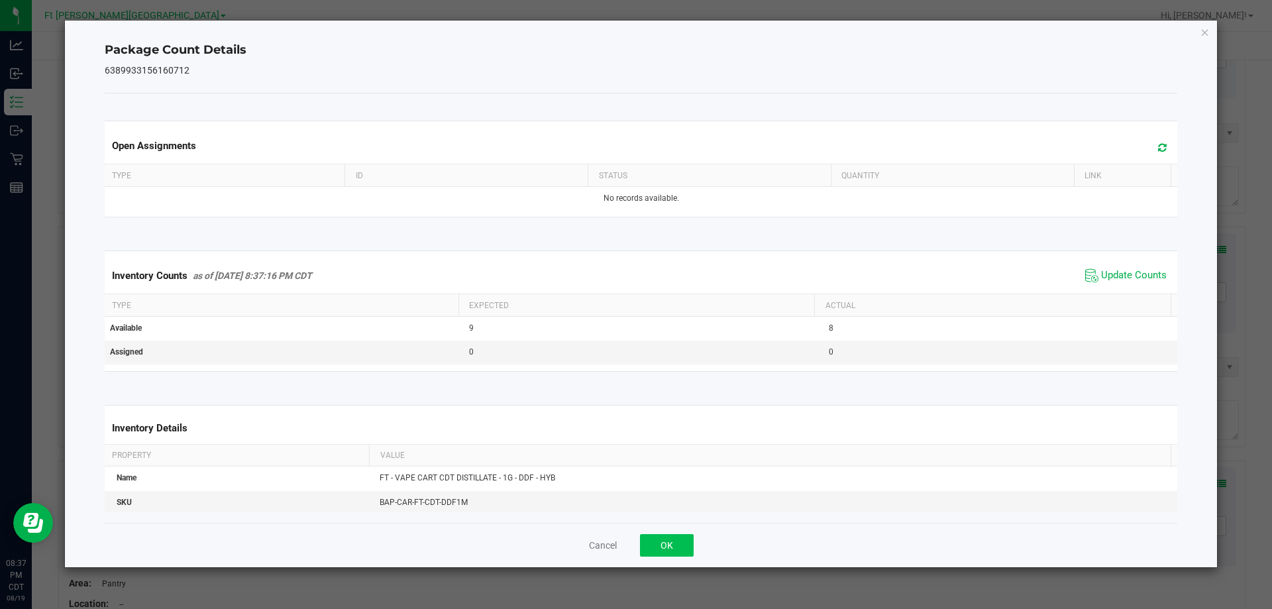
drag, startPoint x: 698, startPoint y: 544, endPoint x: 688, endPoint y: 539, distance: 11.3
click at [689, 541] on div "Cancel OK" at bounding box center [641, 545] width 1073 height 44
click at [686, 539] on button "OK" at bounding box center [667, 545] width 54 height 23
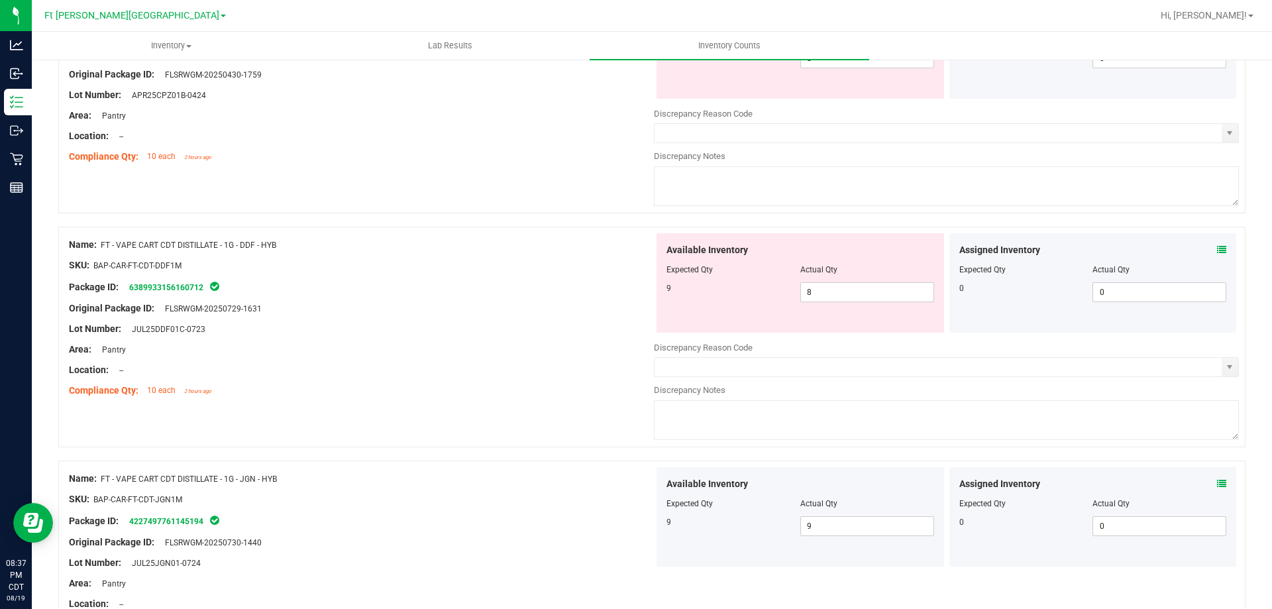
scroll to position [2697, 0]
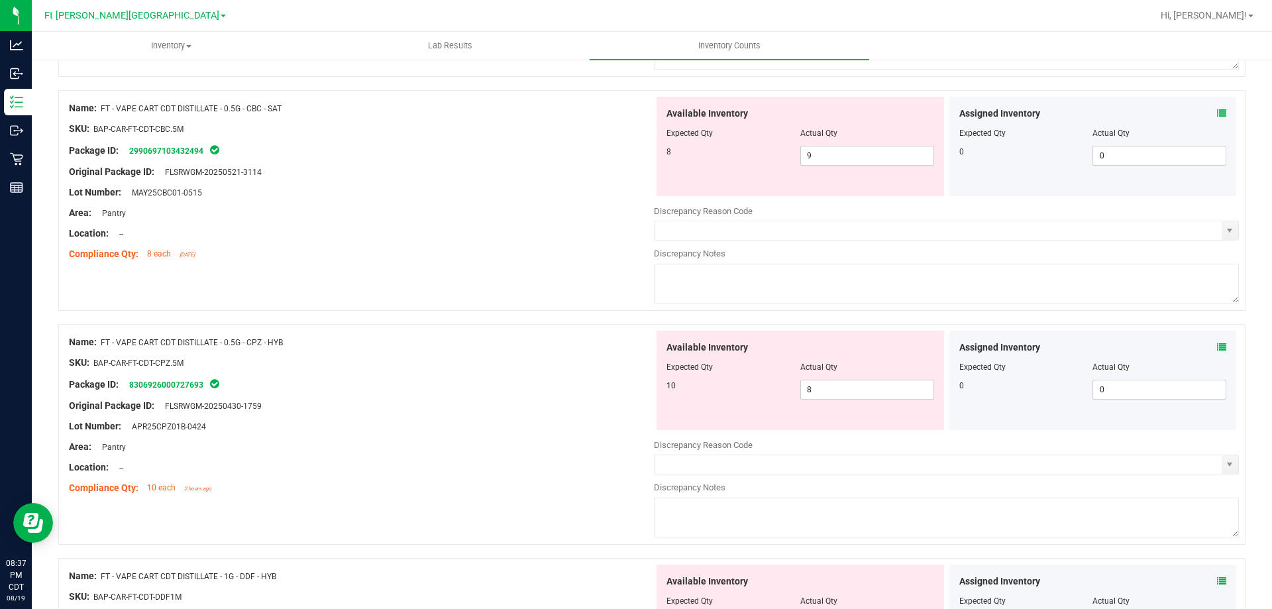
click at [1217, 346] on icon at bounding box center [1221, 346] width 9 height 9
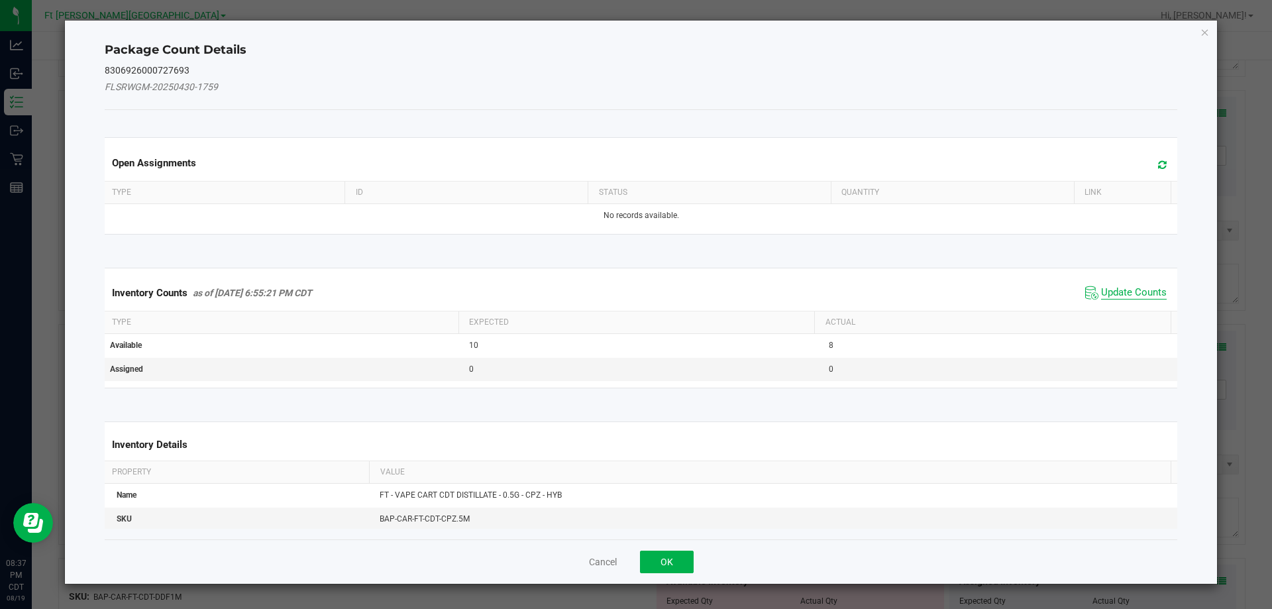
click at [1127, 289] on span "Update Counts" at bounding box center [1134, 292] width 66 height 13
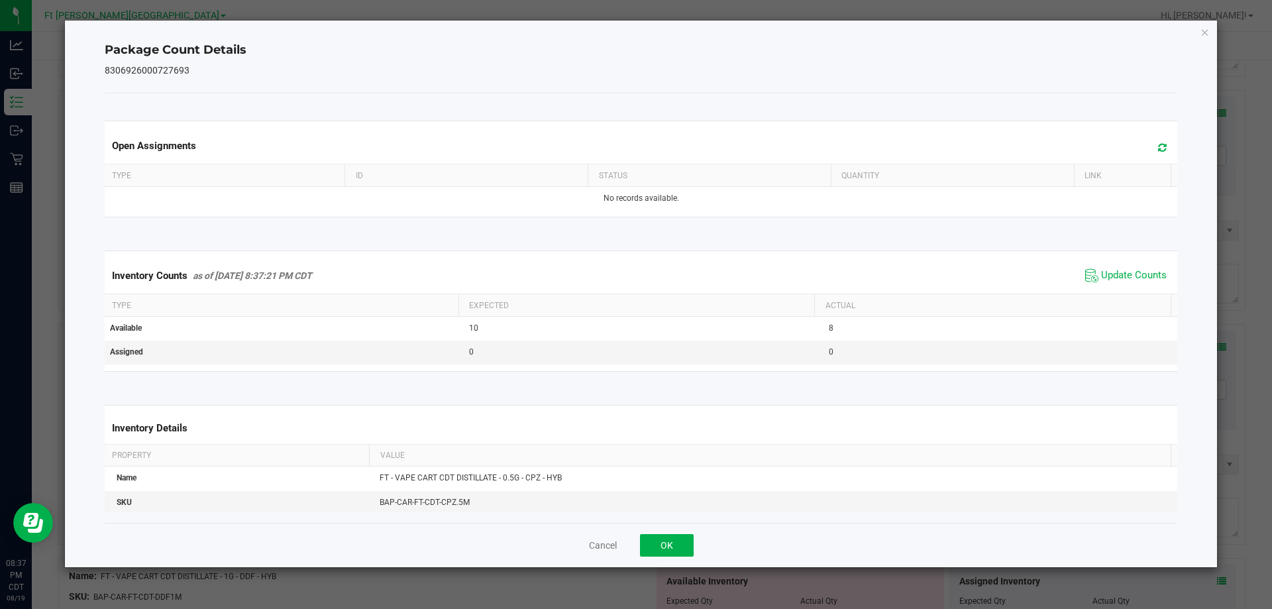
click at [1126, 289] on div "Inventory Counts as of [DATE] 8:37:21 PM CDT Update Counts" at bounding box center [641, 276] width 1078 height 36
click at [1126, 278] on span "Update Counts" at bounding box center [1134, 275] width 66 height 13
click at [677, 535] on button "OK" at bounding box center [667, 545] width 54 height 23
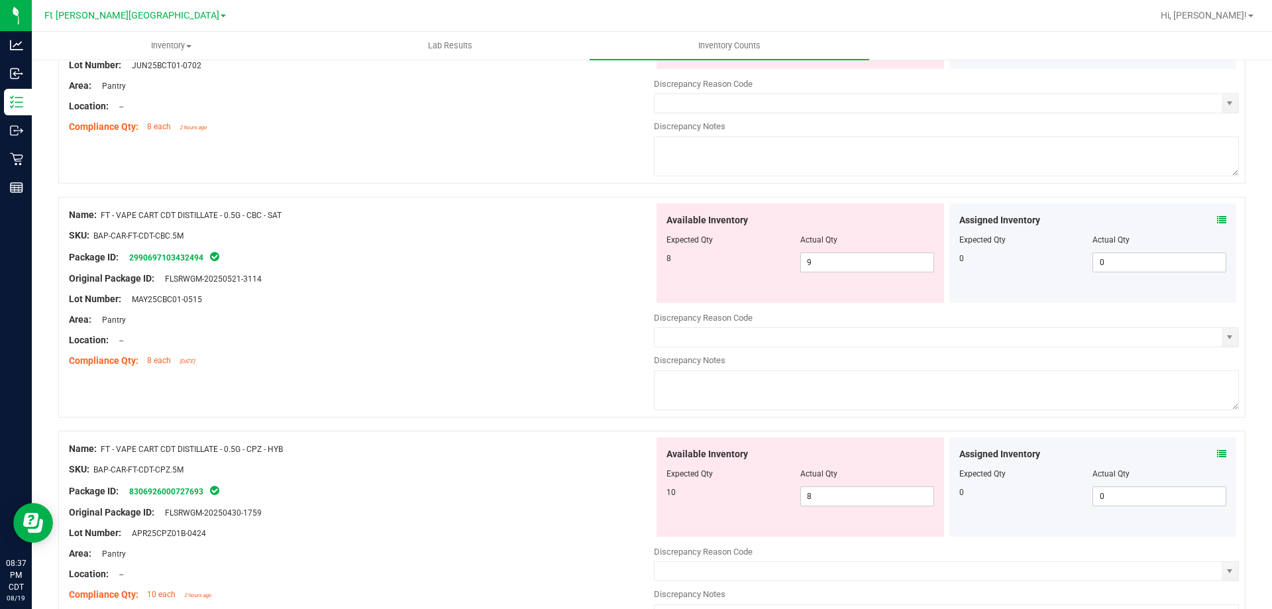
scroll to position [2499, 0]
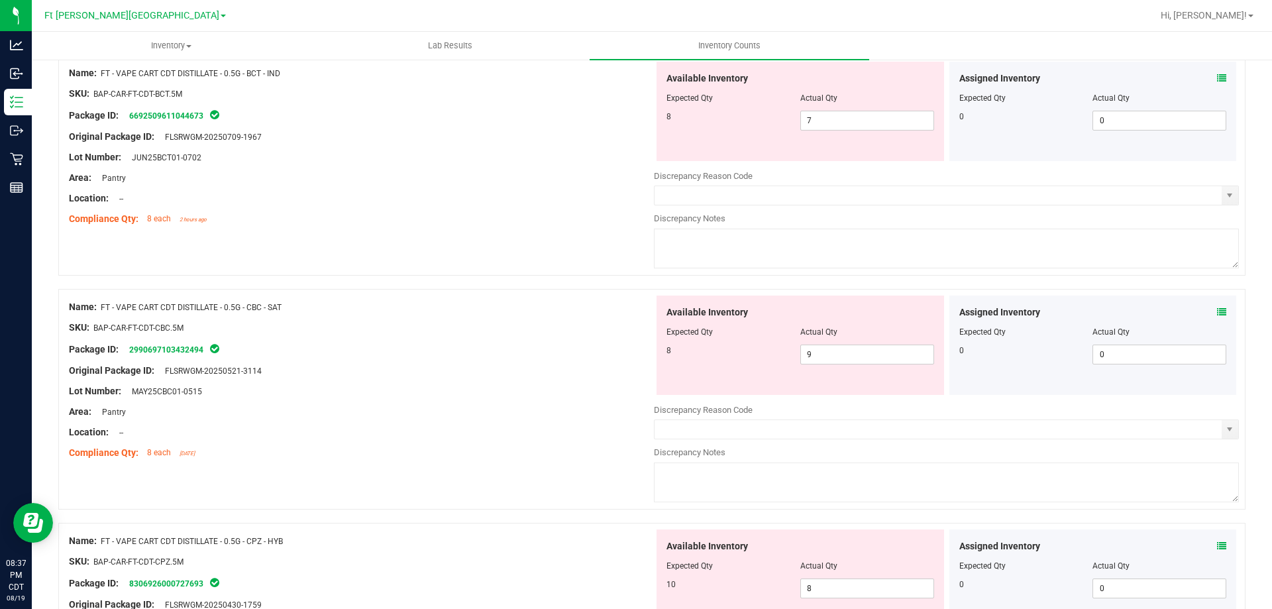
click at [1217, 311] on icon at bounding box center [1221, 311] width 9 height 9
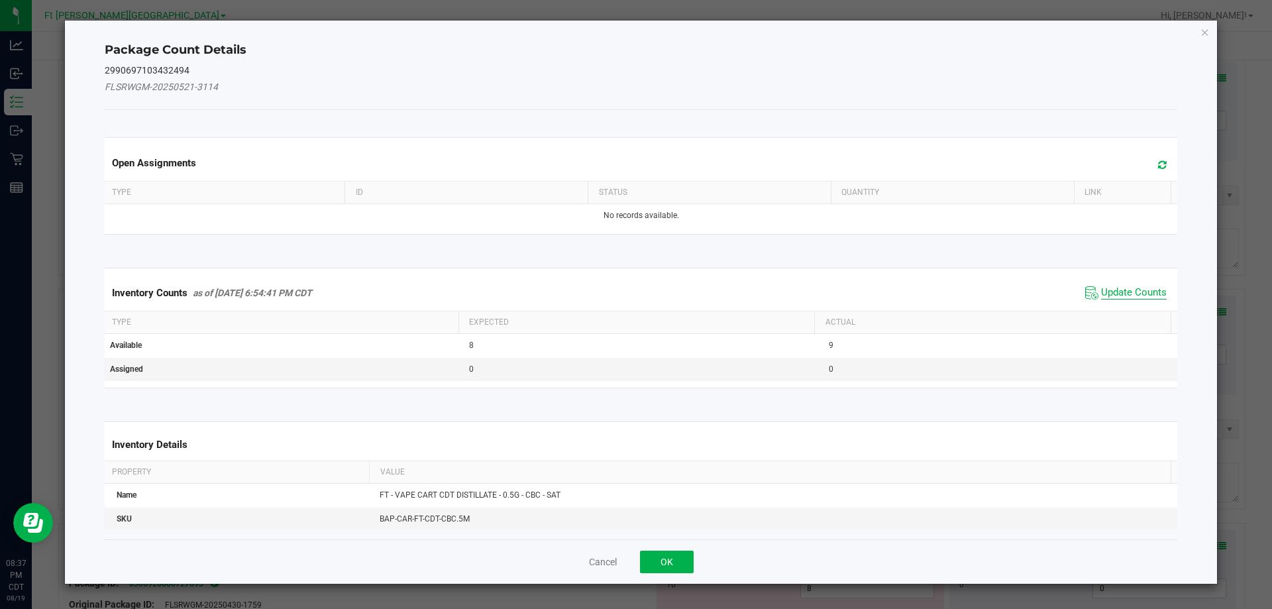
click at [1133, 291] on span "Update Counts" at bounding box center [1134, 292] width 66 height 13
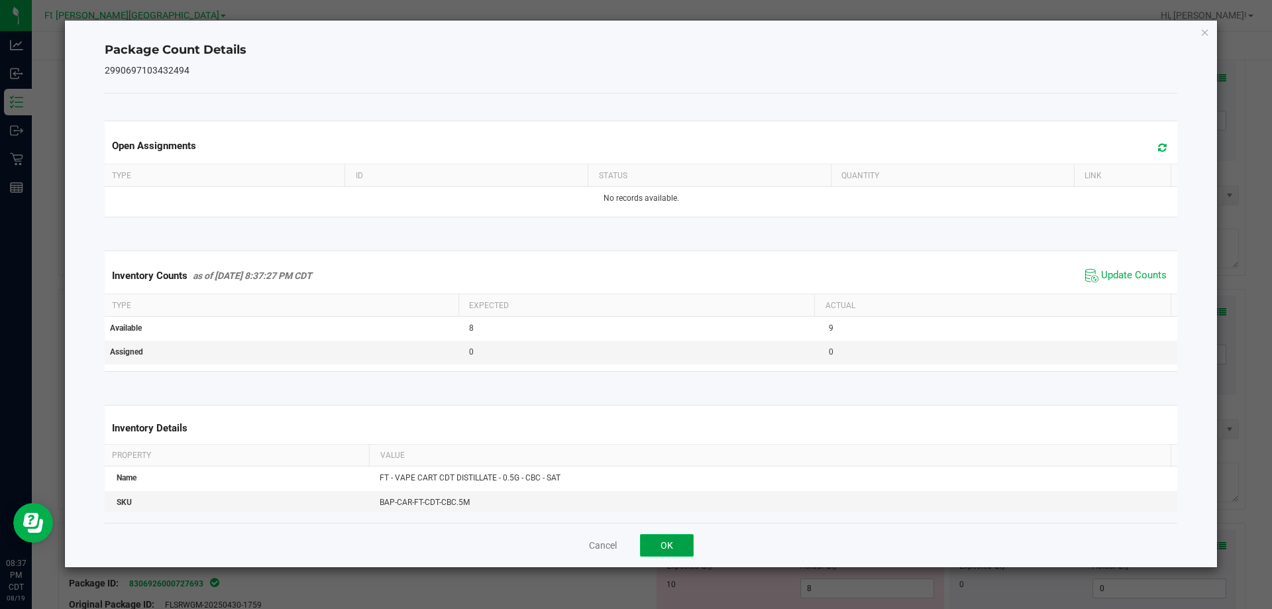
click at [676, 550] on button "OK" at bounding box center [667, 545] width 54 height 23
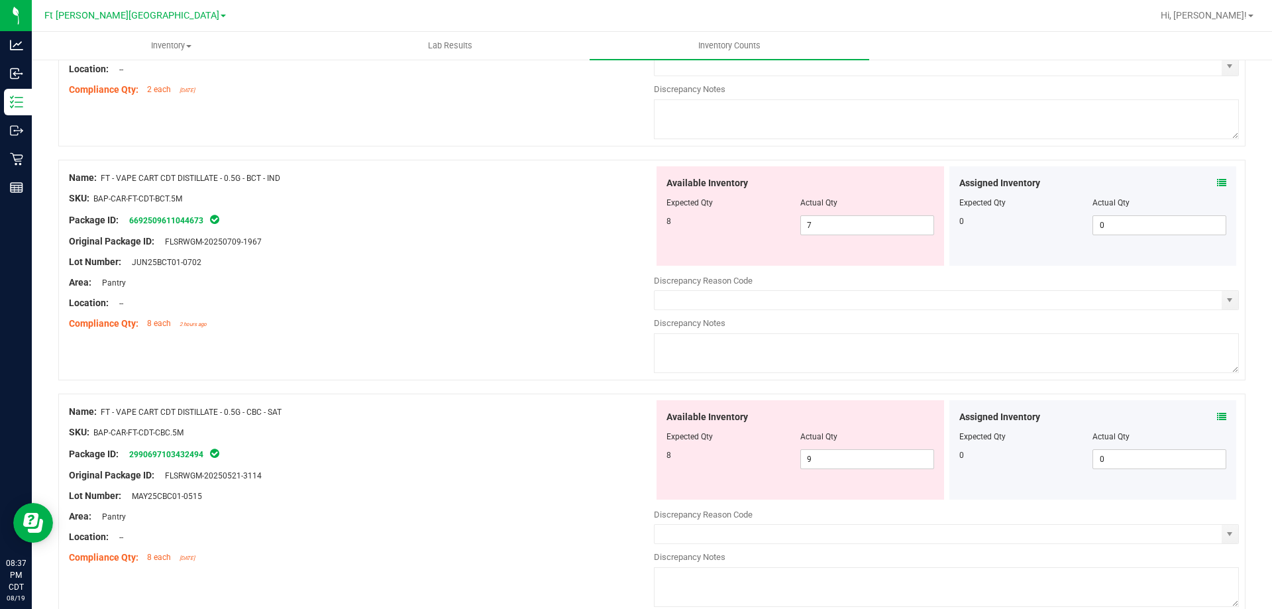
scroll to position [2234, 0]
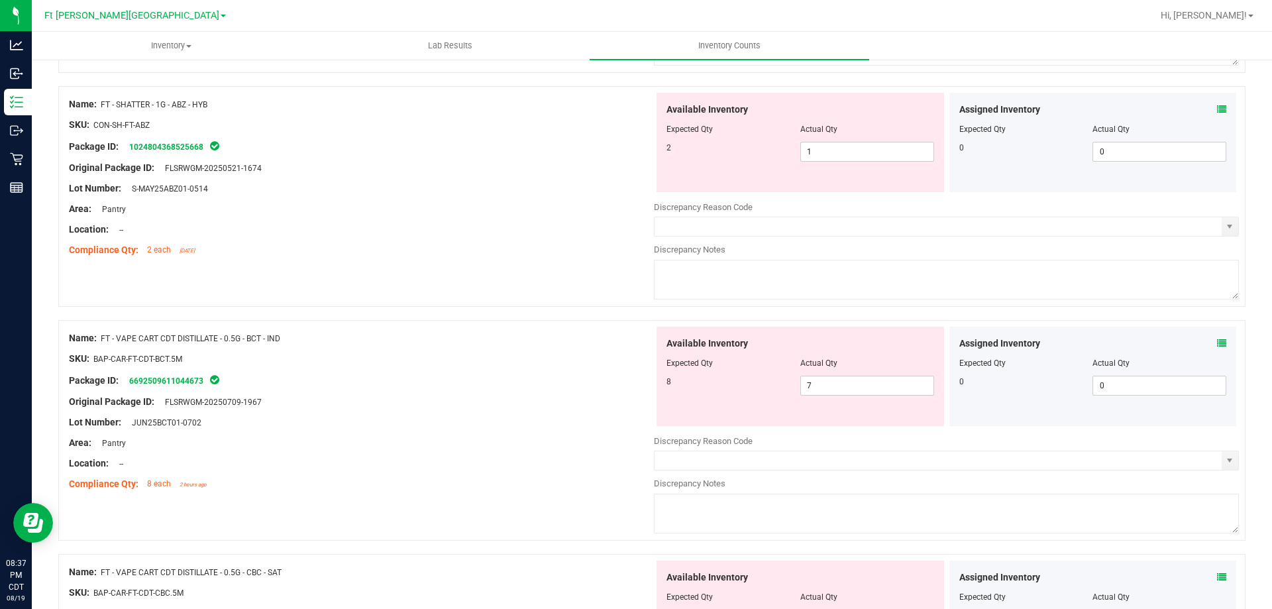
click at [1217, 340] on icon at bounding box center [1221, 342] width 9 height 9
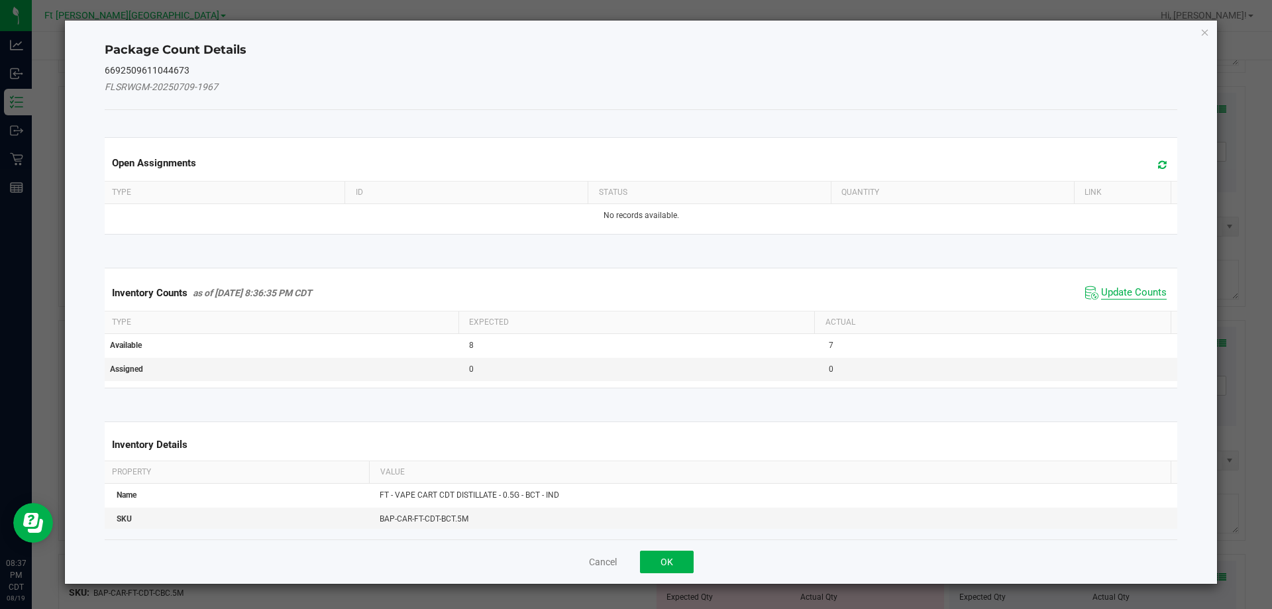
click at [1148, 289] on span "Update Counts" at bounding box center [1134, 292] width 66 height 13
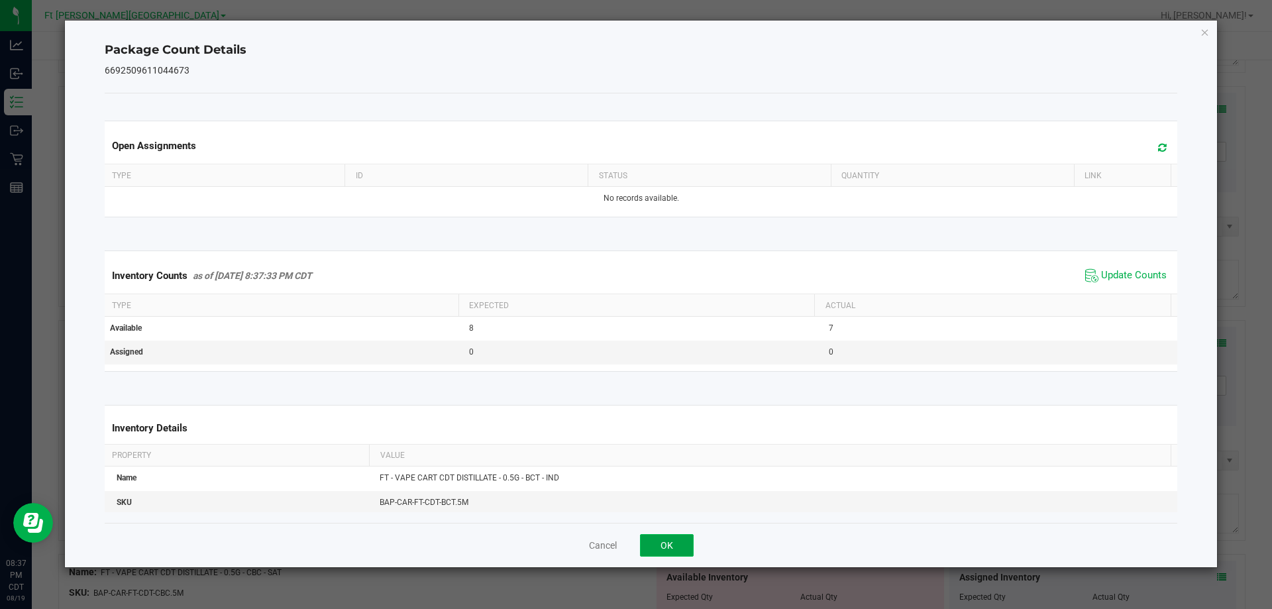
click at [680, 541] on button "OK" at bounding box center [667, 545] width 54 height 23
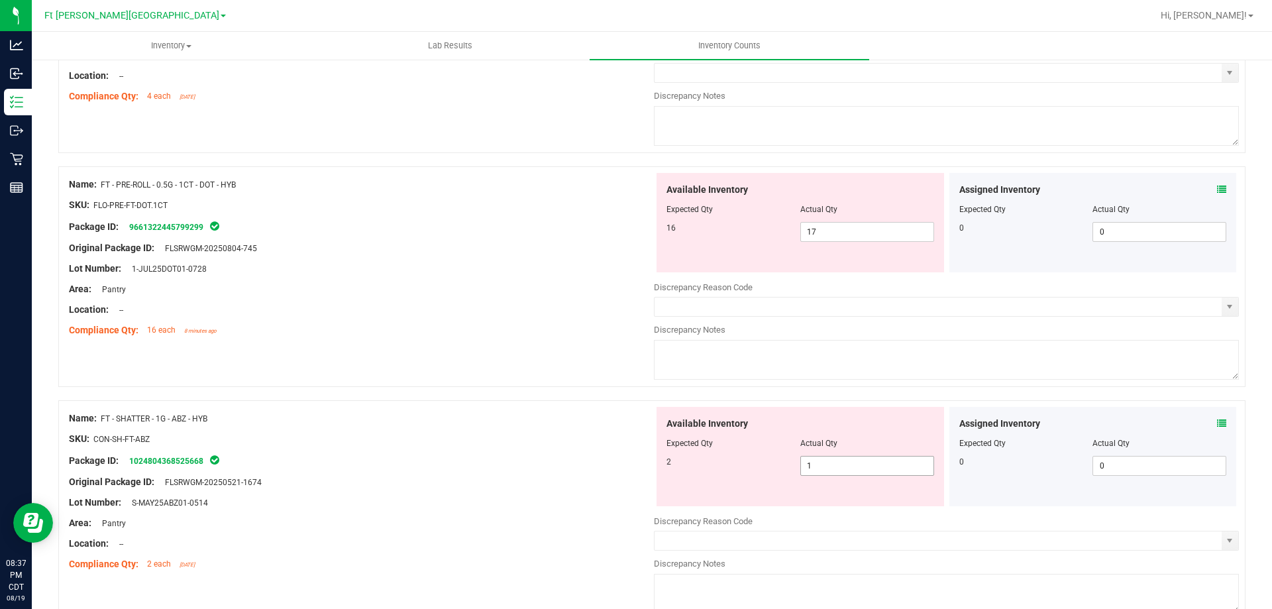
scroll to position [1902, 0]
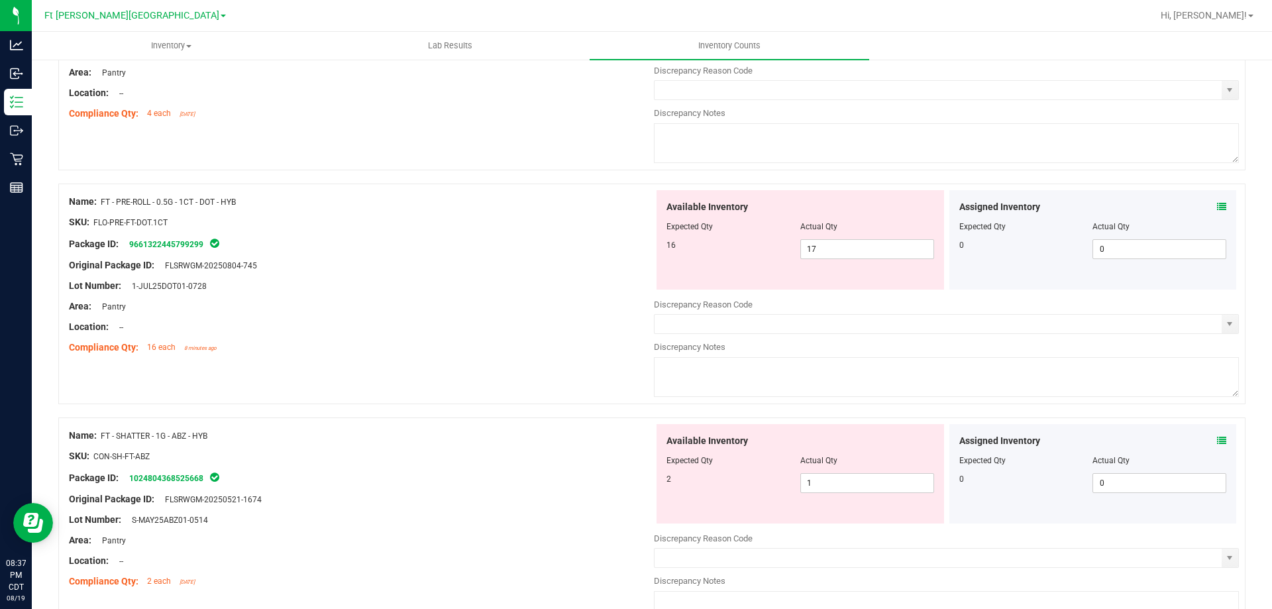
click at [1217, 437] on icon at bounding box center [1221, 440] width 9 height 9
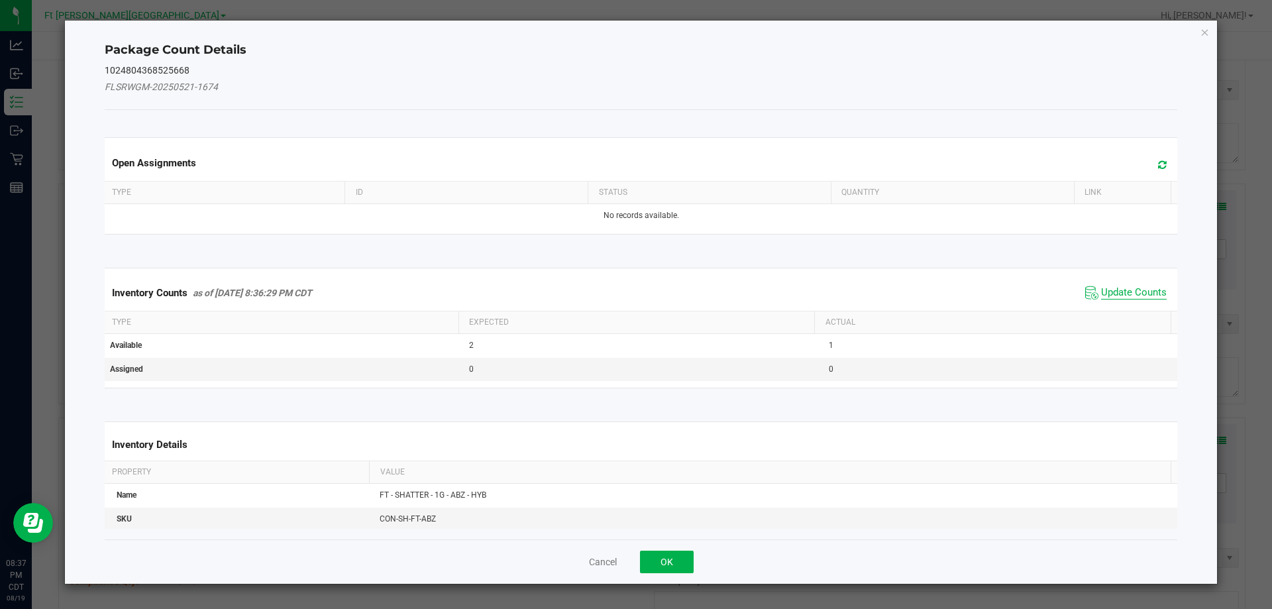
click at [1122, 293] on span "Update Counts" at bounding box center [1134, 292] width 66 height 13
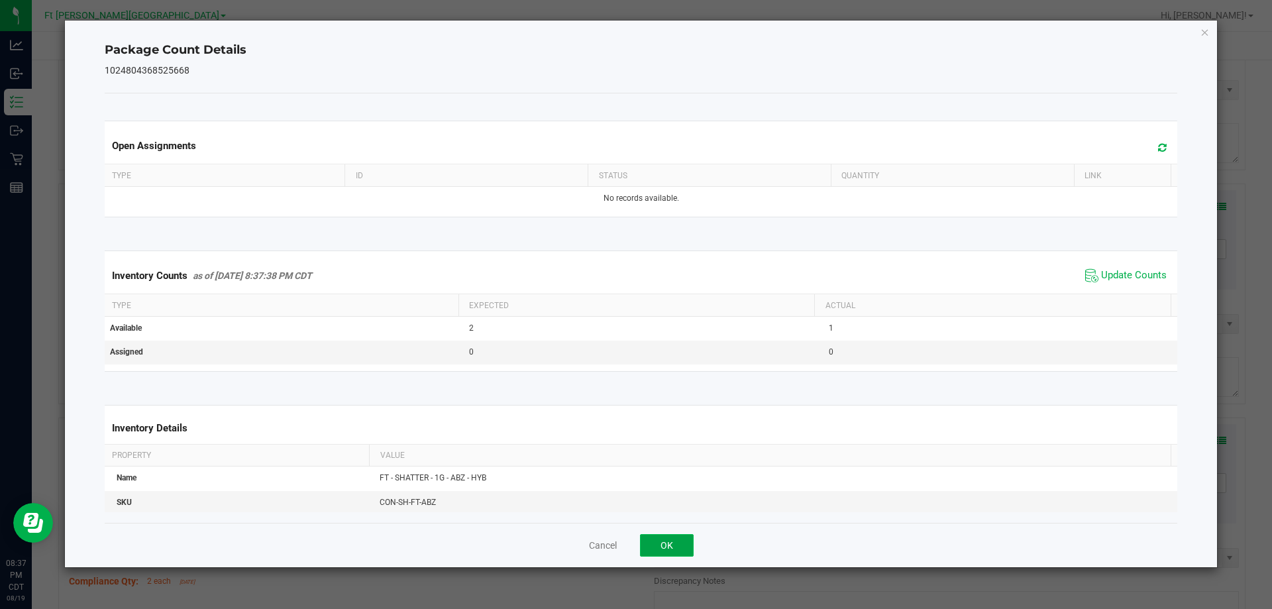
click at [684, 544] on button "OK" at bounding box center [667, 545] width 54 height 23
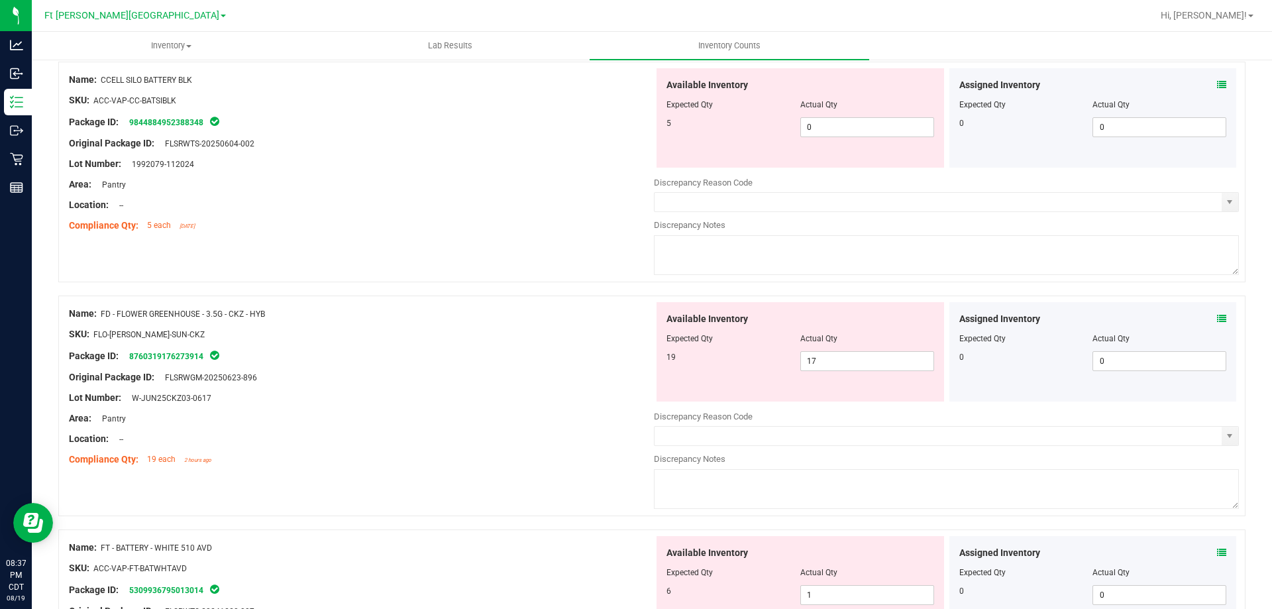
scroll to position [0, 0]
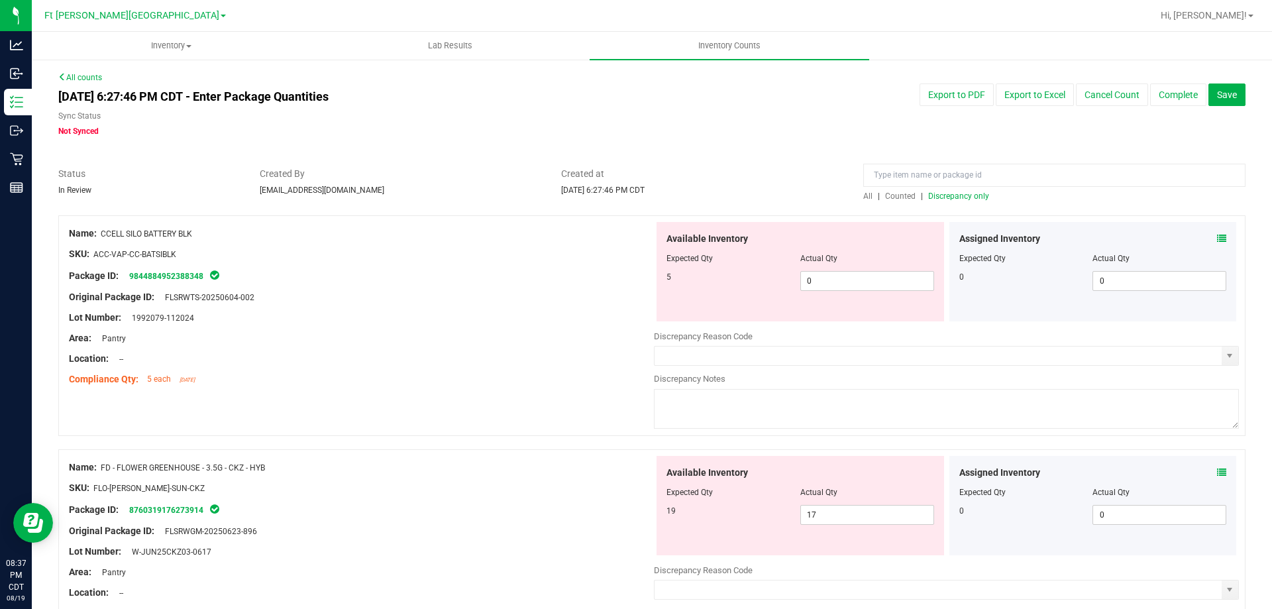
click at [963, 195] on span "Discrepancy only" at bounding box center [958, 195] width 61 height 9
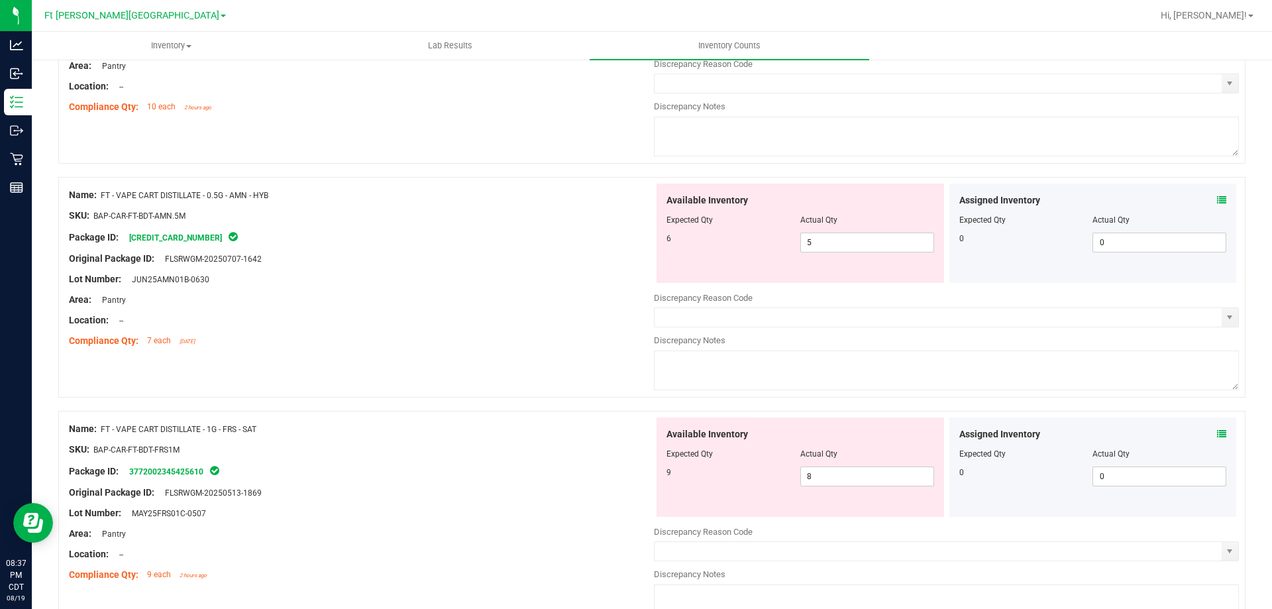
scroll to position [4328, 0]
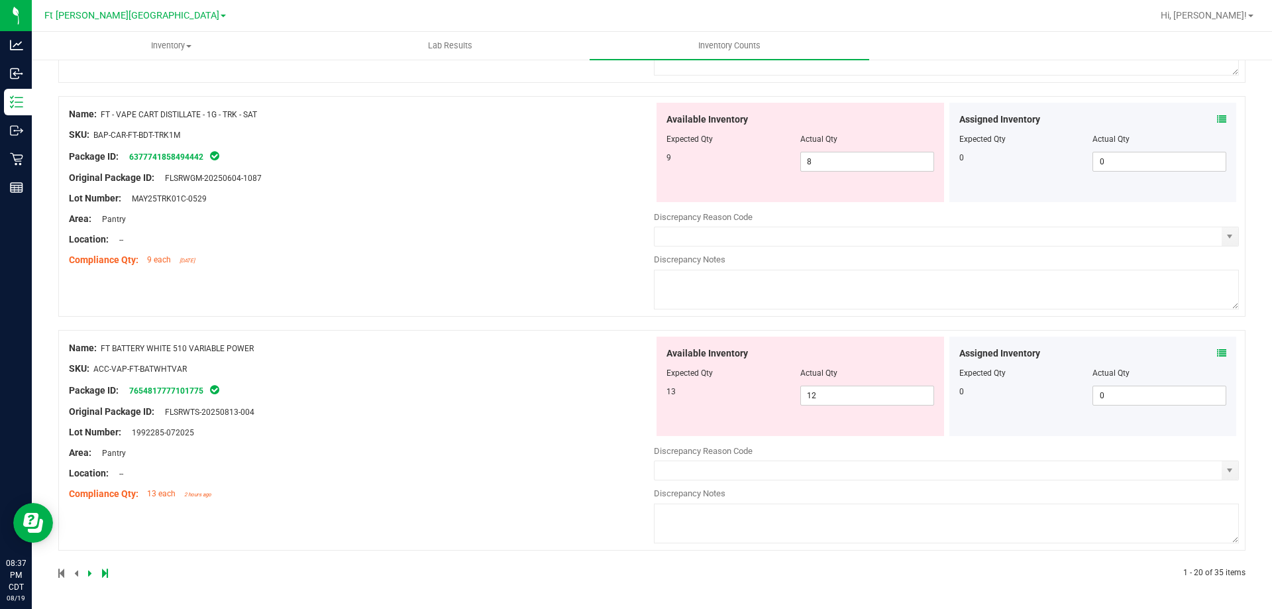
click at [1208, 360] on div "Assigned Inventory Expected Qty Actual Qty 0 0 0" at bounding box center [1092, 386] width 287 height 99
click at [1217, 356] on icon at bounding box center [1221, 352] width 9 height 9
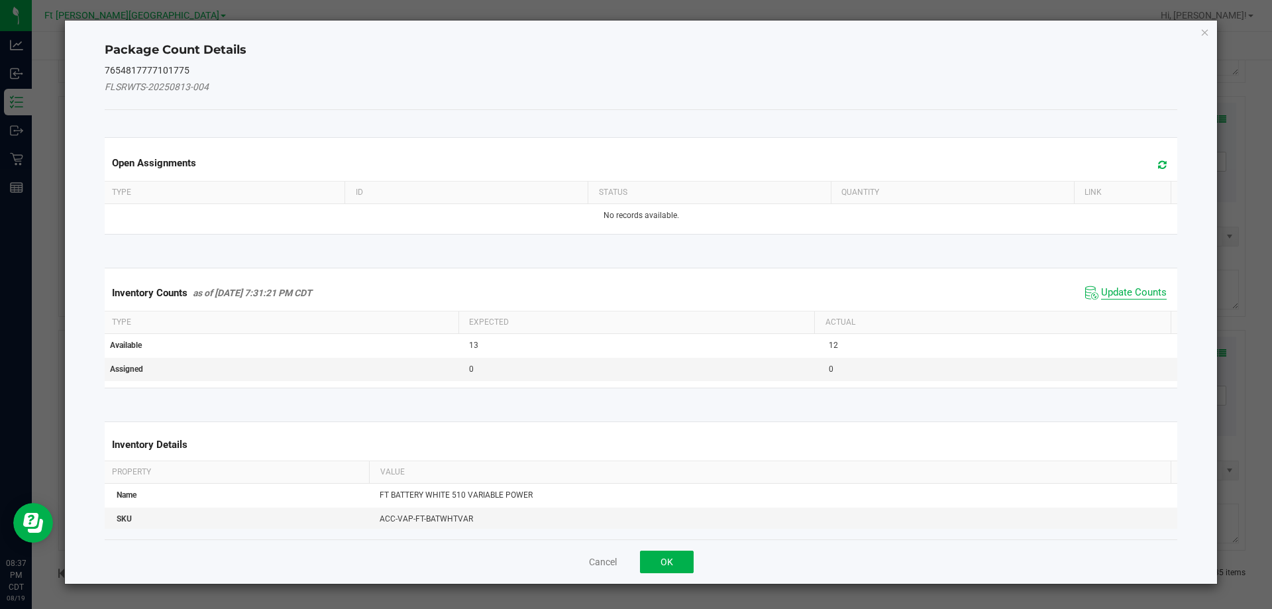
click at [1108, 292] on span "Update Counts" at bounding box center [1134, 292] width 66 height 13
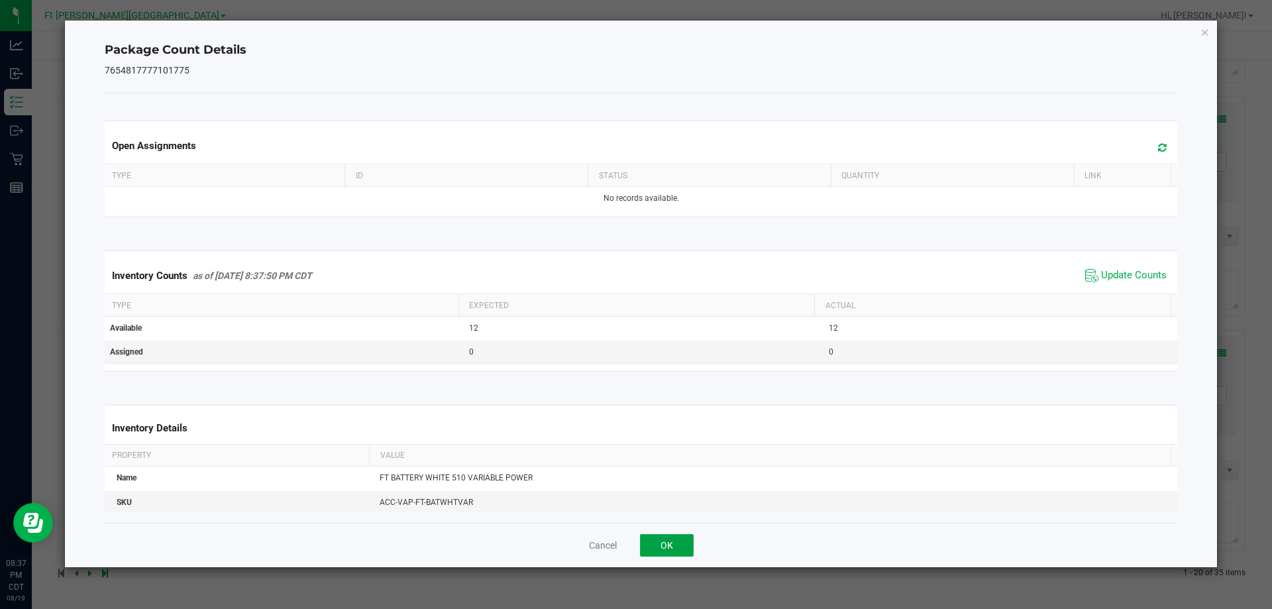
drag, startPoint x: 672, startPoint y: 547, endPoint x: 672, endPoint y: 539, distance: 8.6
click at [672, 543] on button "OK" at bounding box center [667, 545] width 54 height 23
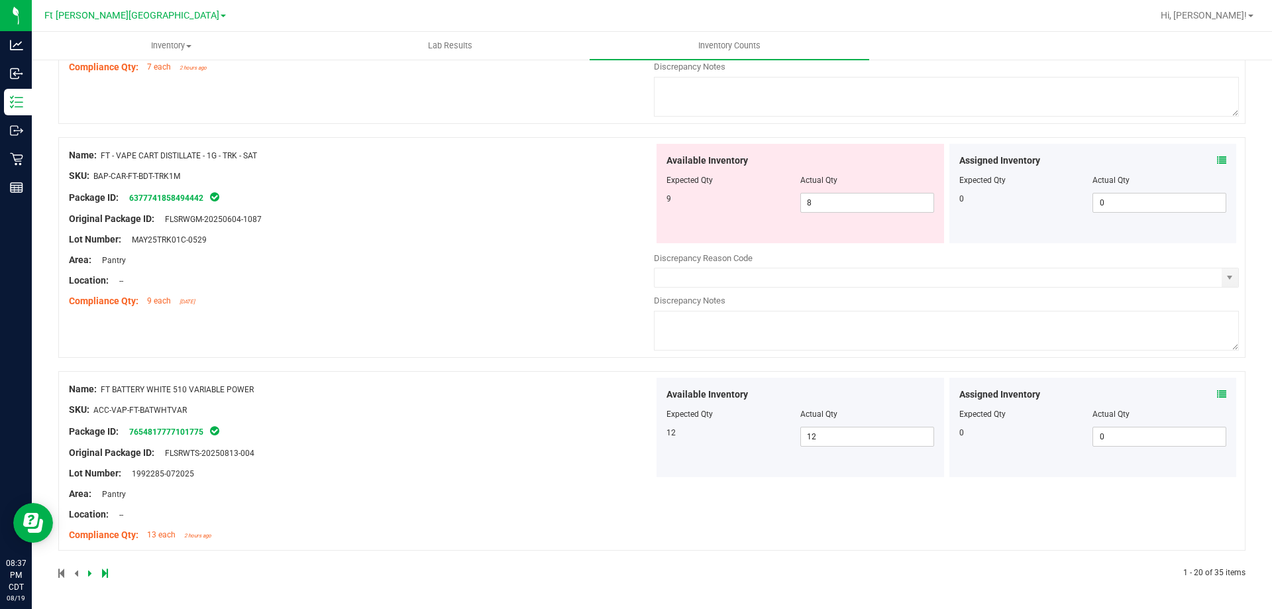
scroll to position [4287, 0]
click at [1217, 162] on icon at bounding box center [1221, 160] width 9 height 9
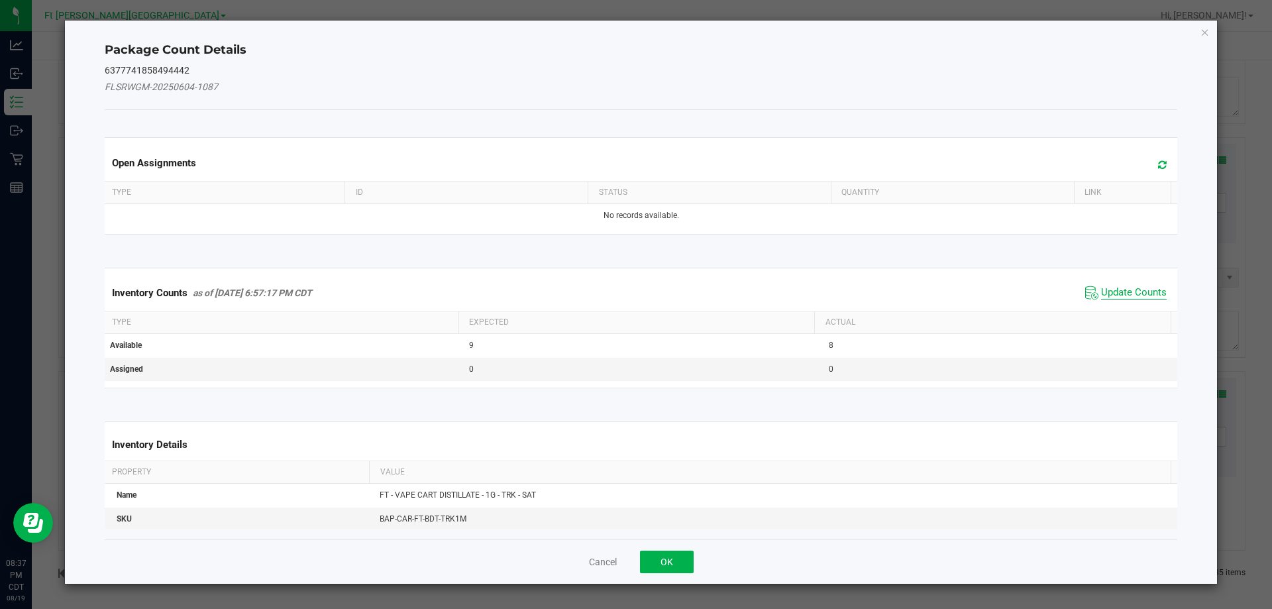
click at [1101, 286] on span "Update Counts" at bounding box center [1134, 292] width 66 height 13
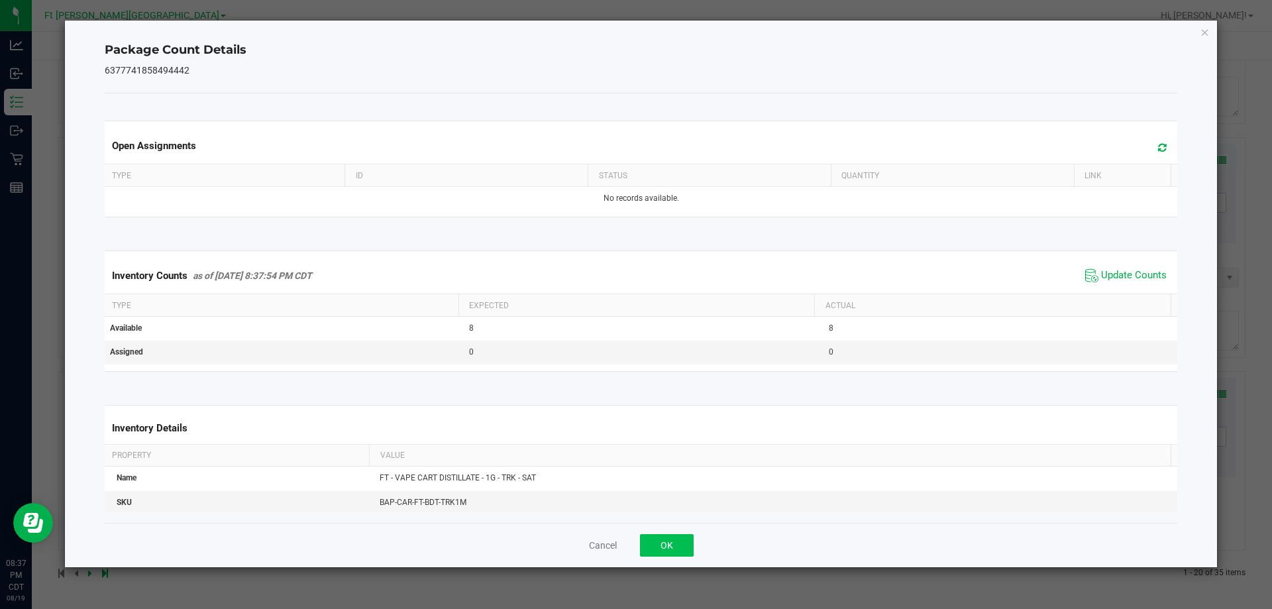
drag, startPoint x: 686, startPoint y: 518, endPoint x: 679, endPoint y: 534, distance: 17.2
click at [681, 529] on div "Package Count Details 6377741858494442 Open Assignments Type ID Status Quantity…" at bounding box center [641, 294] width 1153 height 546
click at [681, 535] on button "OK" at bounding box center [667, 545] width 54 height 23
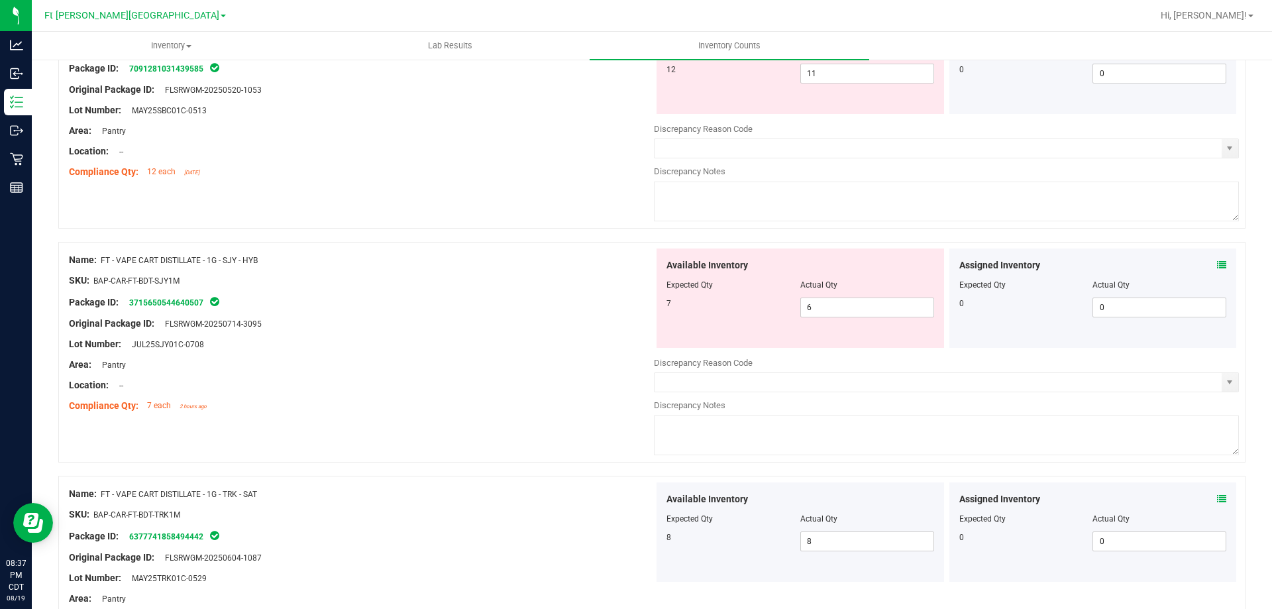
scroll to position [3915, 0]
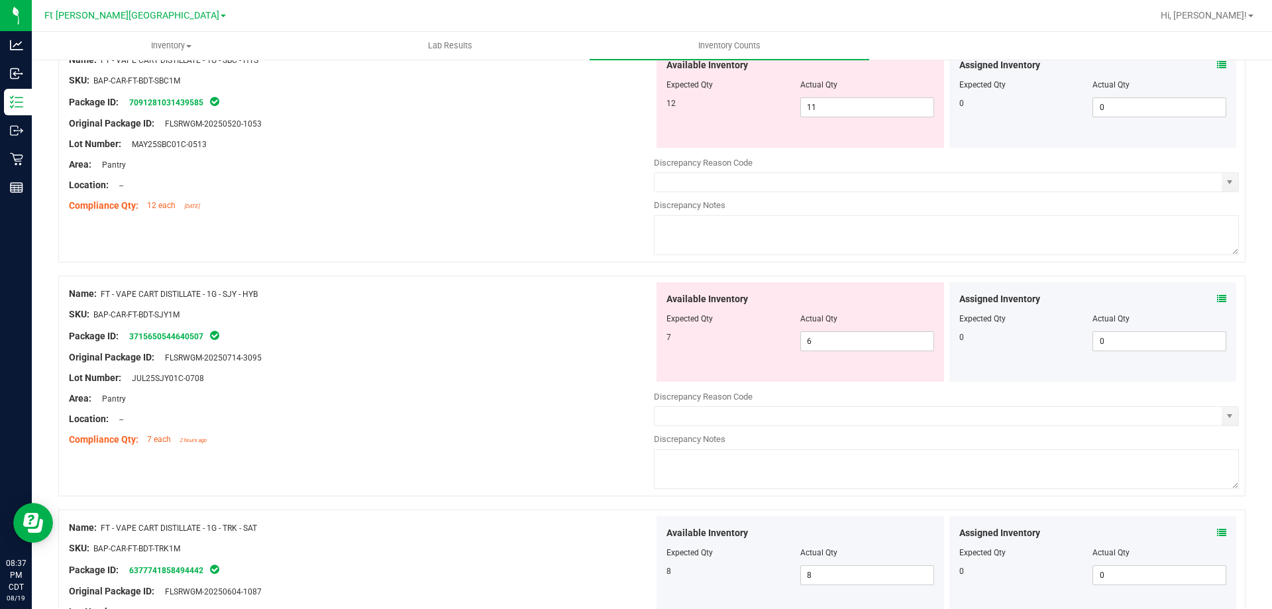
click at [1217, 303] on span at bounding box center [1221, 299] width 9 height 14
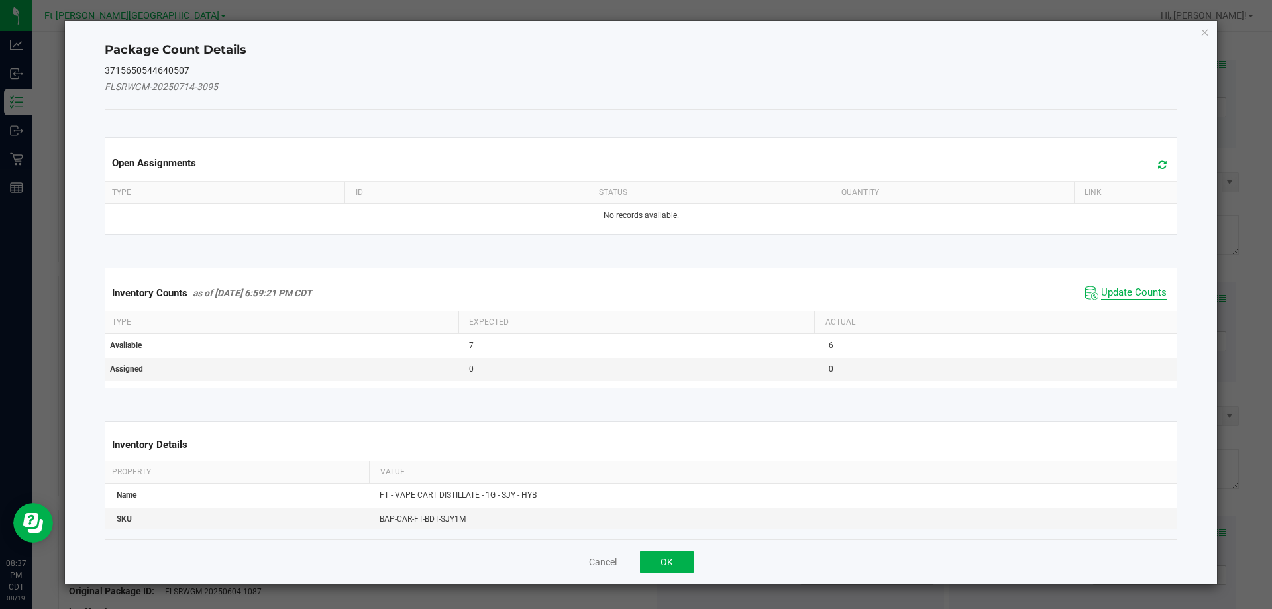
click at [1121, 294] on span "Update Counts" at bounding box center [1134, 292] width 66 height 13
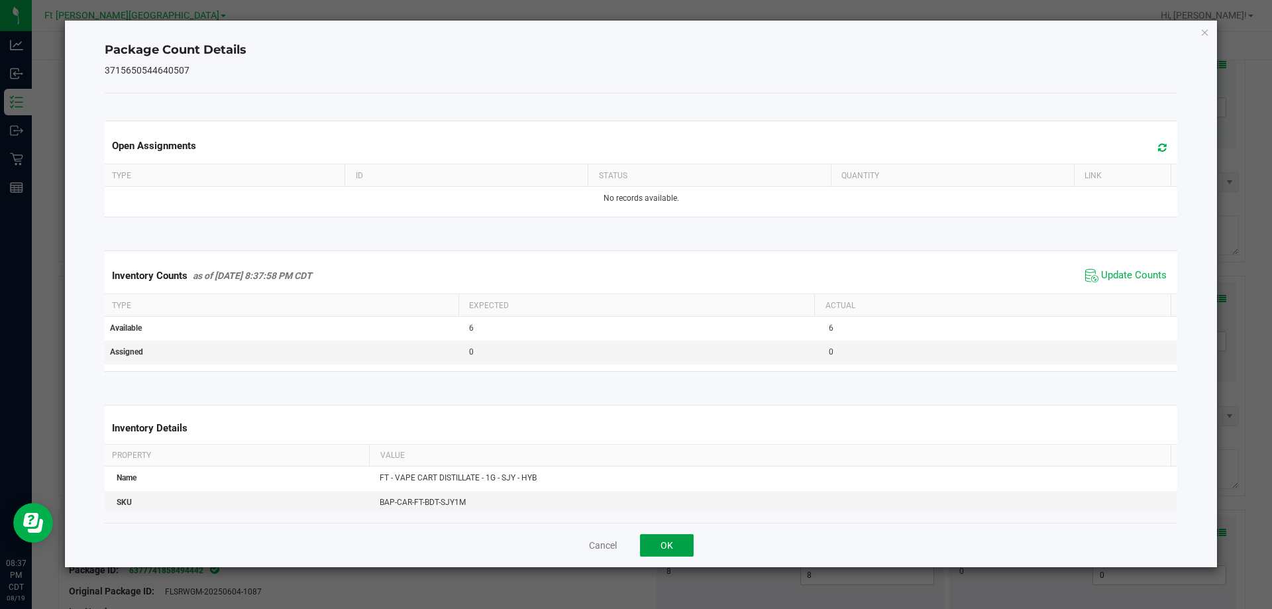
drag, startPoint x: 663, startPoint y: 544, endPoint x: 634, endPoint y: 478, distance: 73.0
click at [661, 539] on button "OK" at bounding box center [667, 545] width 54 height 23
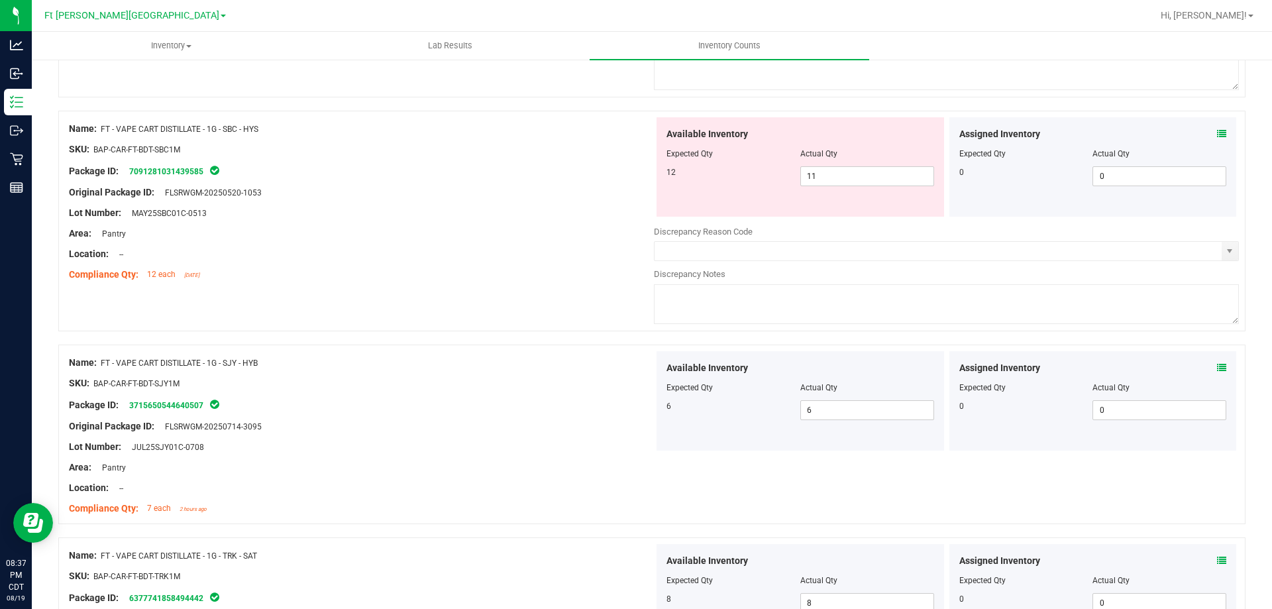
scroll to position [3716, 0]
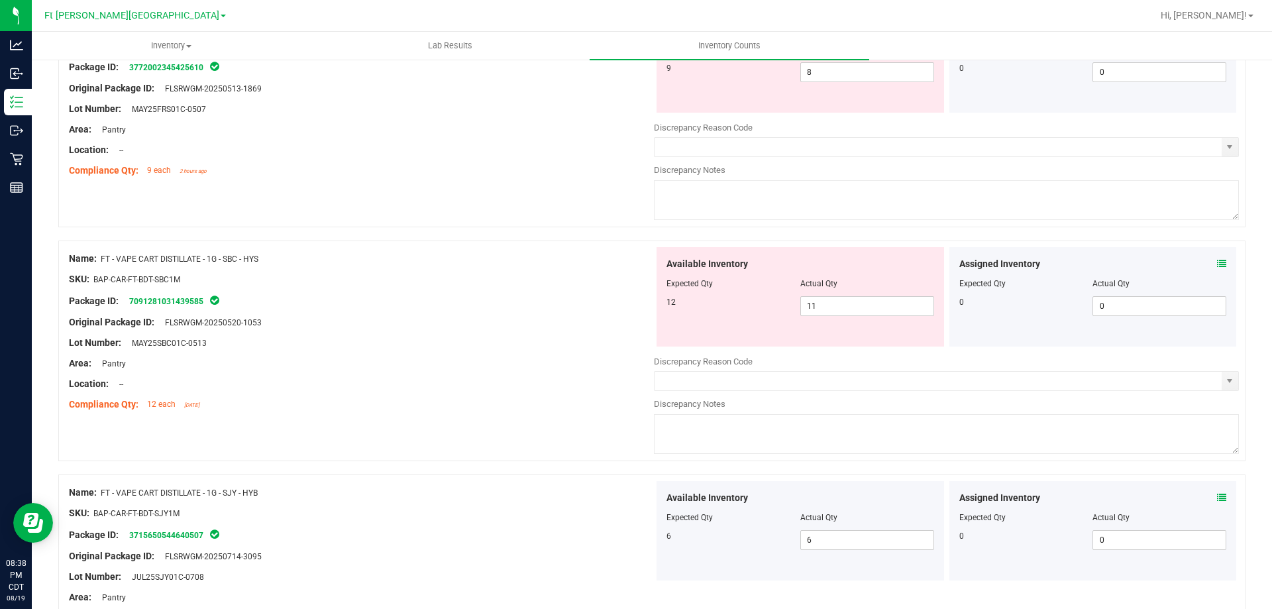
click at [1217, 265] on icon at bounding box center [1221, 263] width 9 height 9
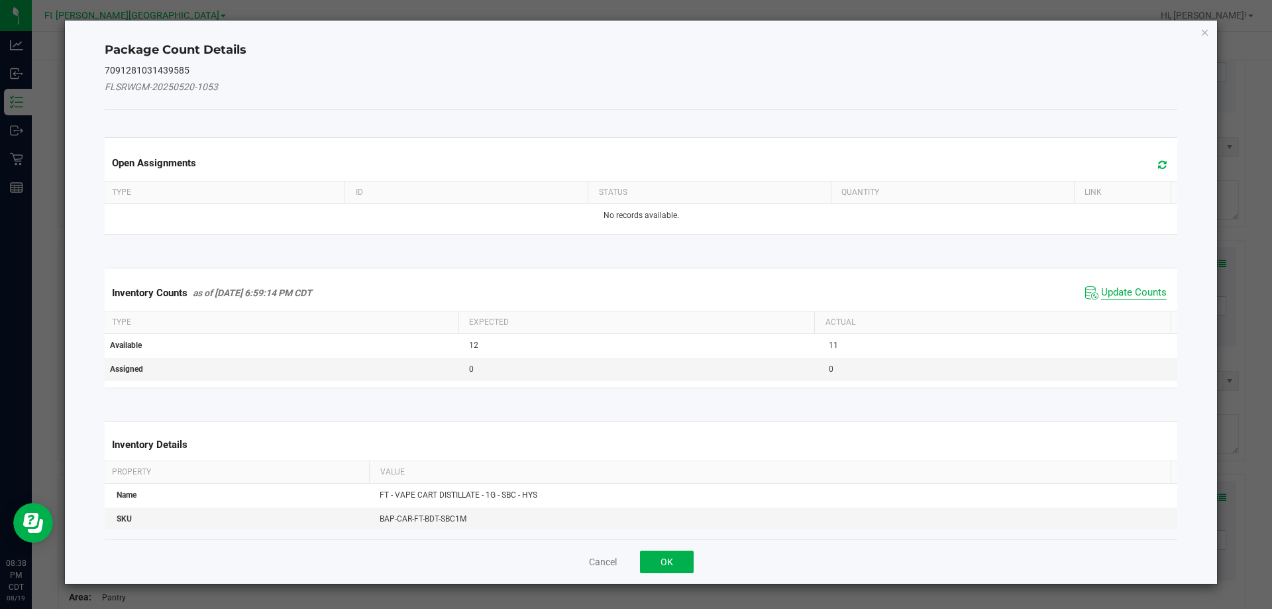
click at [1133, 286] on span "Update Counts" at bounding box center [1134, 292] width 66 height 13
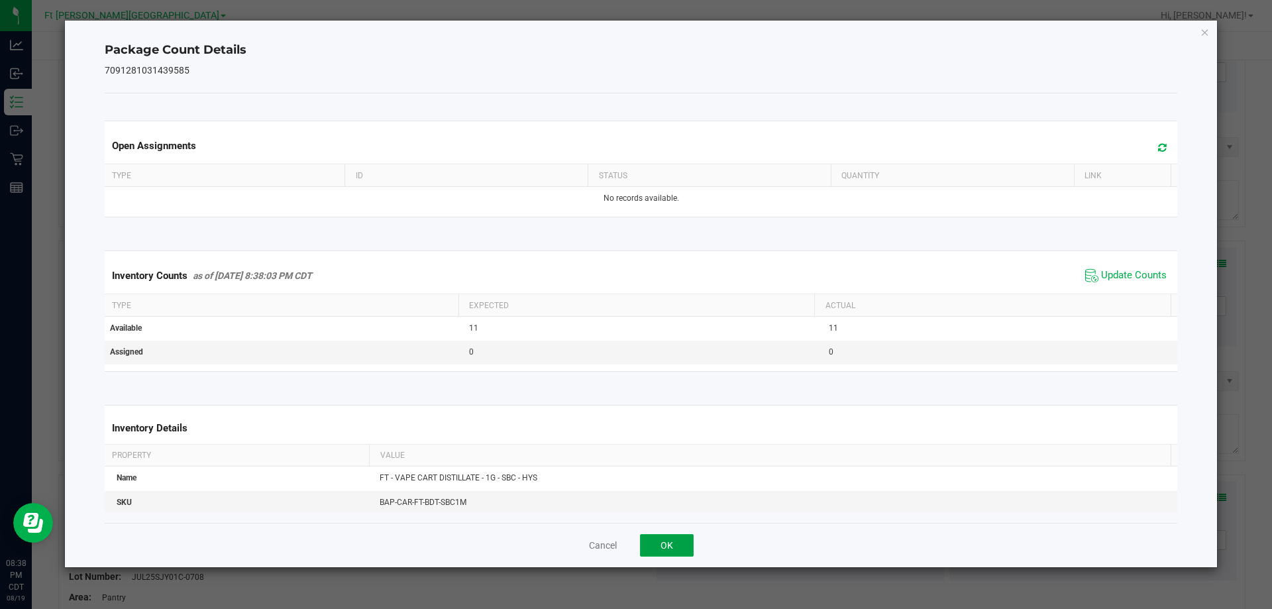
click at [665, 540] on button "OK" at bounding box center [667, 545] width 54 height 23
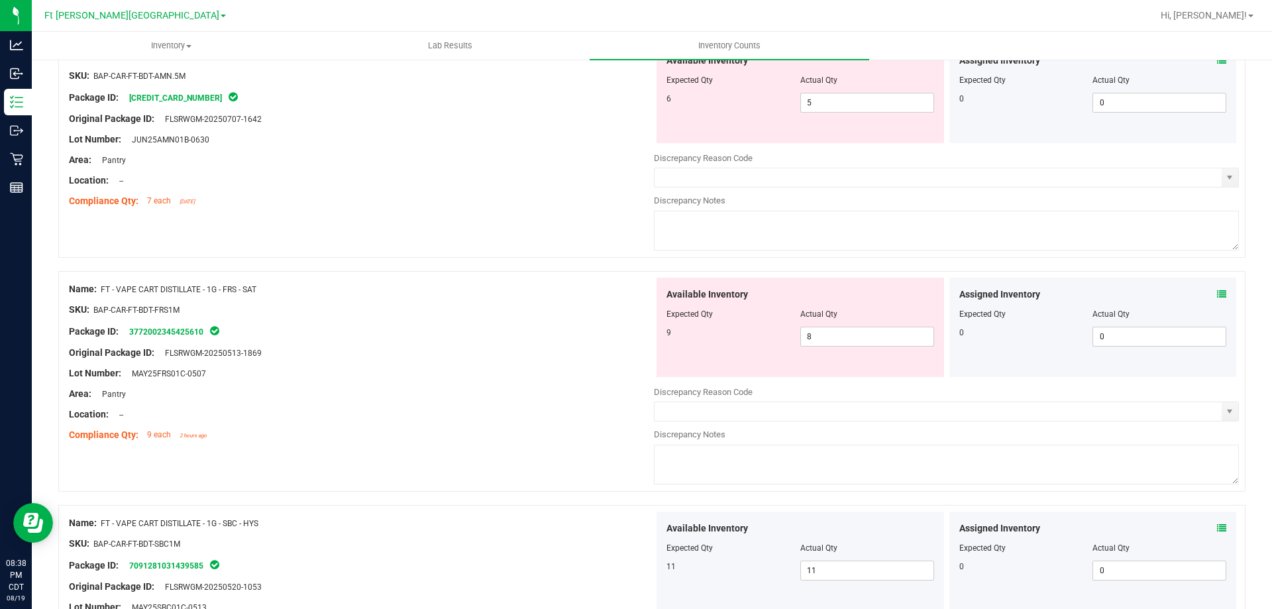
scroll to position [3451, 0]
click at [1217, 290] on icon at bounding box center [1221, 294] width 9 height 9
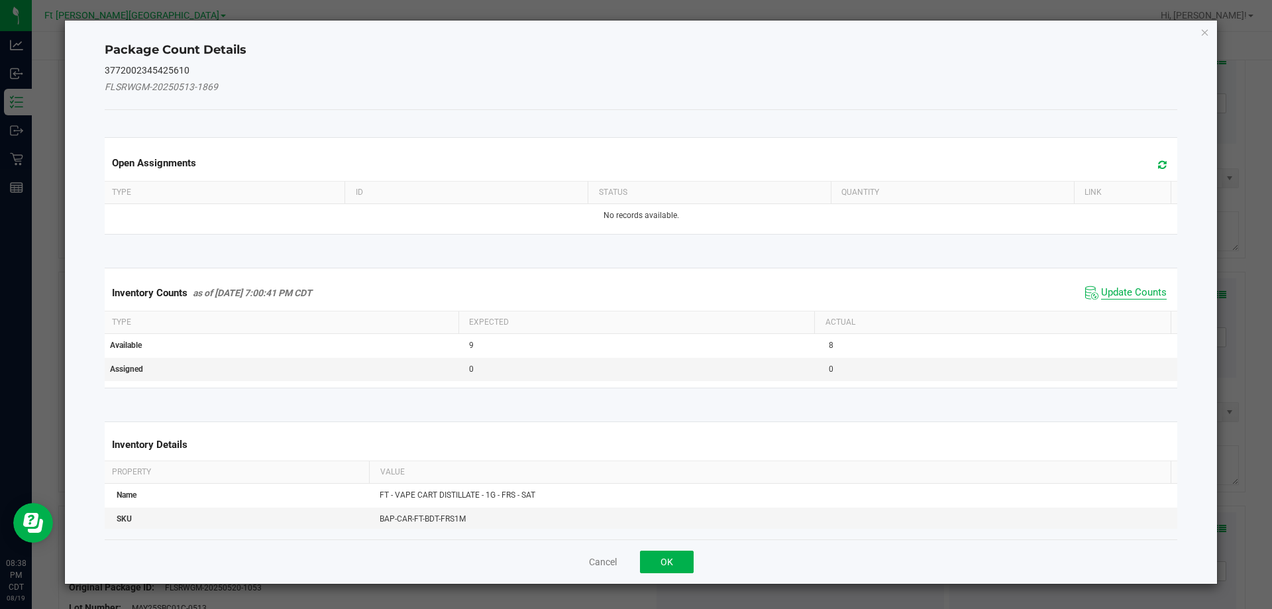
click at [1115, 295] on span "Update Counts" at bounding box center [1134, 292] width 66 height 13
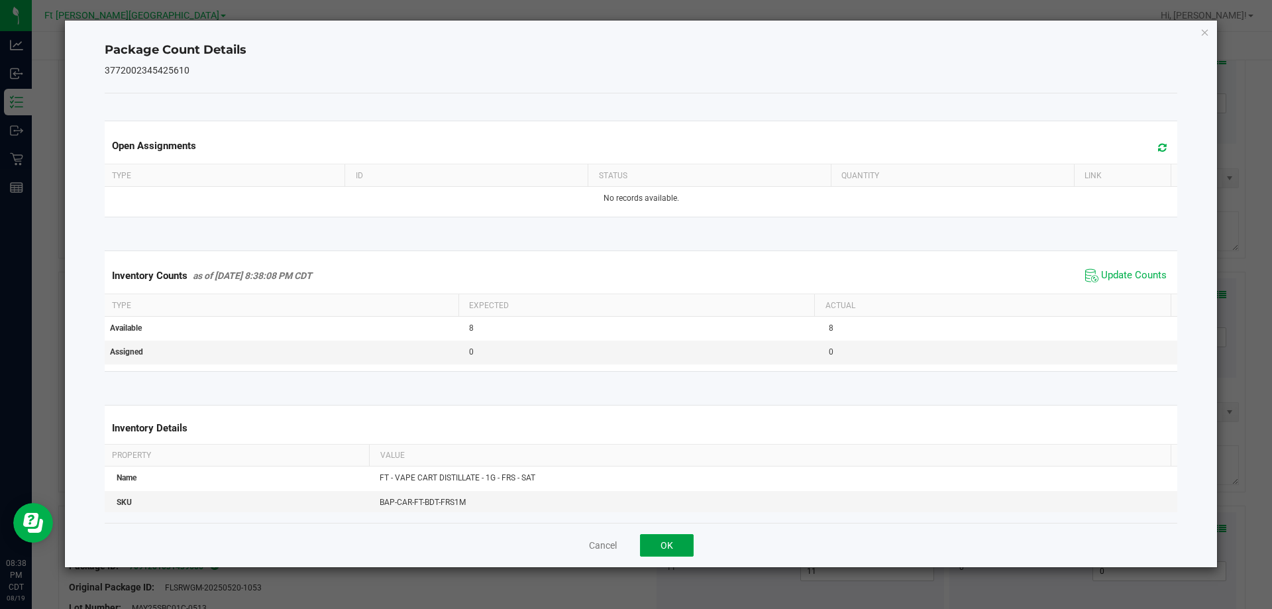
click at [672, 539] on button "OK" at bounding box center [667, 545] width 54 height 23
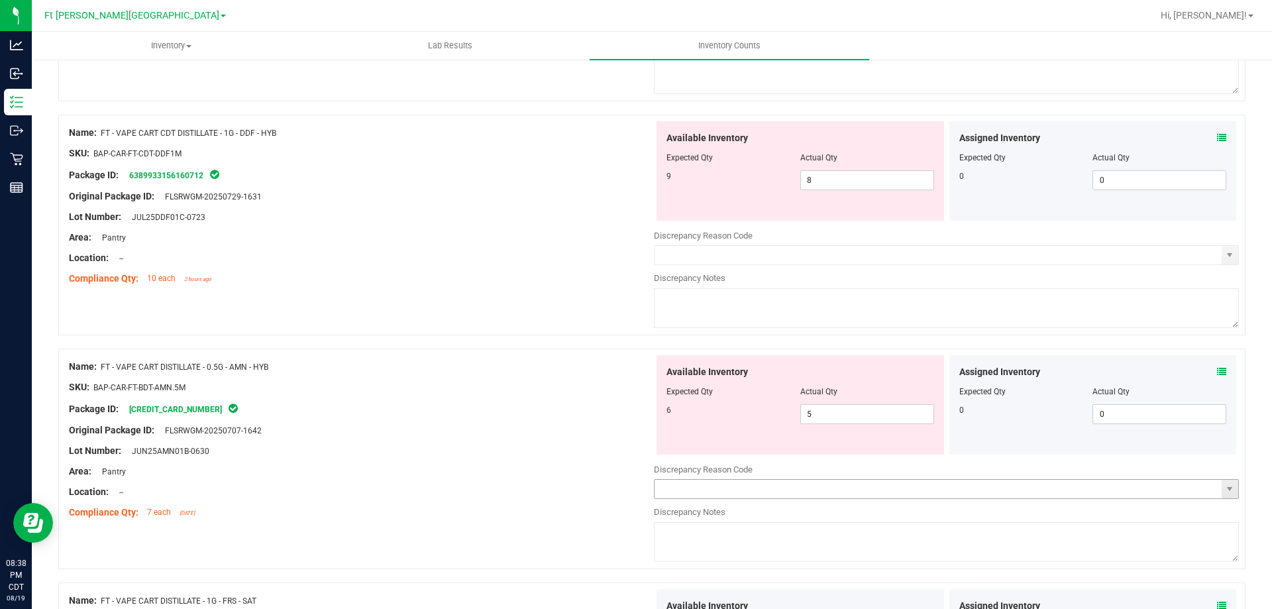
scroll to position [3120, 0]
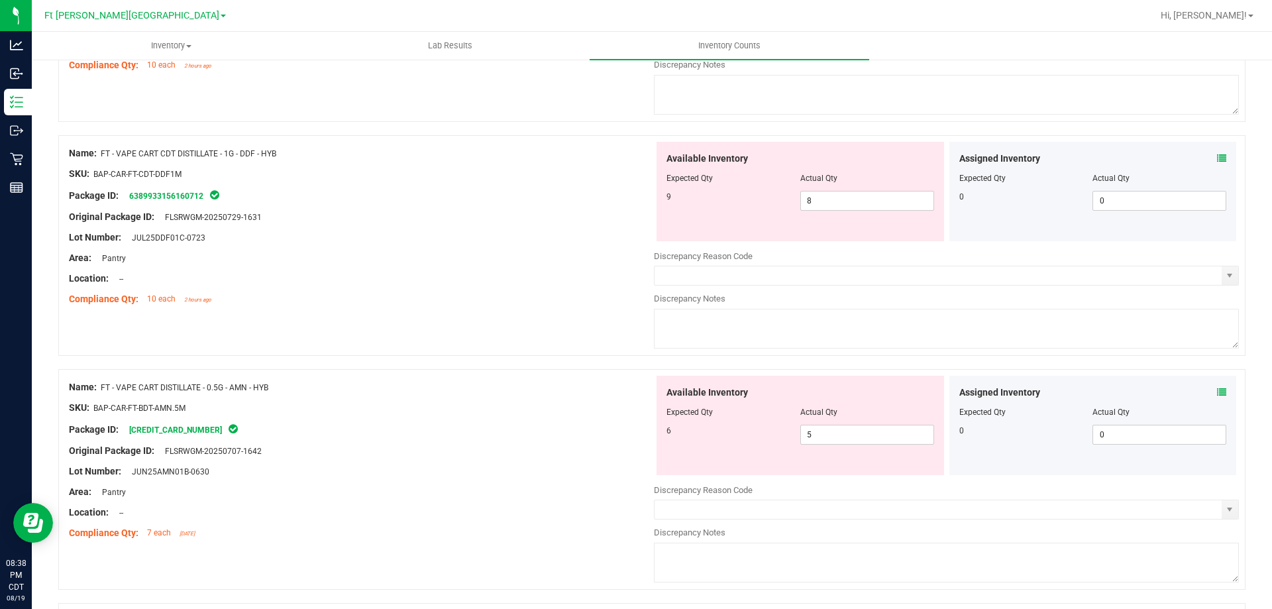
click at [1217, 389] on icon at bounding box center [1221, 392] width 9 height 9
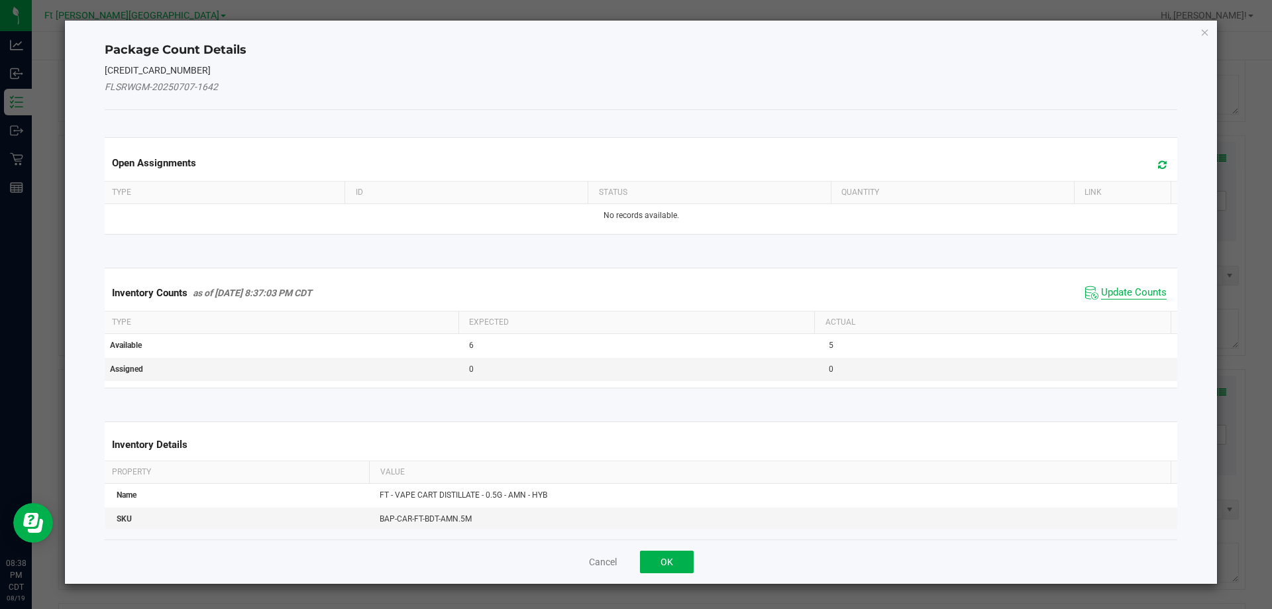
click at [1119, 292] on span "Update Counts" at bounding box center [1134, 292] width 66 height 13
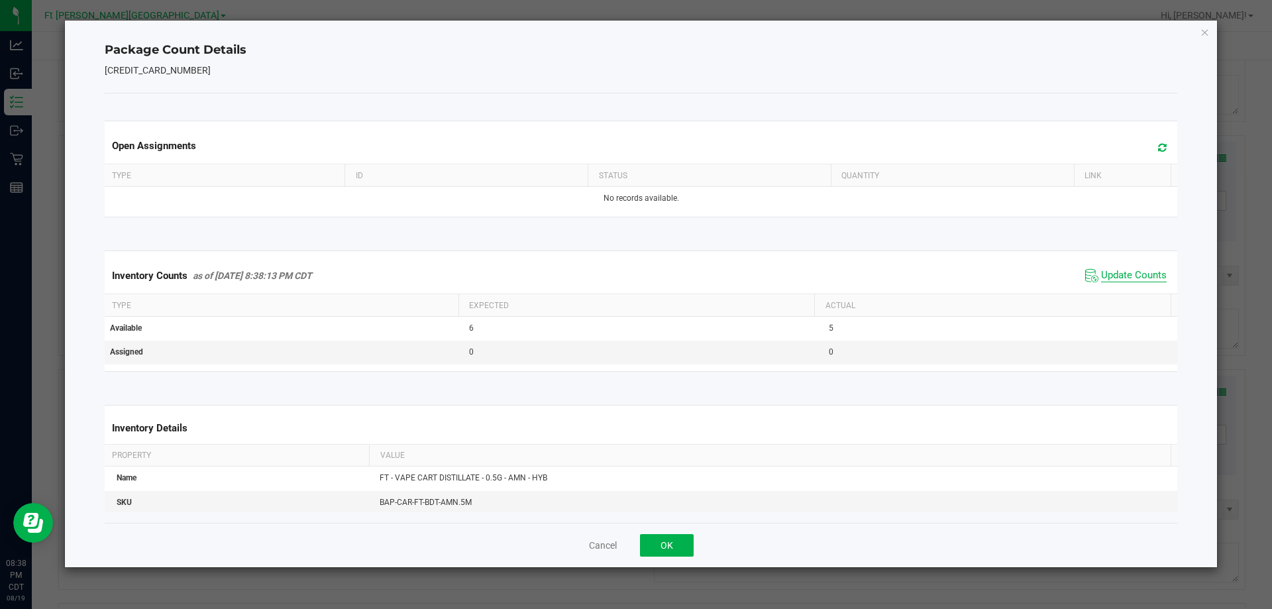
click at [1121, 277] on span "Update Counts" at bounding box center [1134, 275] width 66 height 13
click at [1121, 277] on span "Update Counts" at bounding box center [1134, 275] width 66 height 12
click at [680, 535] on button "OK" at bounding box center [667, 545] width 54 height 23
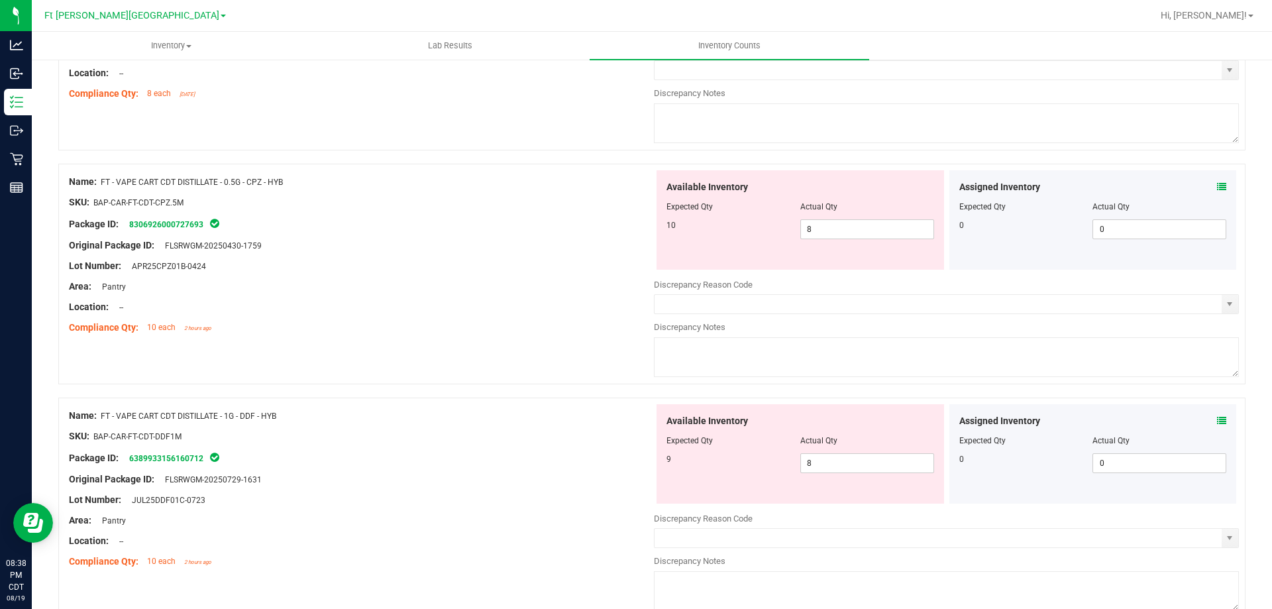
scroll to position [2855, 0]
click at [1208, 423] on div "Assigned Inventory" at bounding box center [1093, 424] width 268 height 14
click at [1217, 423] on icon at bounding box center [1221, 423] width 9 height 9
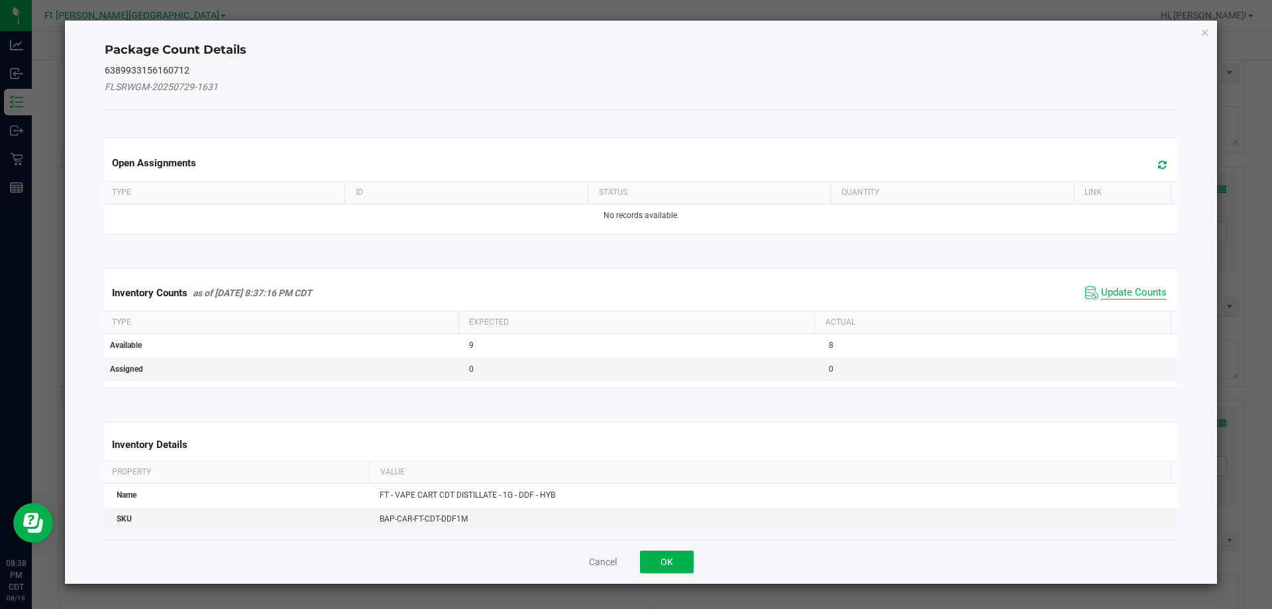
click at [1123, 296] on span "Update Counts" at bounding box center [1134, 292] width 66 height 13
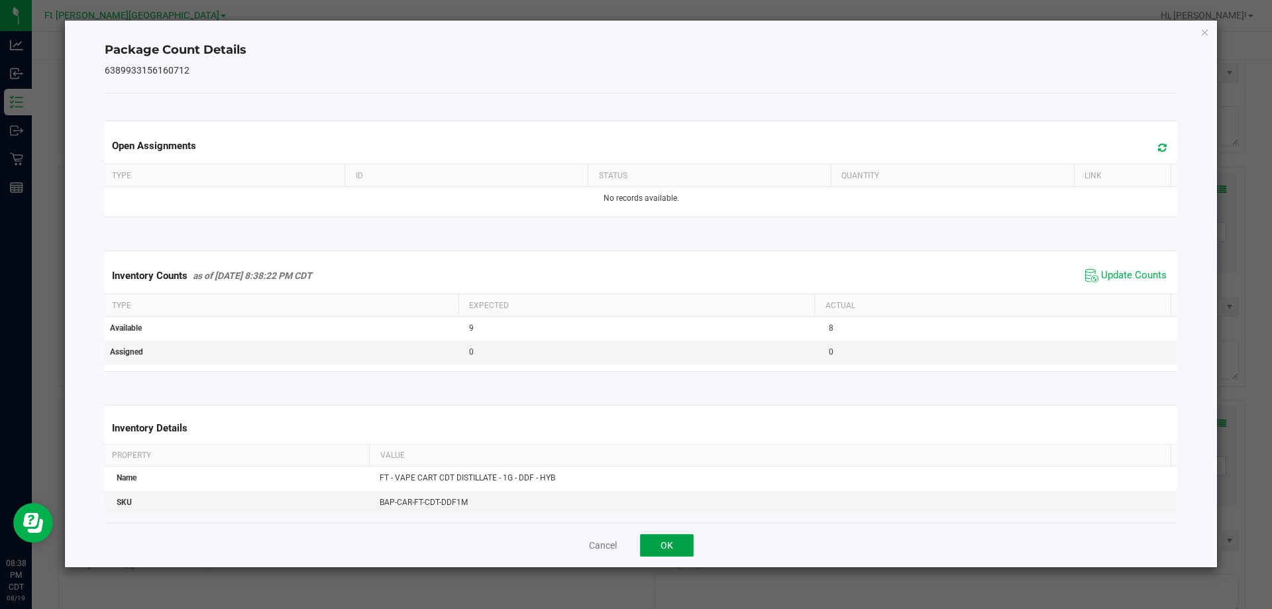
click at [669, 542] on button "OK" at bounding box center [667, 545] width 54 height 23
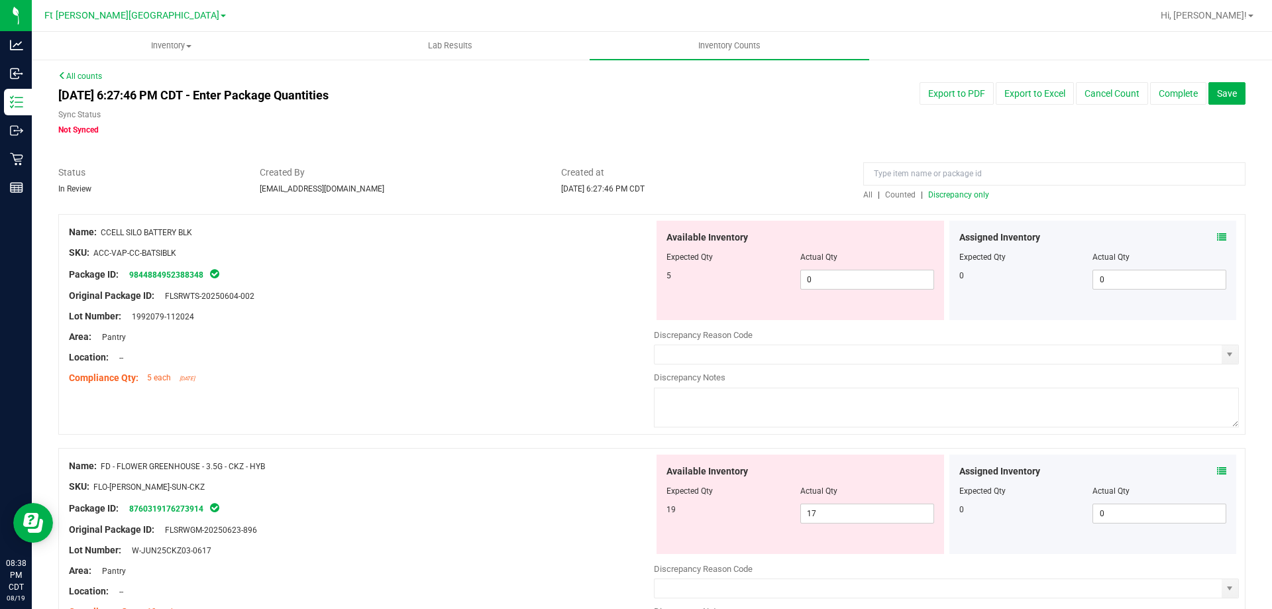
scroll to position [0, 0]
click at [941, 192] on span "Discrepancy only" at bounding box center [958, 195] width 61 height 9
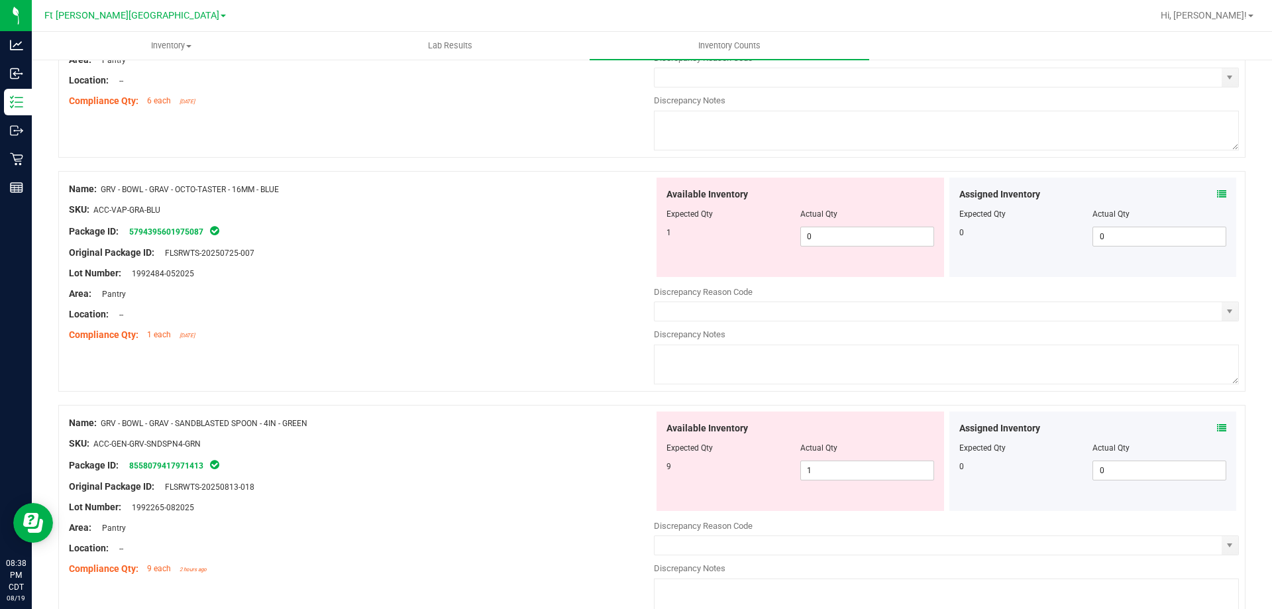
scroll to position [4328, 0]
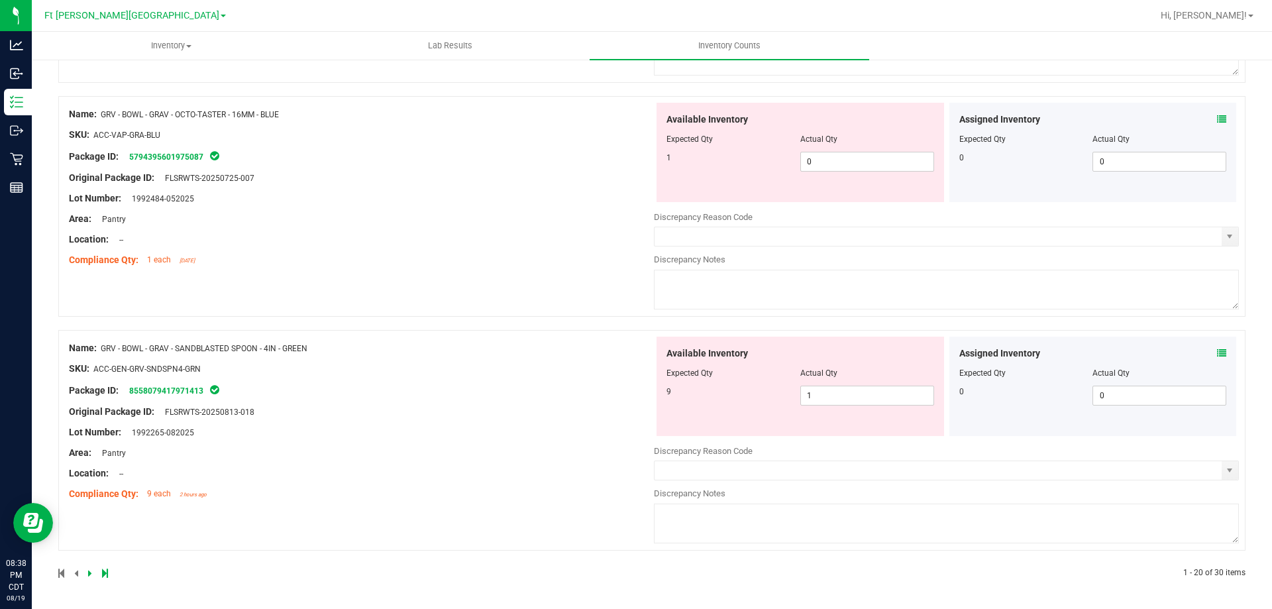
click at [89, 577] on icon at bounding box center [90, 573] width 4 height 8
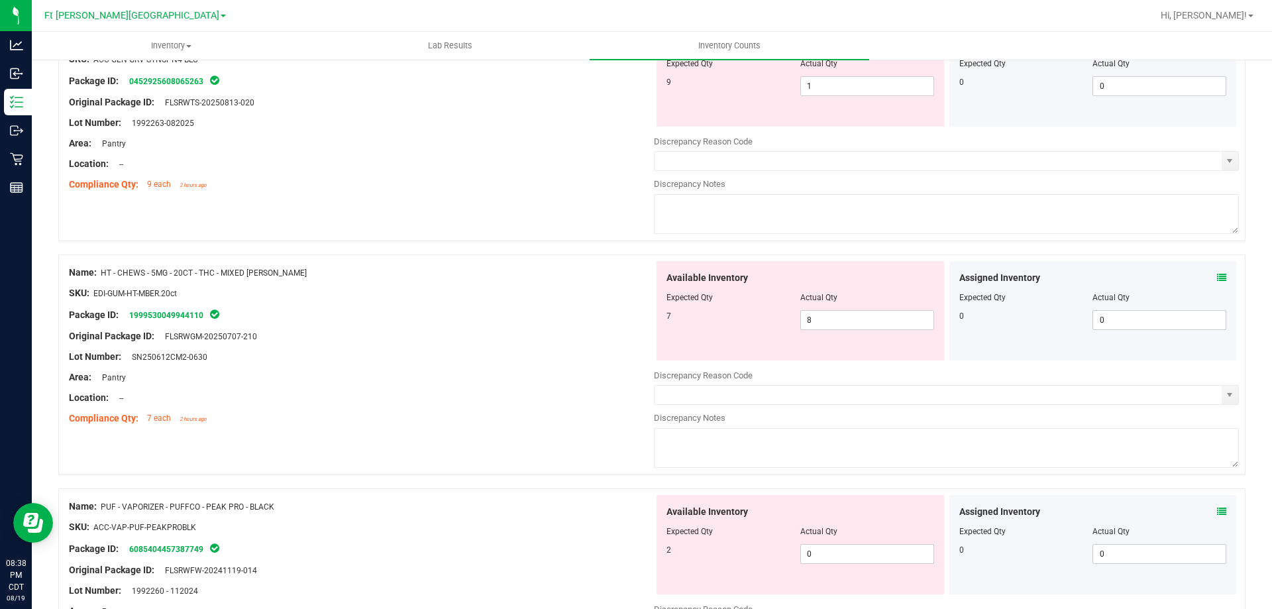
scroll to position [199, 0]
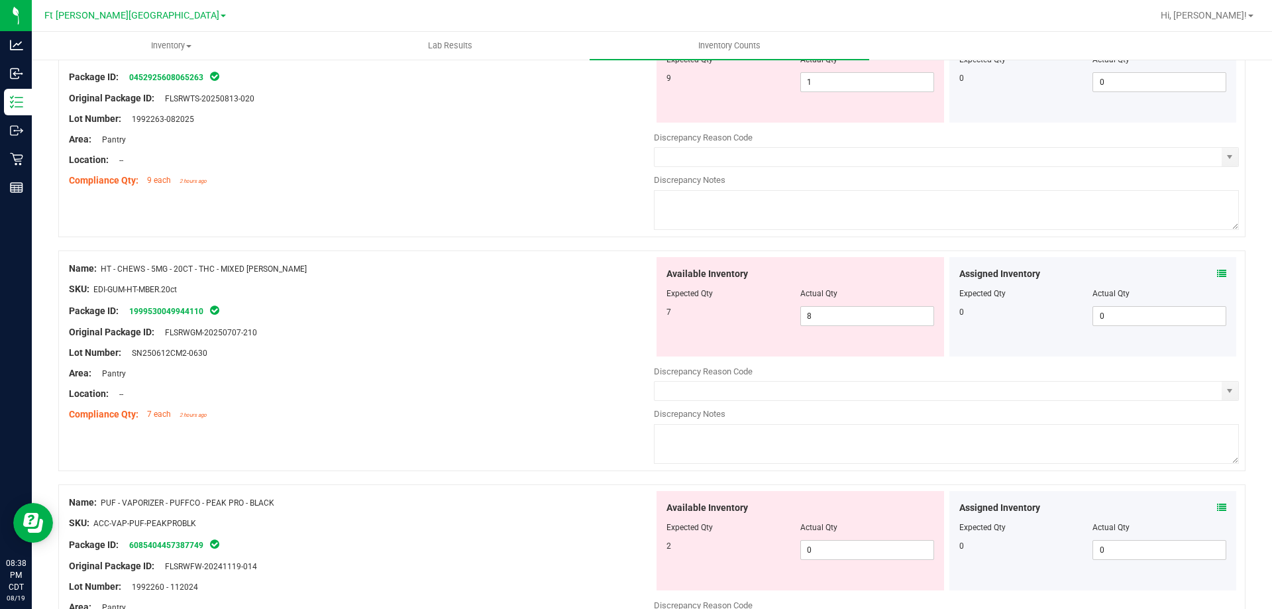
click at [1217, 274] on icon at bounding box center [1221, 273] width 9 height 9
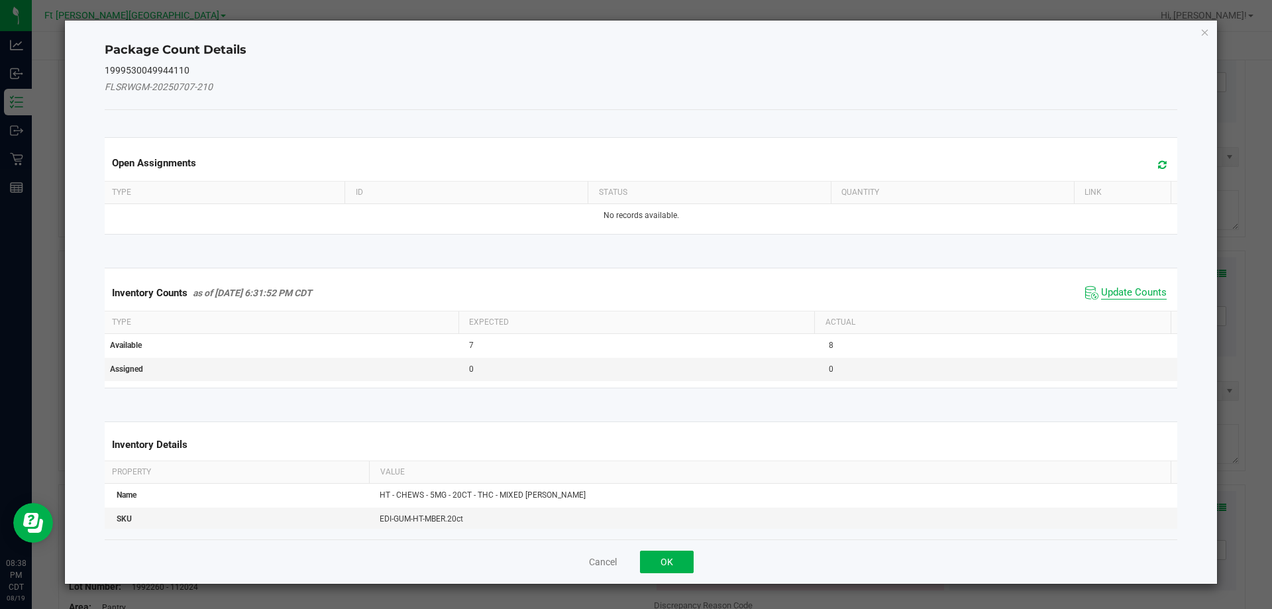
click at [1121, 289] on span "Update Counts" at bounding box center [1134, 292] width 66 height 13
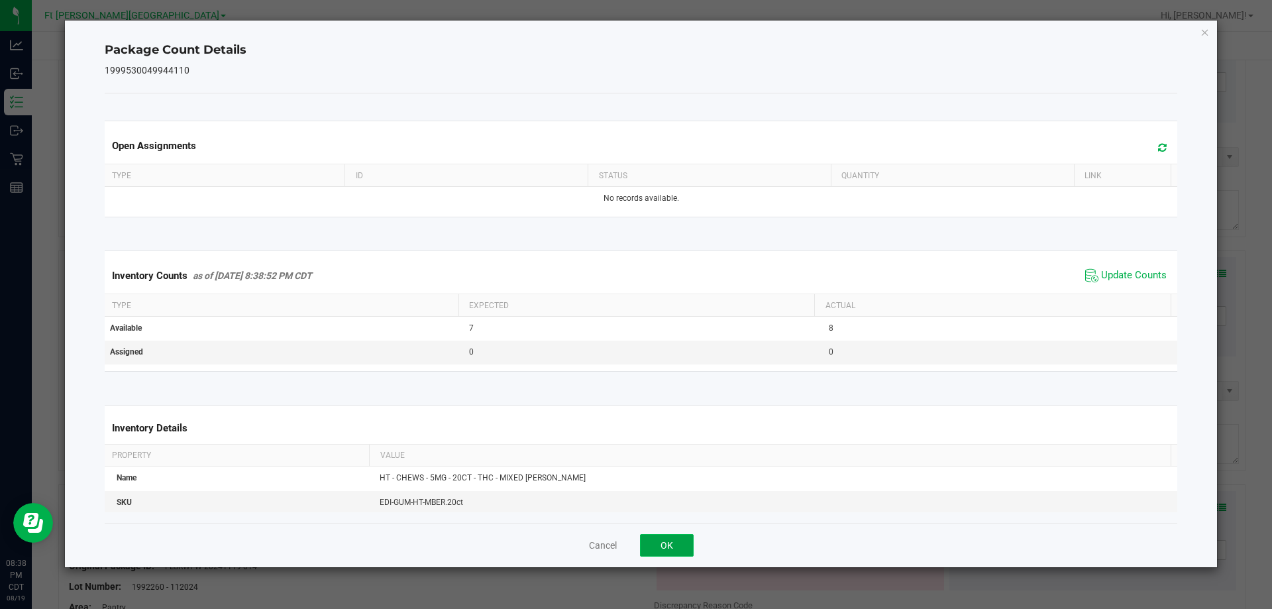
drag, startPoint x: 688, startPoint y: 544, endPoint x: 747, endPoint y: 511, distance: 68.5
click at [687, 544] on button "OK" at bounding box center [667, 545] width 54 height 23
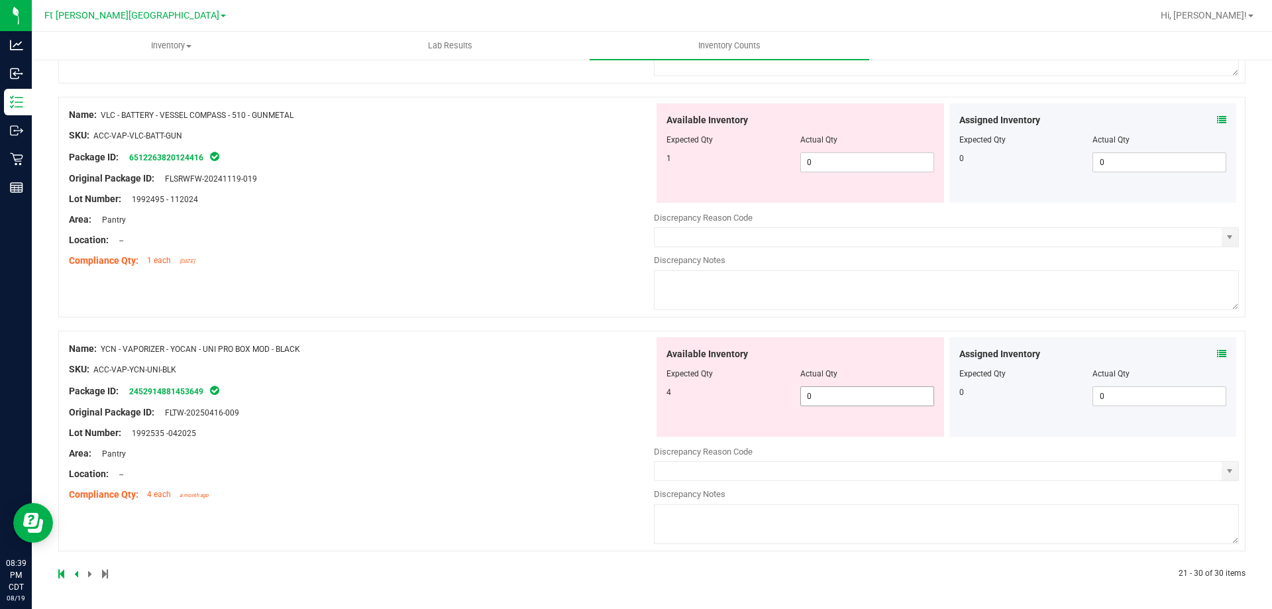
scroll to position [1990, 0]
drag, startPoint x: 816, startPoint y: 395, endPoint x: 831, endPoint y: 393, distance: 14.7
click at [831, 393] on span "0 0" at bounding box center [867, 396] width 134 height 20
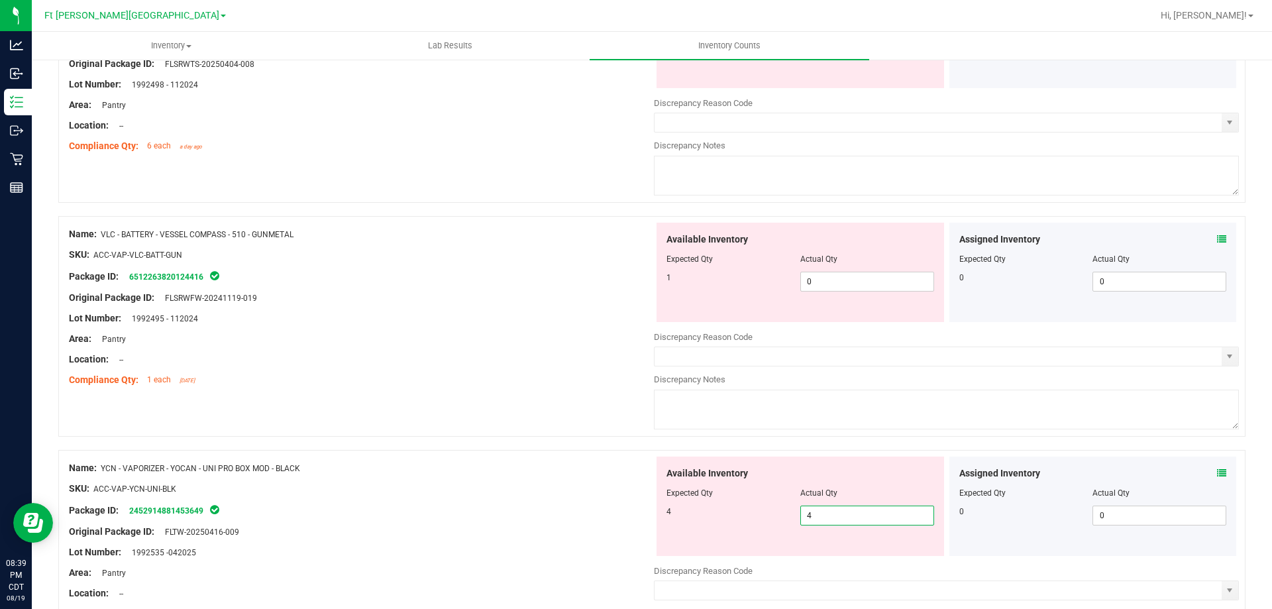
scroll to position [1857, 0]
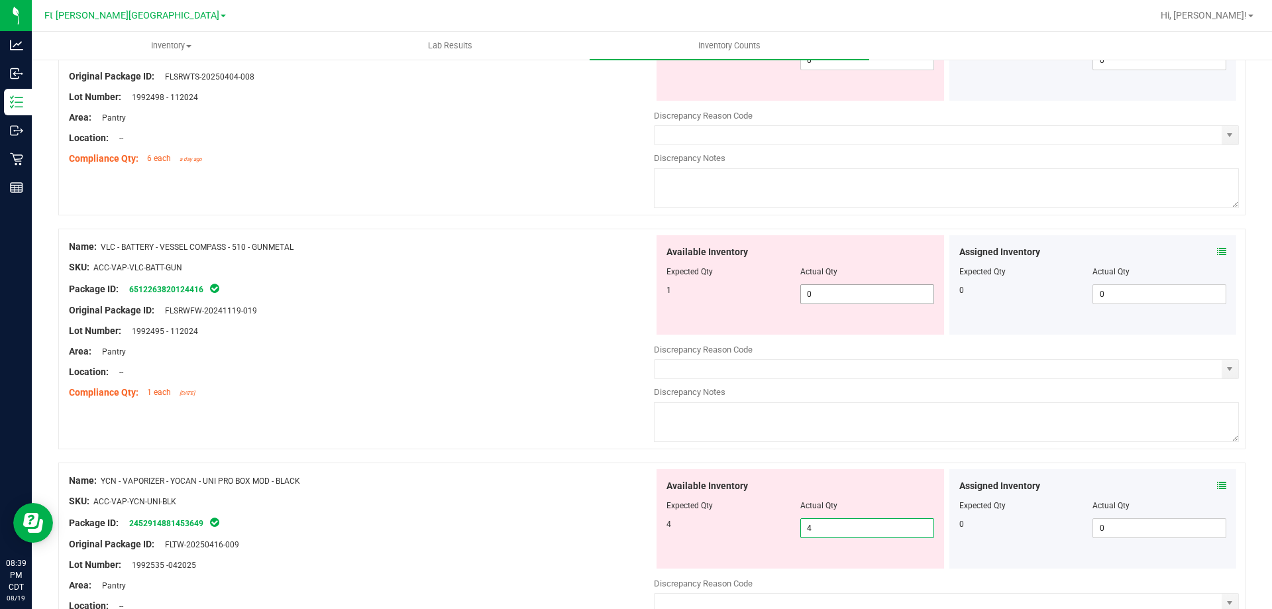
click at [818, 285] on span "0 0" at bounding box center [867, 294] width 134 height 20
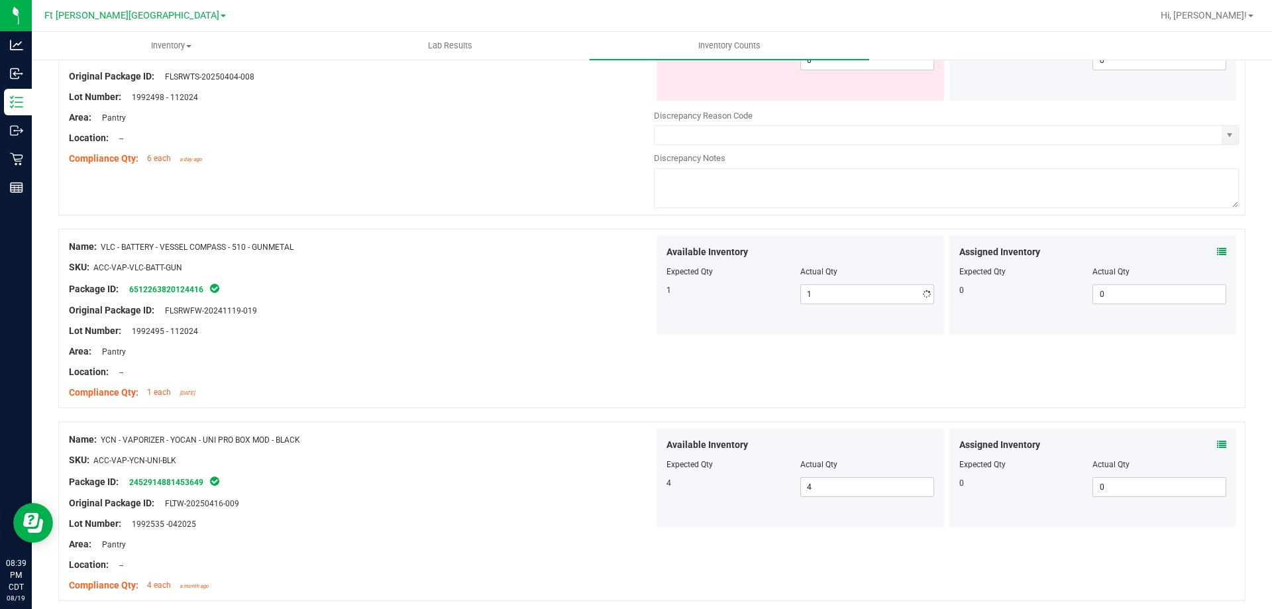
click at [527, 290] on div "Package ID: 6512263820124416" at bounding box center [361, 289] width 585 height 16
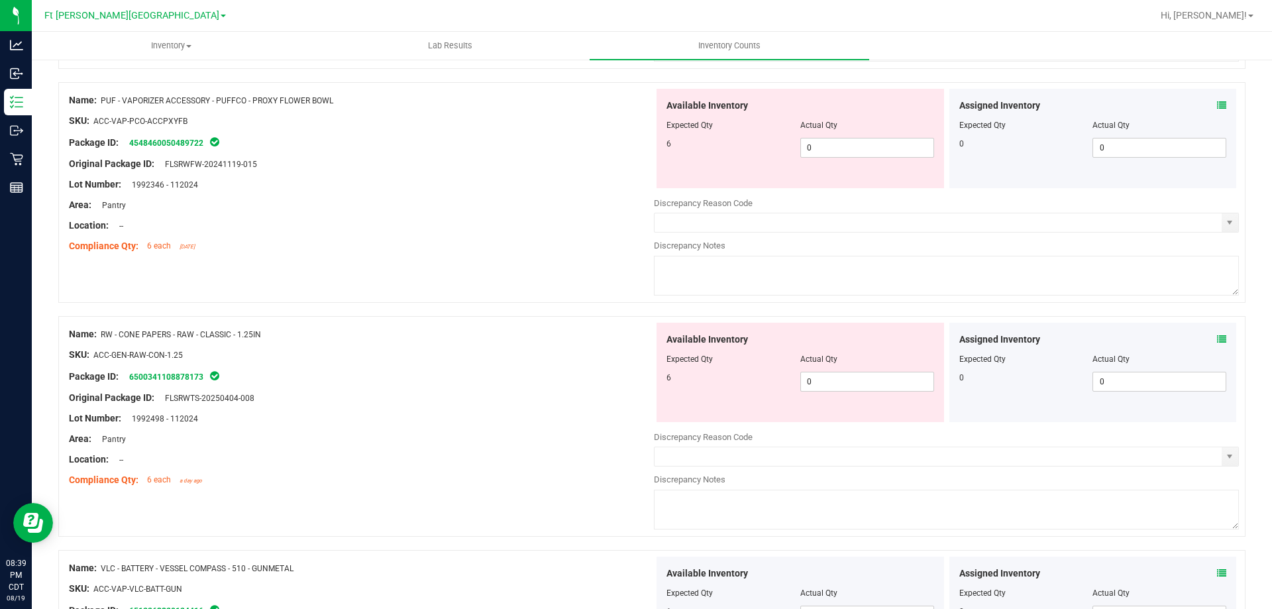
scroll to position [1526, 0]
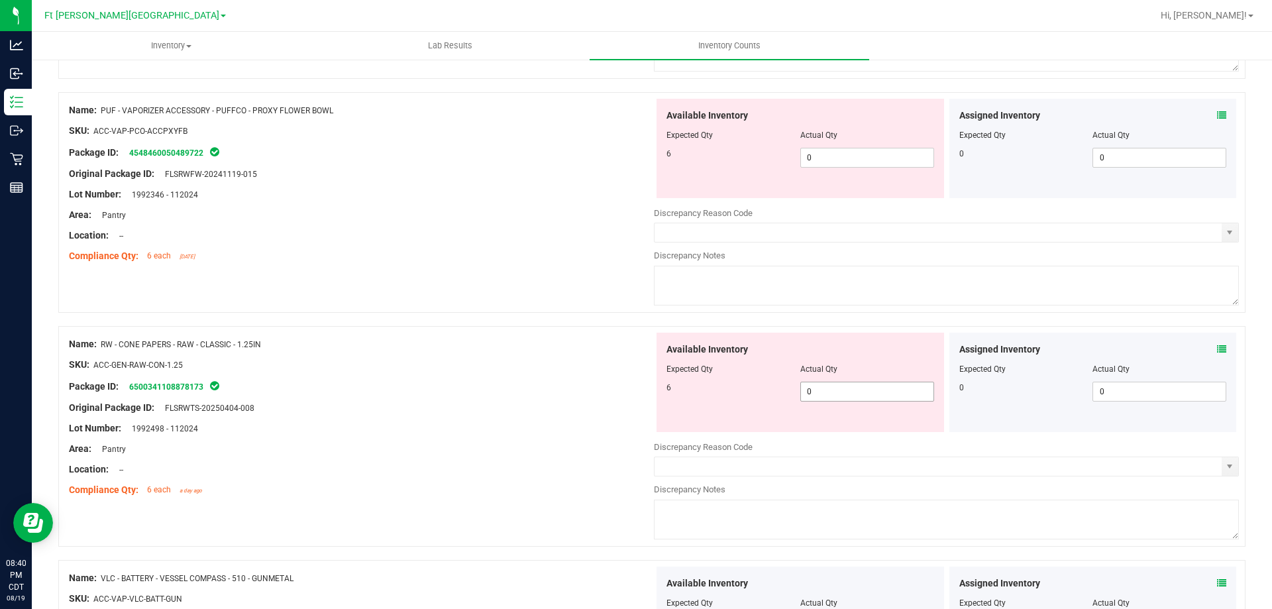
click at [813, 395] on span "0 0" at bounding box center [867, 392] width 134 height 20
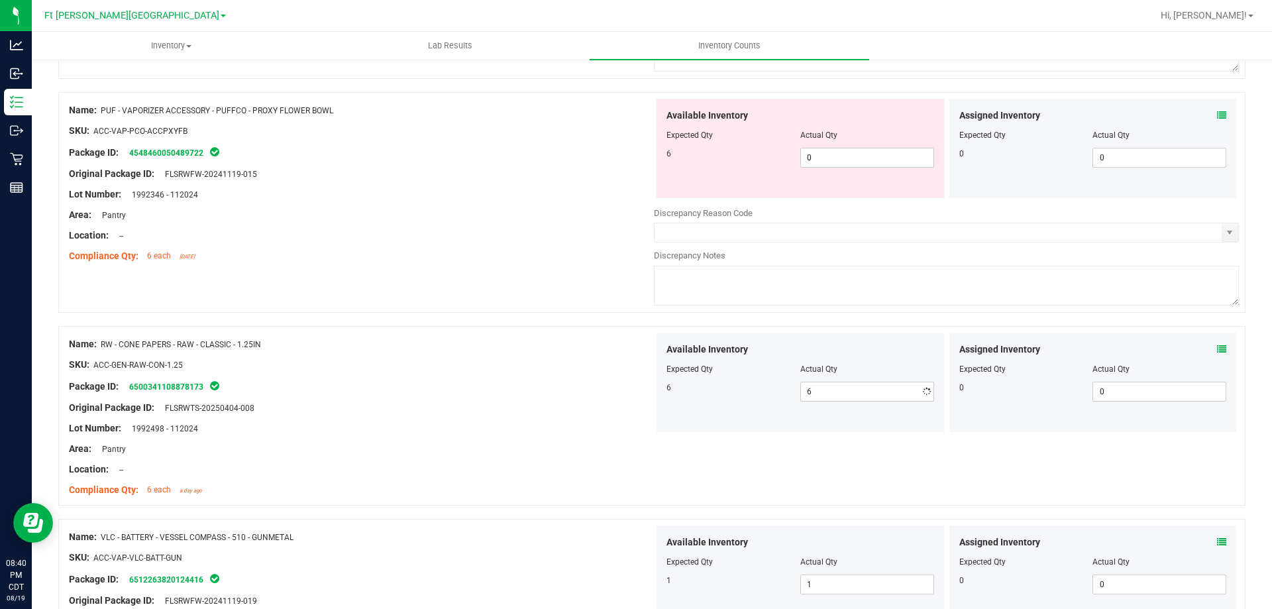
click at [596, 366] on div "SKU: ACC-GEN-RAW-CON-1.25" at bounding box center [361, 365] width 585 height 14
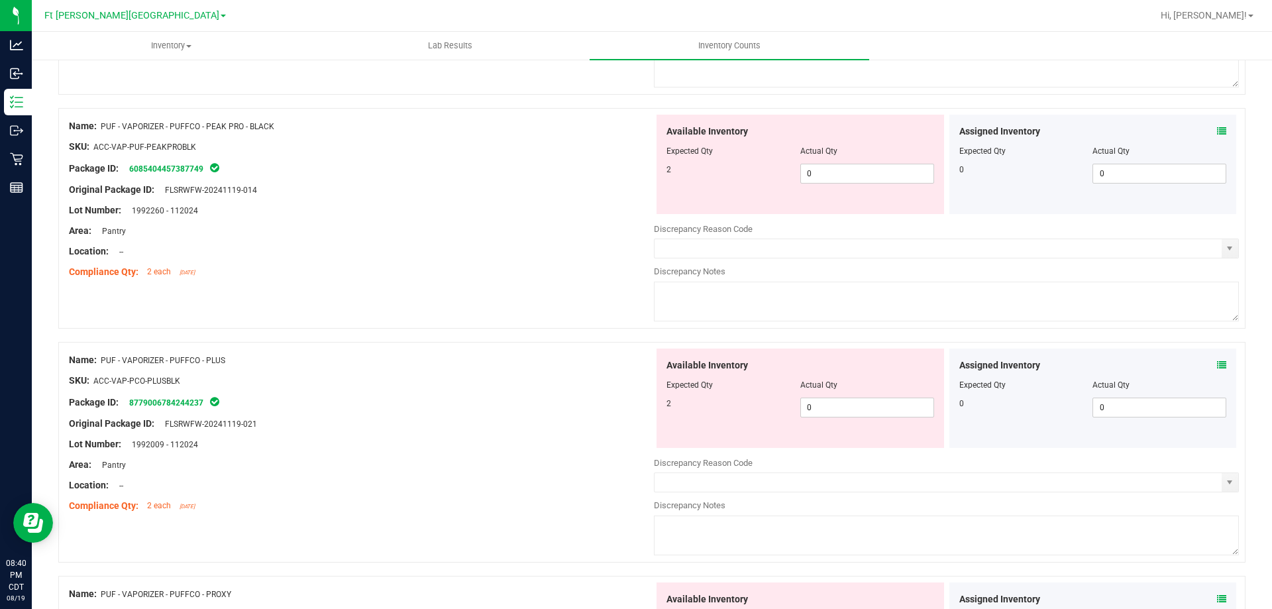
scroll to position [599, 0]
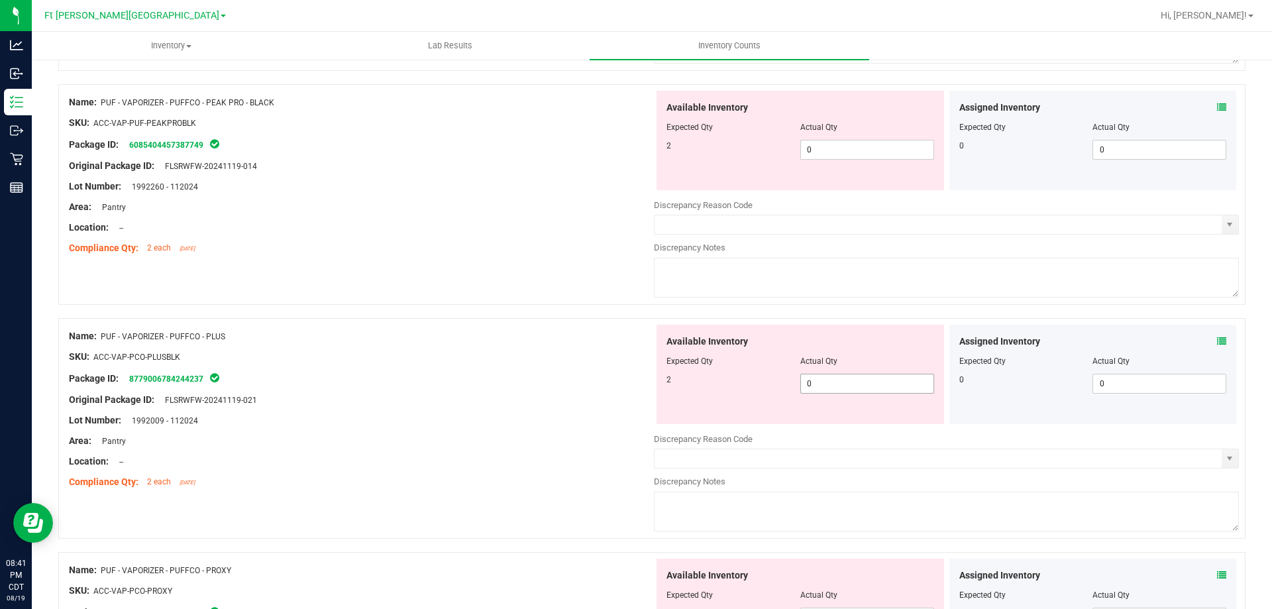
click at [819, 383] on span "0 0" at bounding box center [867, 384] width 134 height 20
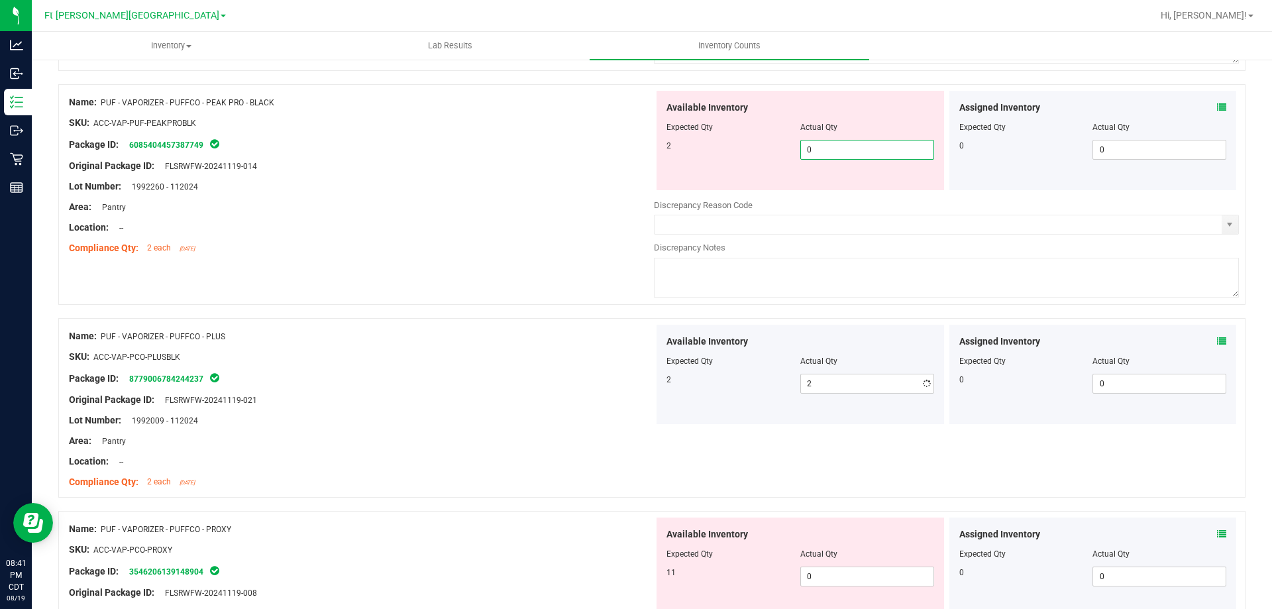
click at [816, 150] on span "0 0" at bounding box center [867, 150] width 134 height 20
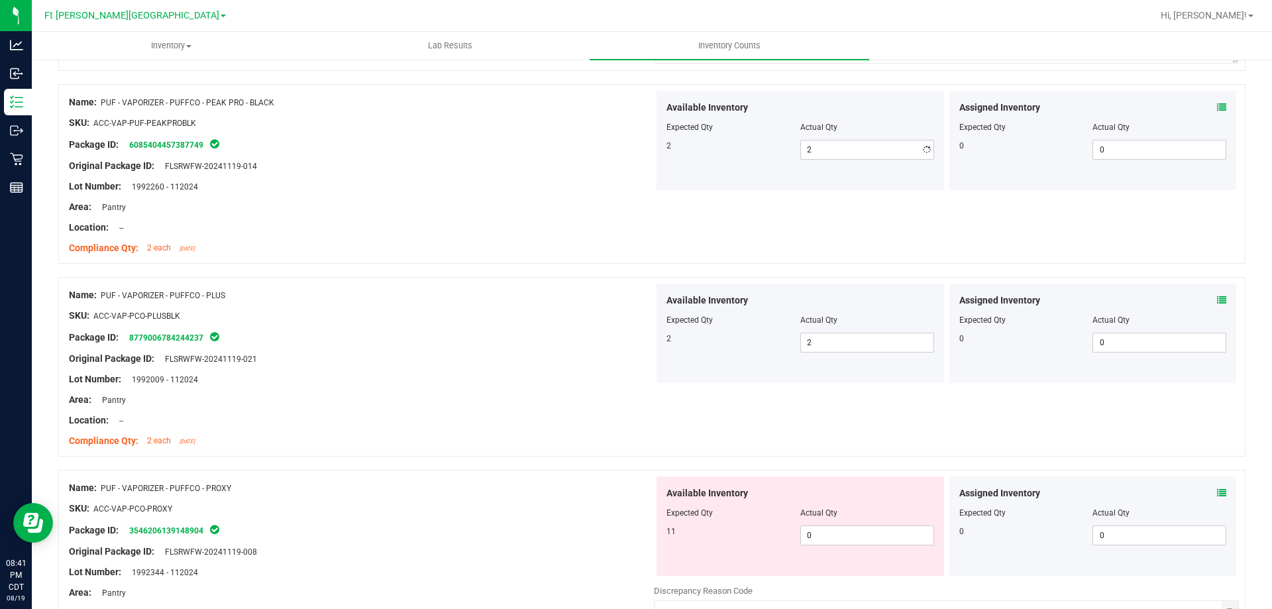
click at [601, 259] on div "Name: PUF - VAPORIZER - PUFFCO - PEAK PRO - BLACK SKU: ACC-VAP-PUF-PEAKPROBLK P…" at bounding box center [361, 175] width 585 height 169
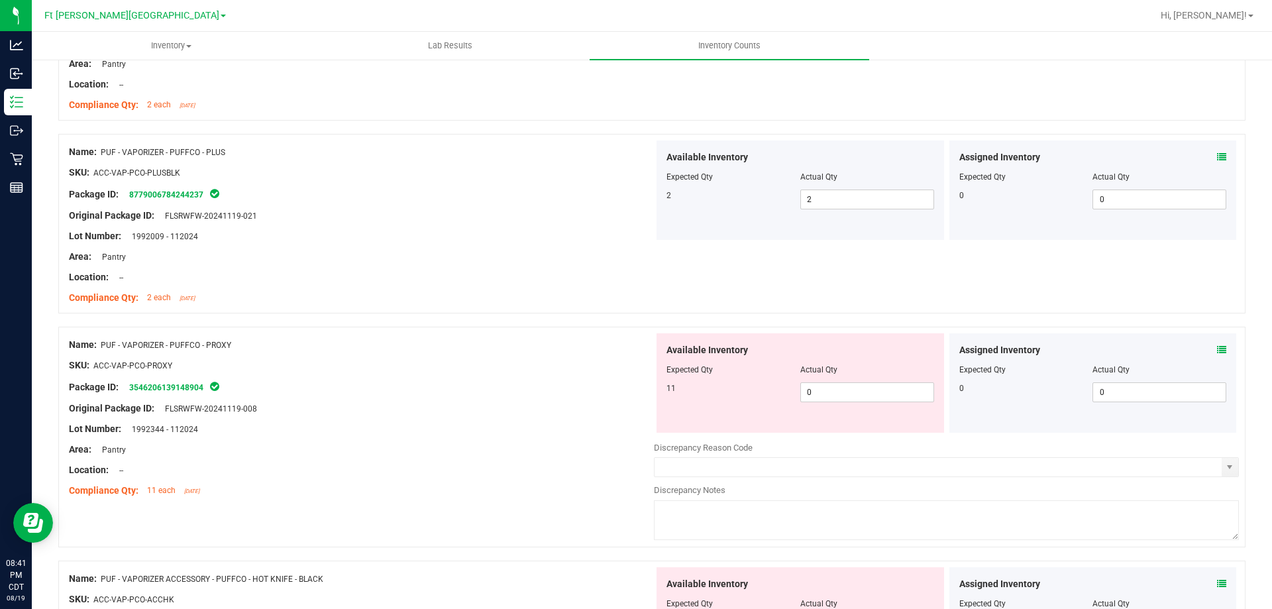
scroll to position [798, 0]
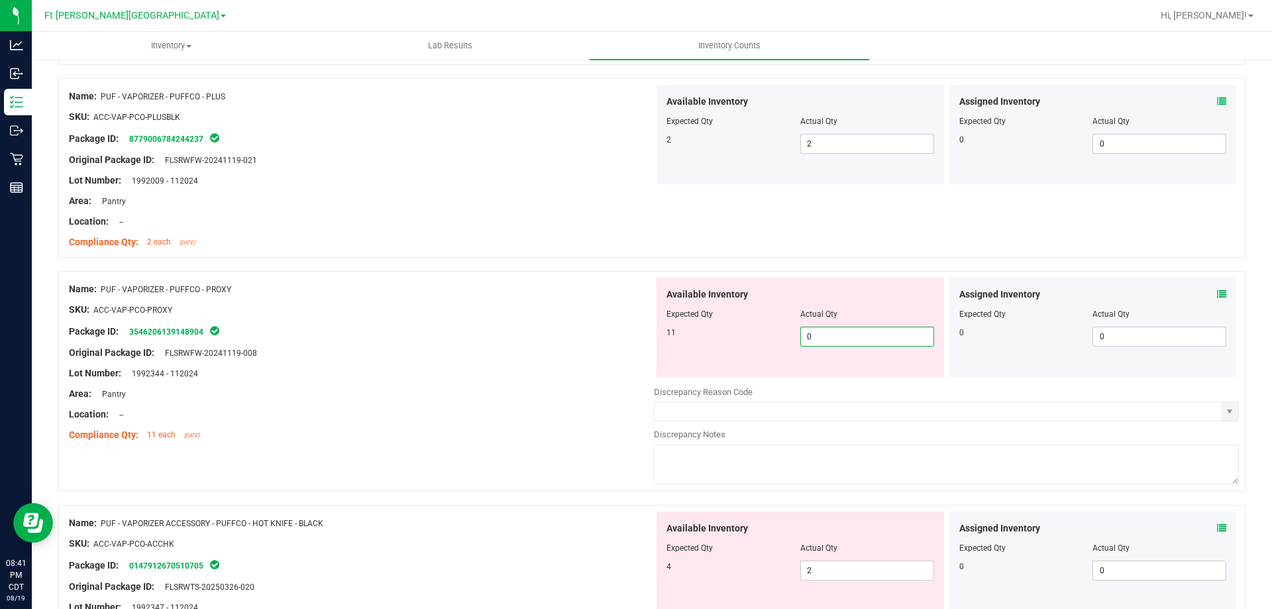
click at [816, 336] on span "0 0" at bounding box center [867, 337] width 134 height 20
click at [574, 398] on div "Area: Pantry" at bounding box center [361, 394] width 585 height 14
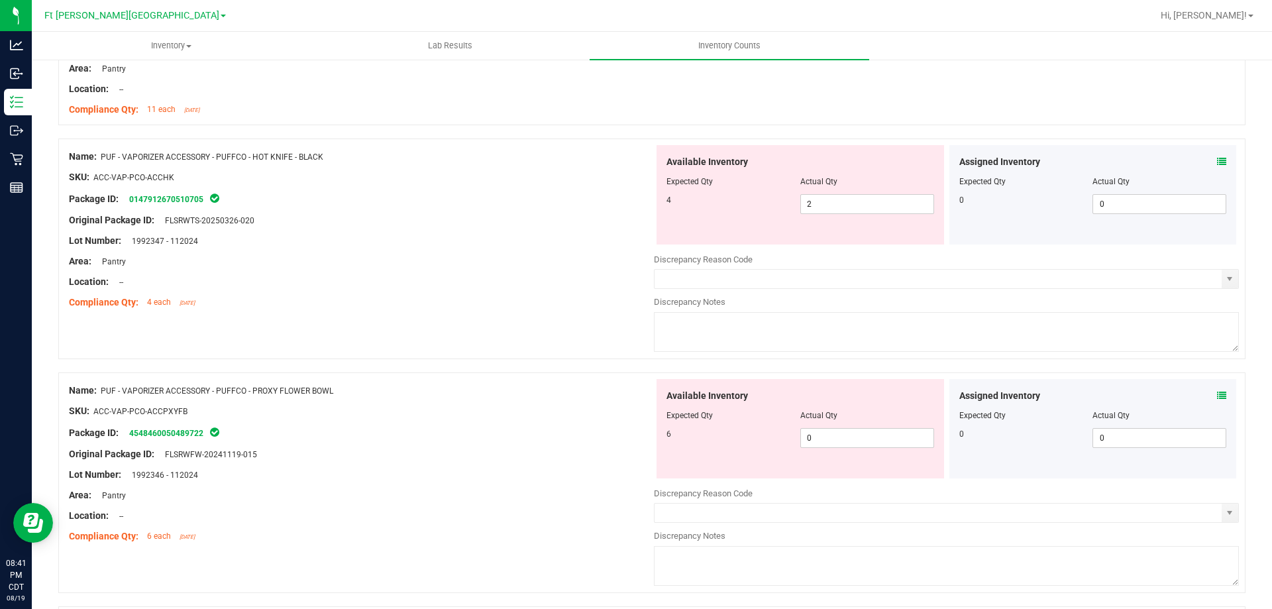
scroll to position [1195, 0]
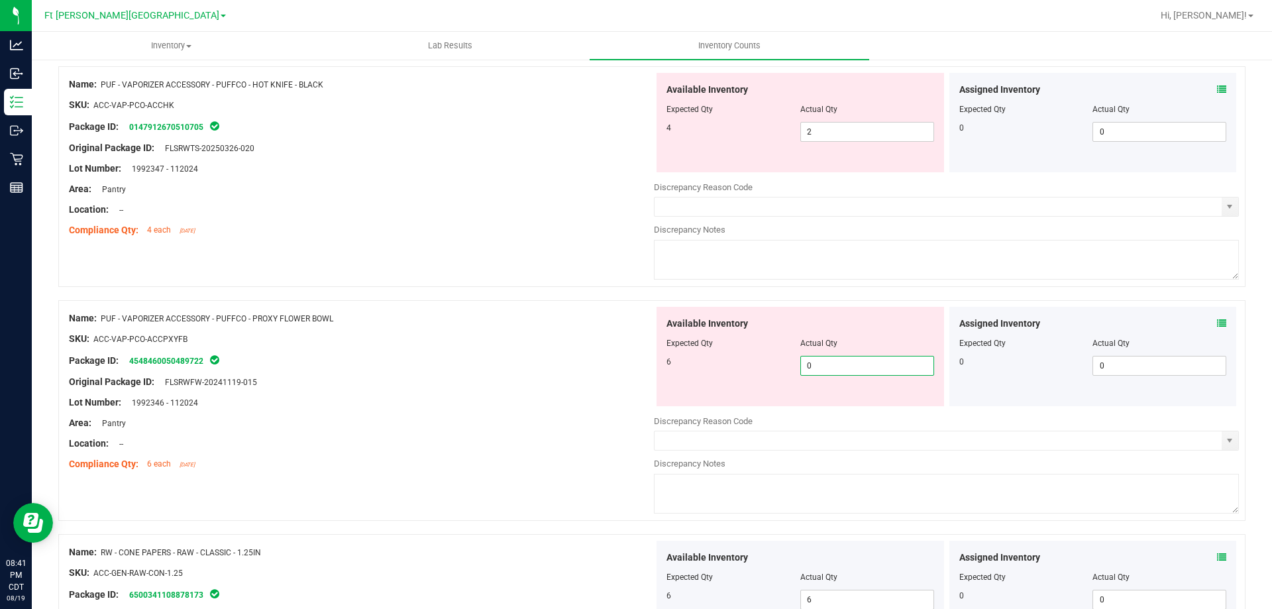
drag, startPoint x: 807, startPoint y: 368, endPoint x: 687, endPoint y: 368, distance: 119.9
click at [693, 368] on div "6 0 0" at bounding box center [800, 366] width 268 height 20
click at [401, 242] on div "Name: PUF - VAPORIZER ACCESSORY - PUFFCO - HOT KNIFE - BLACK SKU: ACC-VAP-PCO-A…" at bounding box center [651, 176] width 1187 height 221
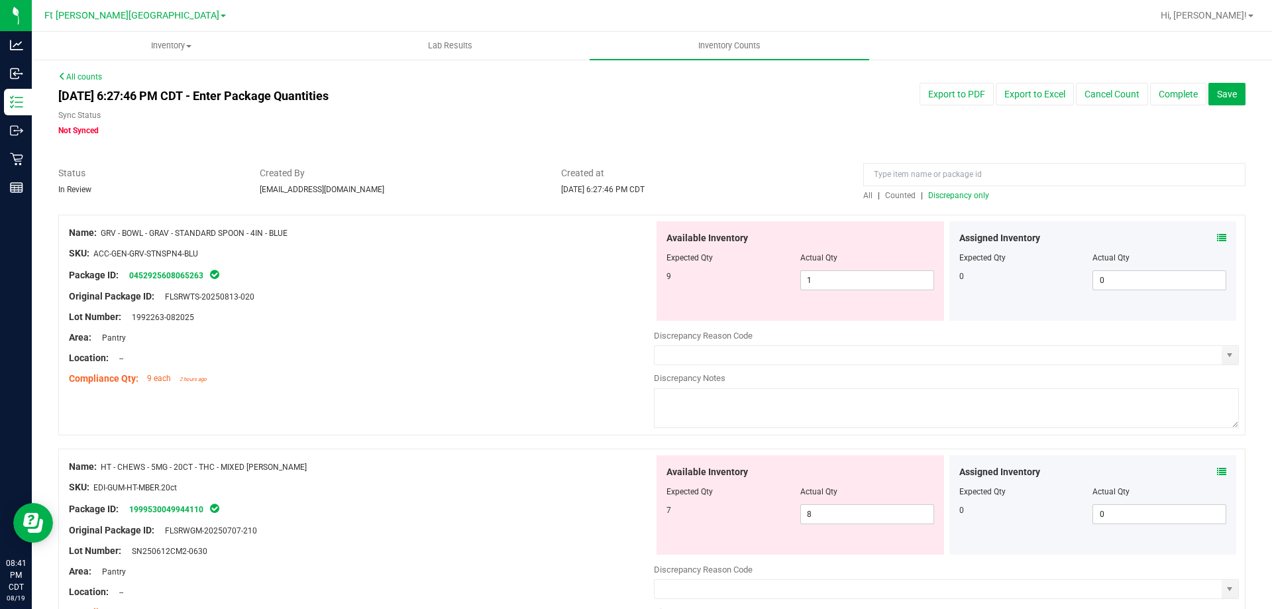
scroll to position [0, 0]
click at [951, 198] on span "Discrepancy only" at bounding box center [958, 195] width 61 height 9
click at [830, 283] on span "0 0" at bounding box center [867, 281] width 134 height 20
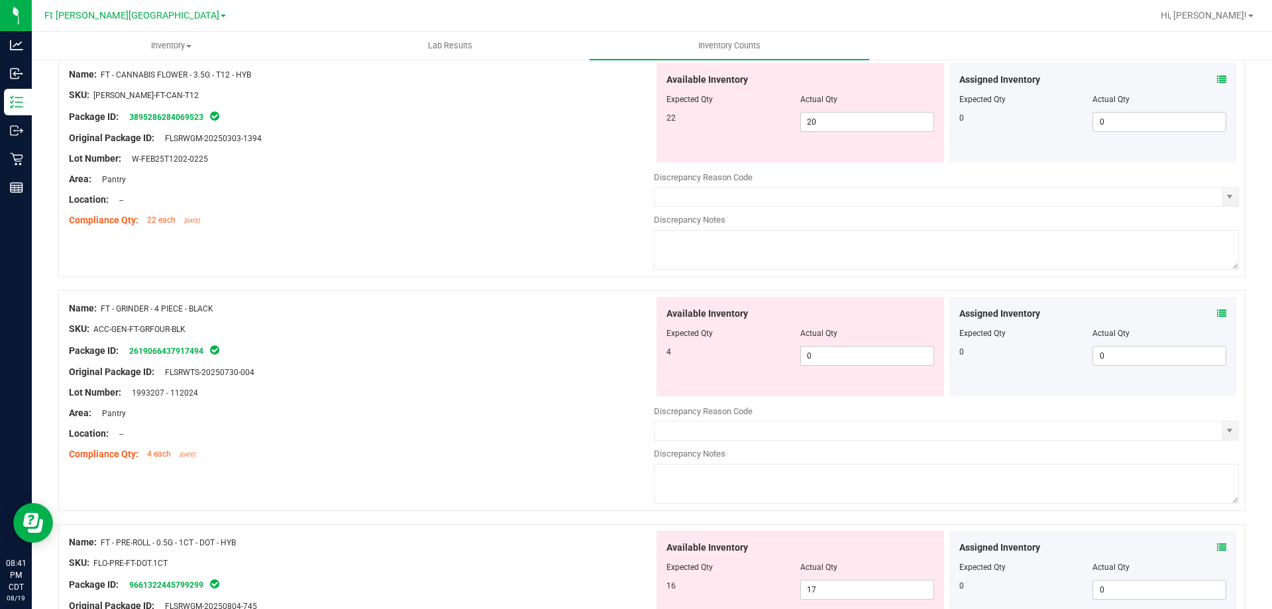
scroll to position [1590, 0]
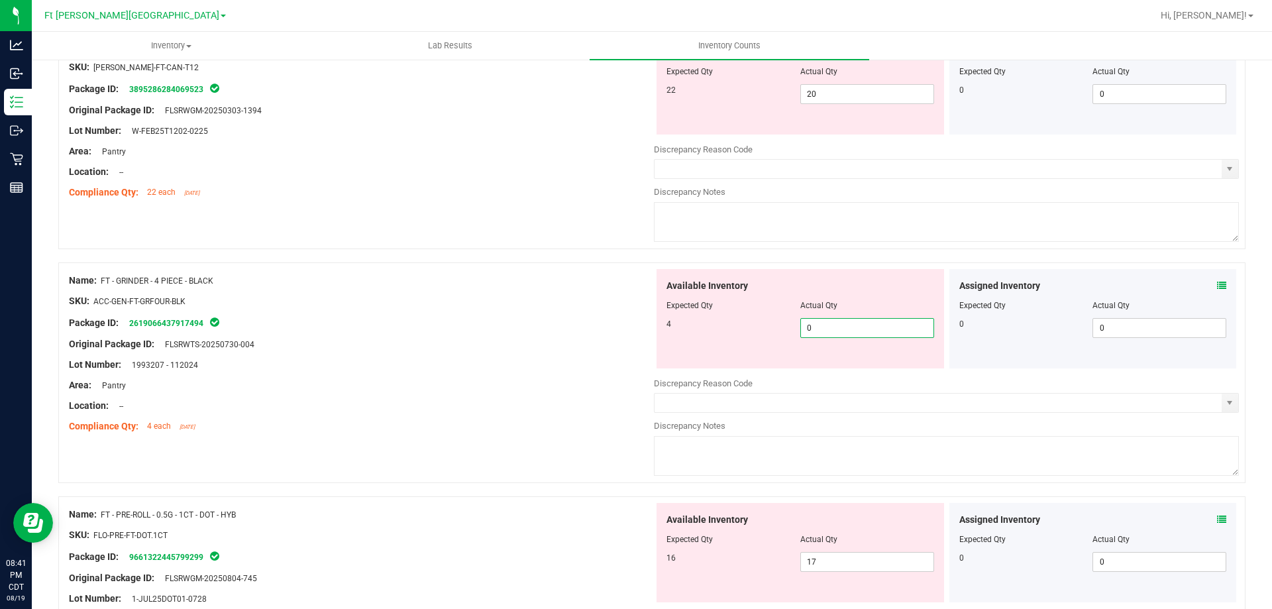
drag, startPoint x: 827, startPoint y: 333, endPoint x: 670, endPoint y: 317, distance: 157.1
click at [670, 316] on div "Available Inventory Expected Qty Actual Qty 4 0 0" at bounding box center [799, 318] width 287 height 99
click at [454, 274] on div "Name: FT - GRINDER - 4 PIECE - BLACK" at bounding box center [361, 281] width 585 height 14
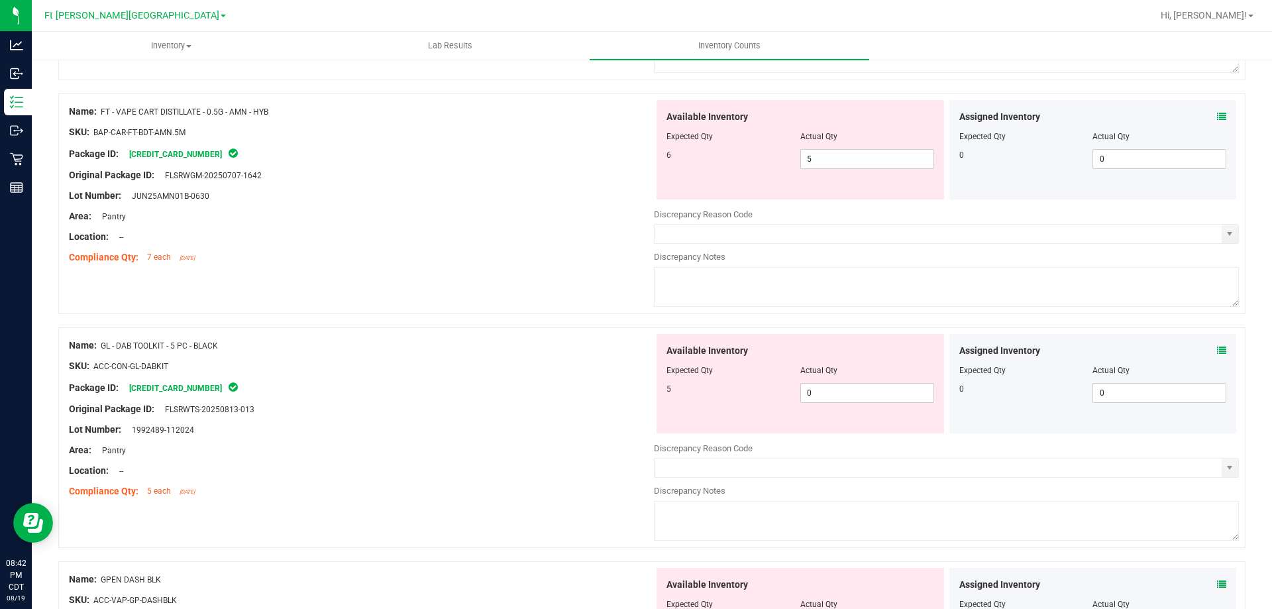
scroll to position [3378, 0]
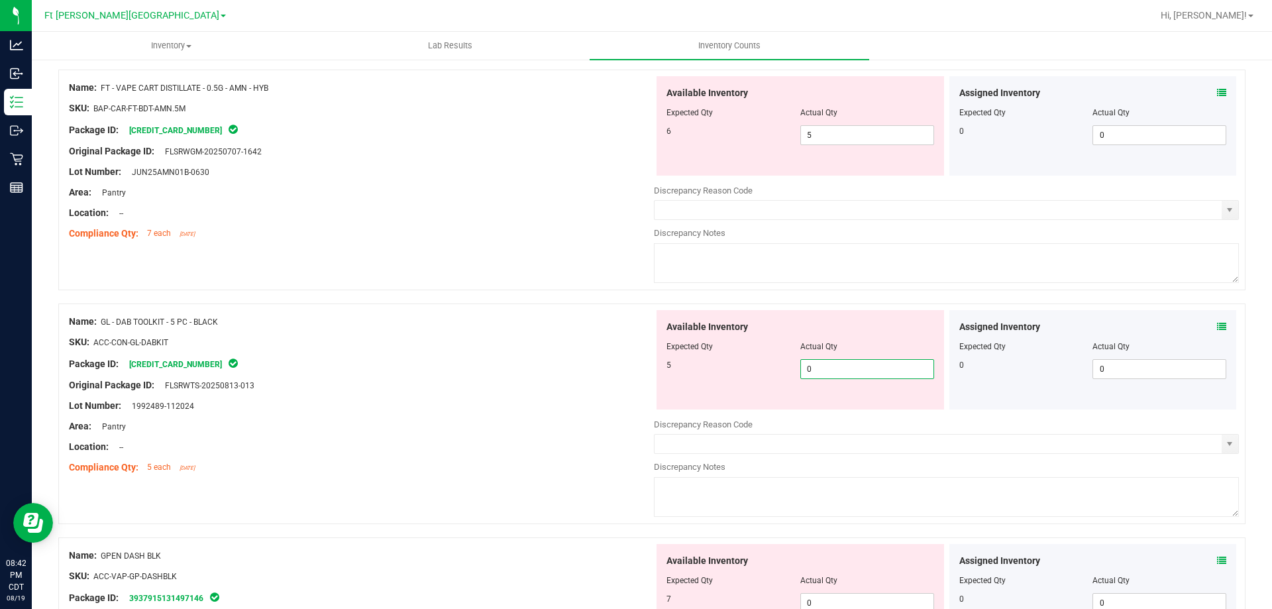
drag, startPoint x: 860, startPoint y: 368, endPoint x: 450, endPoint y: 325, distance: 412.9
click at [452, 325] on div "Name: GL - DAB TOOLKIT - 5 PC - BLACK SKU: ACC-CON-GL-DABKIT Package ID: [CREDI…" at bounding box center [651, 413] width 1187 height 221
click at [445, 325] on div "Name: GL - DAB TOOLKIT - 5 PC - BLACK" at bounding box center [361, 322] width 585 height 14
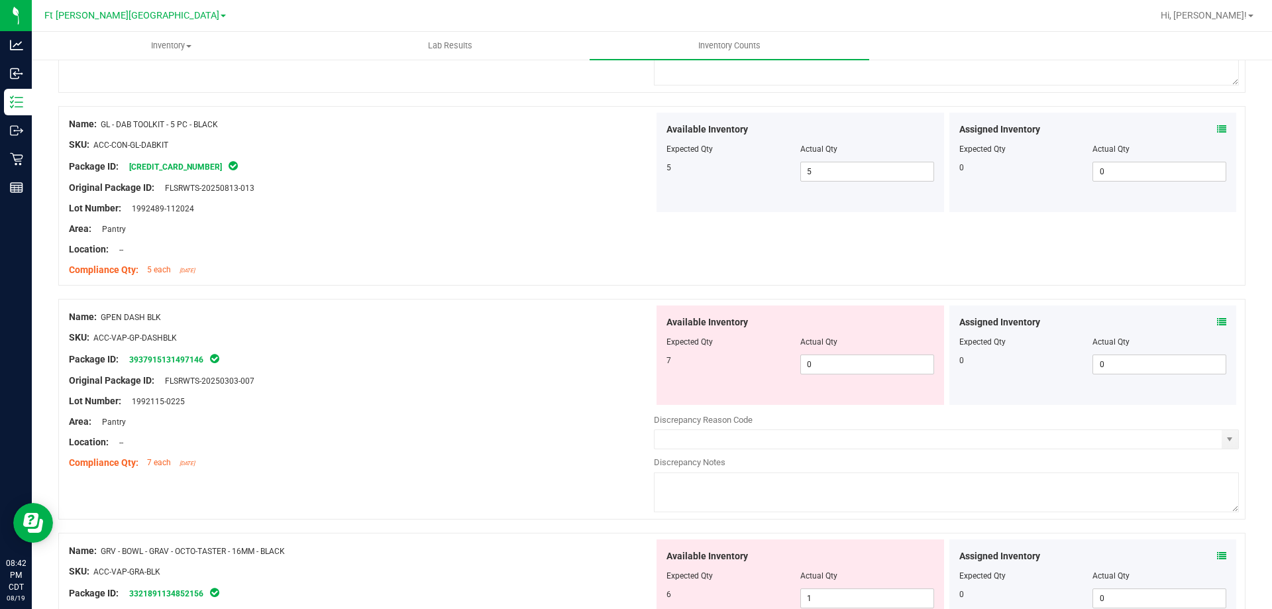
scroll to position [3577, 0]
drag, startPoint x: 823, startPoint y: 362, endPoint x: 416, endPoint y: 382, distance: 407.9
click at [510, 383] on div "Name: GPEN DASH BLK SKU: ACC-VAP-GP-DASHBLK Package ID: 3937915131497146 Origin…" at bounding box center [651, 407] width 1187 height 221
click at [415, 381] on div "Original Package ID: FLSRWTS-20250303-007" at bounding box center [361, 379] width 585 height 14
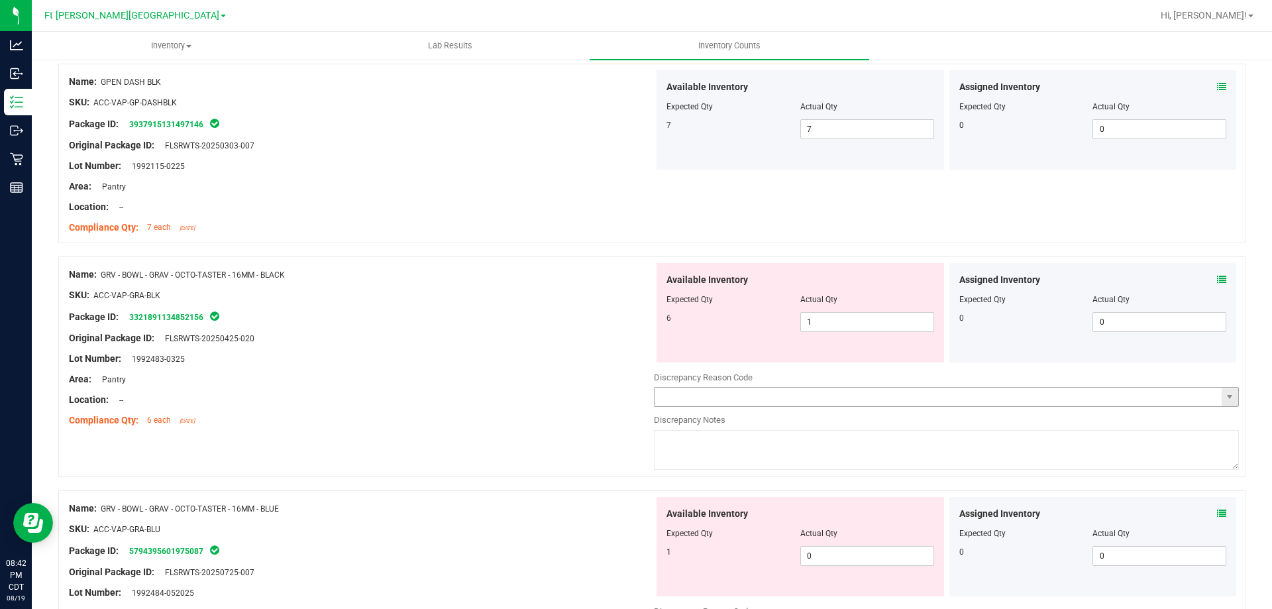
scroll to position [3842, 0]
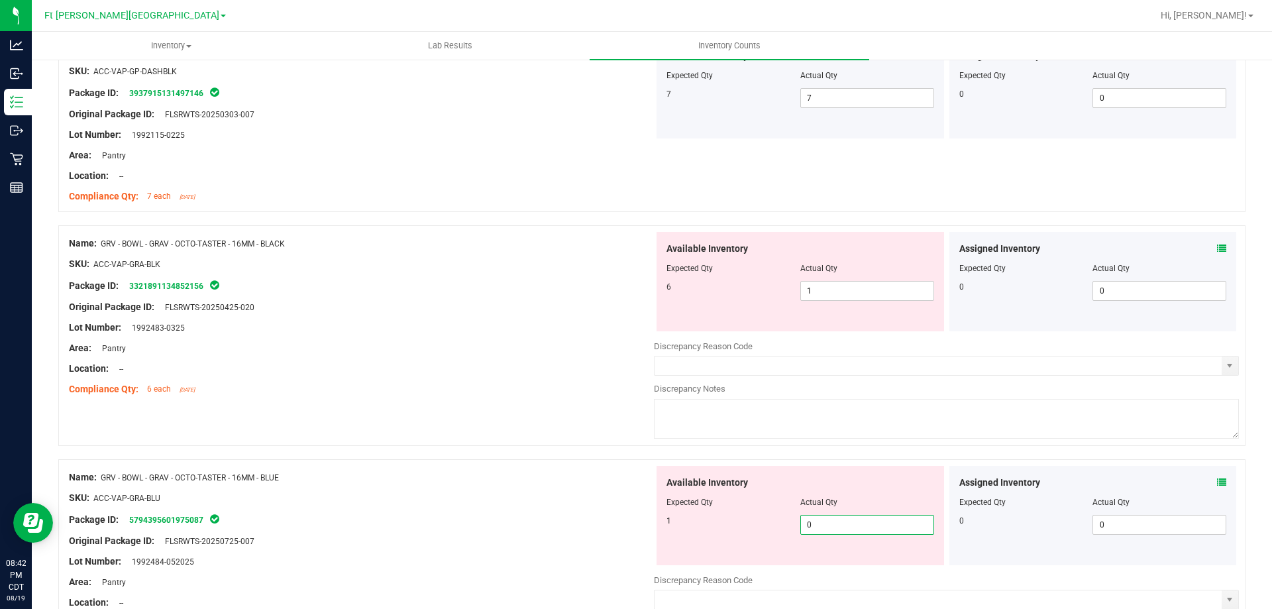
drag, startPoint x: 854, startPoint y: 519, endPoint x: 646, endPoint y: 523, distance: 208.0
click at [646, 522] on div "Name: GRV - BOWL - GRAV - OCTO-TASTER - 16MM - BLUE SKU: ACC-VAP-GRA-BLU Packag…" at bounding box center [651, 569] width 1187 height 221
click at [513, 370] on div "Location: --" at bounding box center [361, 369] width 585 height 14
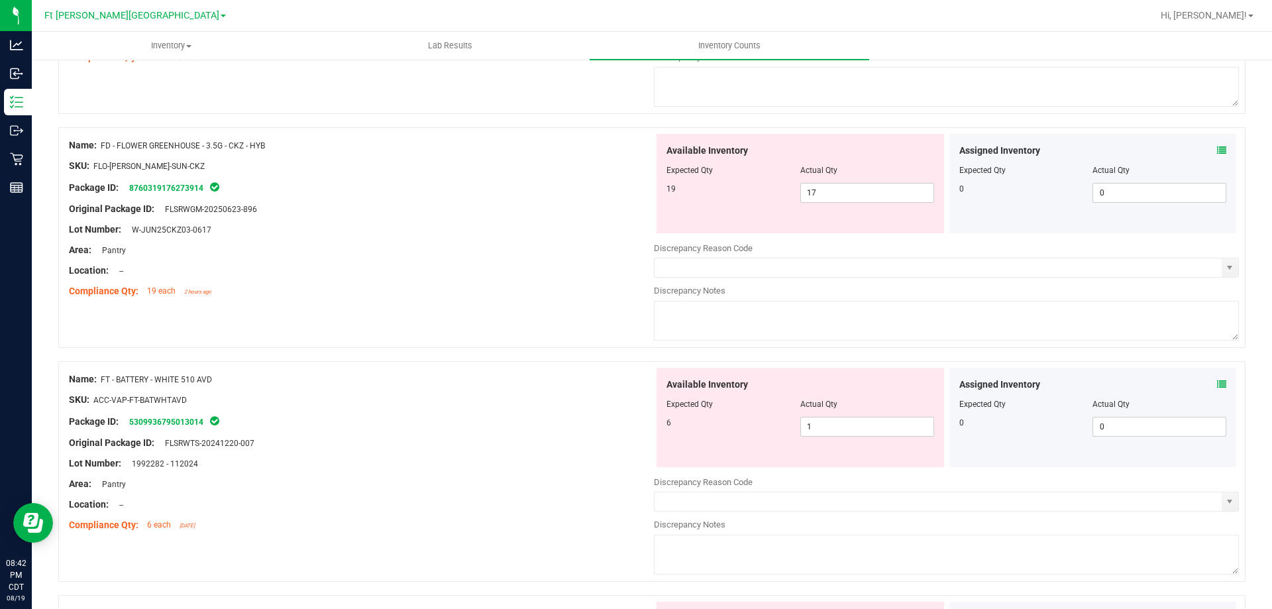
scroll to position [0, 0]
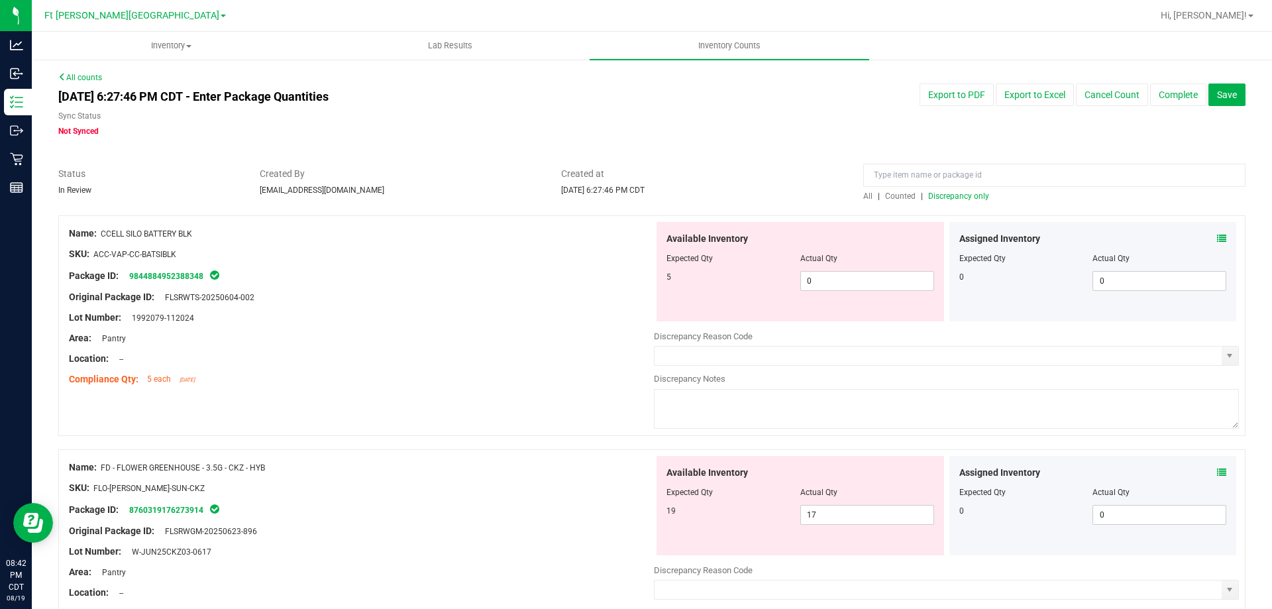
click at [947, 195] on span "Discrepancy only" at bounding box center [958, 195] width 61 height 9
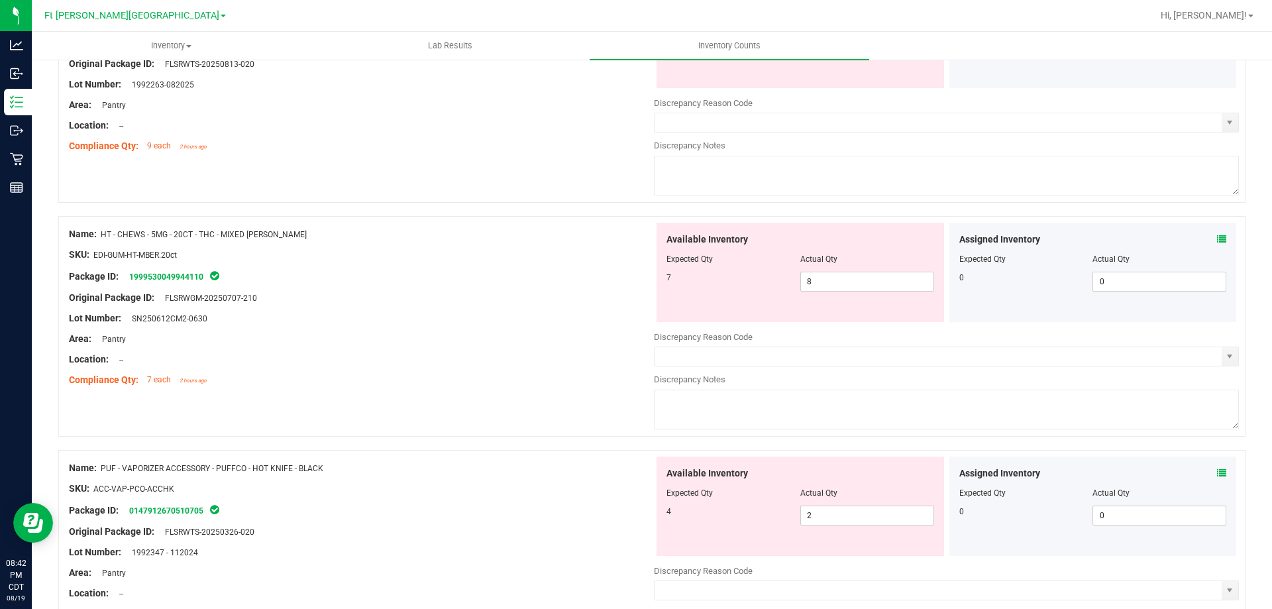
scroll to position [4094, 0]
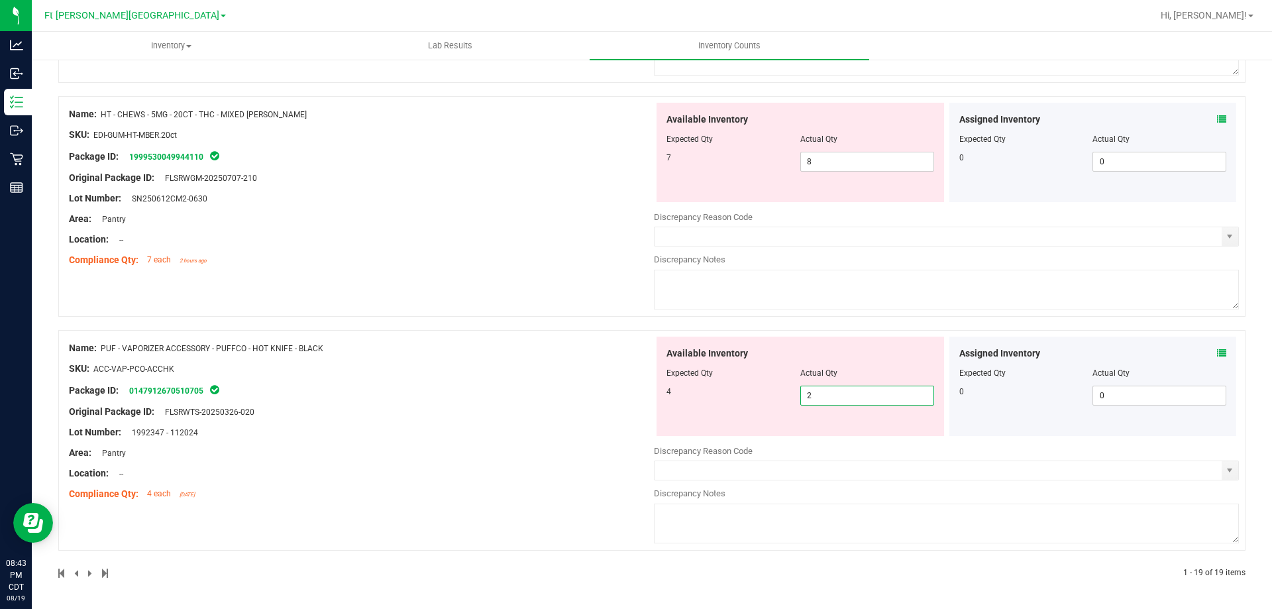
click at [858, 396] on span "2 2" at bounding box center [867, 396] width 134 height 20
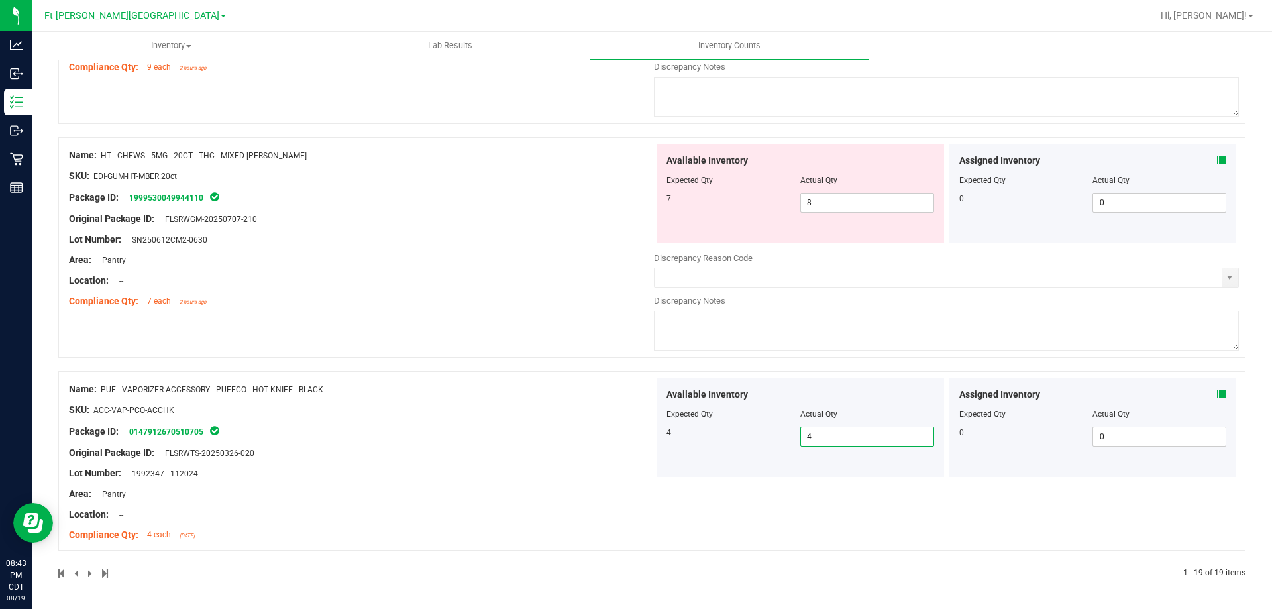
click at [463, 246] on div at bounding box center [361, 249] width 585 height 7
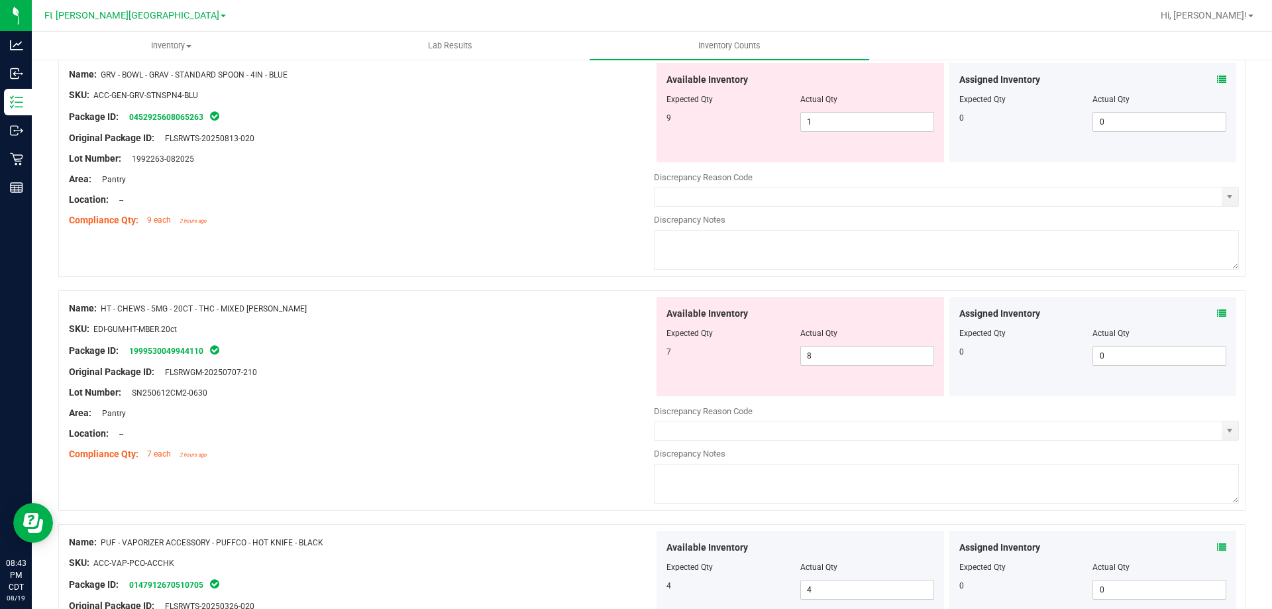
scroll to position [3722, 0]
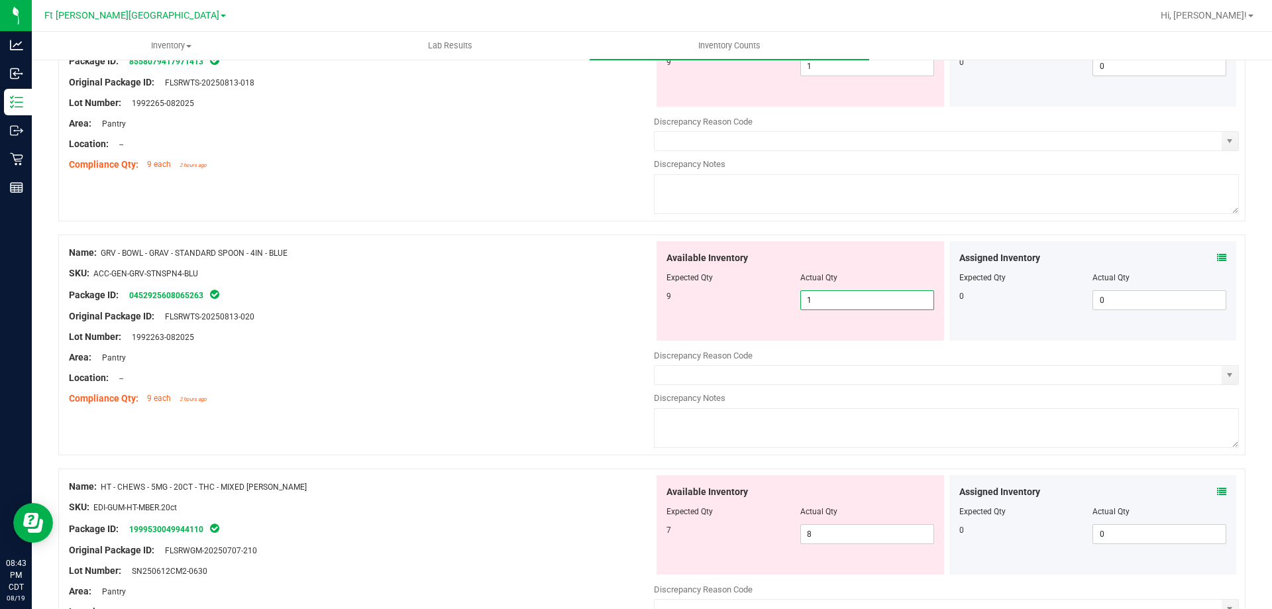
drag, startPoint x: 808, startPoint y: 304, endPoint x: 649, endPoint y: 274, distance: 161.7
click at [654, 274] on div "Available Inventory Expected Qty Actual Qty 9 1 1" at bounding box center [800, 290] width 293 height 99
click at [570, 252] on div "Name: GRV - BOWL - GRAV - STANDARD SPOON - 4IN - BLUE" at bounding box center [361, 253] width 585 height 14
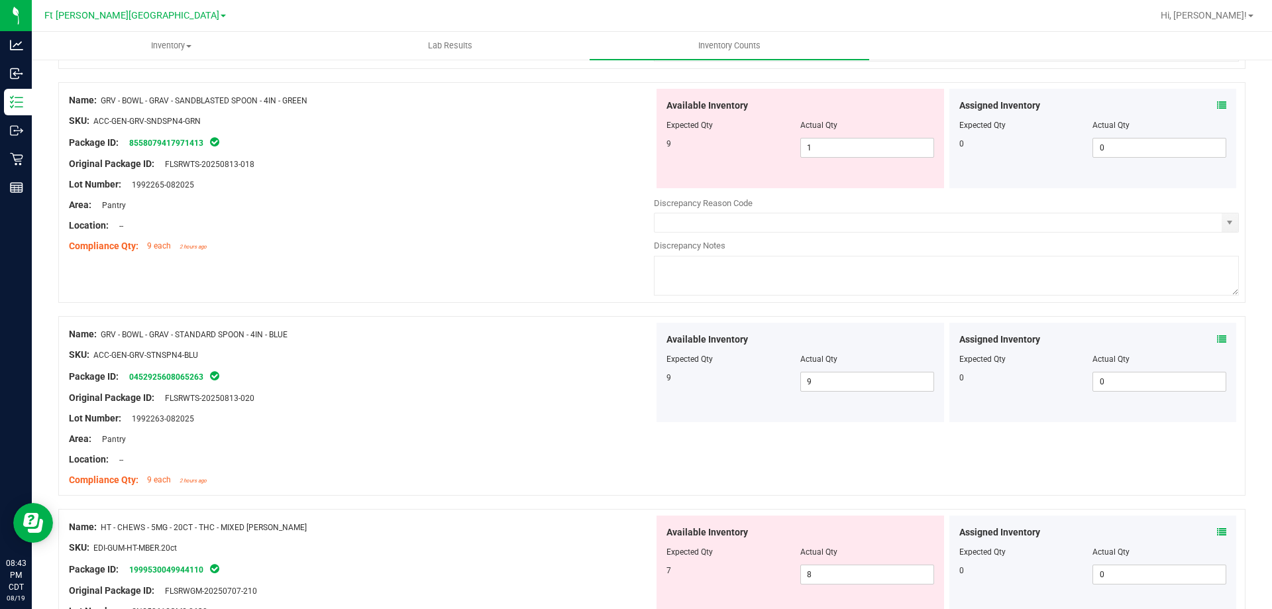
scroll to position [3457, 0]
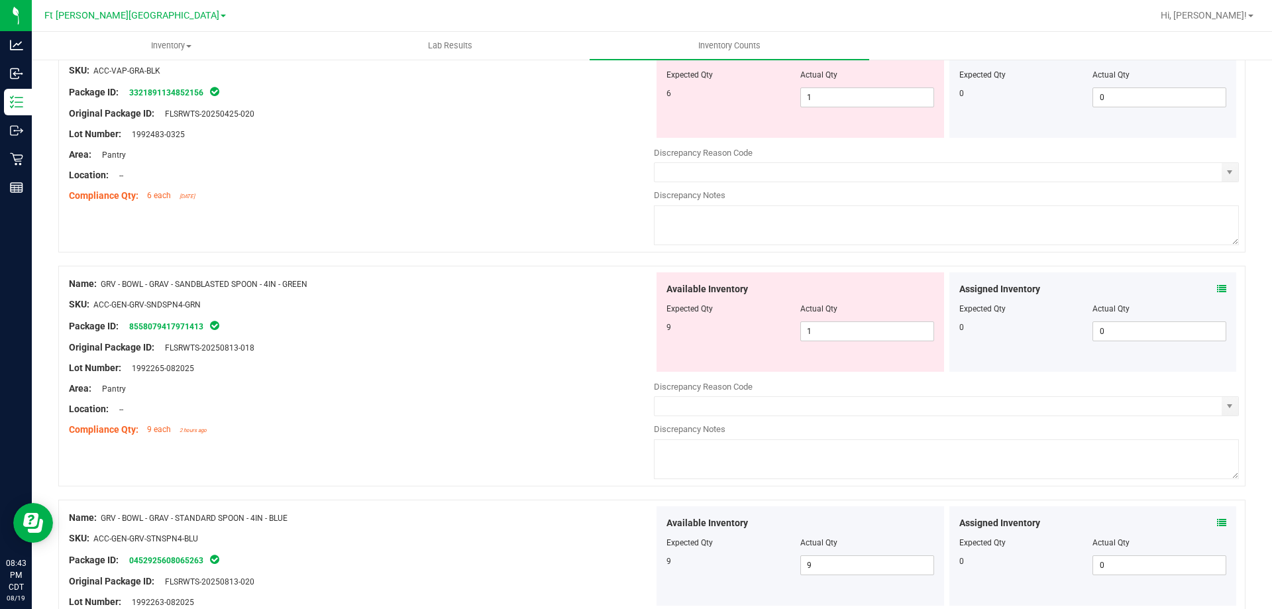
drag, startPoint x: 843, startPoint y: 345, endPoint x: 699, endPoint y: 310, distance: 148.0
click at [699, 310] on div "Available Inventory Expected Qty Actual Qty 9 1 1" at bounding box center [799, 321] width 287 height 99
click at [826, 332] on span "1 1" at bounding box center [867, 331] width 134 height 20
click at [825, 332] on input "1" at bounding box center [867, 331] width 132 height 19
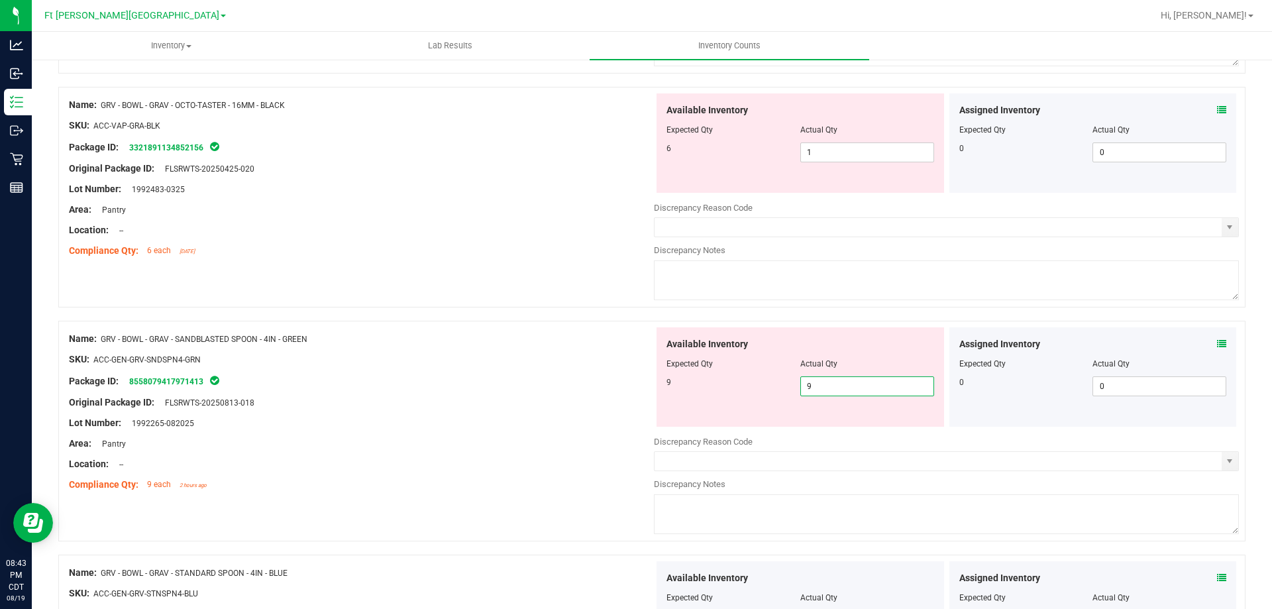
scroll to position [3258, 0]
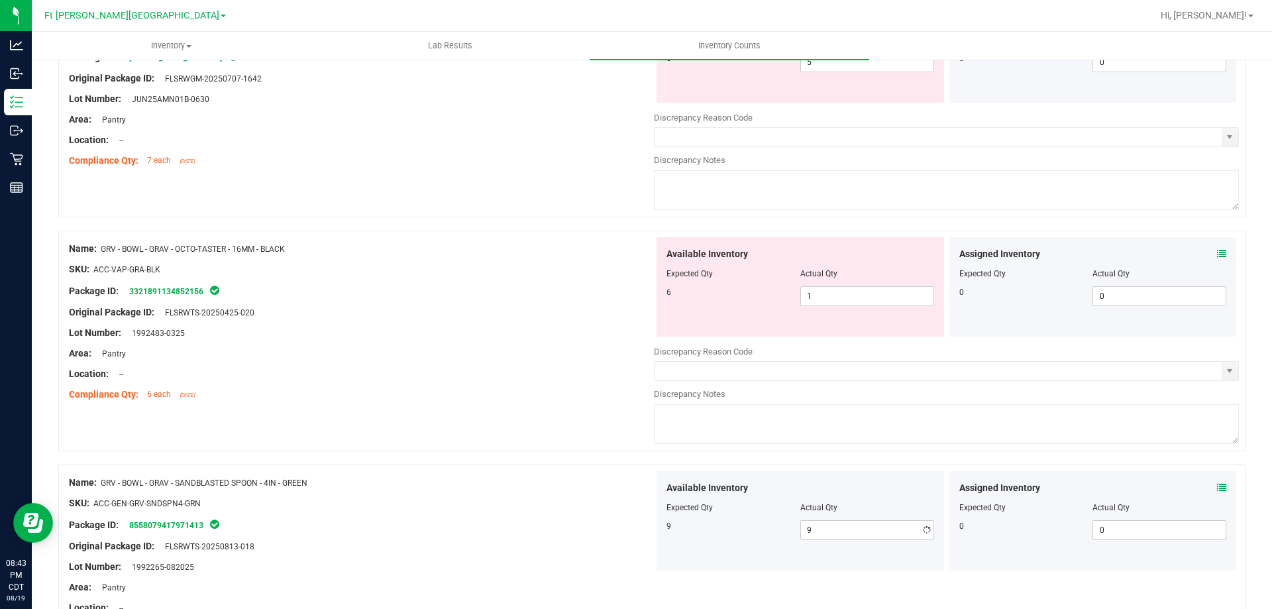
click at [561, 263] on div "SKU: ACC-VAP-GRA-BLK" at bounding box center [361, 269] width 585 height 14
drag, startPoint x: 807, startPoint y: 301, endPoint x: 743, endPoint y: 296, distance: 65.1
click at [746, 297] on div "6 1 1" at bounding box center [800, 296] width 268 height 20
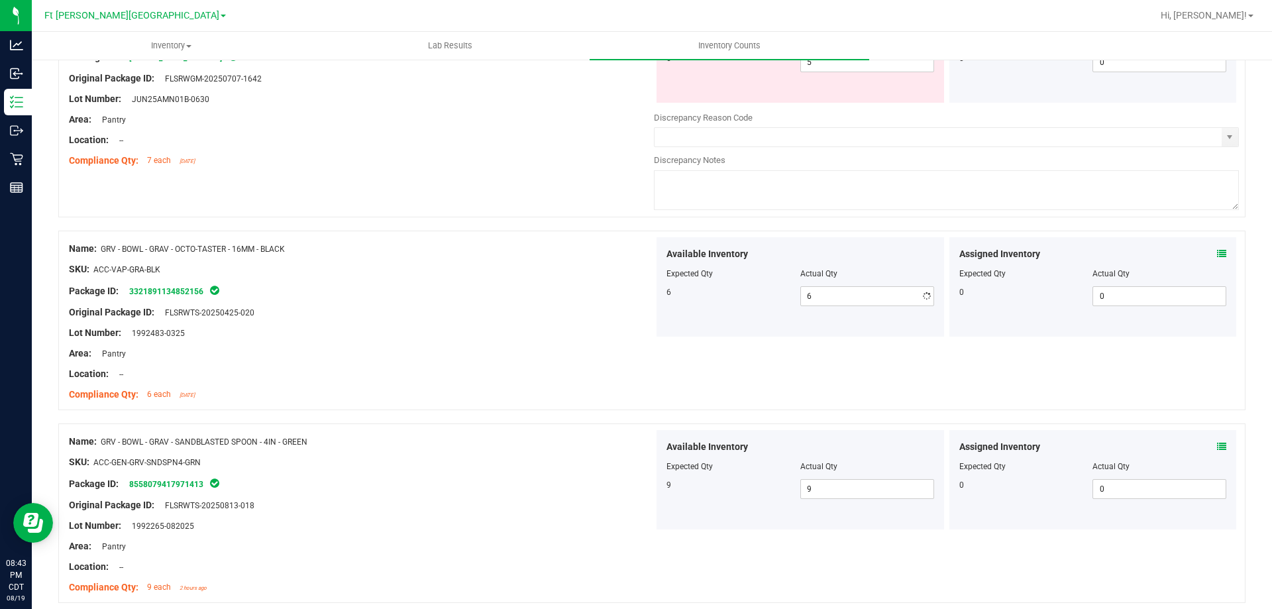
click at [641, 285] on div "Package ID: 3321891134852156" at bounding box center [361, 291] width 585 height 16
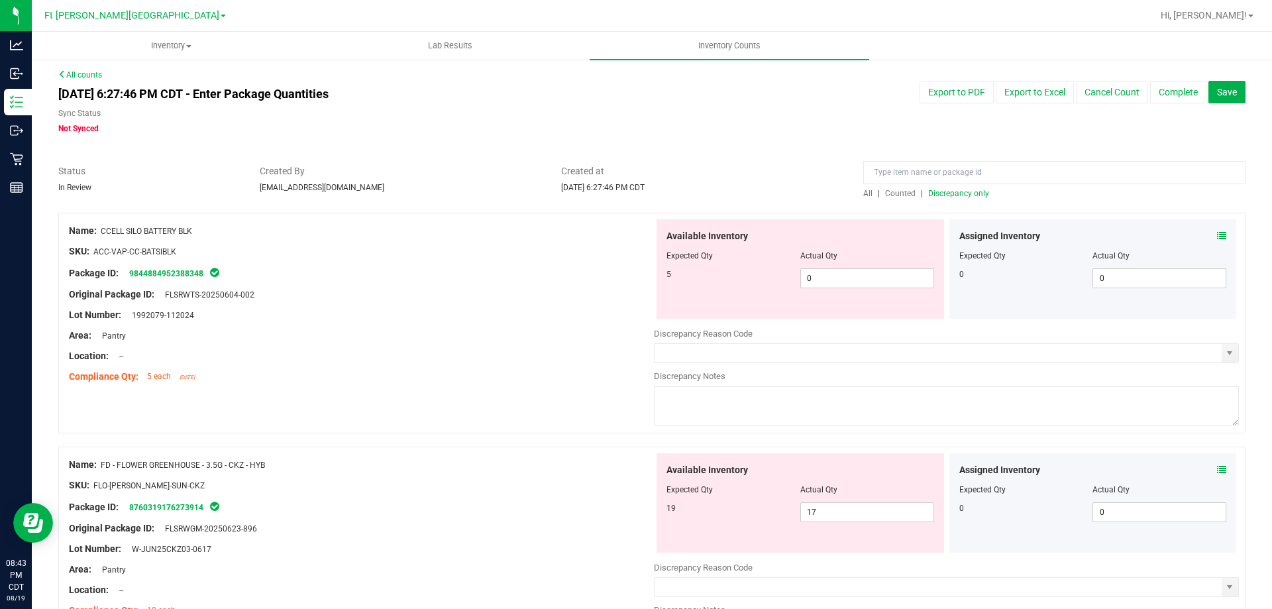
scroll to position [0, 0]
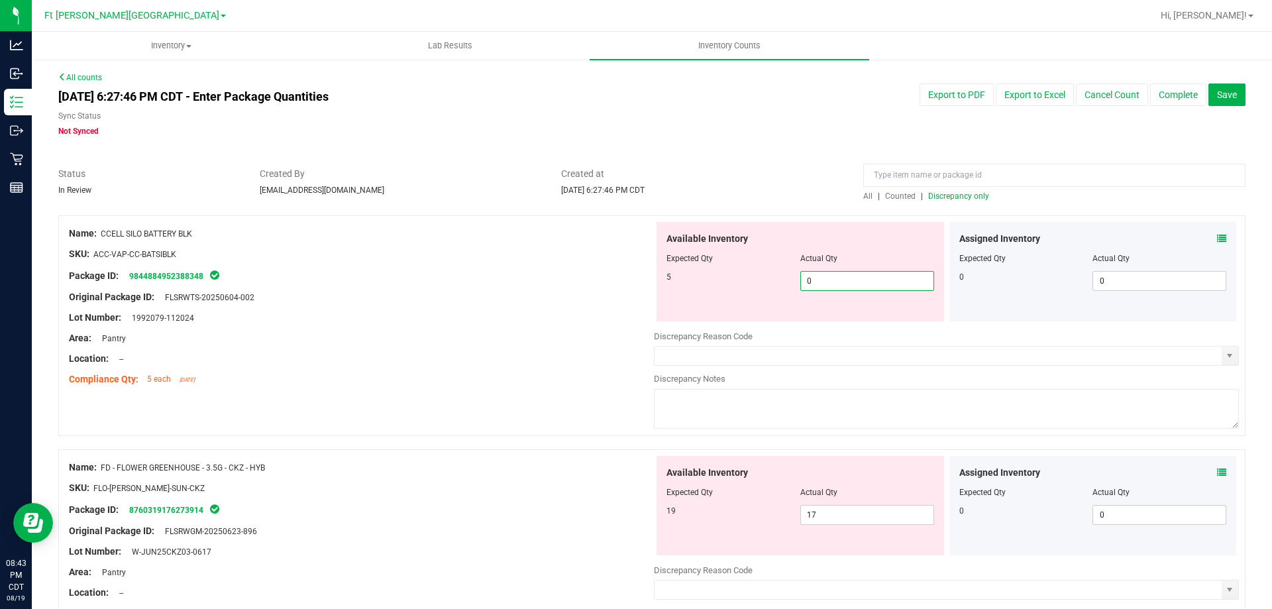
drag, startPoint x: 817, startPoint y: 287, endPoint x: 768, endPoint y: 287, distance: 49.0
click at [768, 287] on div "5 0 0" at bounding box center [800, 281] width 268 height 20
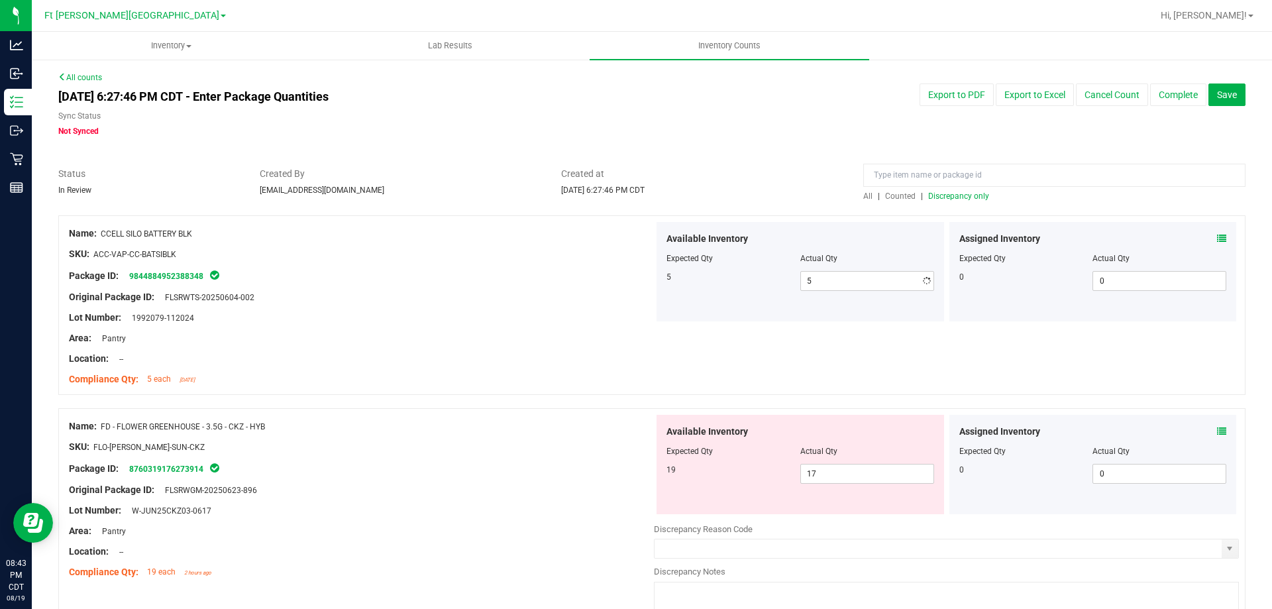
click at [614, 270] on div "Package ID: 9844884952388348" at bounding box center [361, 276] width 585 height 16
click at [938, 201] on div "All | Counted | Discrepancy only" at bounding box center [1054, 196] width 382 height 12
click at [937, 199] on span "Discrepancy only" at bounding box center [958, 195] width 61 height 9
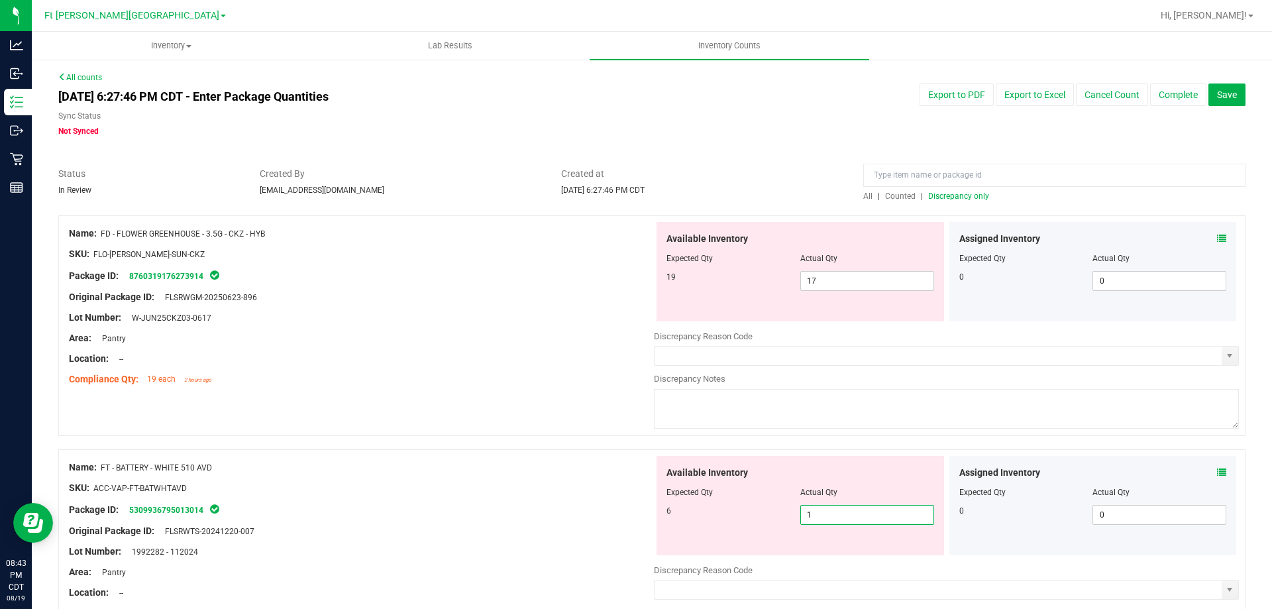
drag, startPoint x: 851, startPoint y: 514, endPoint x: 619, endPoint y: 485, distance: 233.7
click at [619, 485] on div "Name: FT - BATTERY - WHITE 510 AVD SKU: ACC-VAP-FT-BATWHTAVD Package ID: 530993…" at bounding box center [651, 559] width 1187 height 221
drag, startPoint x: 643, startPoint y: 497, endPoint x: 629, endPoint y: 492, distance: 14.7
click at [629, 493] on ng-container "SKU: ACC-VAP-FT-BATWHTAVD" at bounding box center [361, 491] width 585 height 21
click at [816, 520] on span "5 5" at bounding box center [867, 515] width 134 height 20
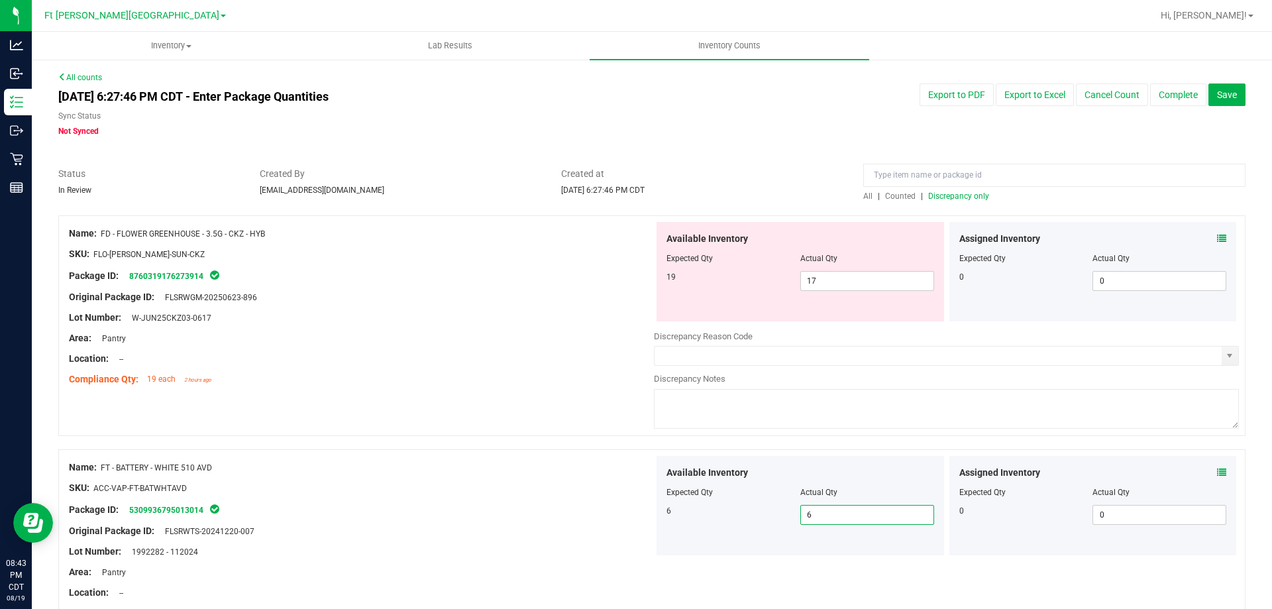
click at [616, 466] on div "Name: FT - BATTERY - WHITE 510 AVD" at bounding box center [361, 467] width 585 height 14
click at [822, 286] on span "17 17" at bounding box center [867, 281] width 134 height 20
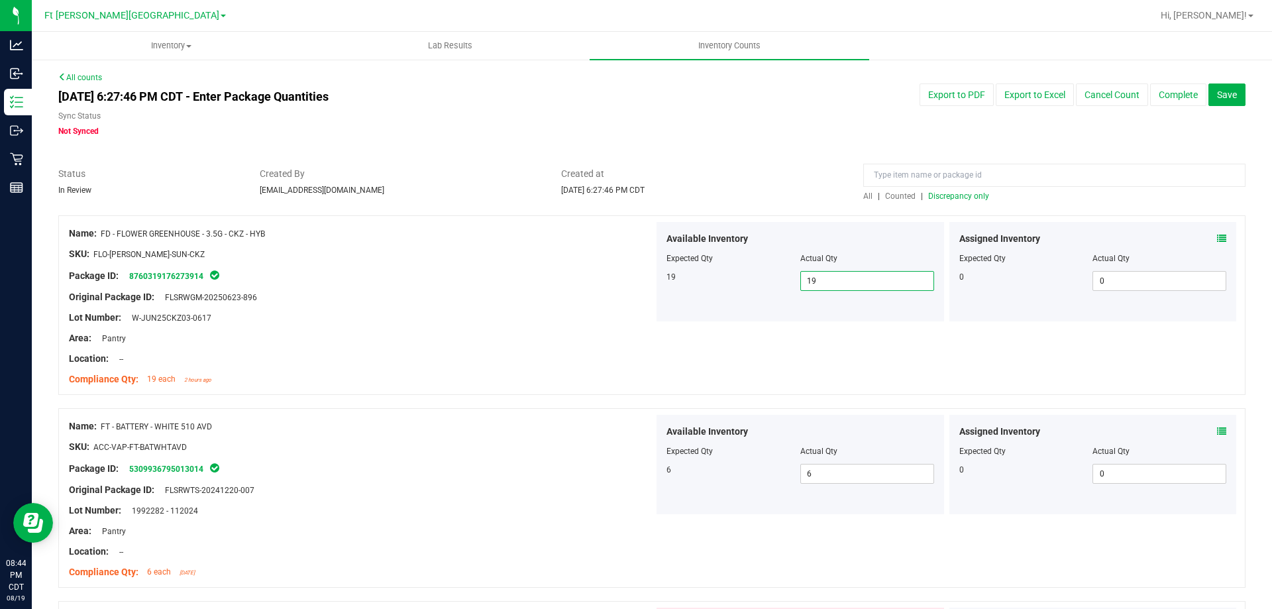
click at [949, 201] on div "All | Counted | Discrepancy only" at bounding box center [1054, 196] width 382 height 12
click at [953, 197] on span "Discrepancy only" at bounding box center [958, 195] width 61 height 9
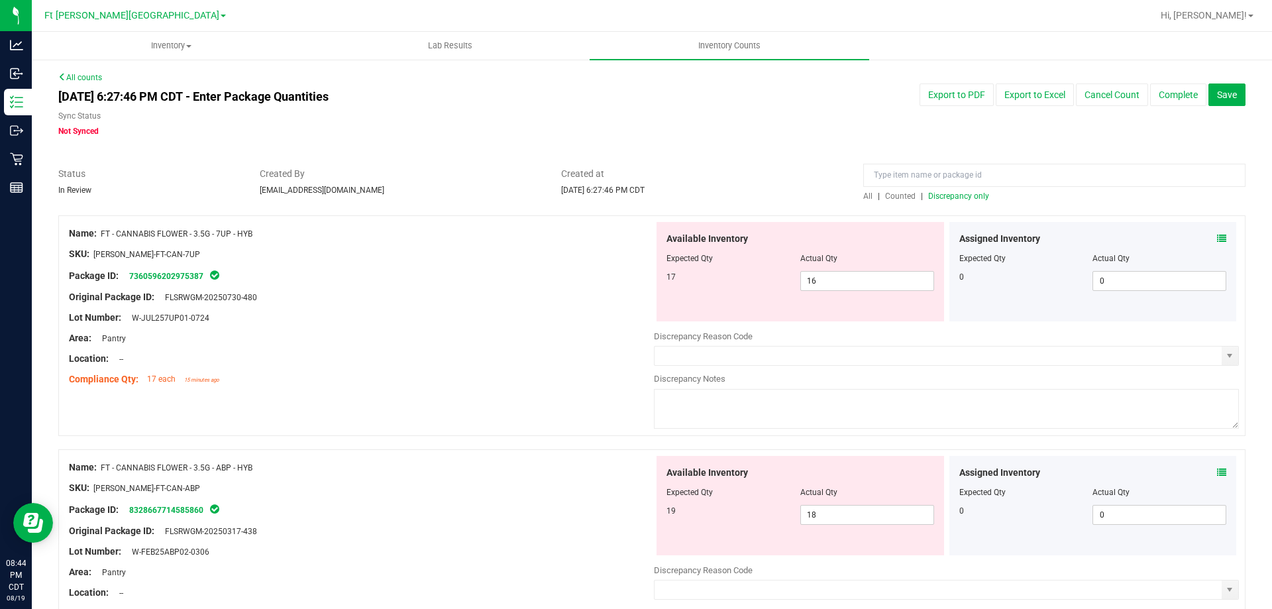
click at [835, 501] on div at bounding box center [800, 501] width 268 height 7
click at [832, 506] on span "18 18" at bounding box center [867, 515] width 134 height 20
click at [831, 507] on span "18 18" at bounding box center [867, 515] width 134 height 20
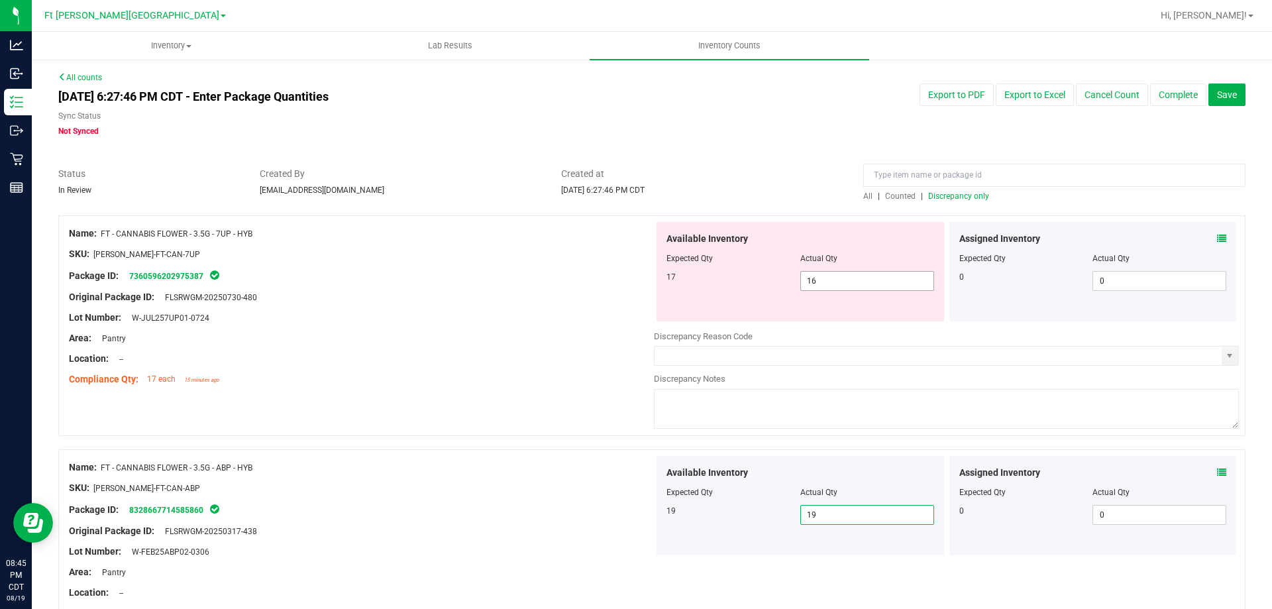
click at [820, 287] on span "16 16" at bounding box center [867, 281] width 134 height 20
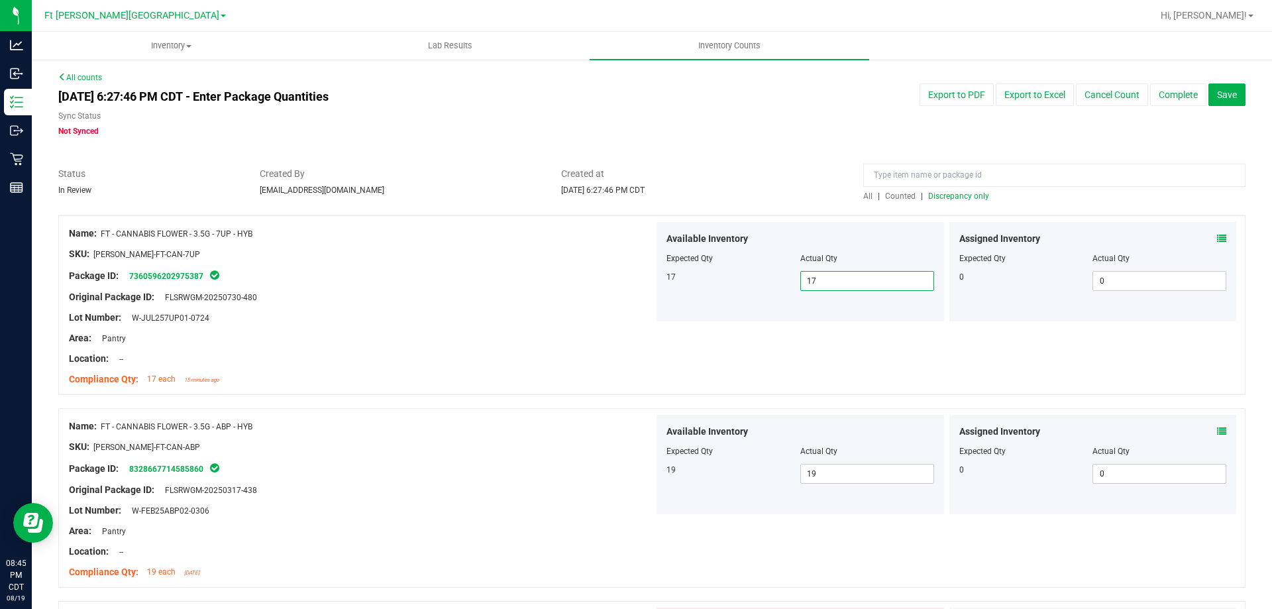
click at [956, 199] on span "Discrepancy only" at bounding box center [958, 195] width 61 height 9
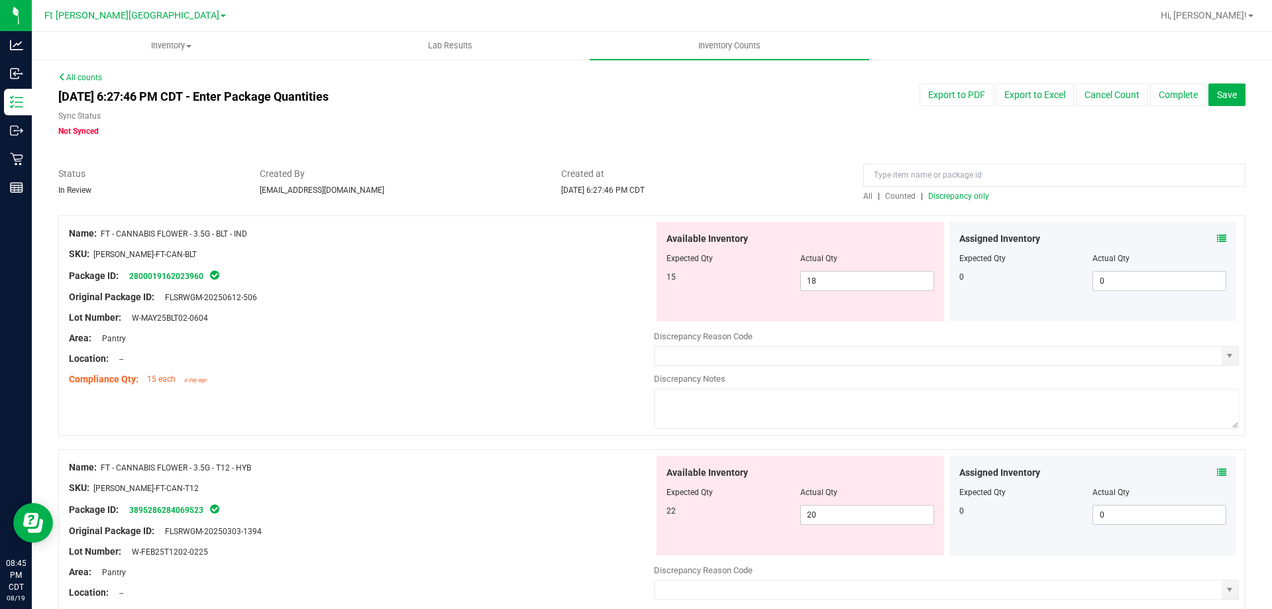
click at [550, 306] on div at bounding box center [361, 307] width 585 height 7
click at [844, 276] on span "18 18" at bounding box center [867, 281] width 134 height 20
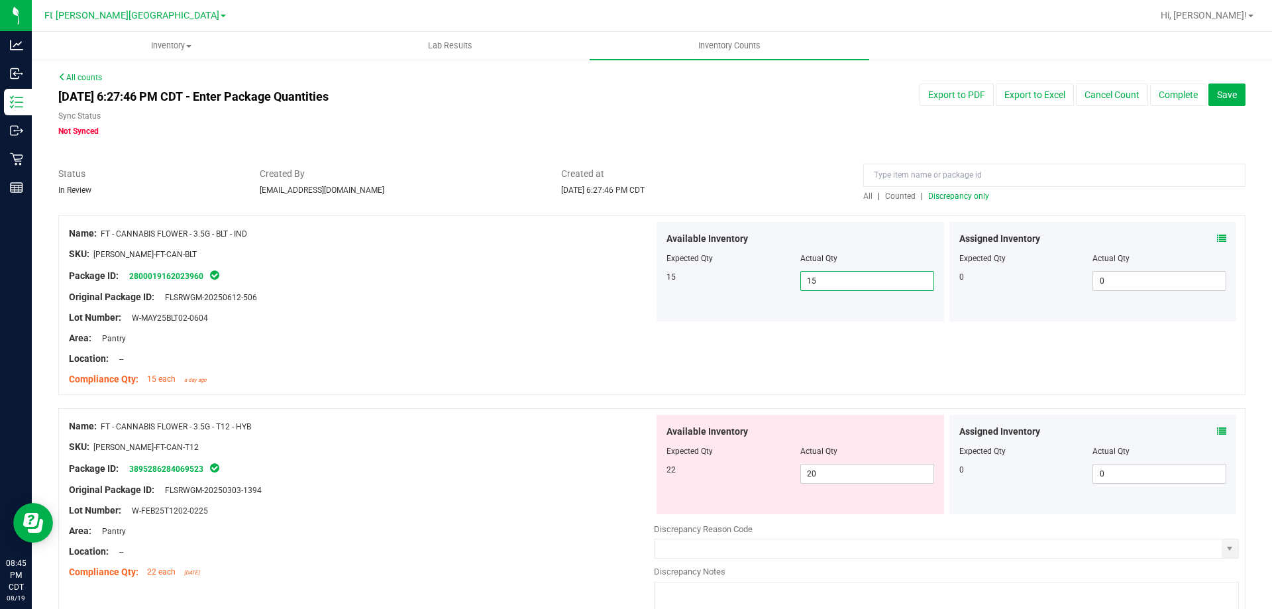
click at [589, 289] on div at bounding box center [361, 287] width 585 height 7
click at [833, 462] on div at bounding box center [800, 460] width 268 height 7
click at [833, 464] on span "20 20" at bounding box center [867, 474] width 134 height 20
click at [832, 464] on span "20 20" at bounding box center [867, 474] width 134 height 20
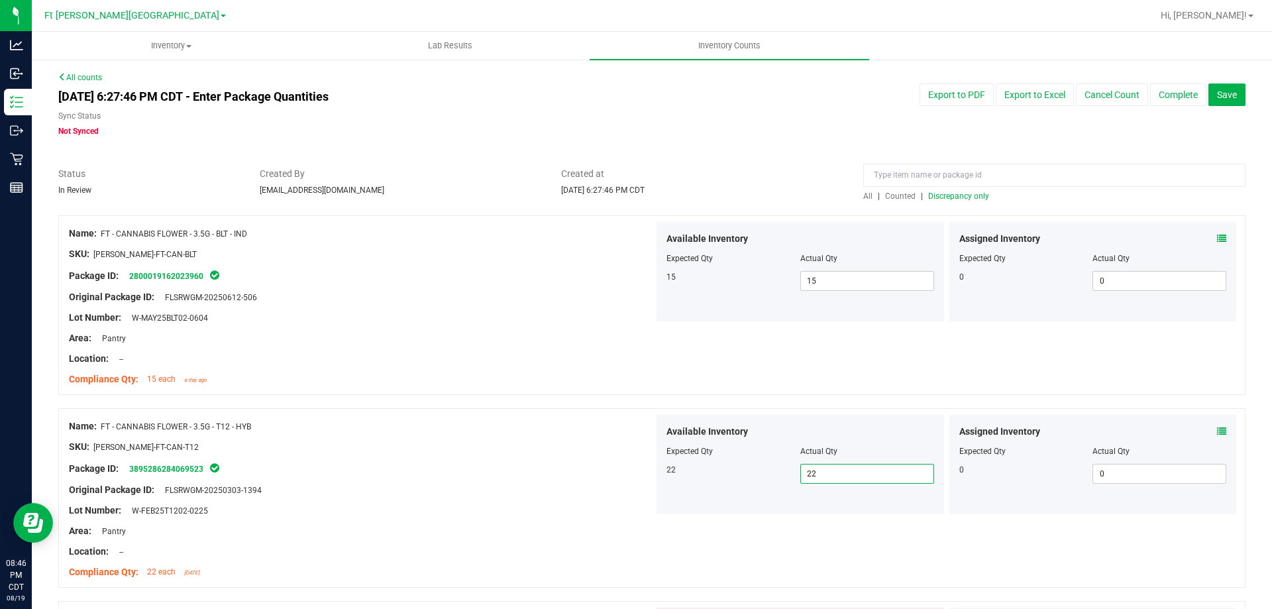
click at [574, 427] on div "Name: FT - CANNABIS FLOWER - 3.5G - T12 - HYB" at bounding box center [361, 426] width 585 height 14
click at [941, 199] on span "Discrepancy only" at bounding box center [958, 195] width 61 height 9
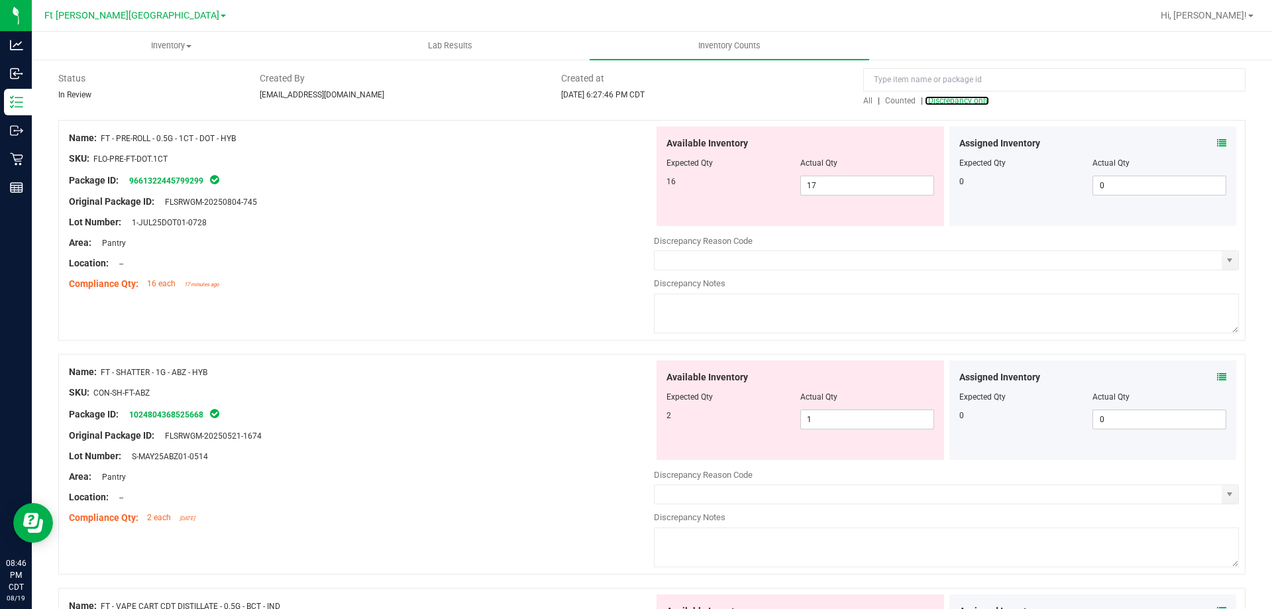
scroll to position [132, 0]
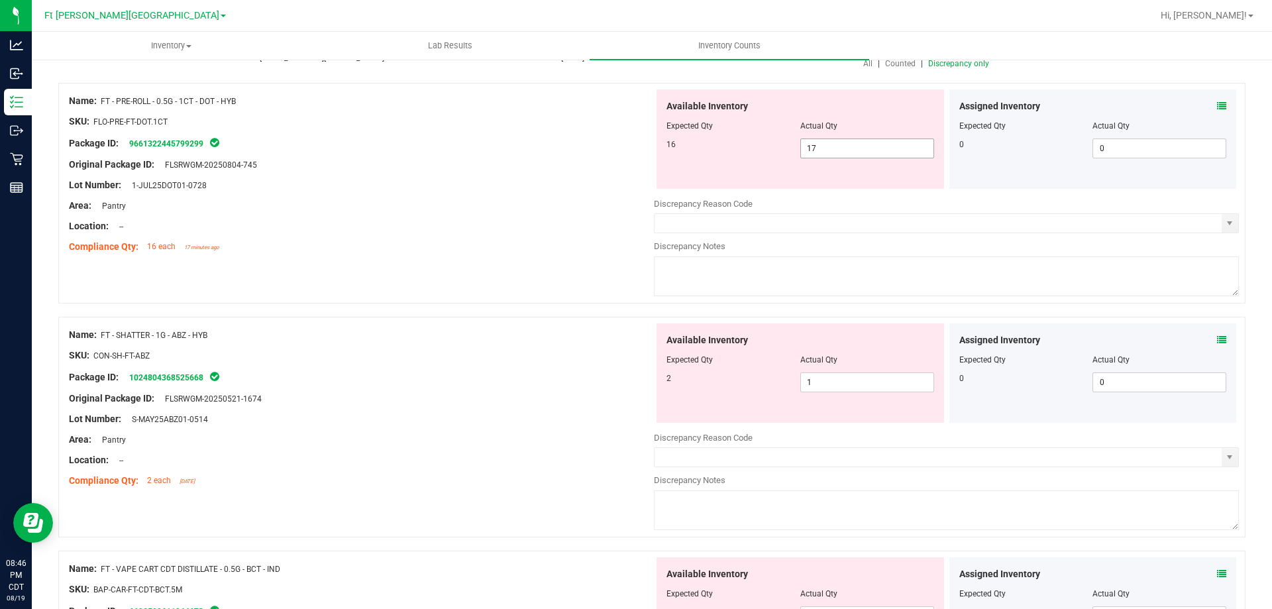
click at [837, 152] on span "17 17" at bounding box center [867, 148] width 134 height 20
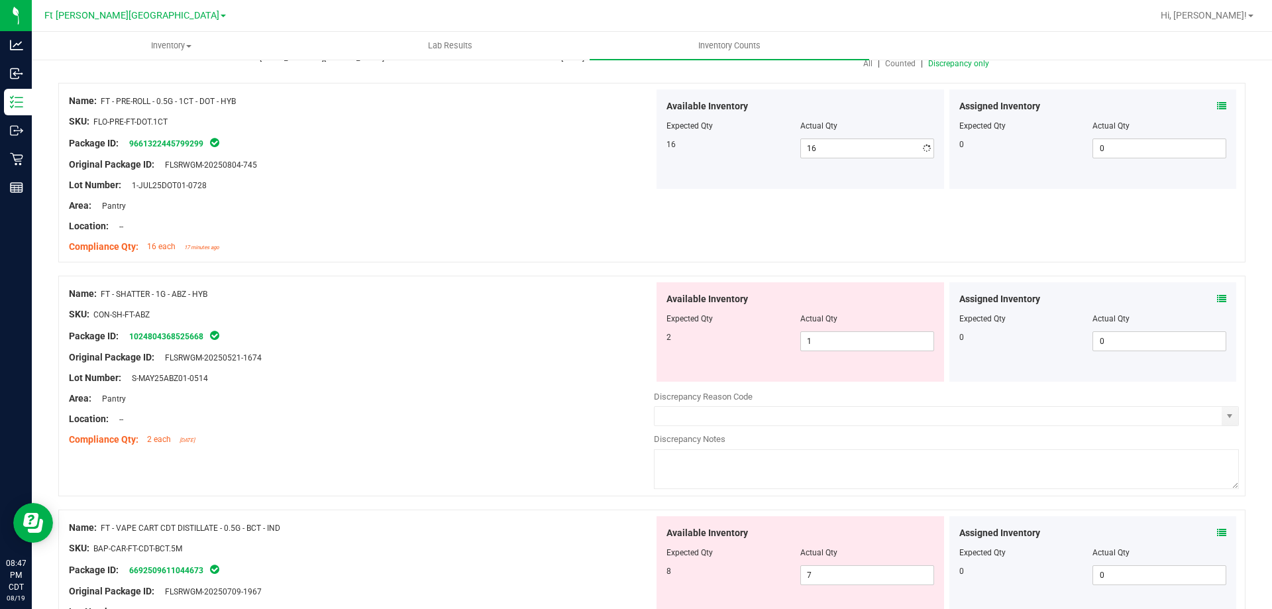
click at [507, 170] on div "Original Package ID: FLSRWGM-20250804-745" at bounding box center [361, 165] width 585 height 14
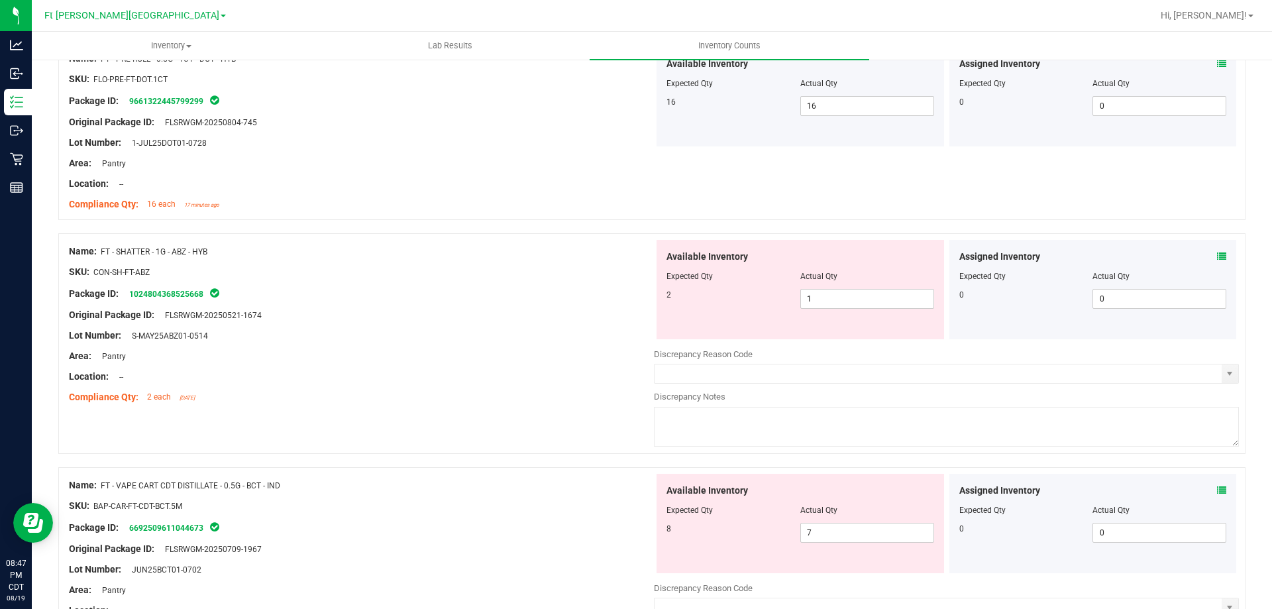
scroll to position [0, 0]
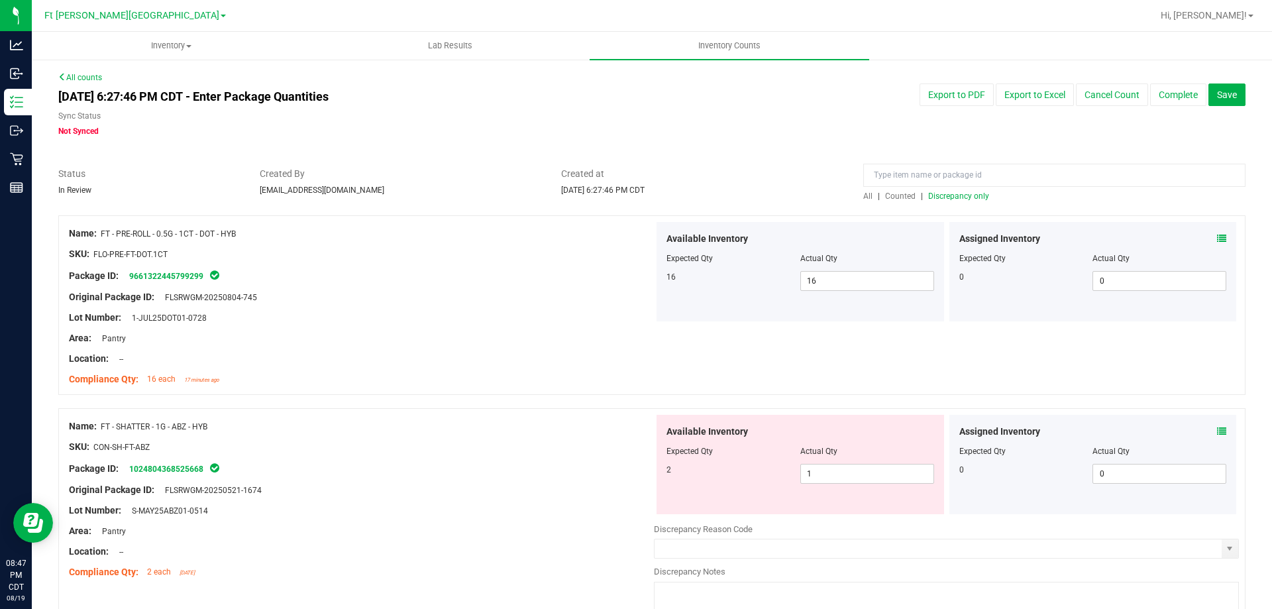
click at [966, 197] on span "Discrepancy only" at bounding box center [958, 195] width 61 height 9
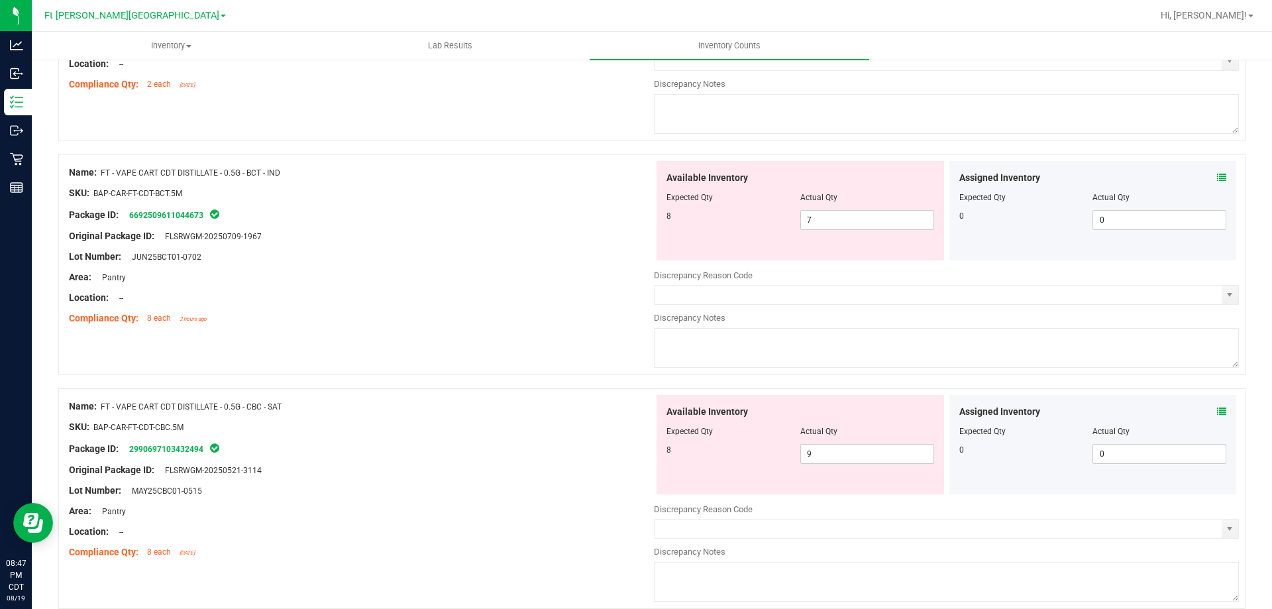
scroll to position [361, 0]
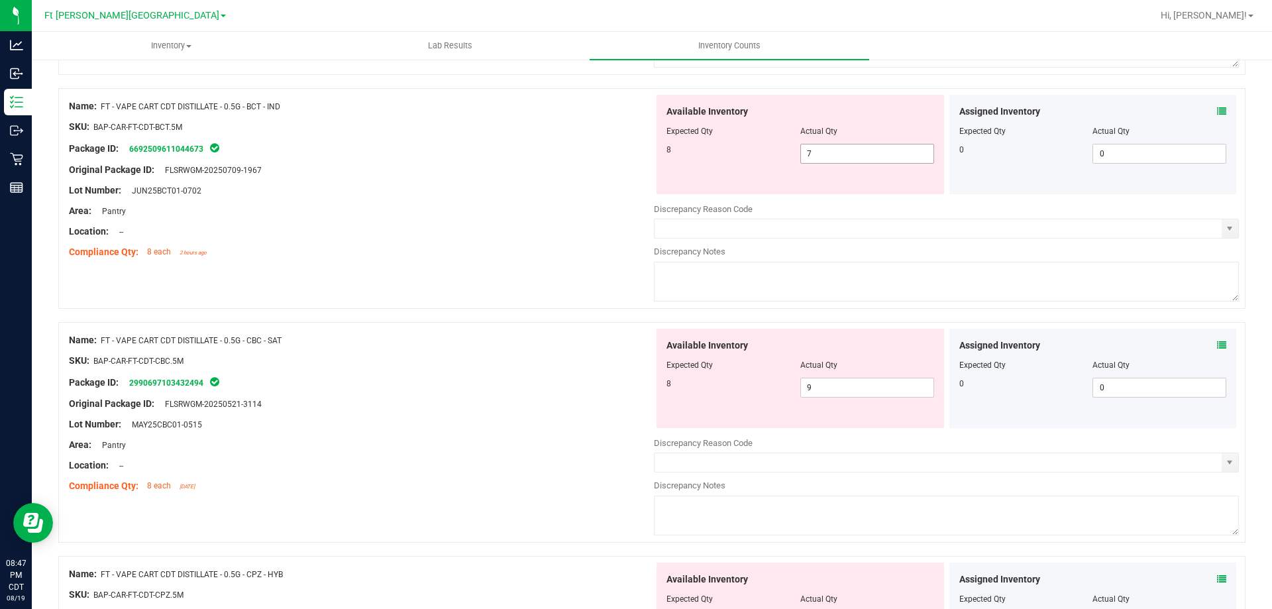
click at [835, 156] on span "7 7" at bounding box center [867, 154] width 134 height 20
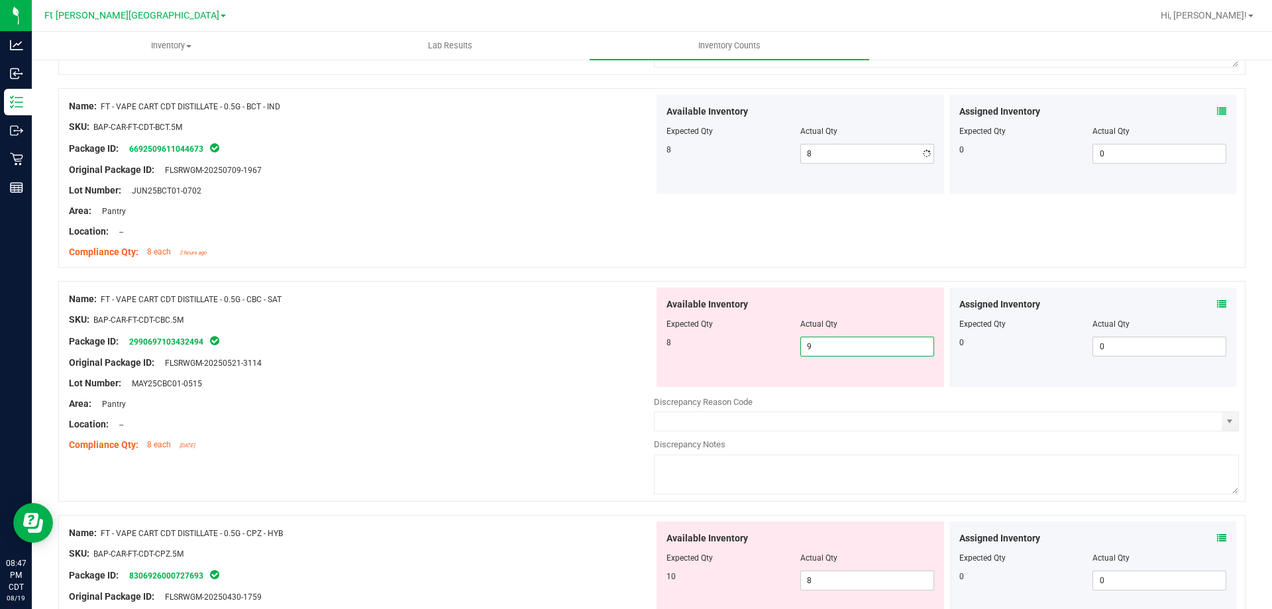
click at [825, 351] on span "9 9" at bounding box center [867, 347] width 134 height 20
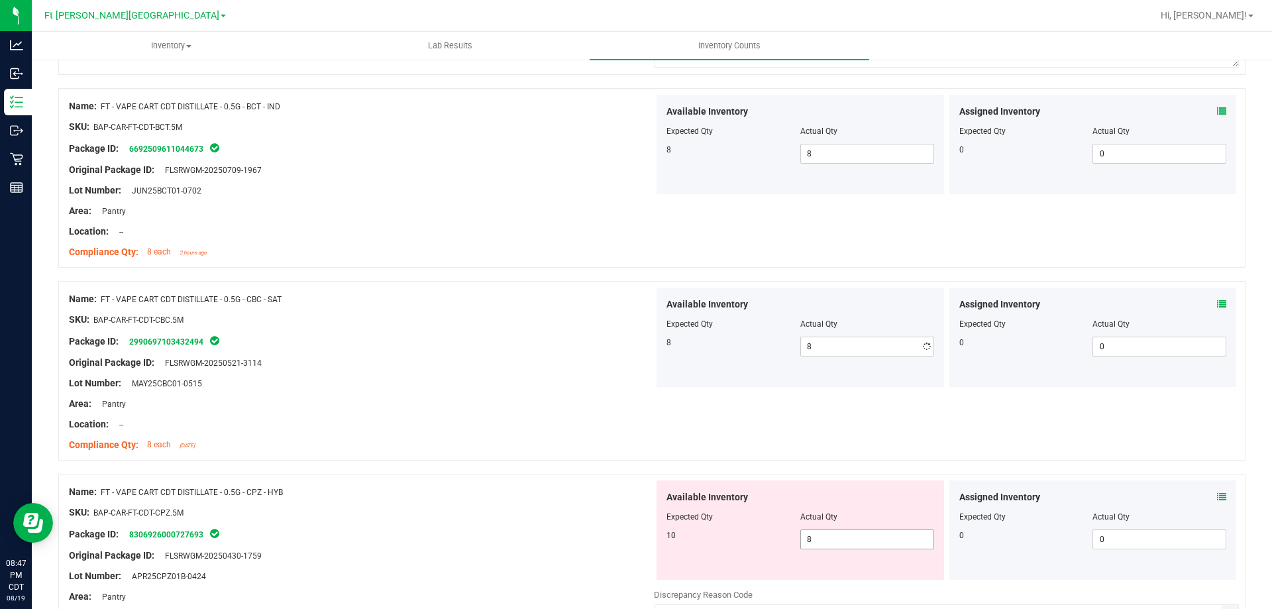
drag, startPoint x: 850, startPoint y: 525, endPoint x: 847, endPoint y: 533, distance: 8.0
click at [849, 529] on div "Available Inventory Expected Qty Actual Qty 10 8 8" at bounding box center [799, 529] width 287 height 99
click at [847, 533] on span "8 8" at bounding box center [867, 539] width 134 height 20
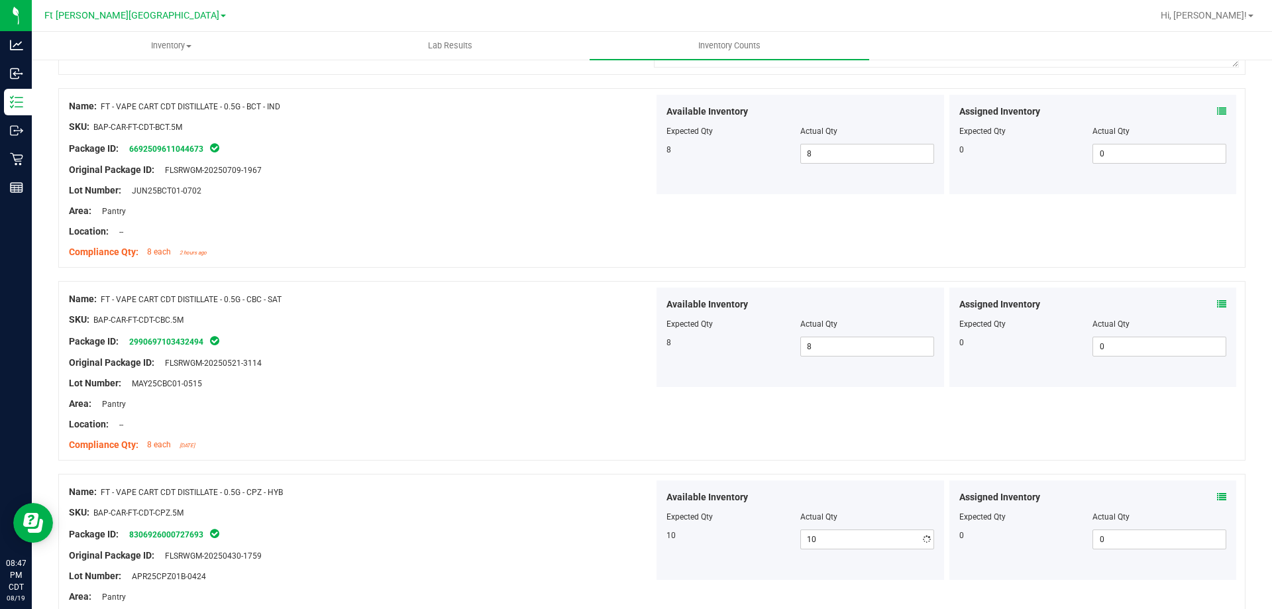
click at [500, 259] on div "Name: FT - VAPE CART CDT DISTILLATE - 0.5G - BCT - IND SKU: BAP-CAR-FT-CDT-BCT.…" at bounding box center [361, 179] width 585 height 169
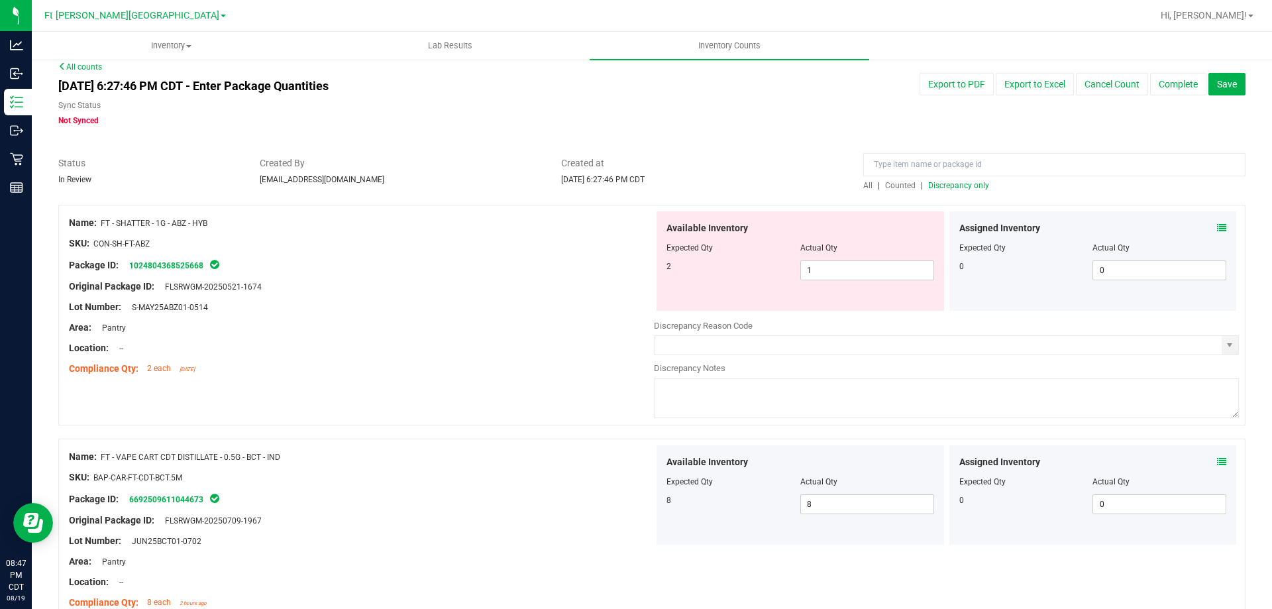
scroll to position [0, 0]
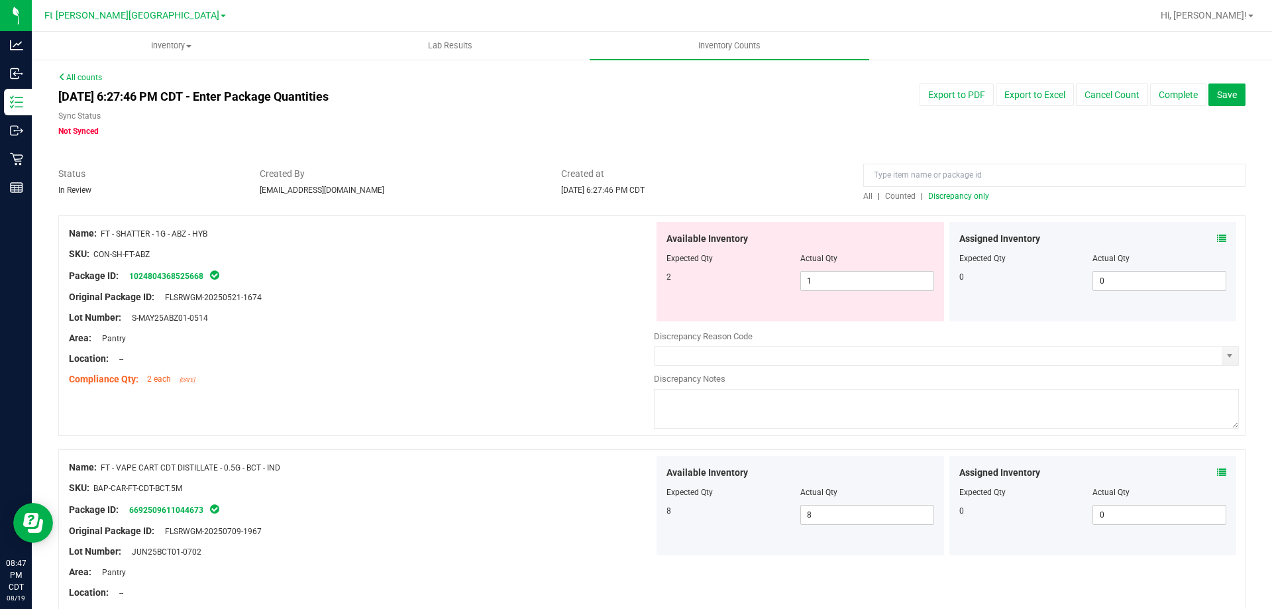
click at [947, 199] on span "Discrepancy only" at bounding box center [958, 195] width 61 height 9
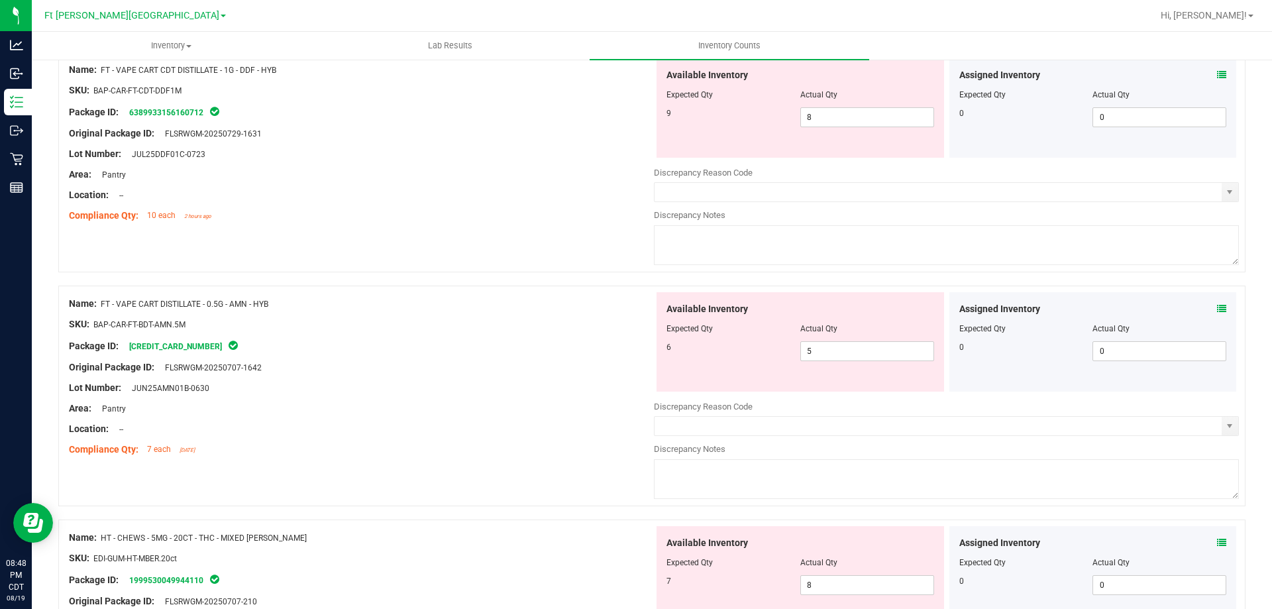
scroll to position [66, 0]
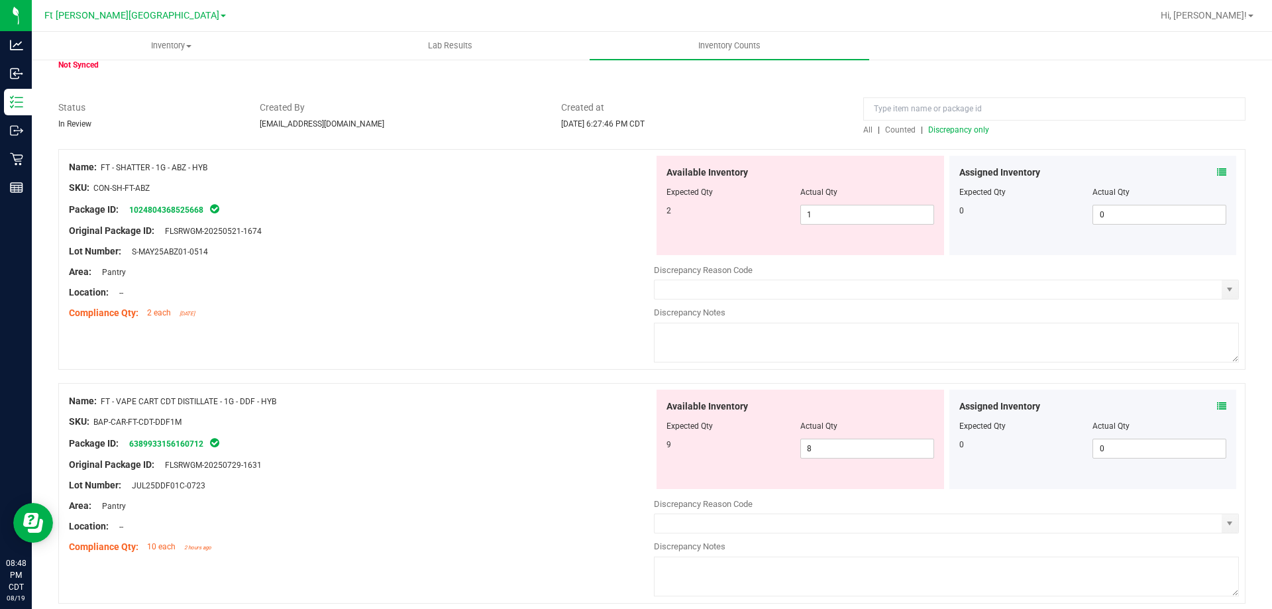
click at [1217, 403] on icon at bounding box center [1221, 405] width 9 height 9
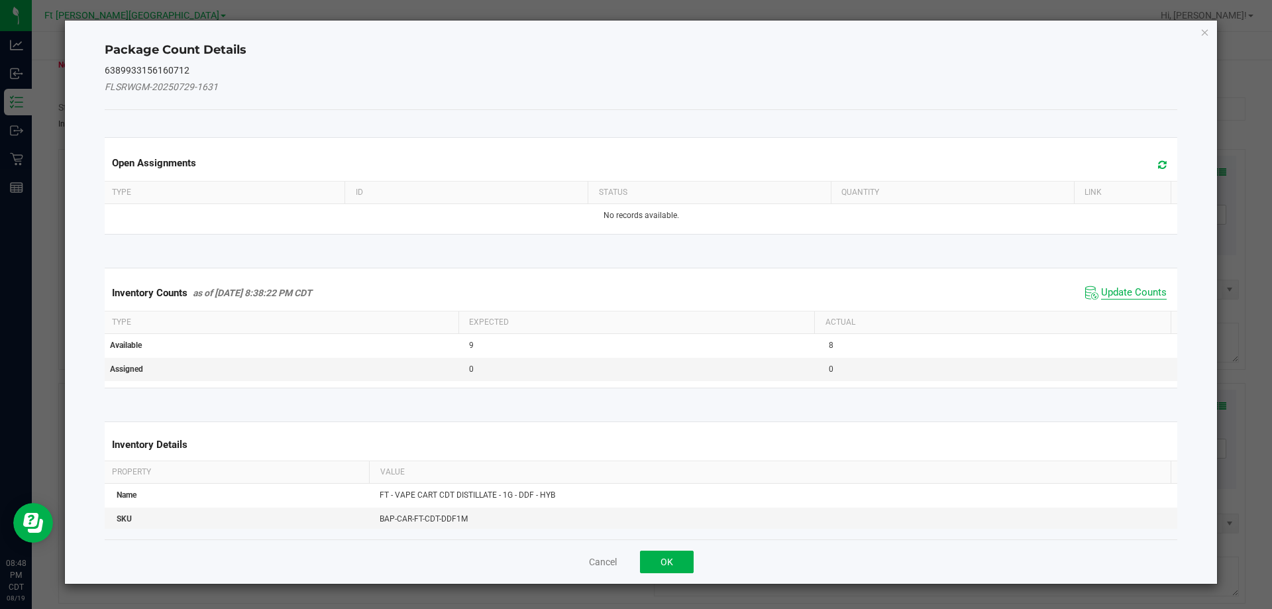
click at [1101, 295] on span "Update Counts" at bounding box center [1134, 292] width 66 height 13
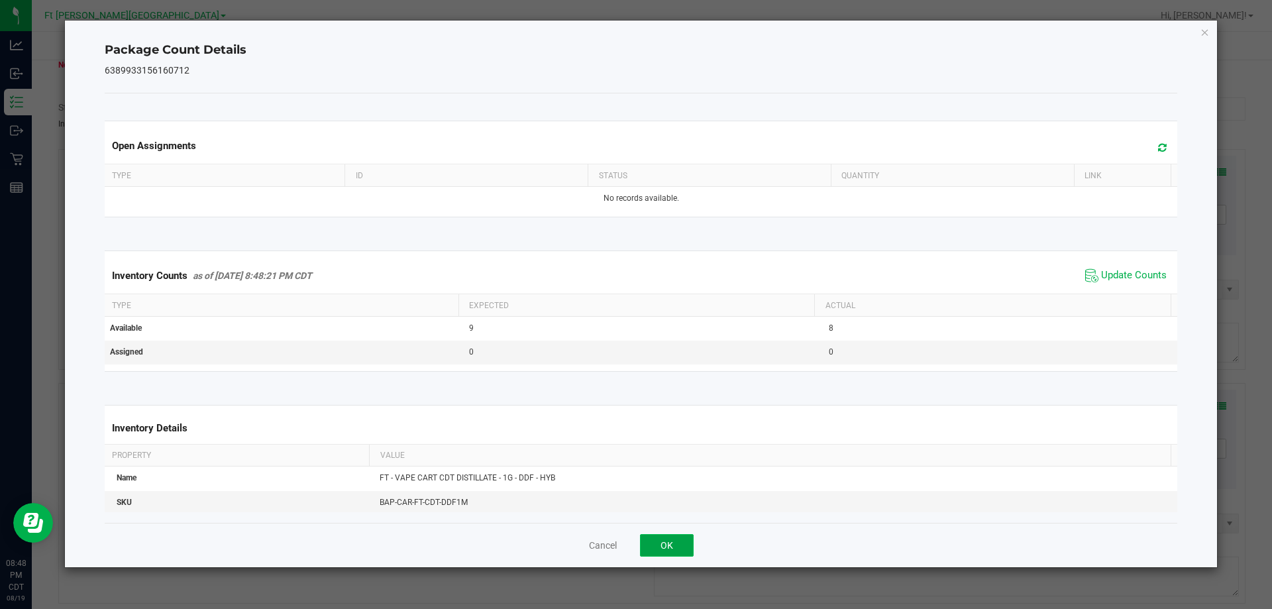
click at [675, 546] on button "OK" at bounding box center [667, 545] width 54 height 23
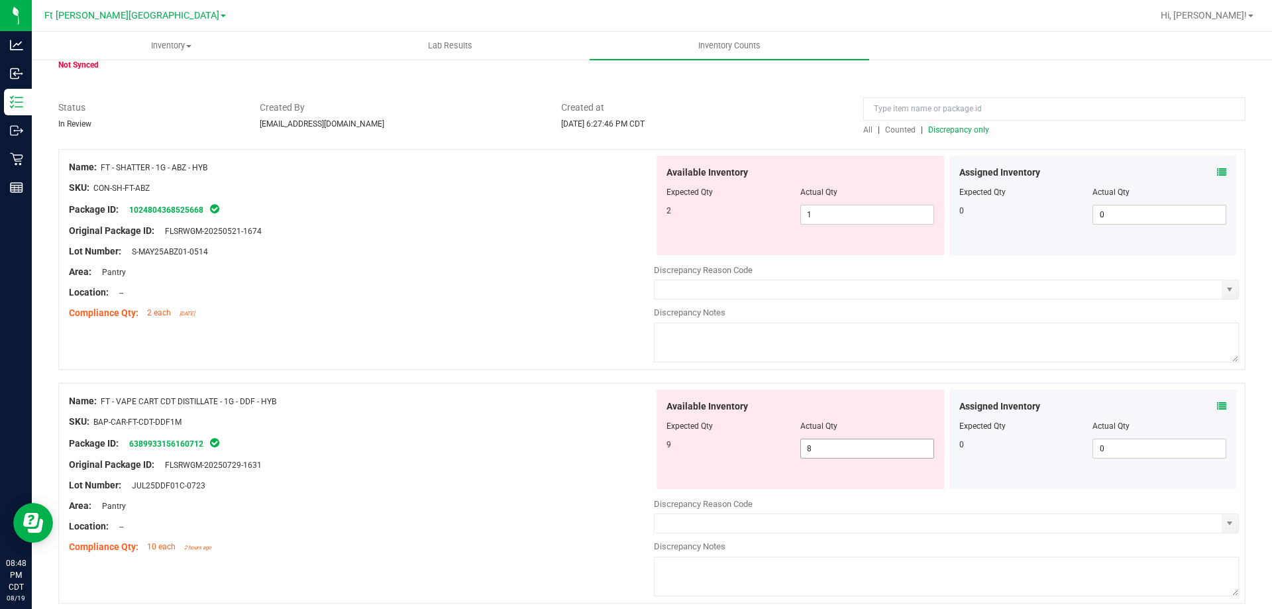
click at [872, 448] on span "8 8" at bounding box center [867, 449] width 134 height 20
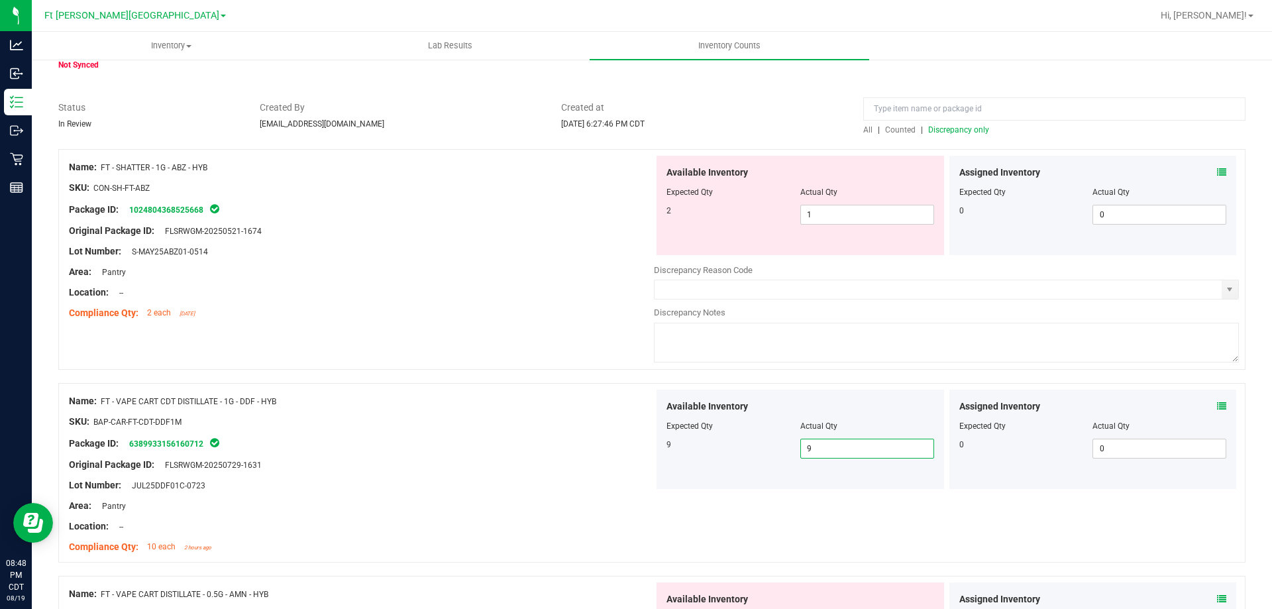
click at [472, 324] on div "Name: FT - SHATTER - 1G - ABZ - HYB SKU: CON-SH-FT-ABZ Package ID: 102480436852…" at bounding box center [361, 240] width 585 height 169
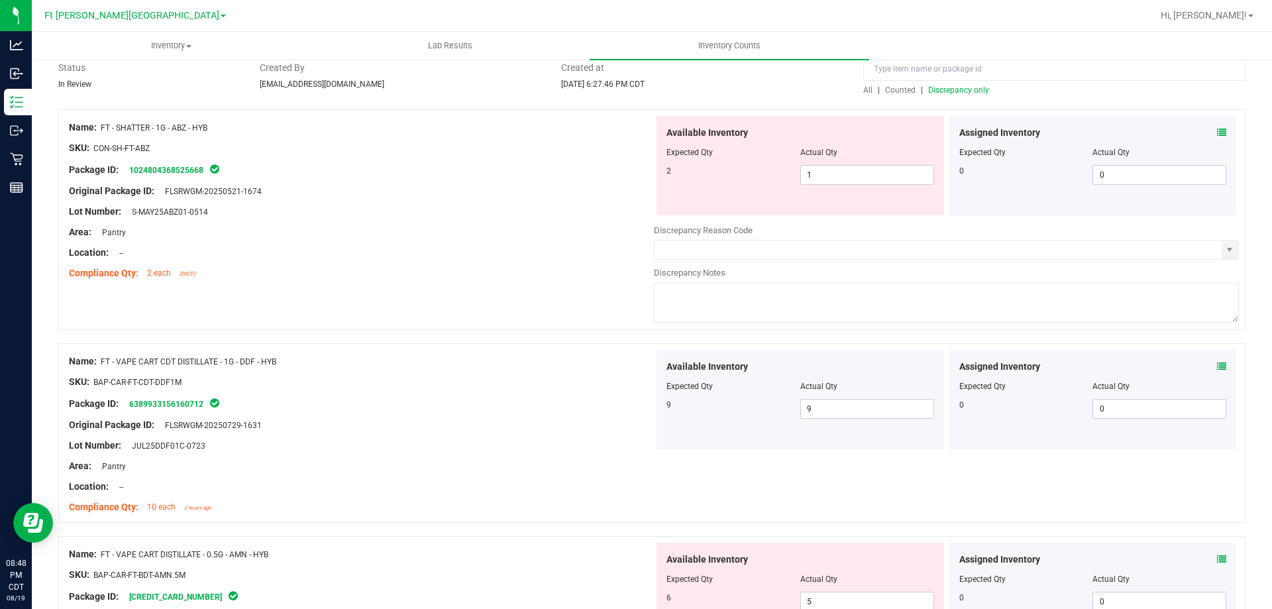
scroll to position [0, 0]
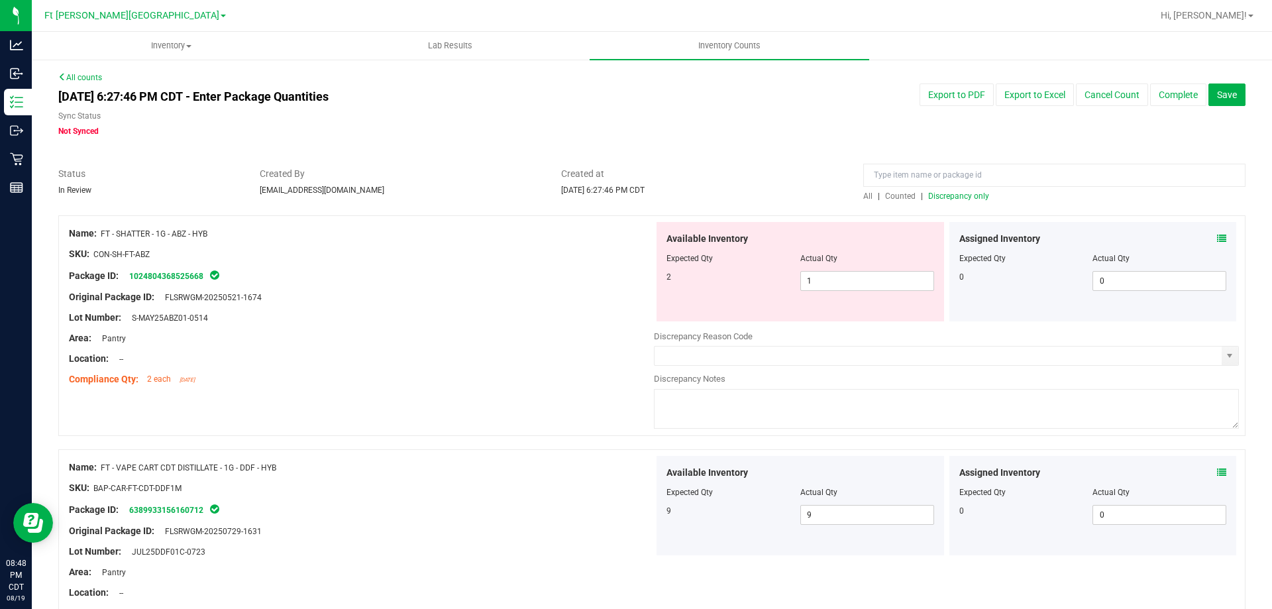
click at [970, 194] on span "Discrepancy only" at bounding box center [958, 195] width 61 height 9
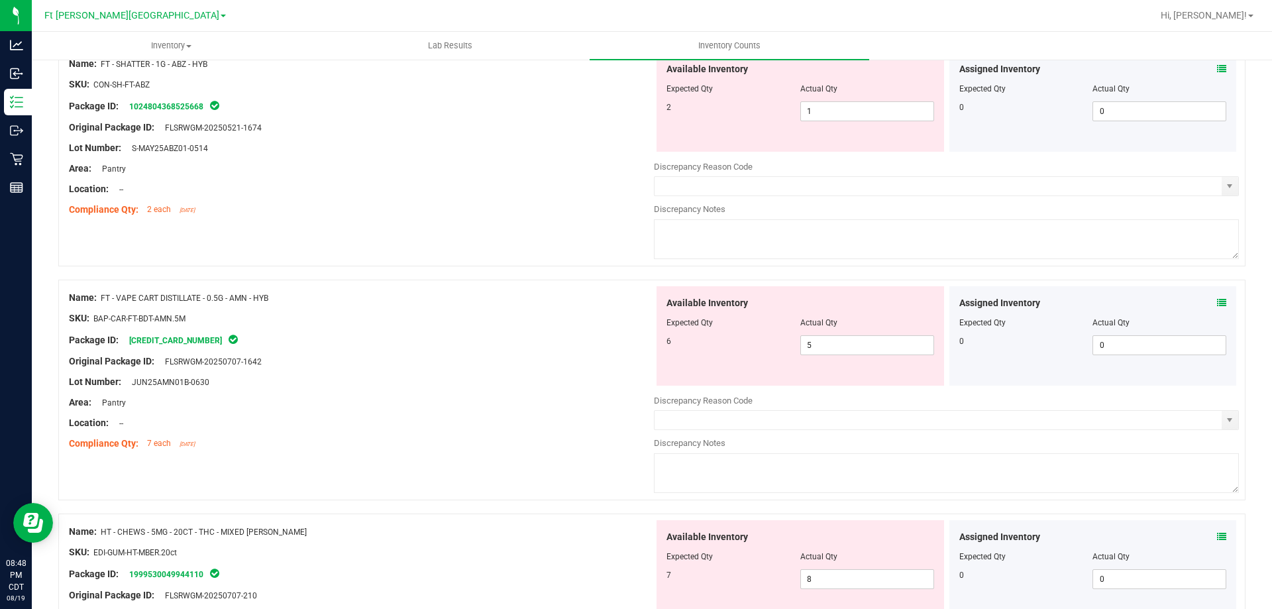
scroll to position [132, 0]
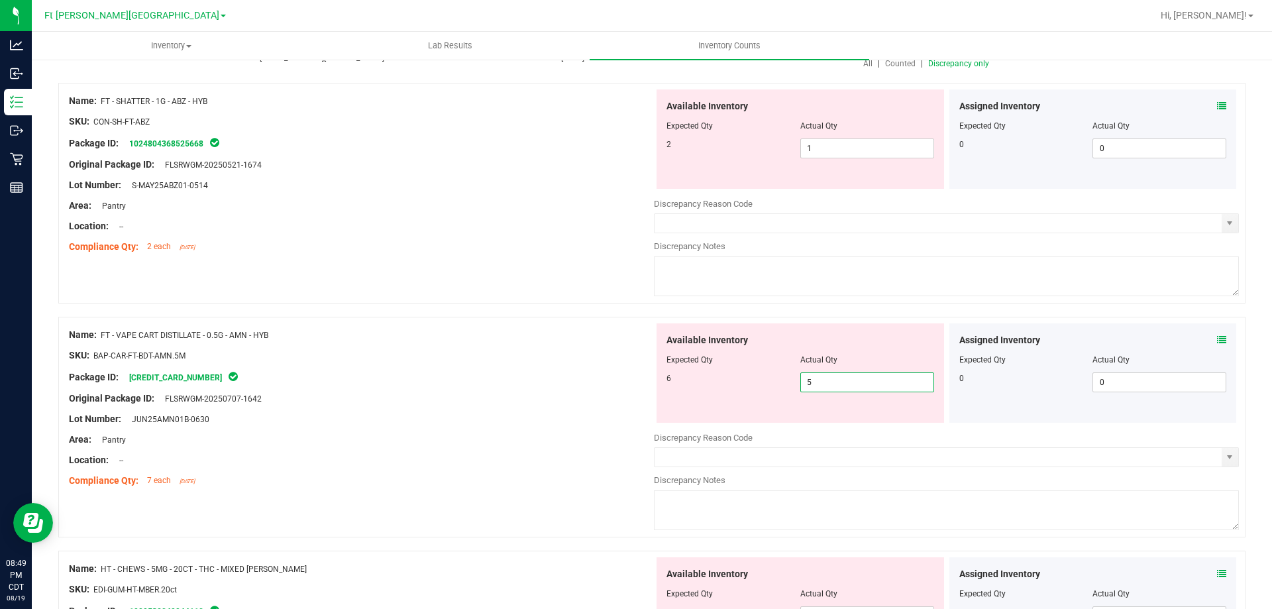
click at [820, 380] on span "5 5" at bounding box center [867, 382] width 134 height 20
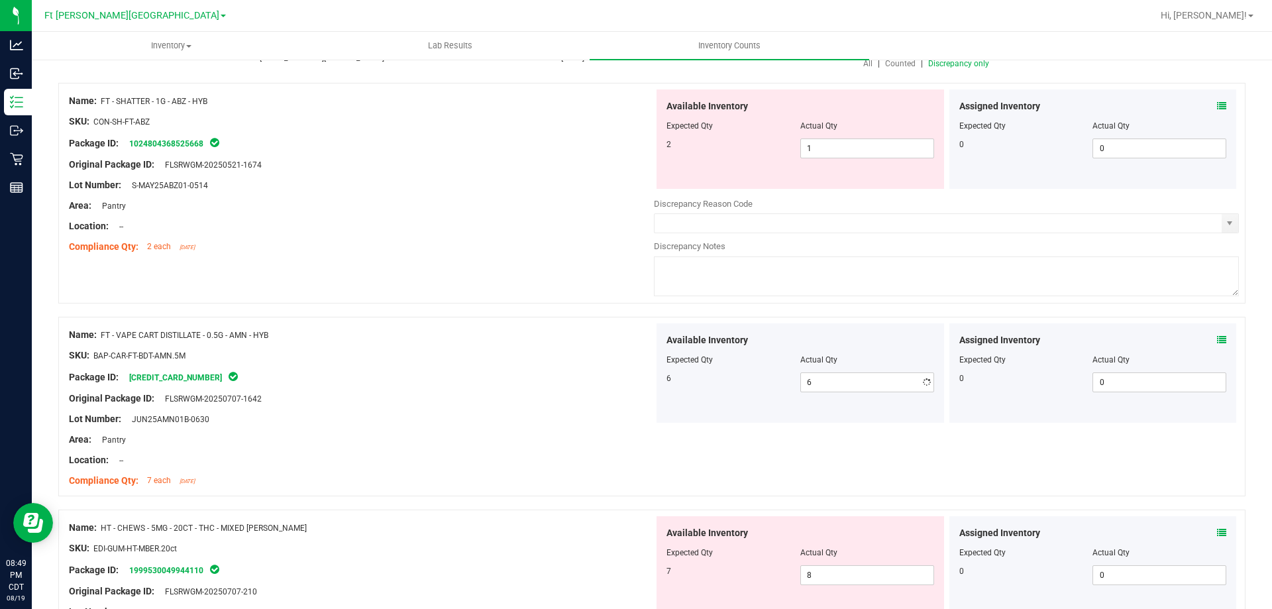
click at [582, 291] on div "Name: FT - SHATTER - 1G - ABZ - HYB SKU: CON-SH-FT-ABZ Package ID: 102480436852…" at bounding box center [651, 193] width 1187 height 221
click at [874, 151] on span "1 1" at bounding box center [867, 148] width 134 height 20
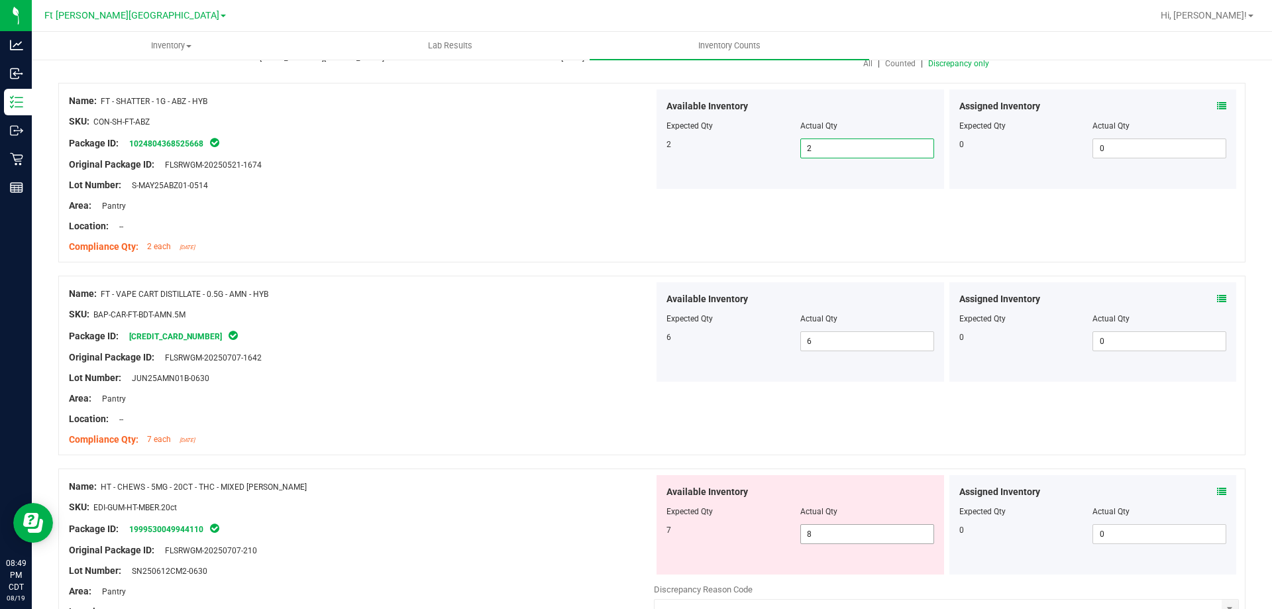
click at [854, 535] on span "8 8" at bounding box center [867, 534] width 134 height 20
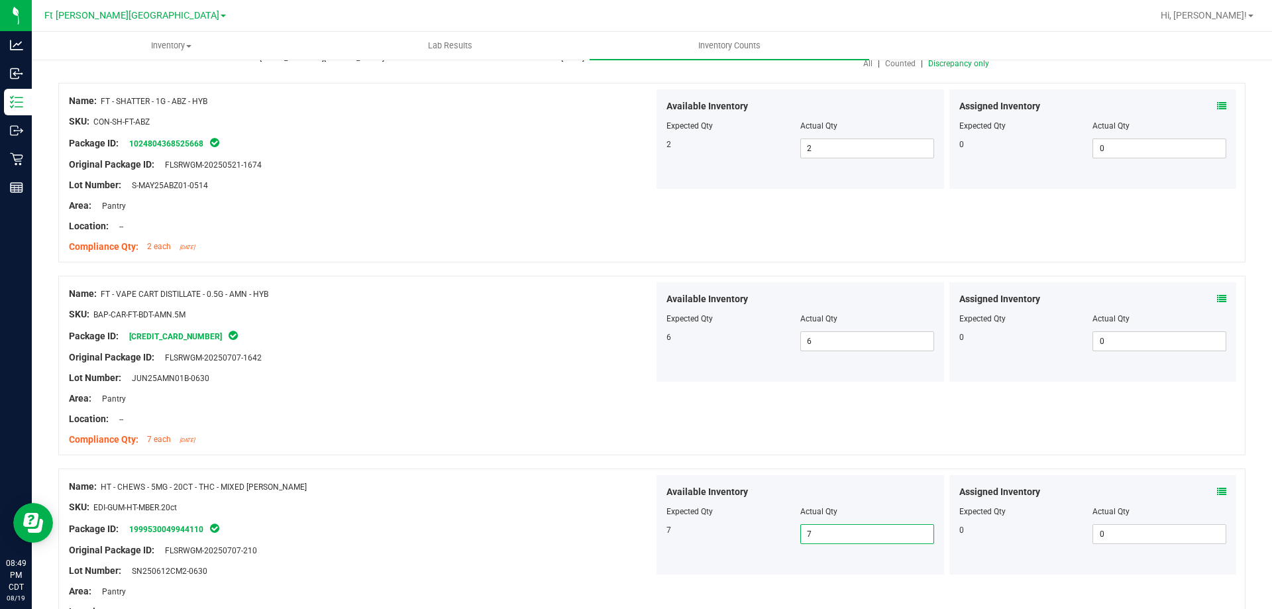
click at [663, 446] on div "Name: FT - VAPE CART DISTILLATE - 0.5G - AMN - HYB SKU: BAP-CAR-FT-BDT-AMN.5M P…" at bounding box center [651, 366] width 1187 height 180
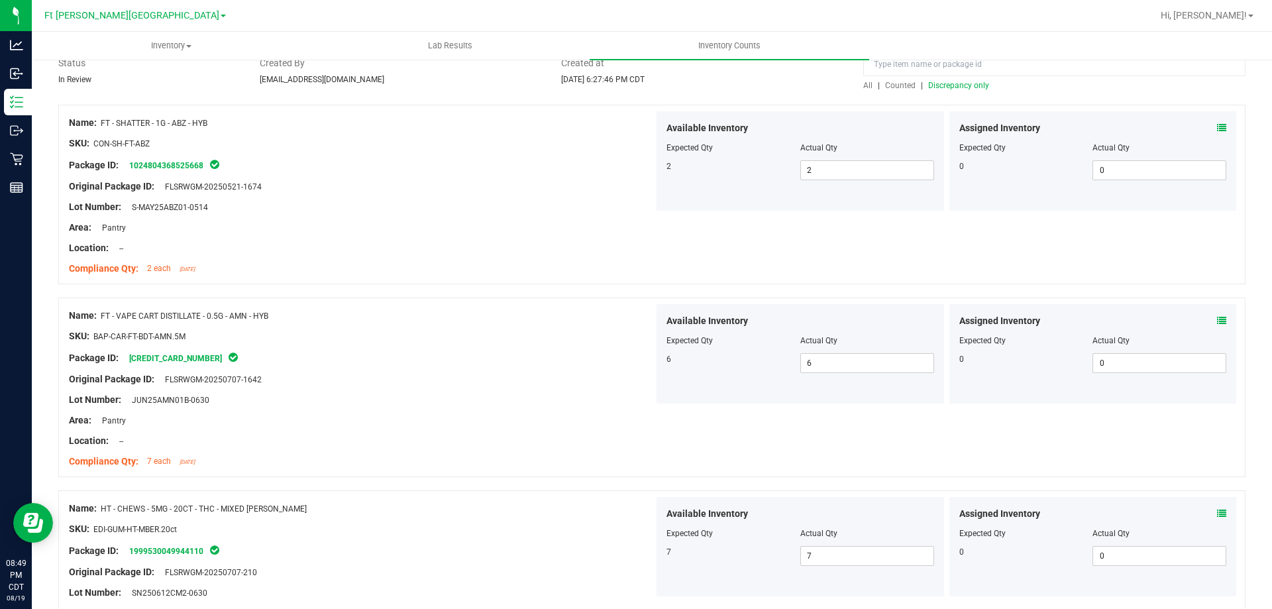
scroll to position [0, 0]
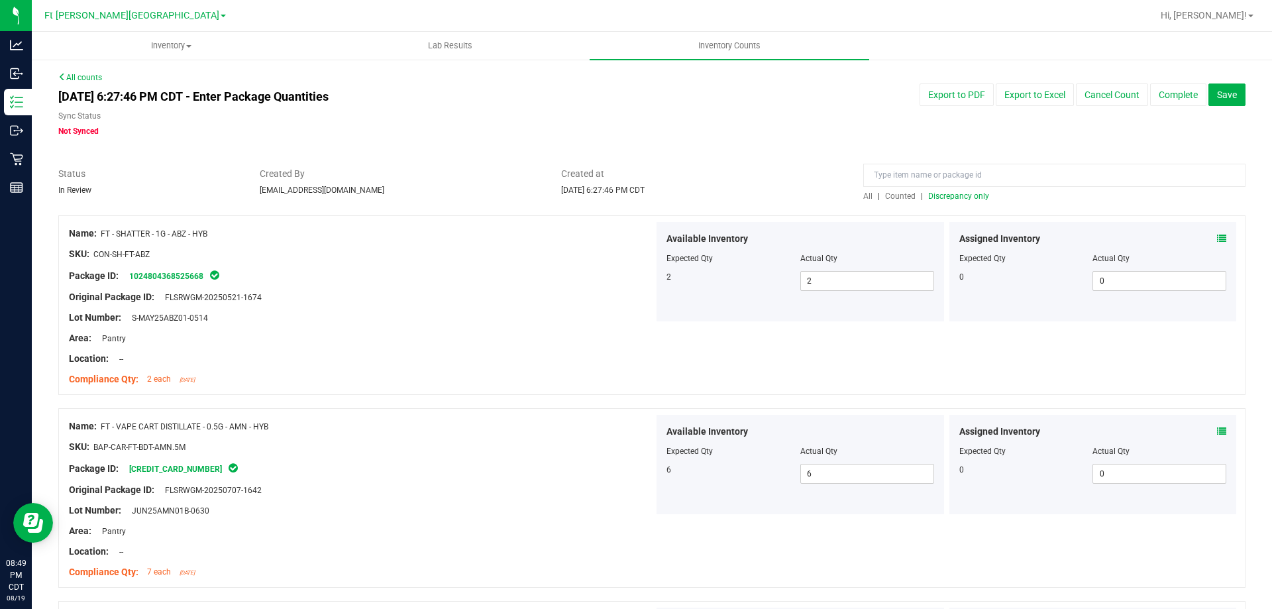
click at [953, 202] on div at bounding box center [651, 208] width 1187 height 13
click at [953, 199] on span "Discrepancy only" at bounding box center [958, 195] width 61 height 9
